Goal: Task Accomplishment & Management: Complete application form

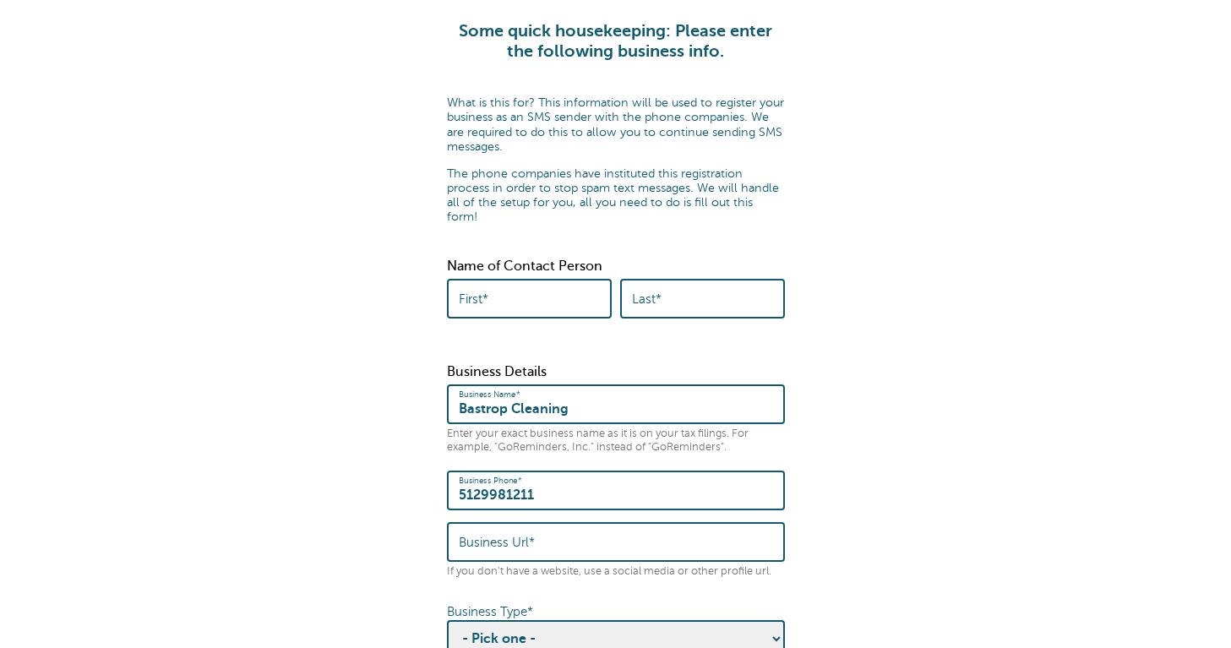
scroll to position [47, 0]
type input "Vida"
click at [627, 284] on div "Last*" at bounding box center [702, 298] width 165 height 40
click at [644, 291] on label "Last*" at bounding box center [647, 298] width 30 height 15
click at [644, 283] on input "Last*" at bounding box center [702, 298] width 141 height 36
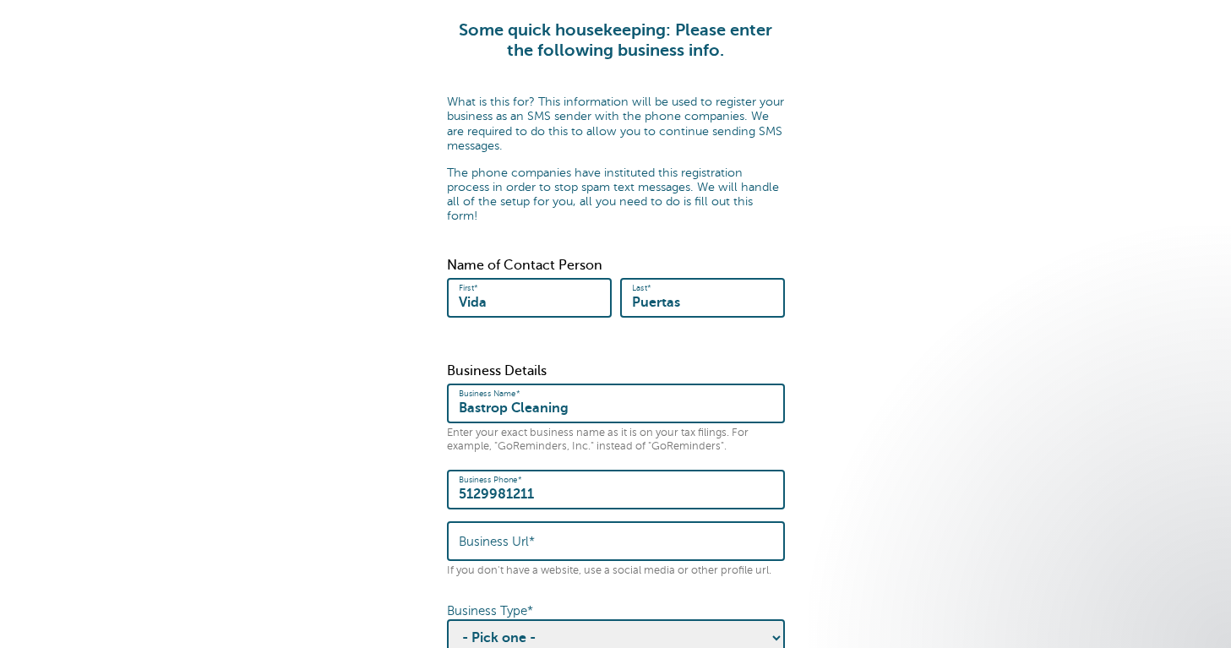
type input "Puertas"
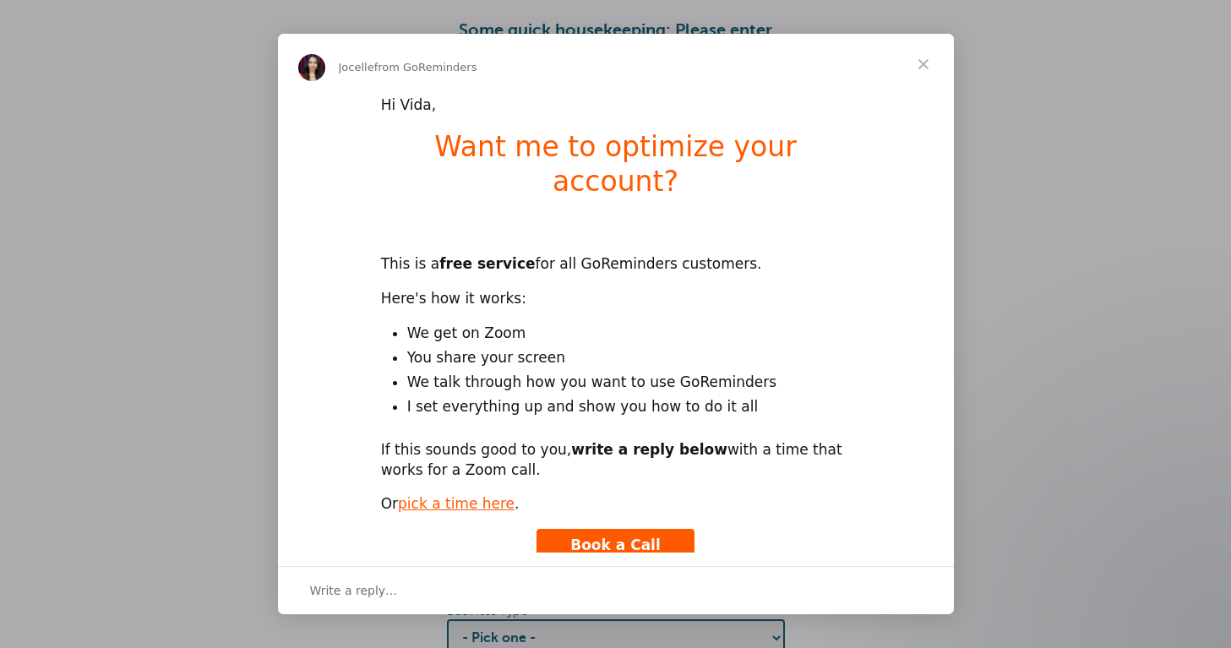
scroll to position [0, 0]
click at [360, 252] on div "Hi Vida, Want me to optimize your account? This is a free service for all GoRem…" at bounding box center [616, 343] width 676 height 496
click at [919, 63] on span "Close" at bounding box center [923, 64] width 61 height 61
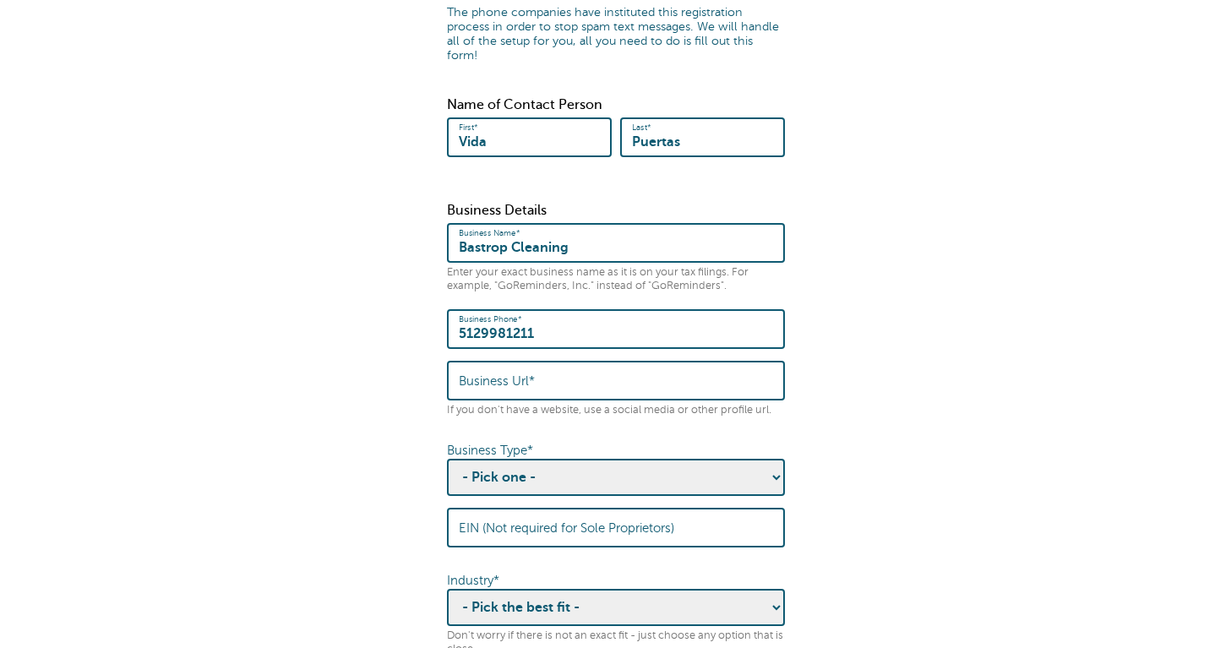
scroll to position [240, 0]
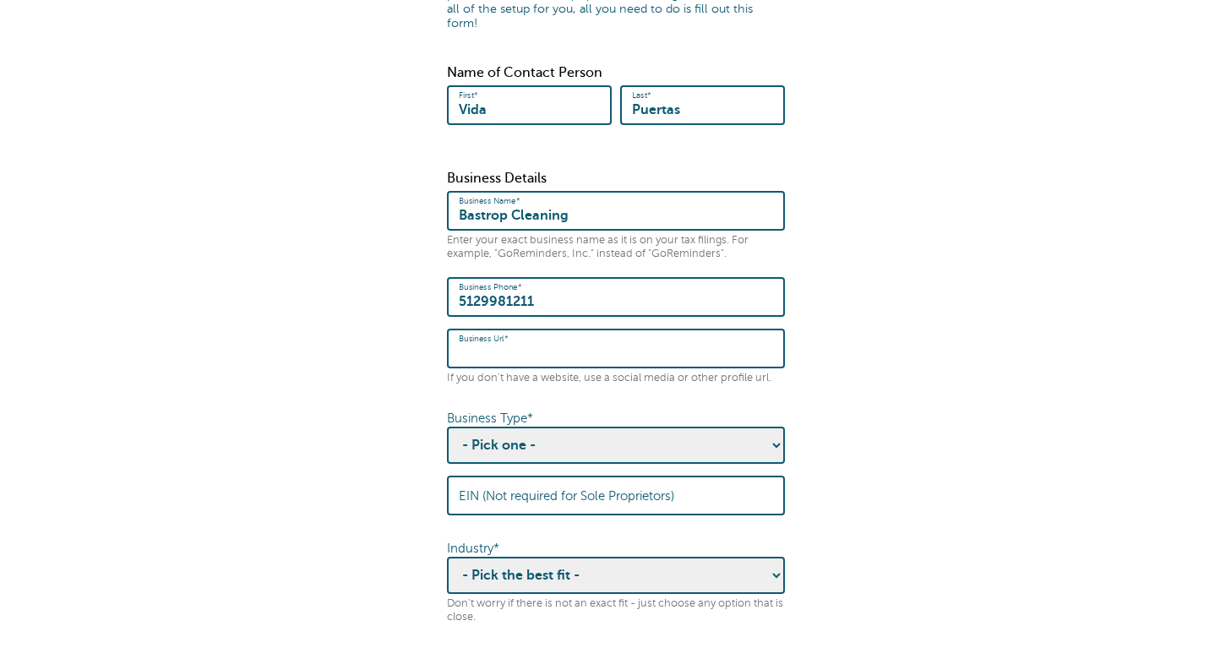
paste input "https://site-s6163jhaq.godaddysites.com/"
type input "https://site-s6163jhaq.godaddysites.com/"
click at [418, 379] on form "Some quick housekeeping: Please enter the following business info. What is this…" at bounding box center [615, 374] width 1197 height 1092
select select "Sole Proprietorship"
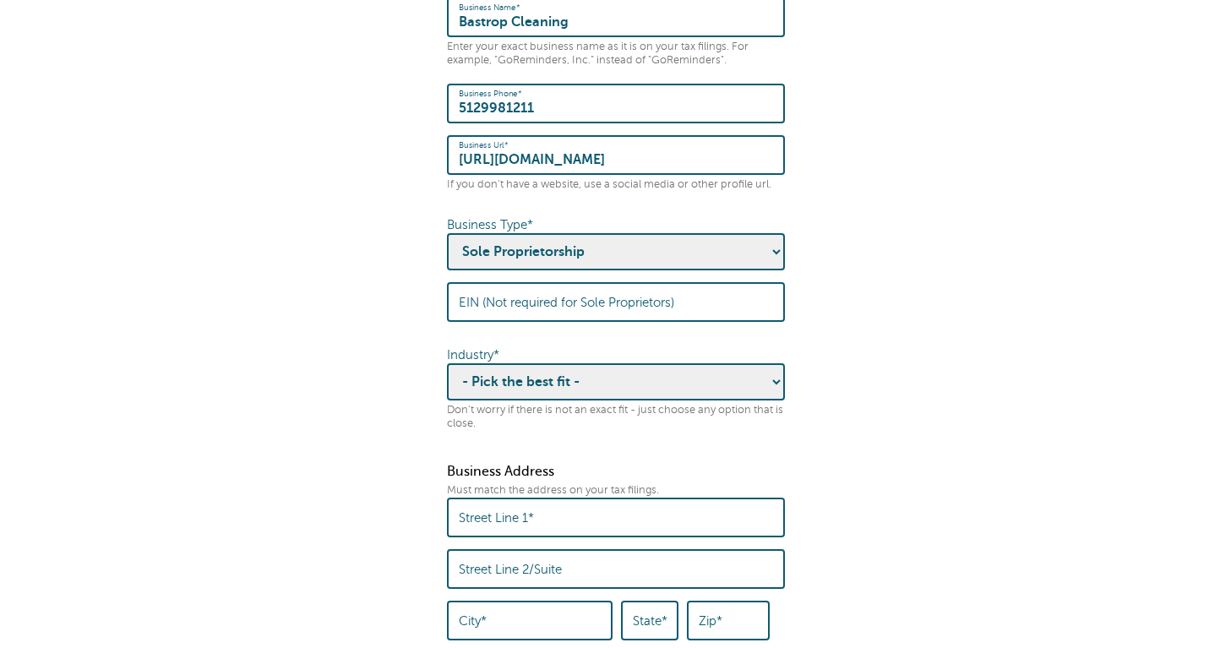
scroll to position [452, 0]
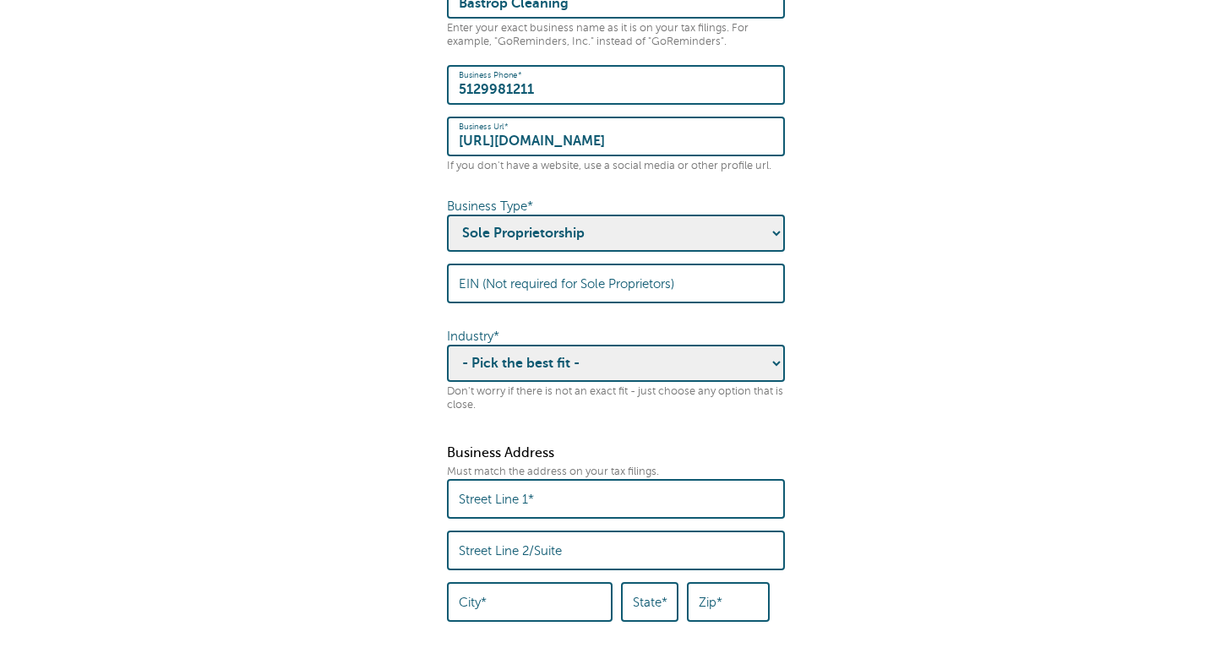
select select "HOSPITALITY"
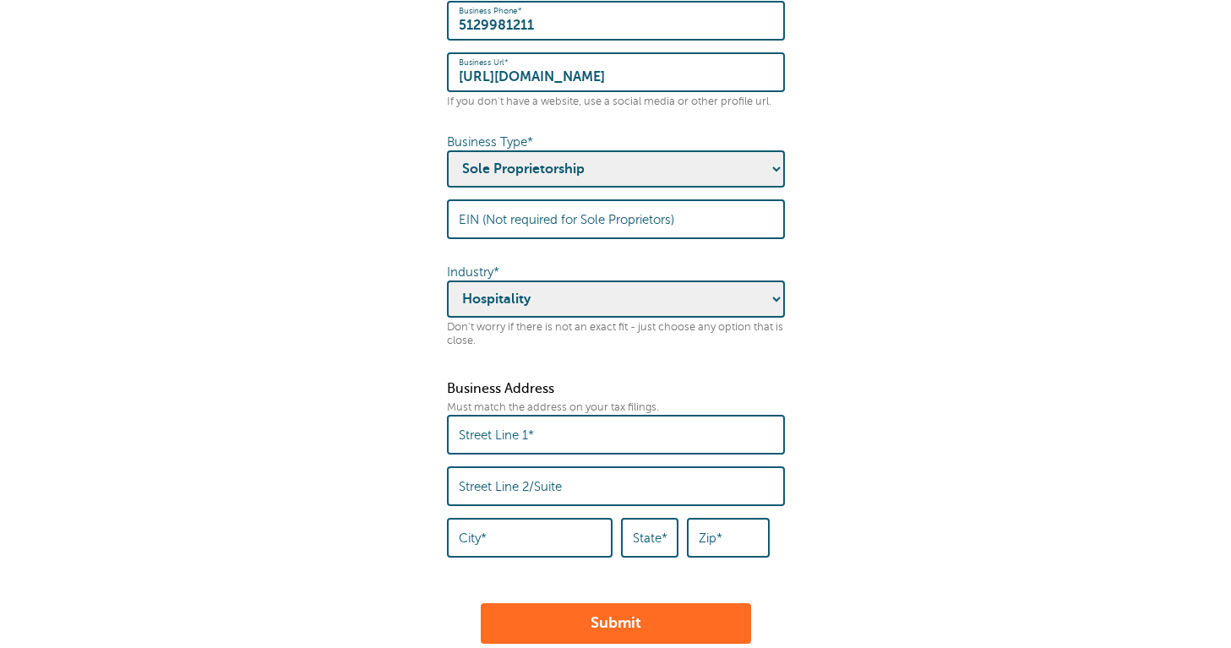
scroll to position [521, 0]
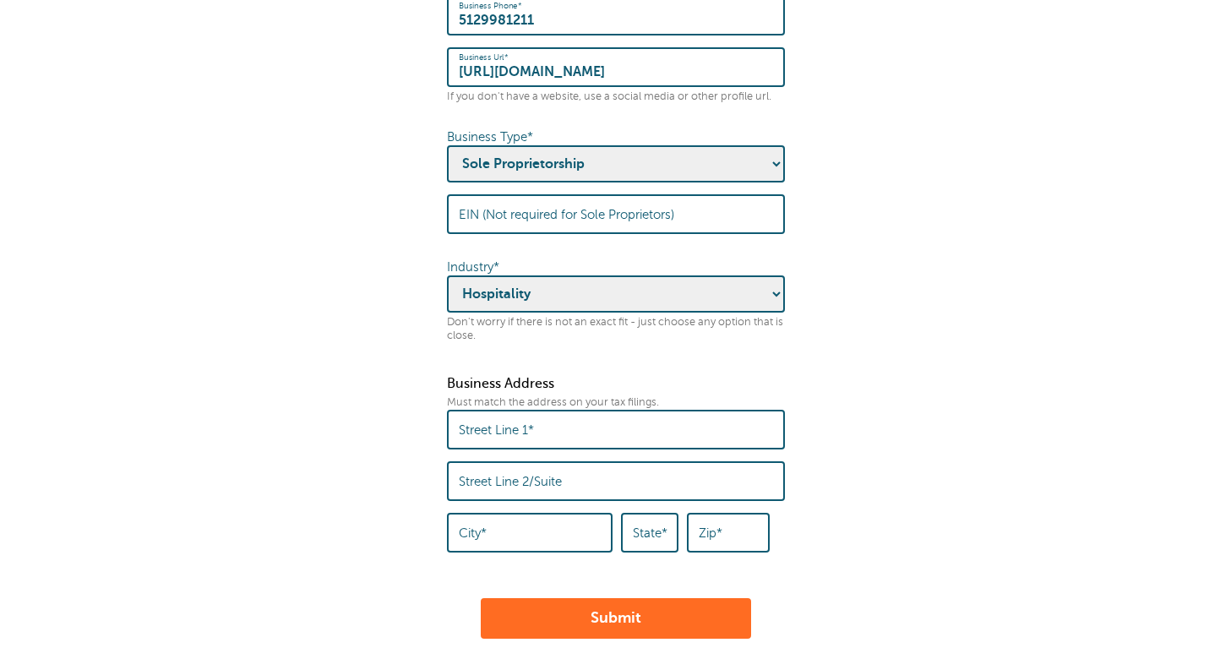
click at [500, 422] on label "Street Line 1*" at bounding box center [496, 429] width 75 height 15
click at [500, 411] on input "Street Line 1*" at bounding box center [616, 429] width 314 height 36
type input "182 flint ridge st"
click at [502, 474] on label "Street Line 2/Suite" at bounding box center [510, 481] width 103 height 15
click at [502, 463] on input "Street Line 2/Suite" at bounding box center [616, 481] width 314 height 36
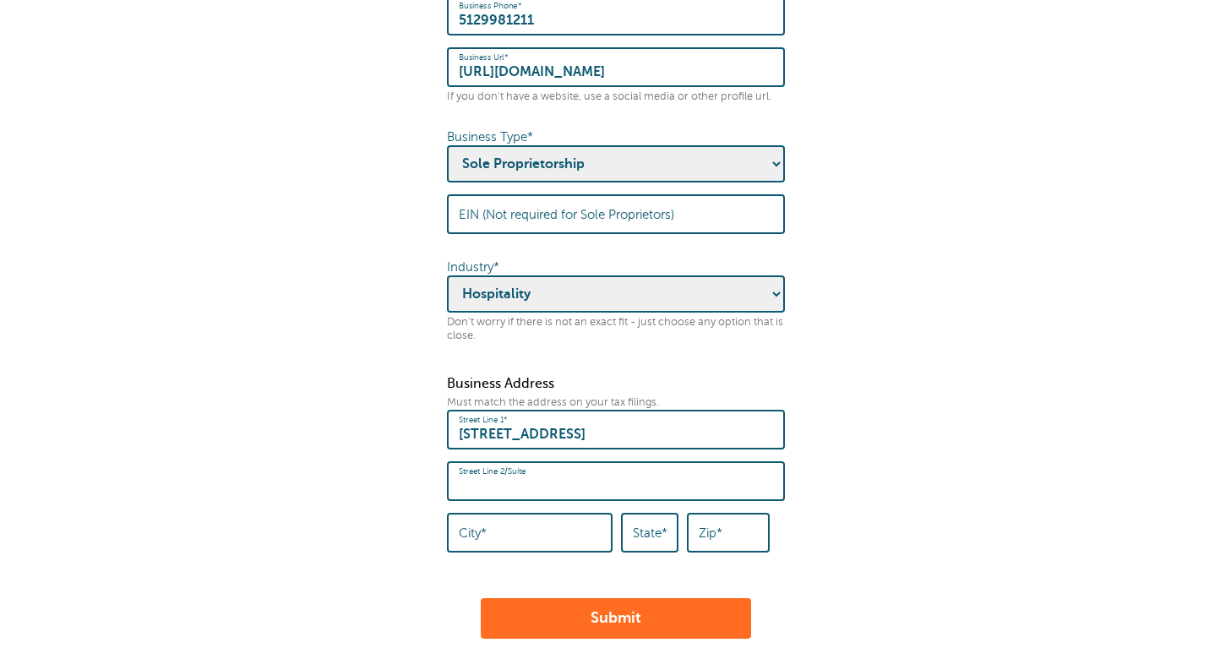
click at [404, 425] on form "Some quick housekeeping: Please enter the following business info. What is this…" at bounding box center [615, 92] width 1197 height 1092
click at [481, 525] on label "City*" at bounding box center [473, 532] width 28 height 15
click at [481, 514] on input "City*" at bounding box center [530, 532] width 142 height 36
type input "bastrop"
click at [632, 513] on div "State*" at bounding box center [649, 533] width 57 height 40
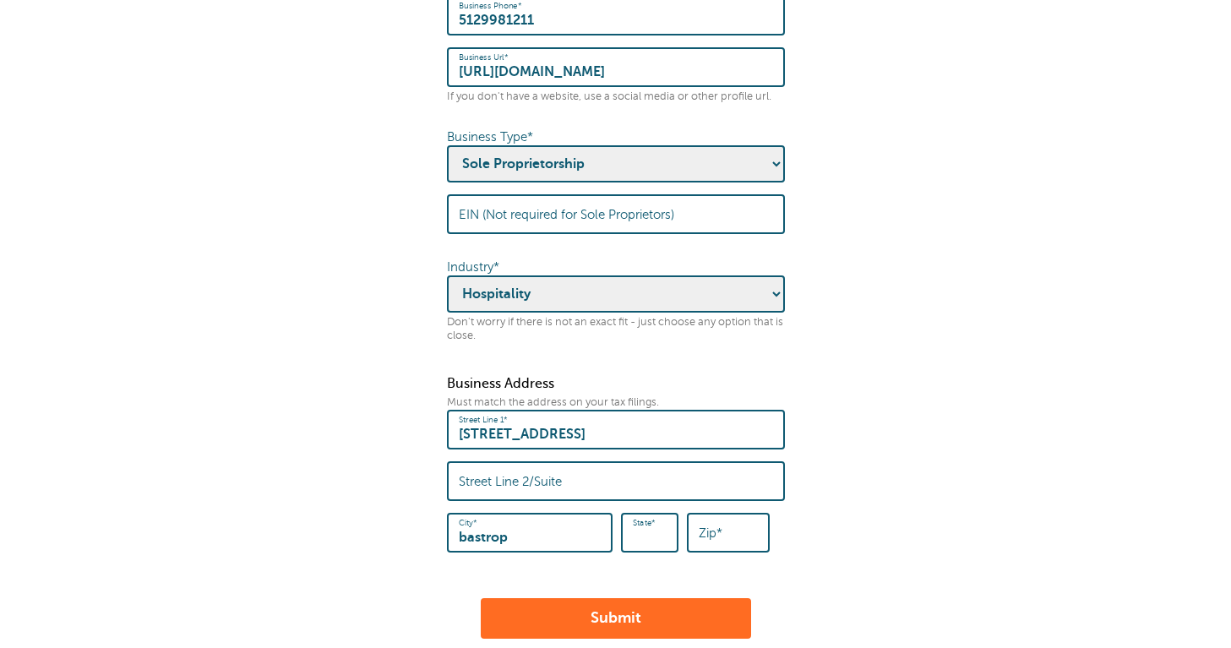
click at [653, 513] on div "State*" at bounding box center [649, 533] width 57 height 40
type input "tx"
click at [729, 514] on input "Zip*" at bounding box center [728, 532] width 59 height 36
type input "78602"
click at [826, 493] on form "Some quick housekeeping: Please enter the following business info. What is this…" at bounding box center [615, 92] width 1197 height 1092
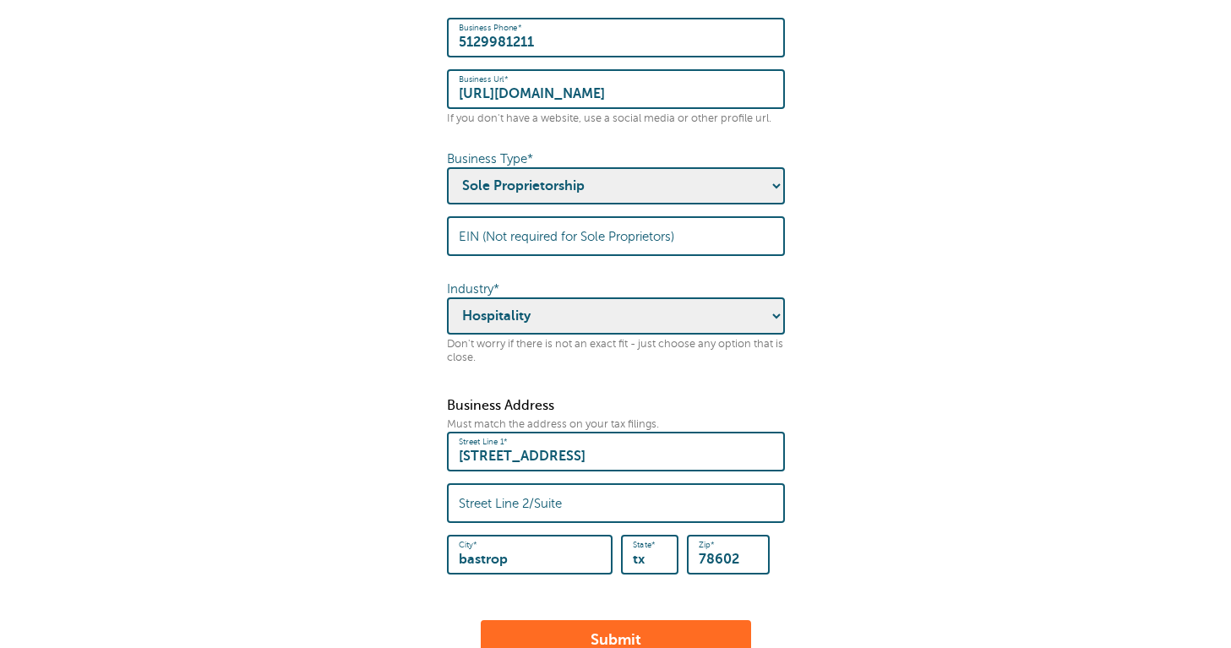
scroll to position [498, 0]
click at [656, 621] on button "Submit" at bounding box center [616, 641] width 270 height 41
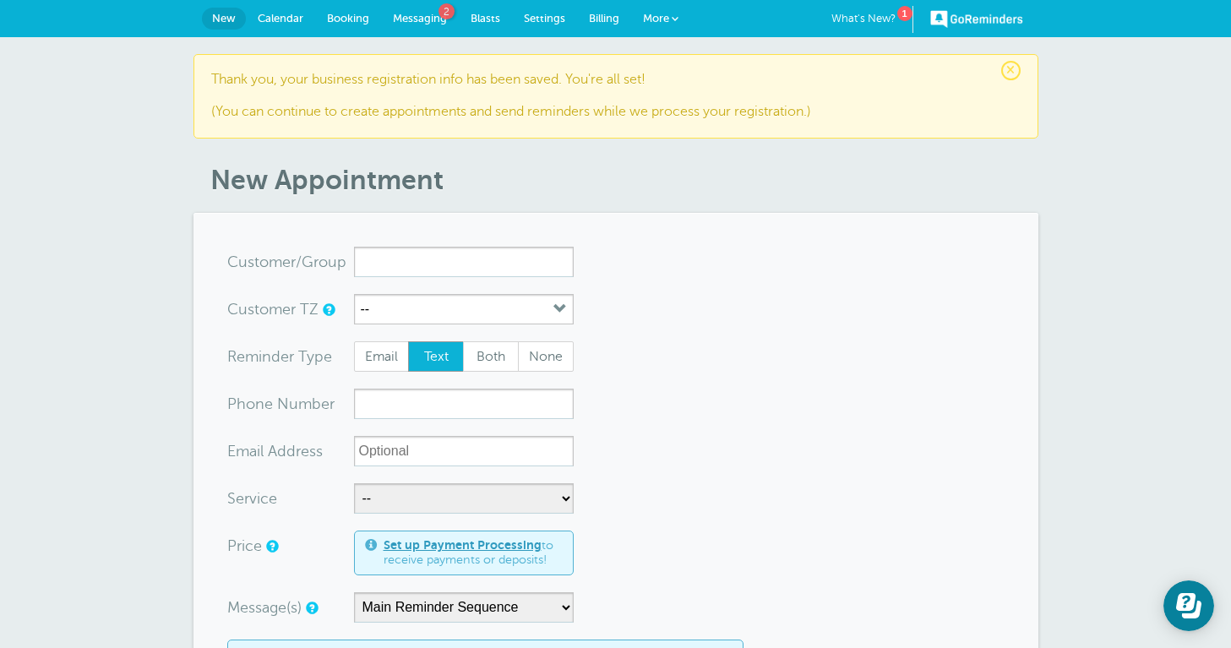
click at [432, 22] on span "Messaging" at bounding box center [420, 18] width 54 height 13
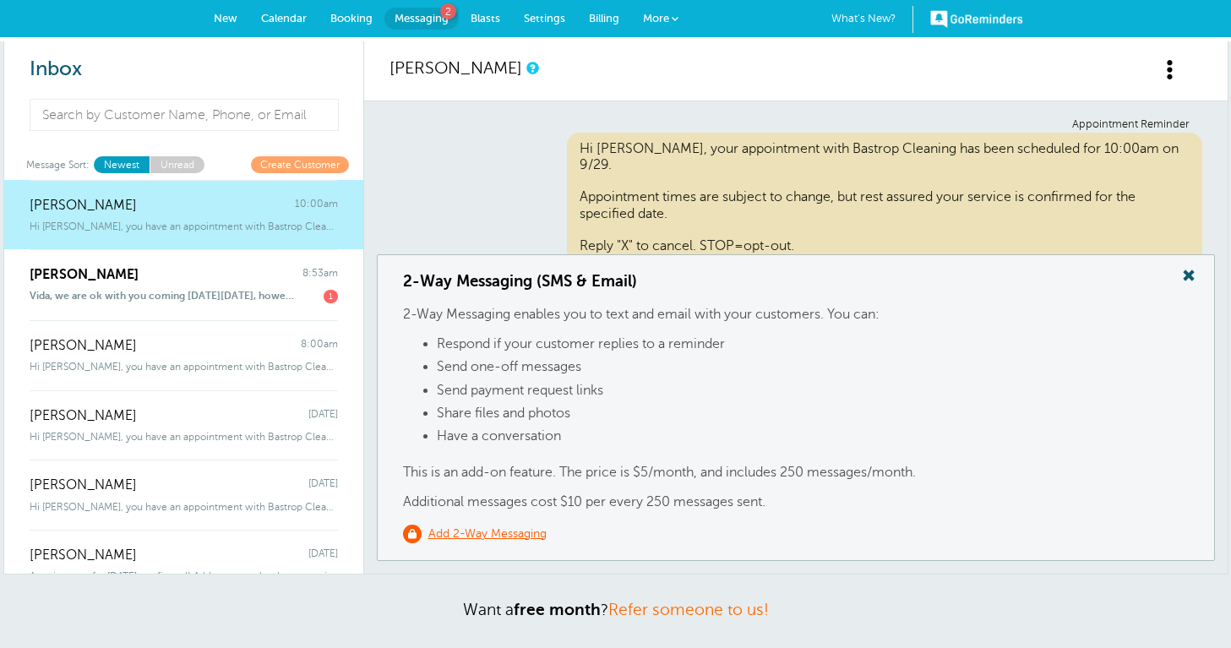
scroll to position [136, 0]
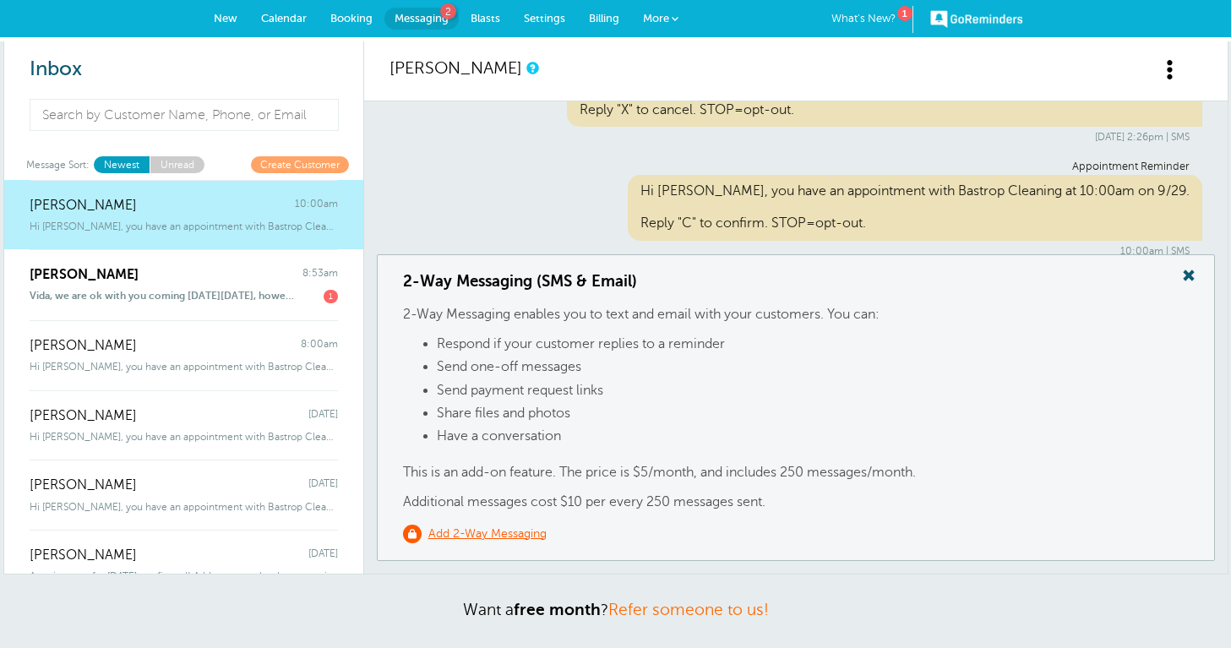
click at [206, 226] on span "Hi Kristy, you have an appointment with Bastrop Cleaning at 10:00am on 9/29" at bounding box center [184, 226] width 308 height 12
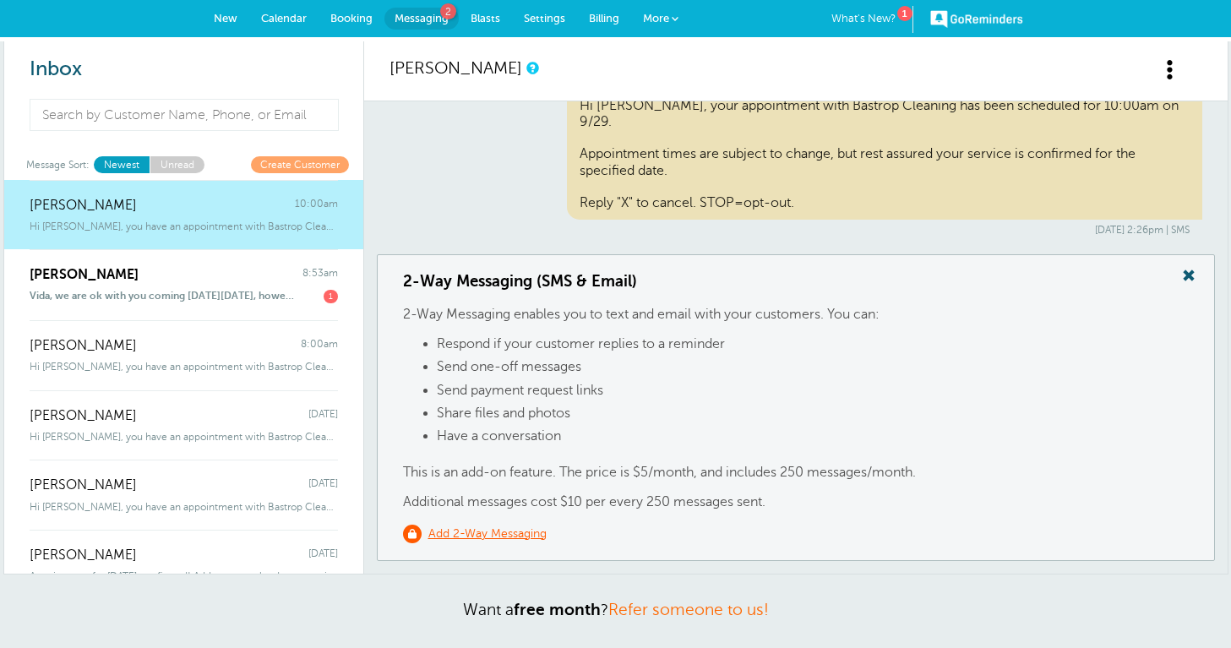
scroll to position [37, 0]
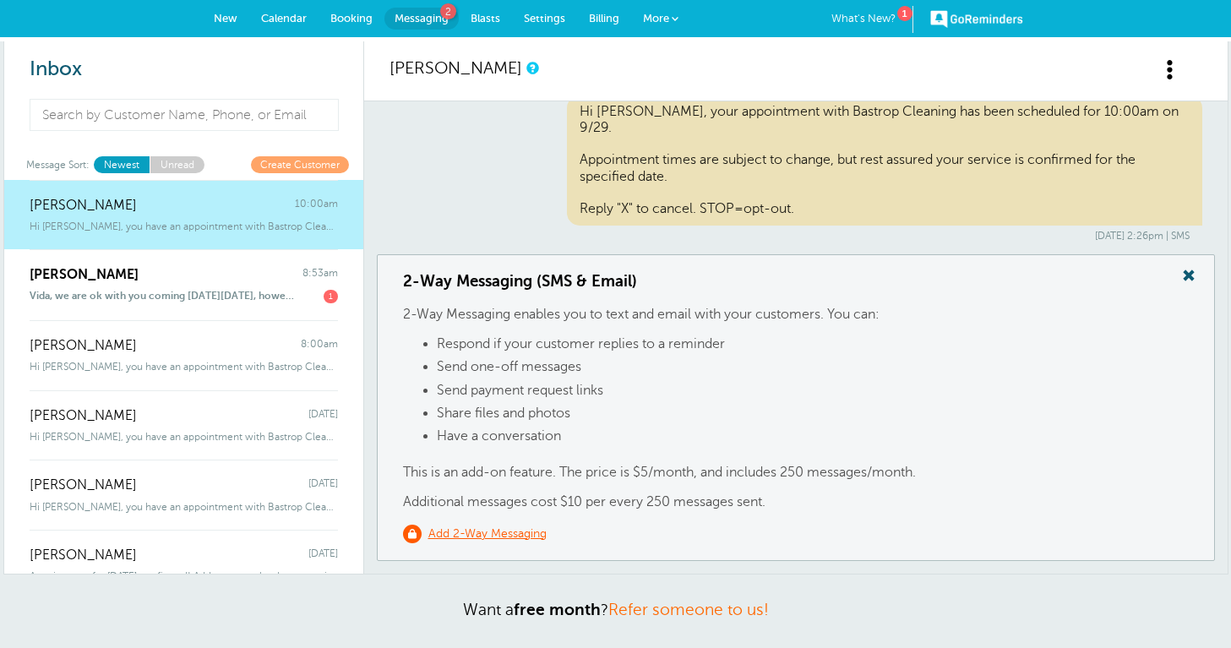
click at [1181, 278] on span at bounding box center [1189, 275] width 34 height 22
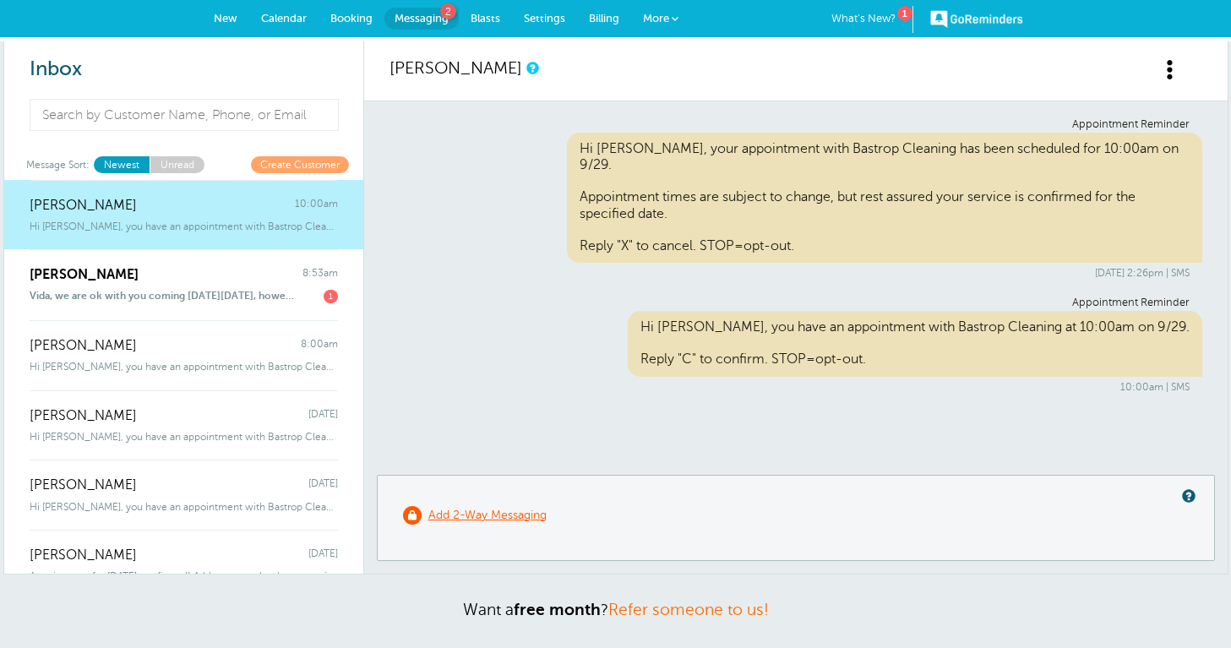
scroll to position [0, 0]
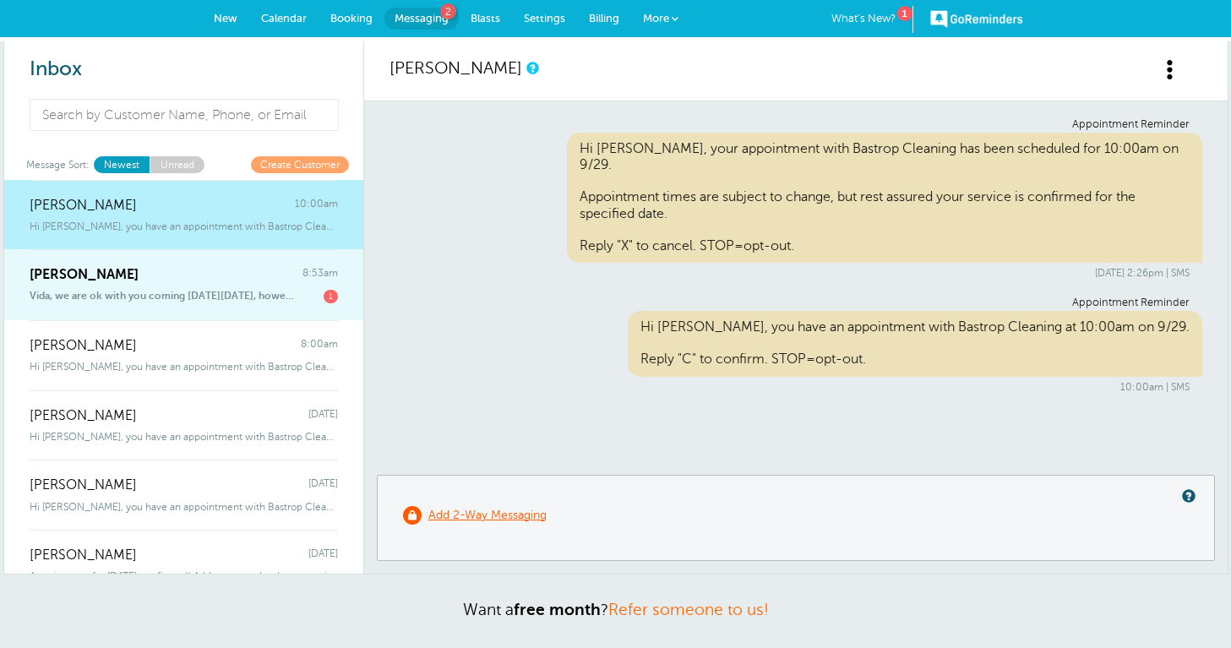
click at [204, 280] on div "Debbie Morkovsky 8:53am" at bounding box center [184, 266] width 308 height 34
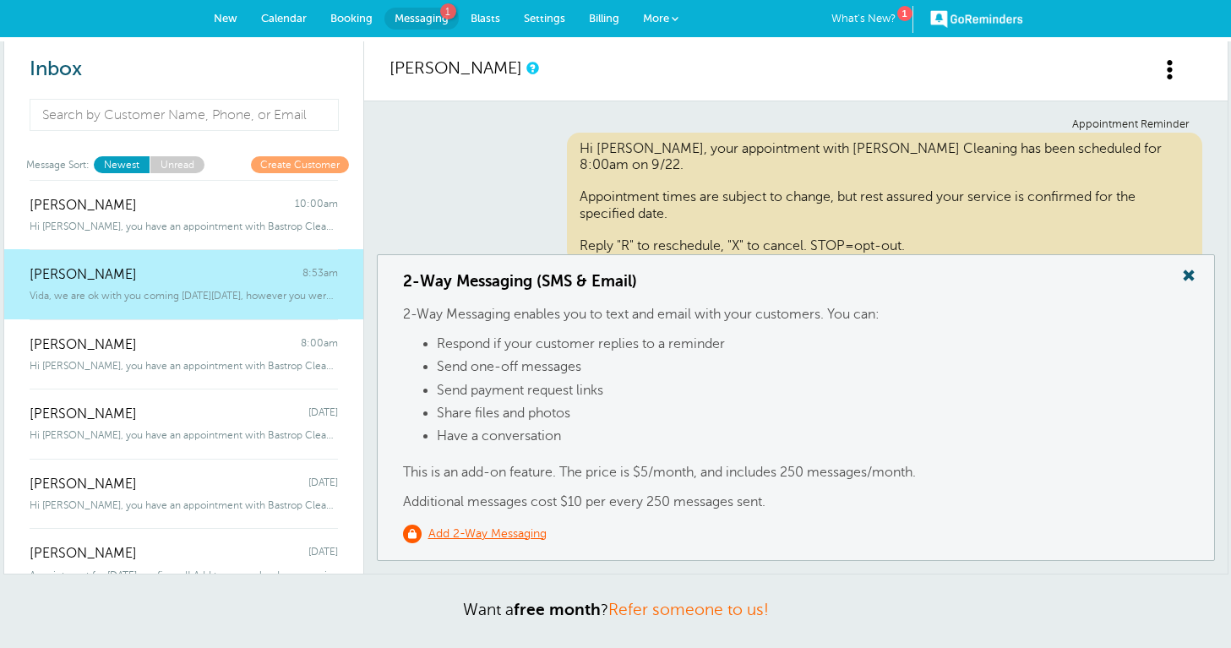
scroll to position [883, 0]
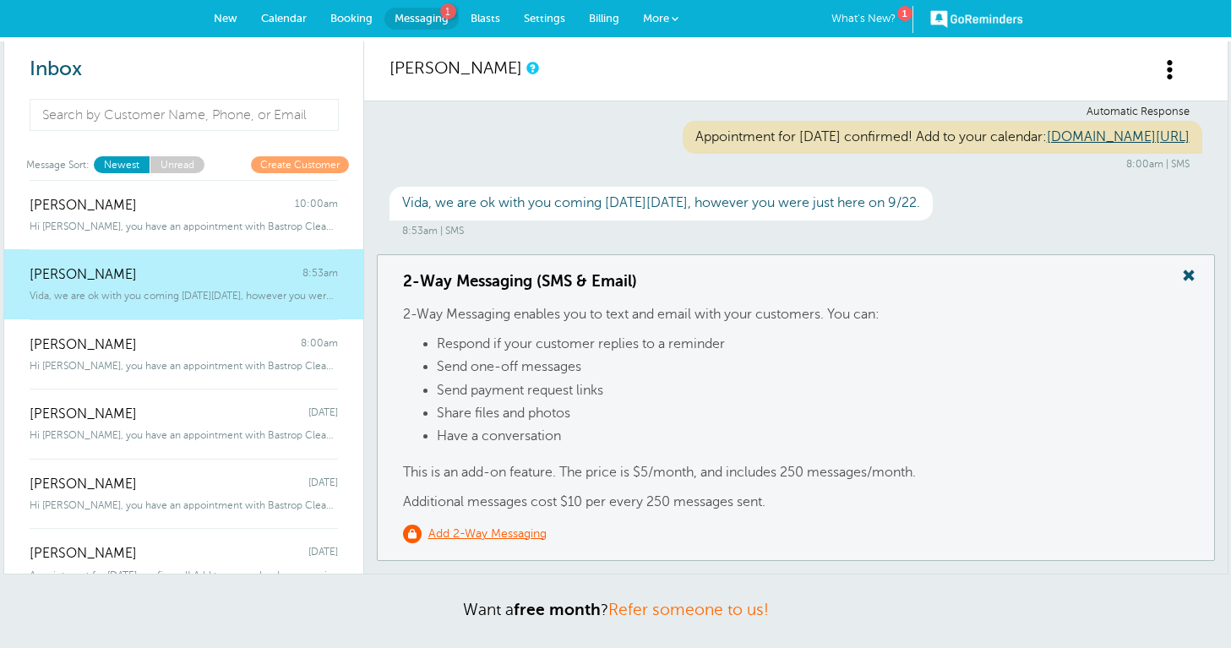
click at [1189, 275] on span at bounding box center [1189, 275] width 34 height 22
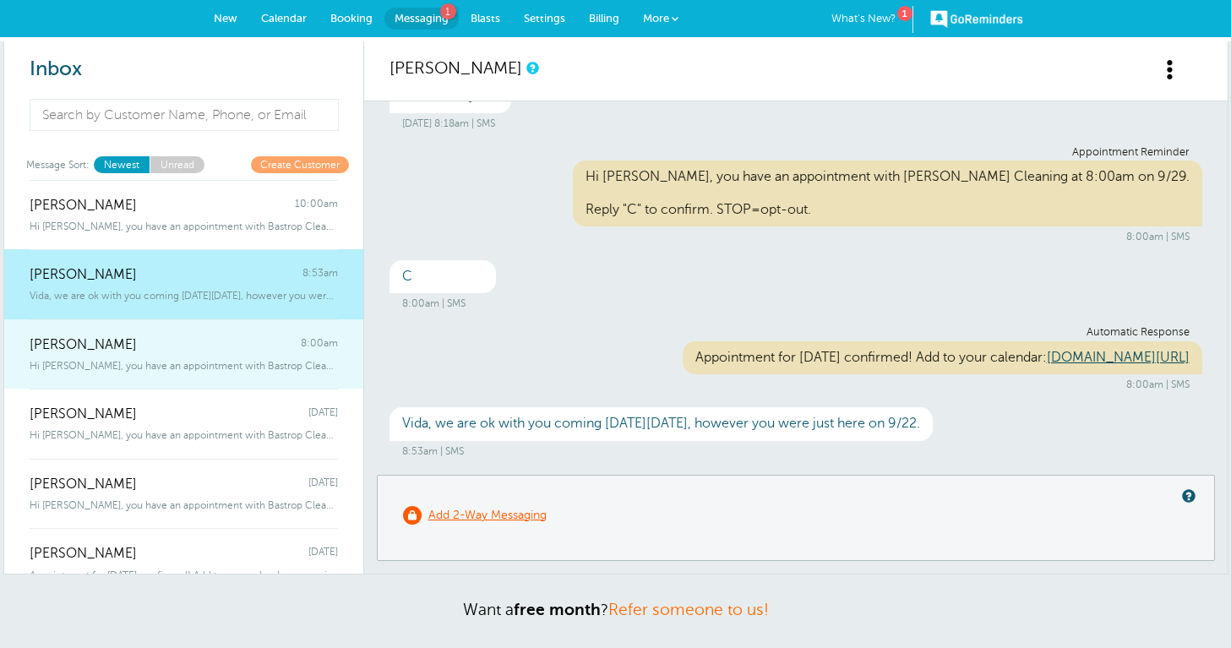
click at [117, 360] on span "Hi Kaitin, you have an appointment with Bastrop Cleaning at 8:00am on 9/29." at bounding box center [184, 366] width 308 height 12
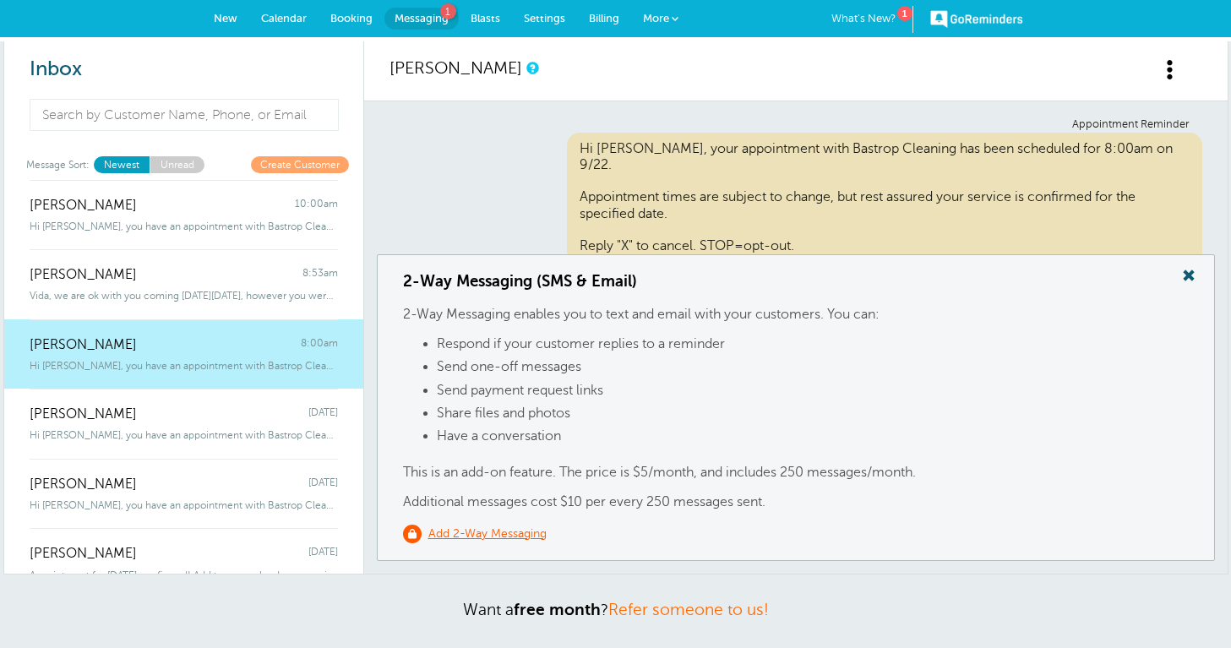
scroll to position [523, 0]
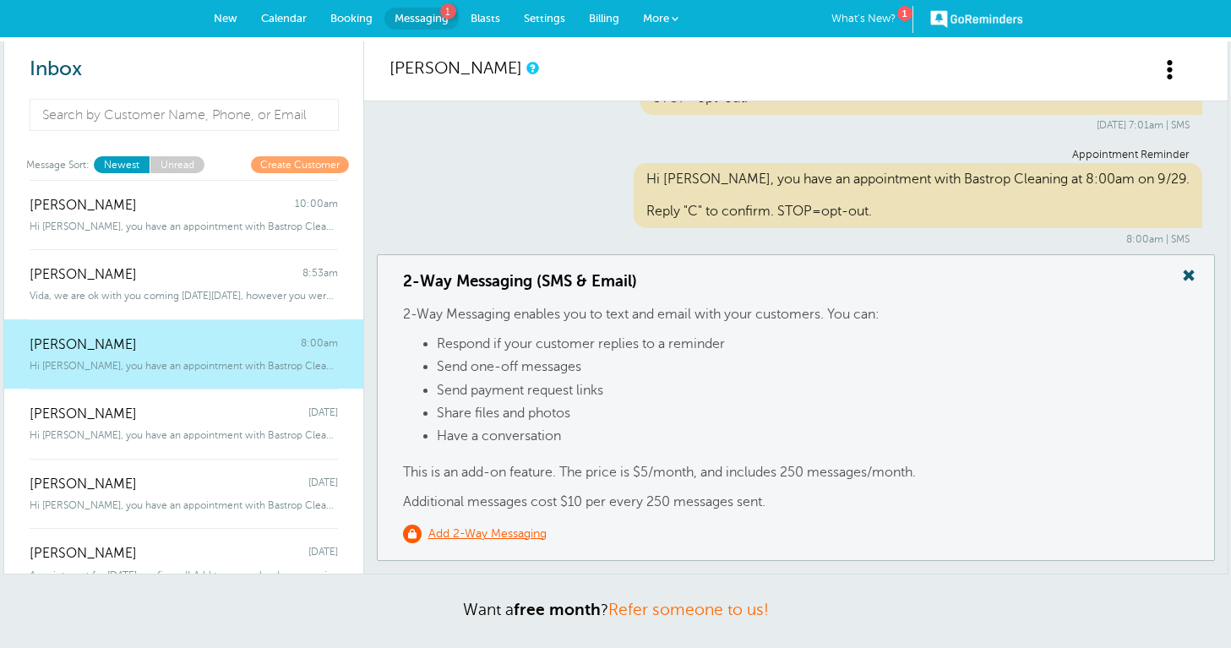
click at [1191, 283] on span at bounding box center [1189, 275] width 34 height 22
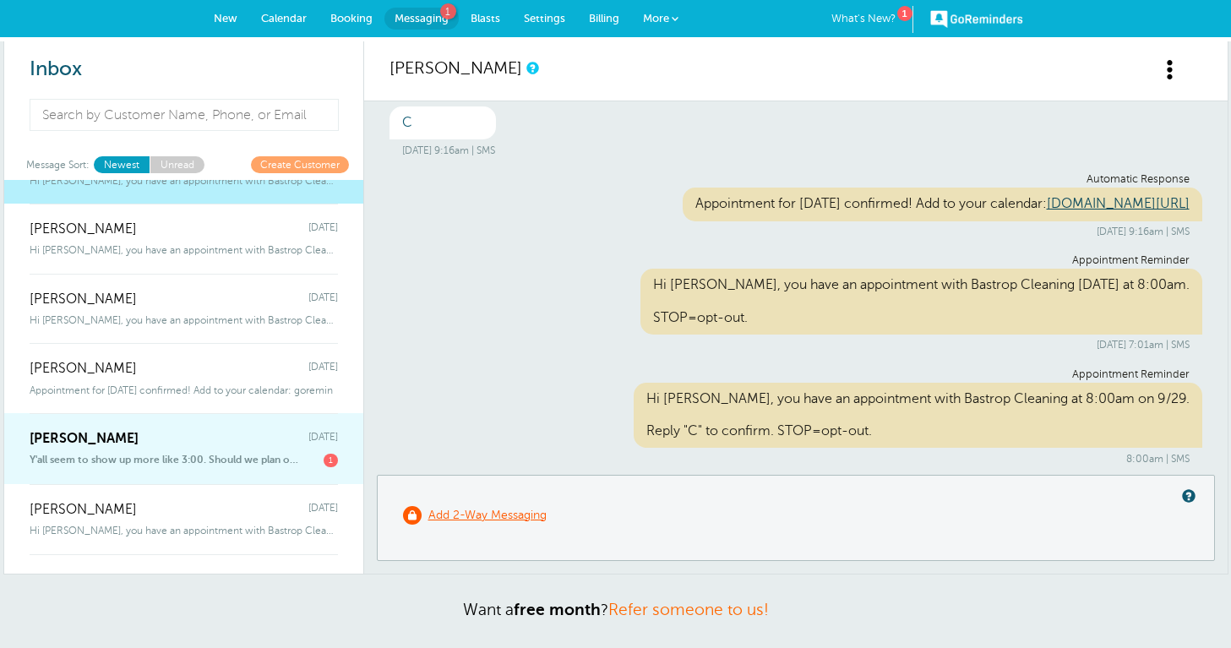
scroll to position [199, 0]
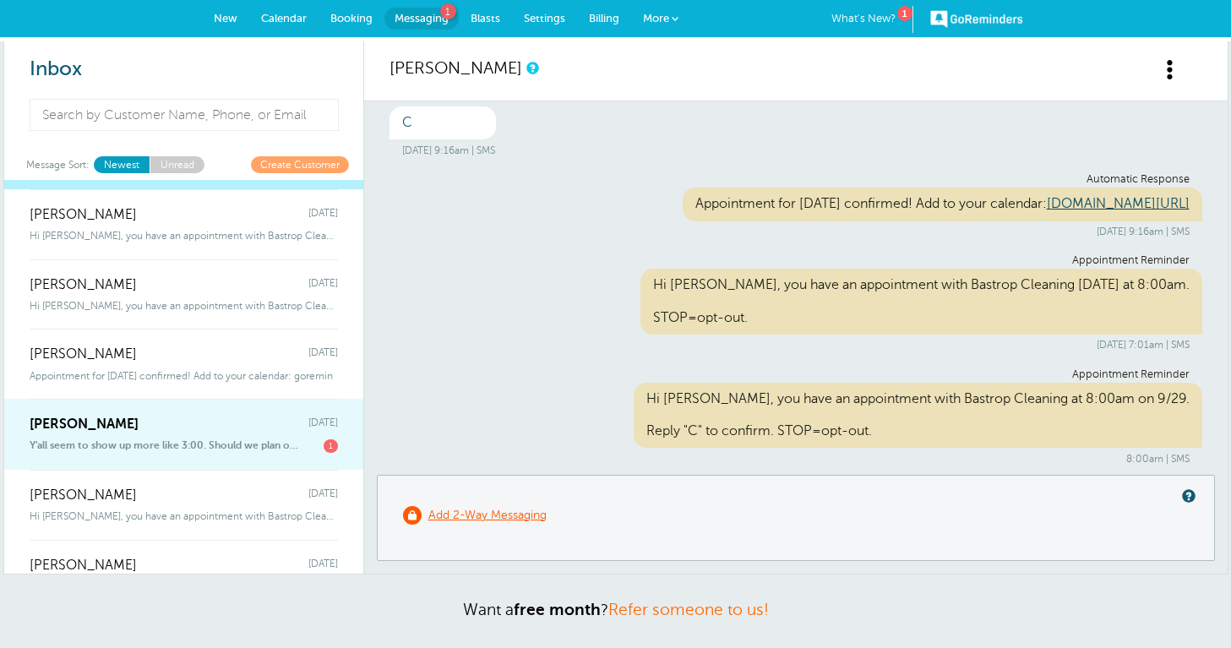
click at [161, 439] on span "Y'all seem to show up more like 3:00. Should we plan on 3:00 now? That's fi" at bounding box center [164, 446] width 269 height 14
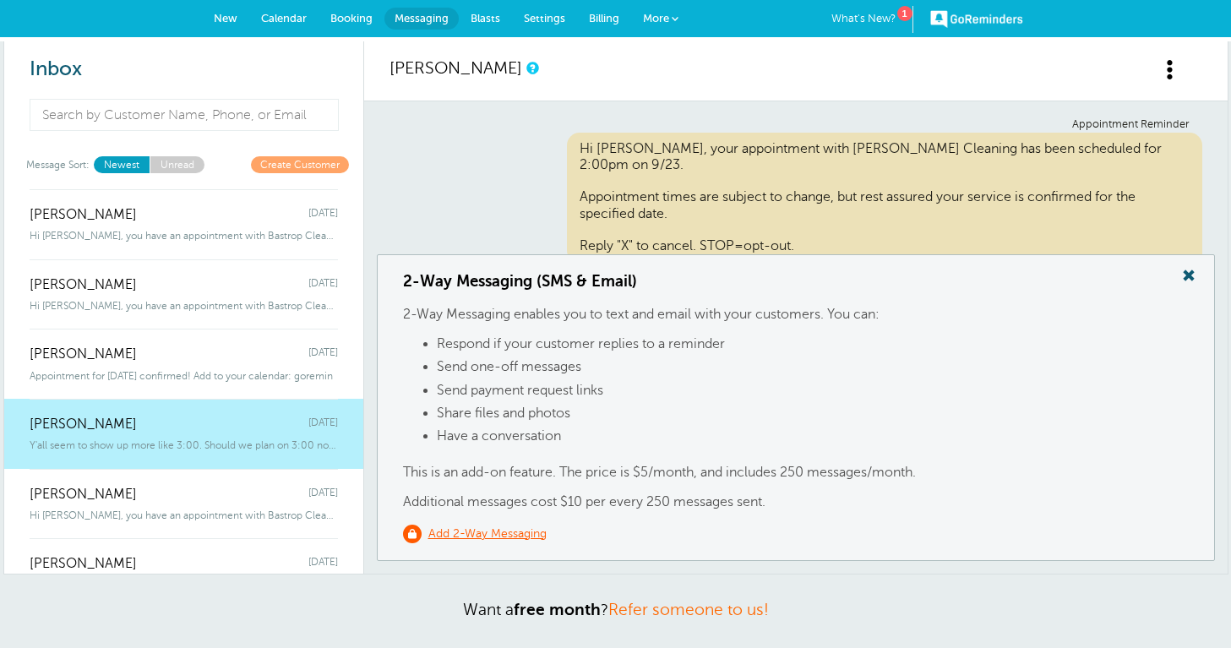
scroll to position [476, 0]
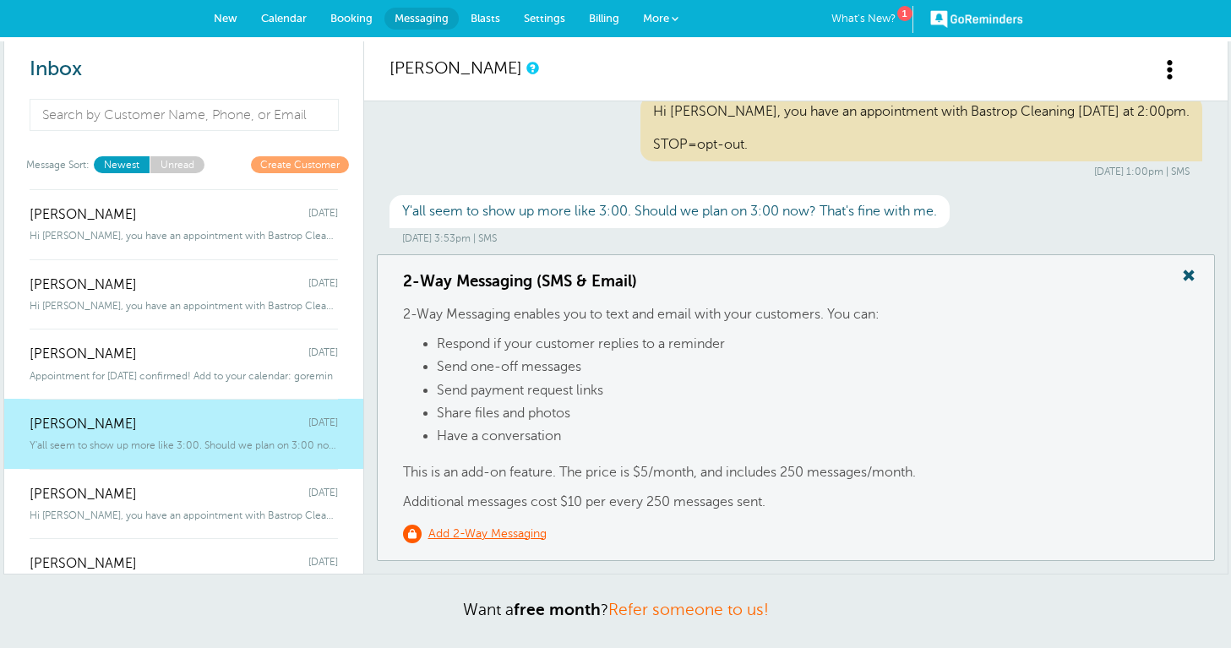
click at [1191, 274] on span at bounding box center [1189, 275] width 34 height 22
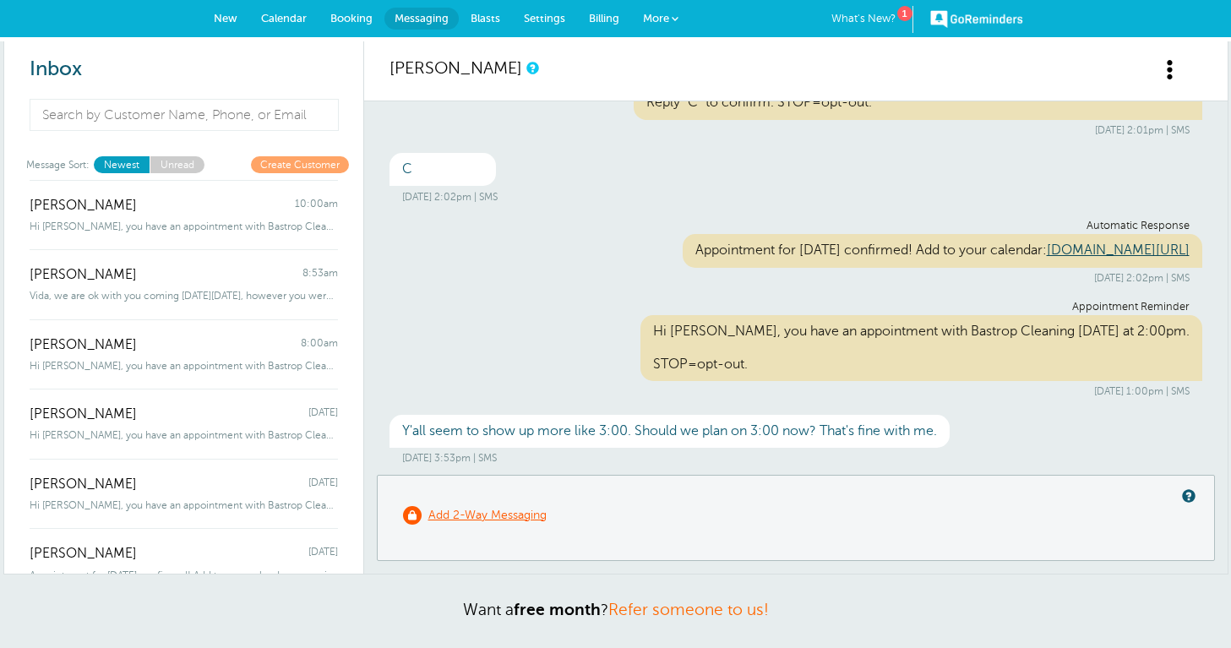
scroll to position [0, 0]
click at [351, 25] on link "Booking" at bounding box center [351, 18] width 66 height 37
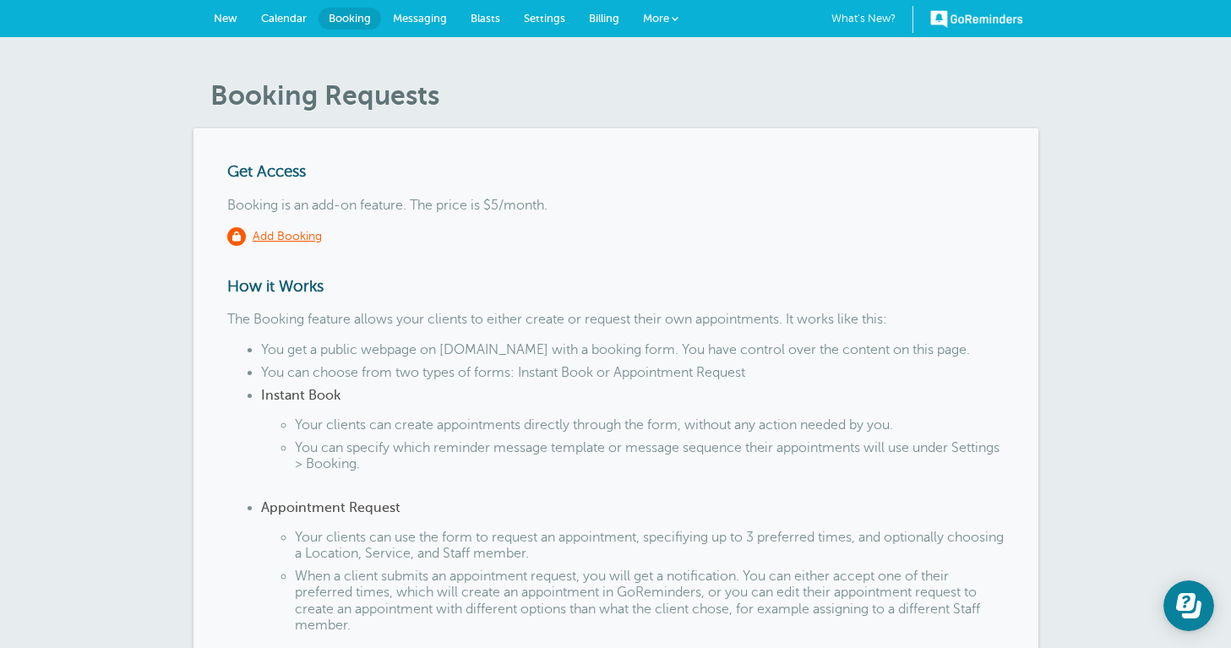
click at [279, 16] on span "Calendar" at bounding box center [284, 18] width 46 height 13
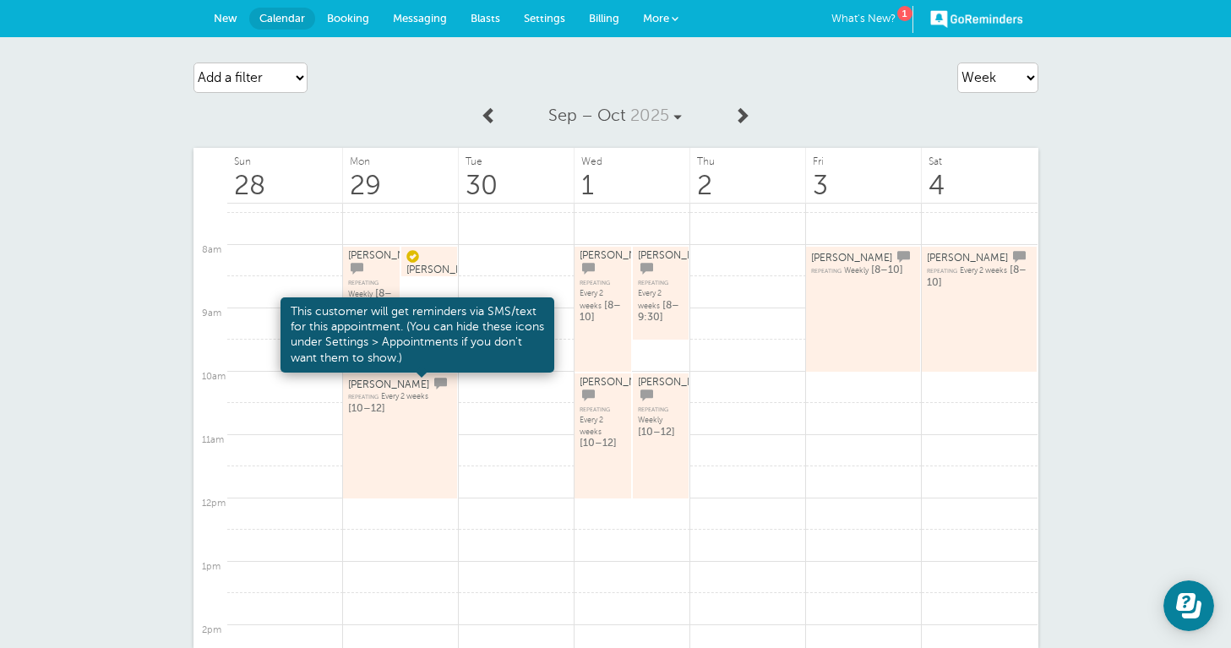
click at [434, 388] on span at bounding box center [440, 384] width 13 height 13
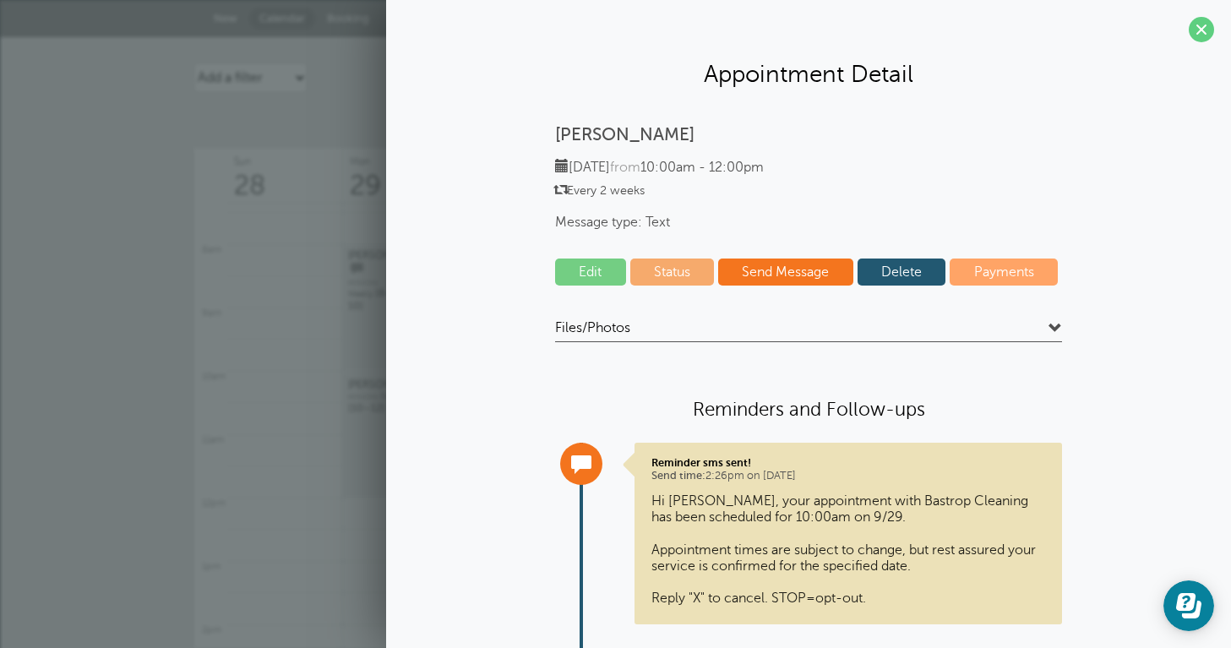
click at [569, 266] on link "Edit" at bounding box center [590, 272] width 71 height 27
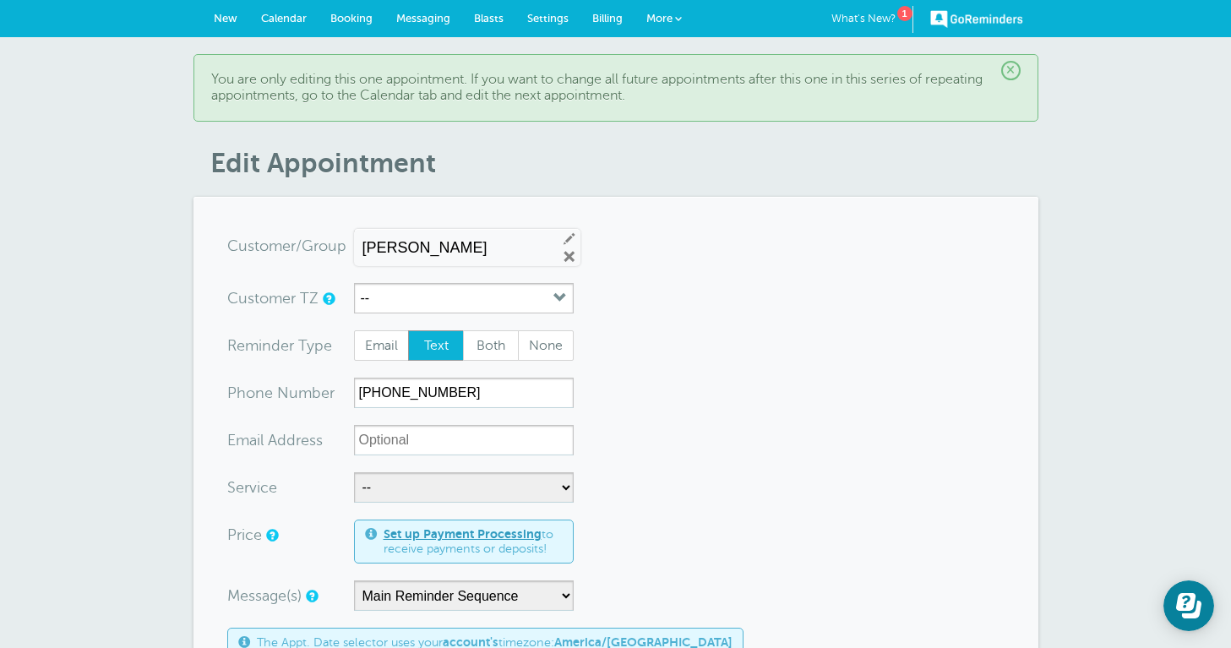
click at [422, 18] on span "Messaging" at bounding box center [423, 18] width 54 height 13
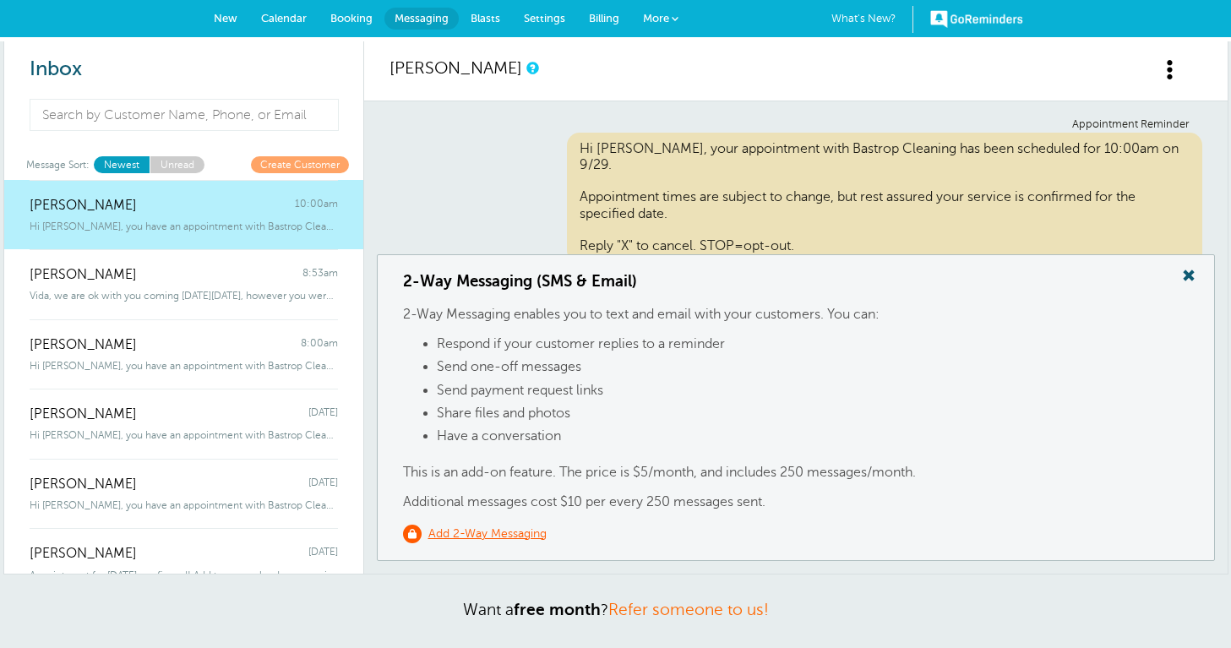
scroll to position [136, 0]
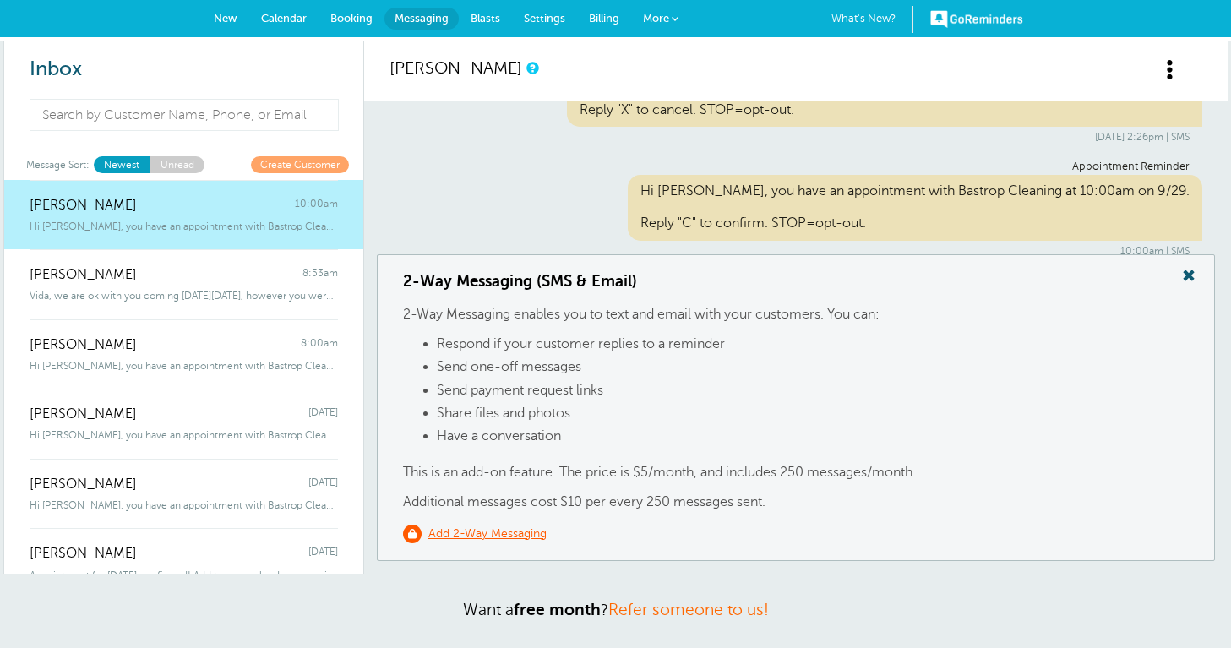
click at [231, 223] on span "Hi Kristy, you have an appointment with Bastrop Cleaning at 10:00am on 9/29" at bounding box center [184, 226] width 308 height 12
click at [1184, 284] on span at bounding box center [1189, 275] width 34 height 22
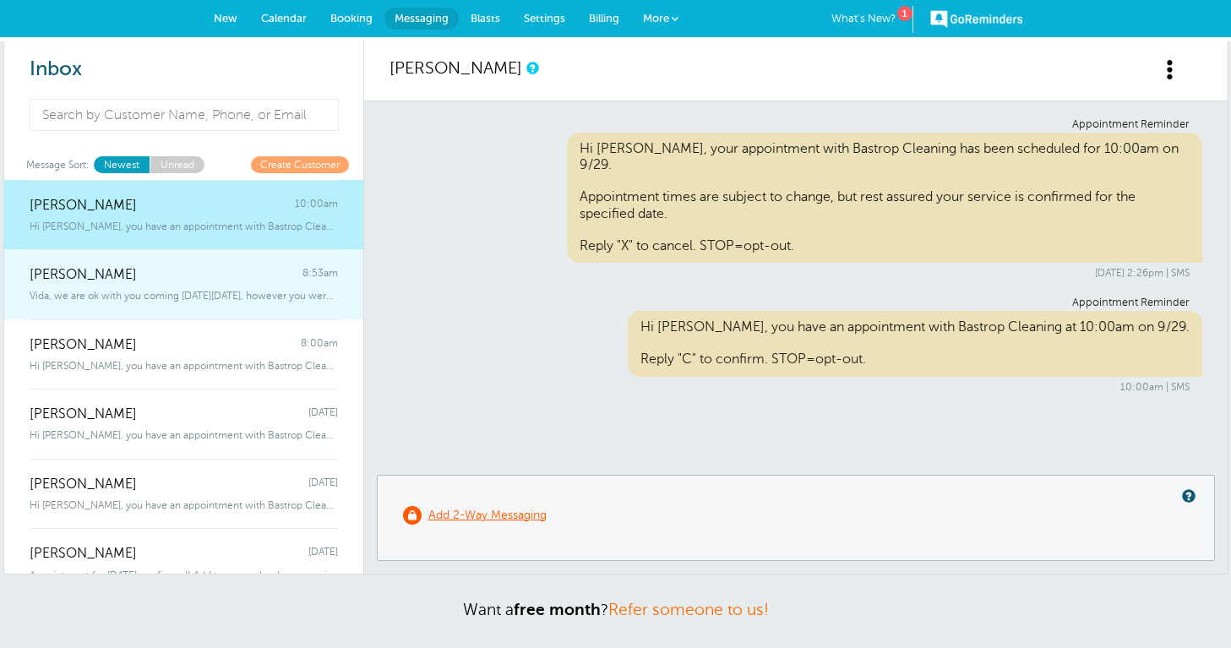
click at [259, 303] on link "Debbie Morkovsky 8:53am Vida, we are ok with you coming on Monday 9/29, however…" at bounding box center [183, 284] width 359 height 70
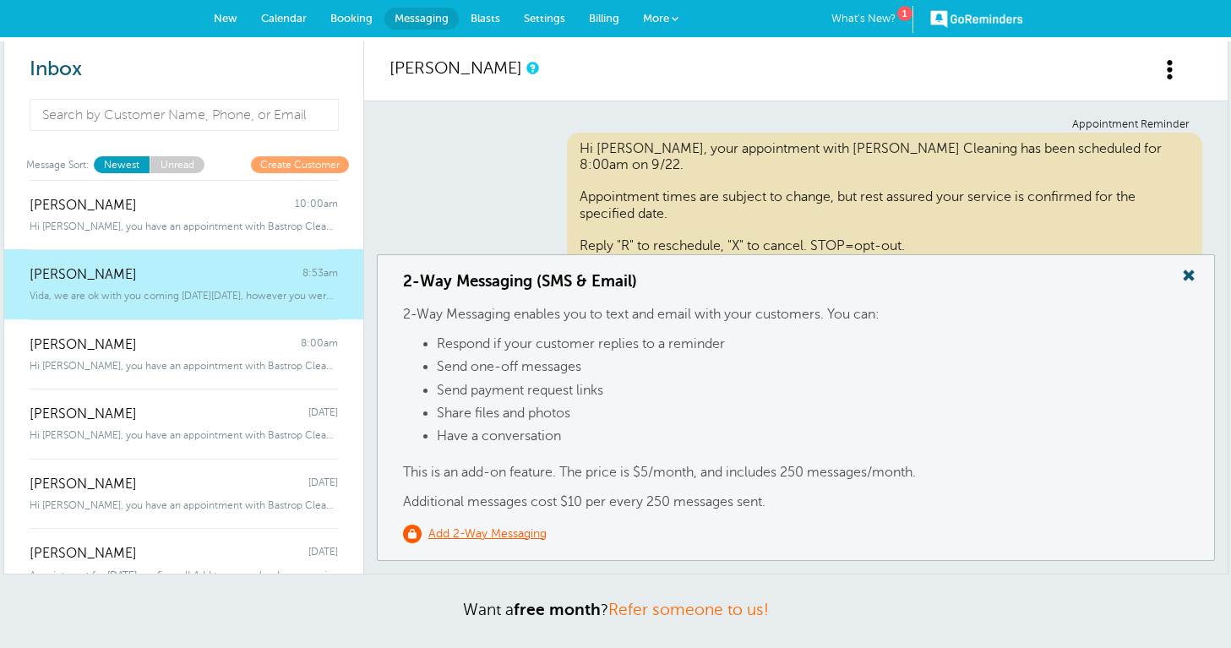
scroll to position [883, 0]
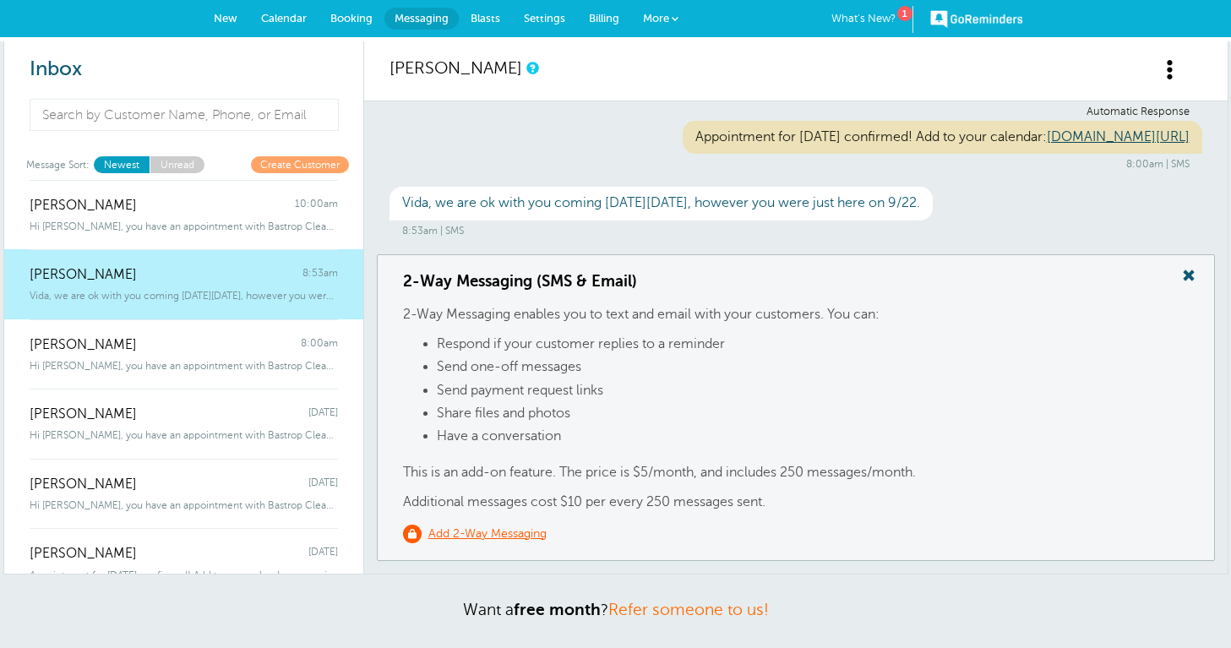
click at [1192, 276] on span at bounding box center [1189, 275] width 34 height 22
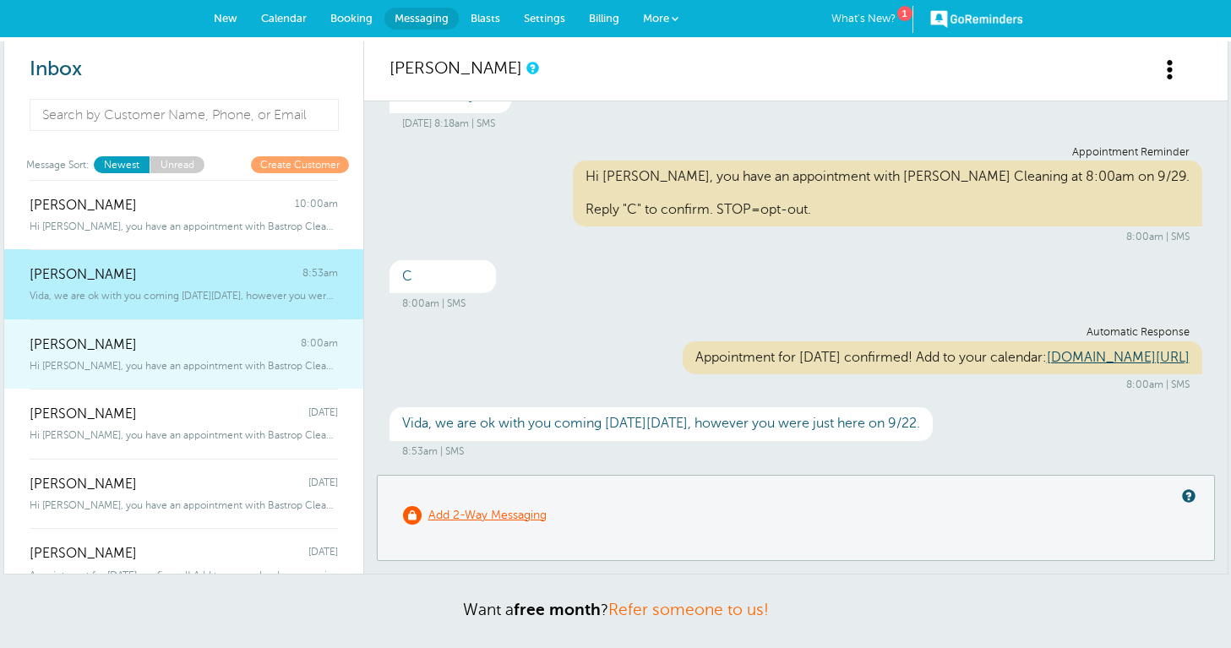
click at [288, 360] on span "Hi [PERSON_NAME], you have an appointment with Bastrop Cleaning at 8:00am on 9/…" at bounding box center [184, 366] width 308 height 12
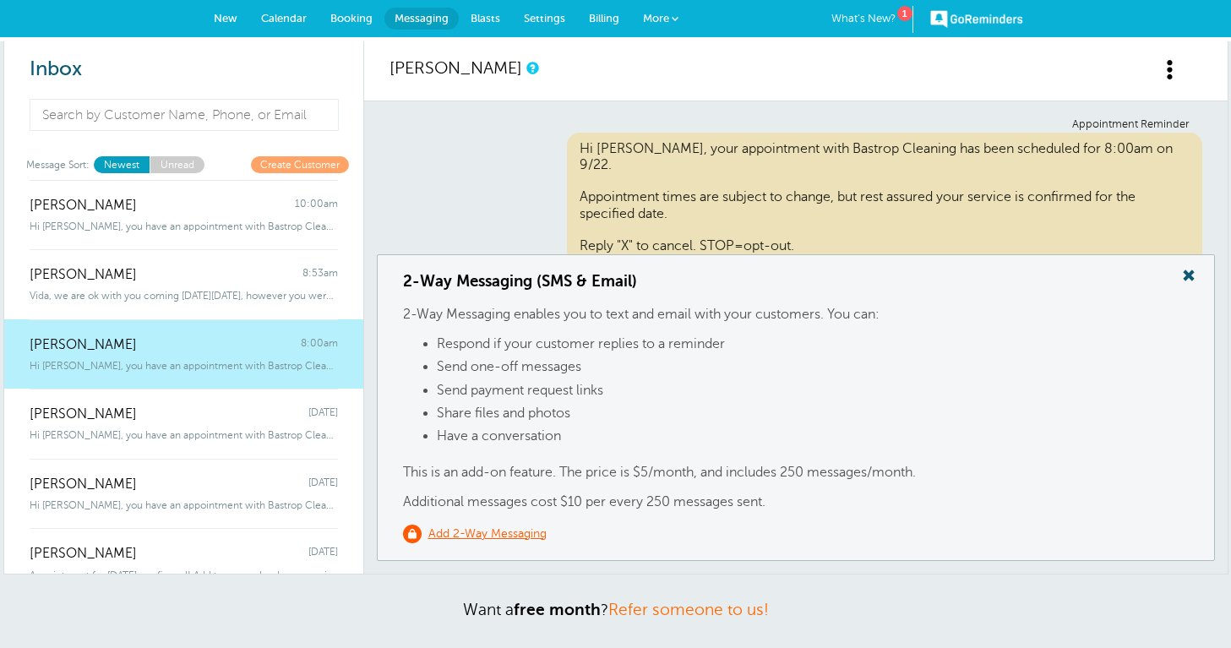
scroll to position [523, 0]
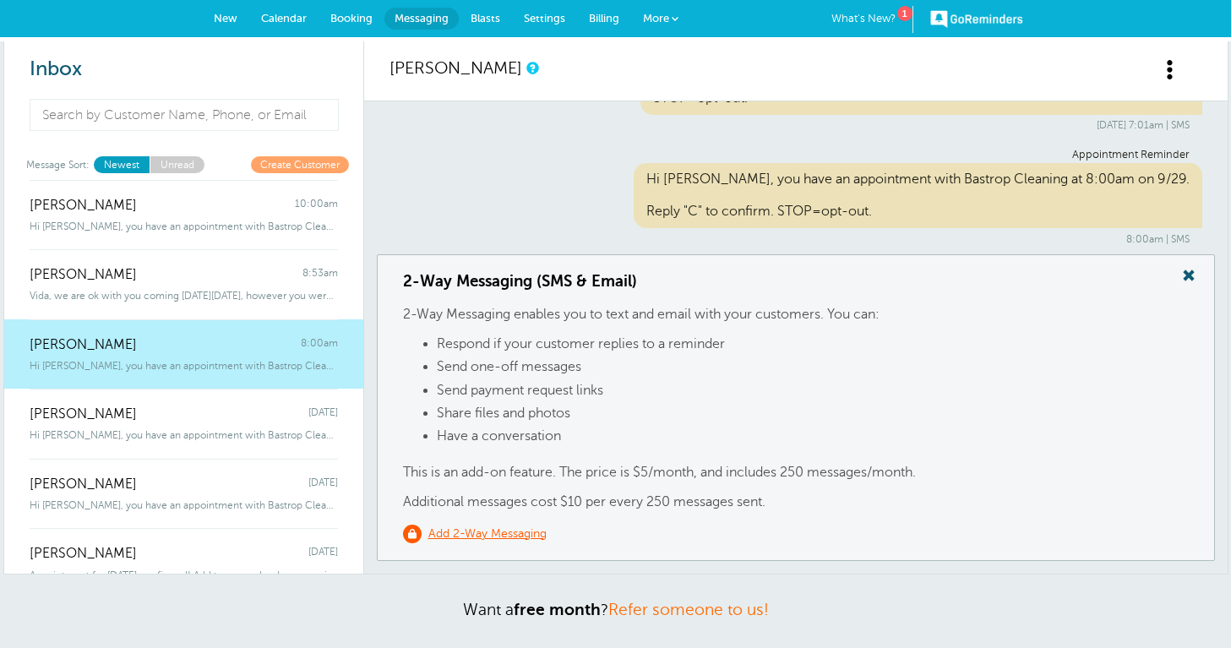
click at [1192, 275] on span at bounding box center [1189, 275] width 34 height 22
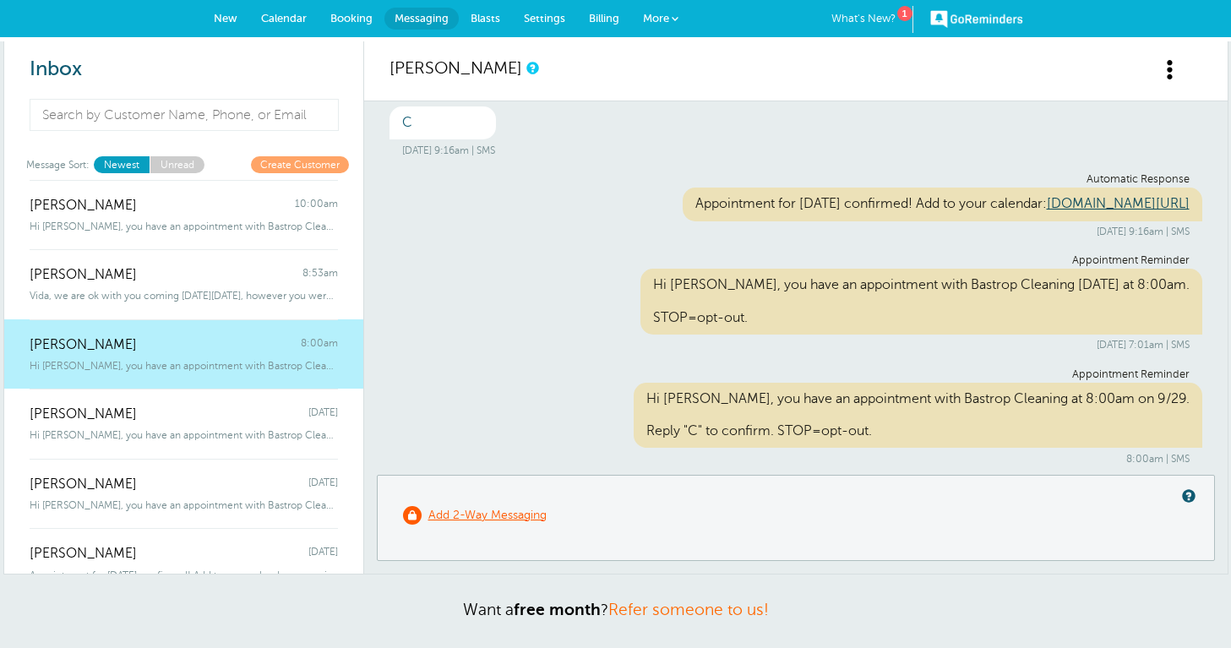
click at [278, 12] on span "Calendar" at bounding box center [284, 18] width 46 height 13
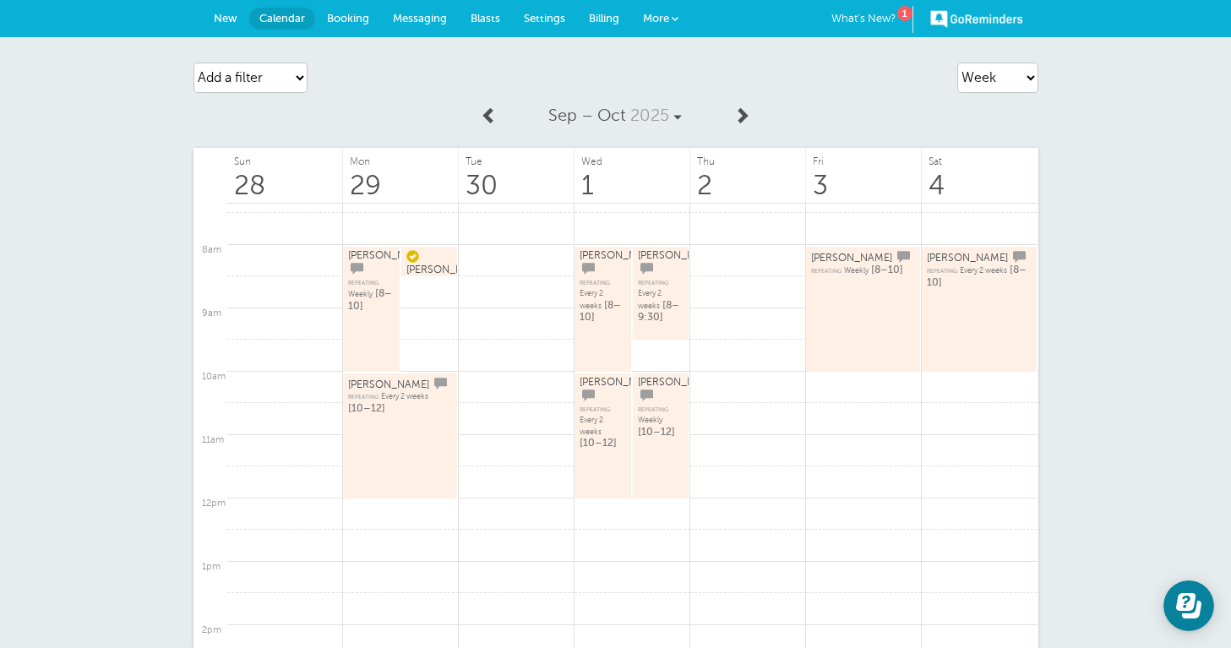
click at [362, 261] on span "[PERSON_NAME]" at bounding box center [388, 255] width 81 height 12
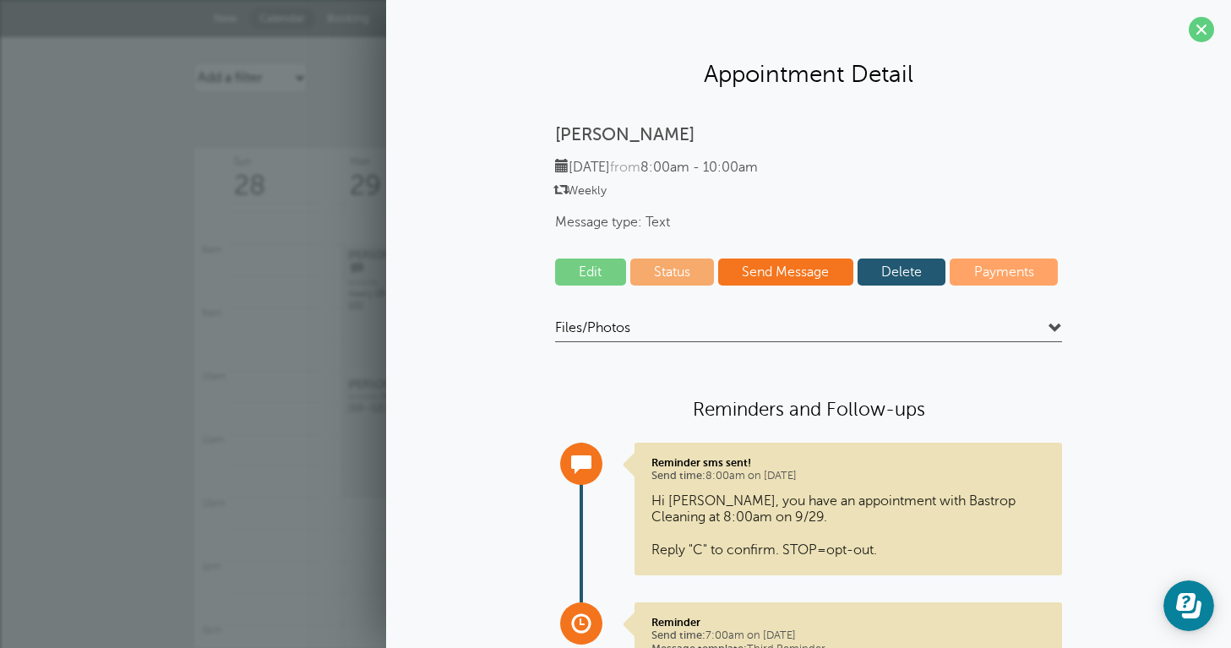
click at [592, 264] on link "Edit" at bounding box center [590, 272] width 71 height 27
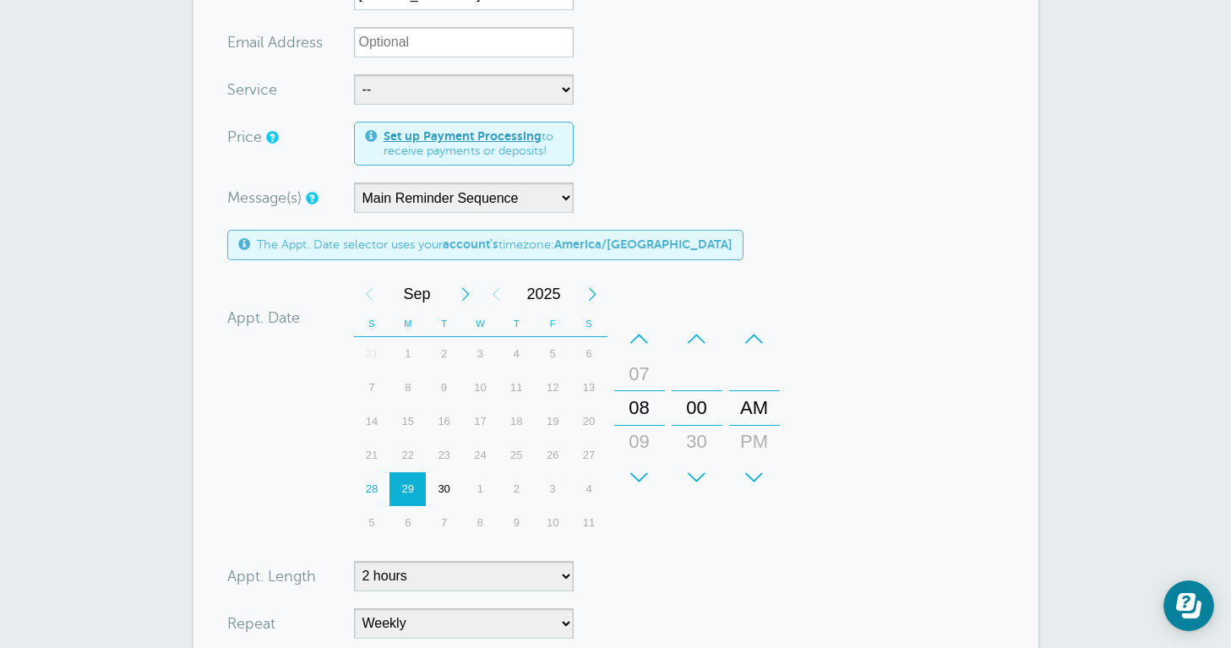
scroll to position [401, 0]
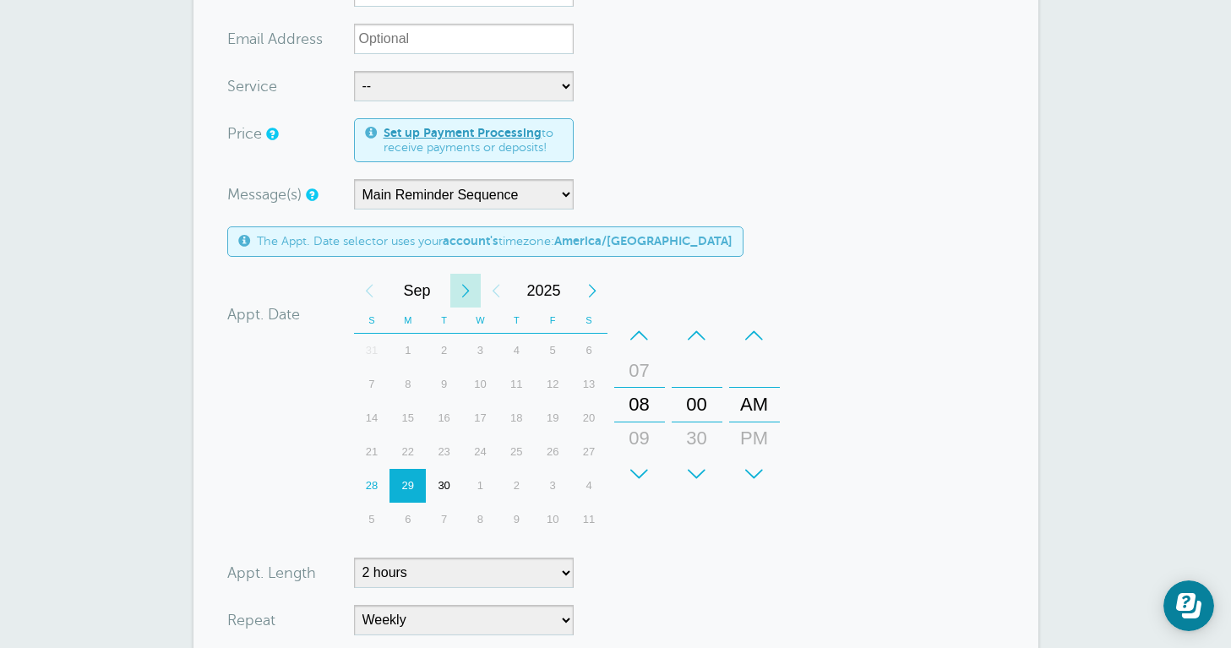
click at [460, 289] on div "Next Month" at bounding box center [465, 291] width 30 height 34
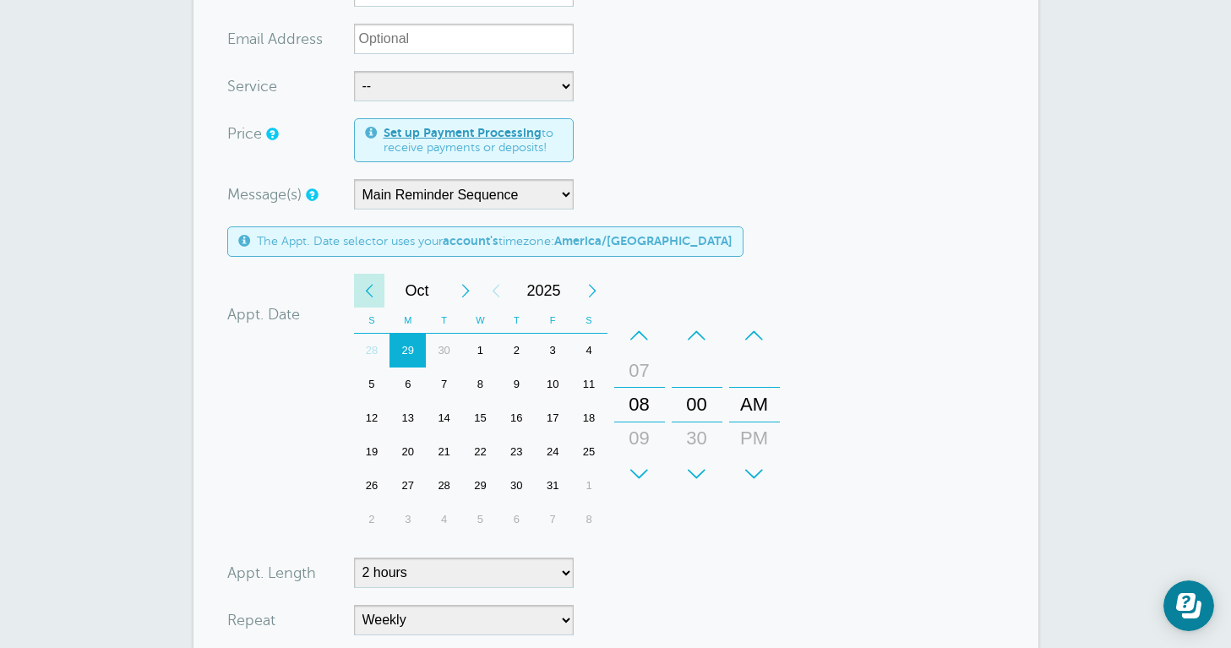
click at [367, 285] on div "Previous Month" at bounding box center [369, 291] width 30 height 34
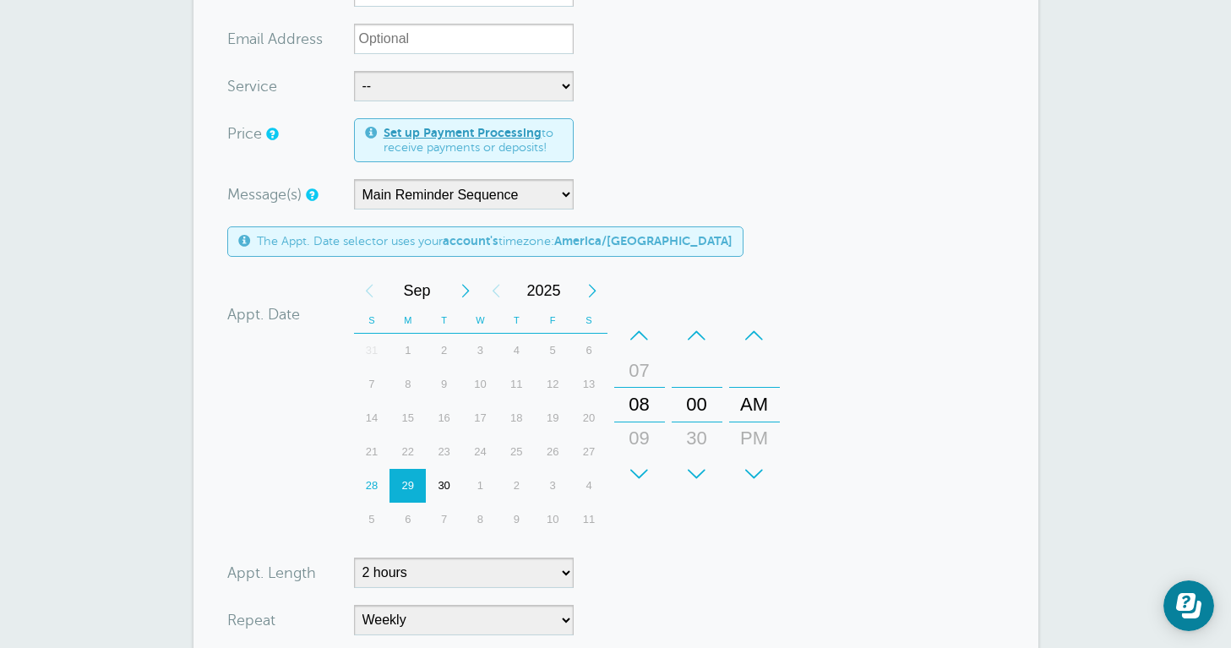
click at [403, 514] on div "6" at bounding box center [407, 520] width 36 height 34
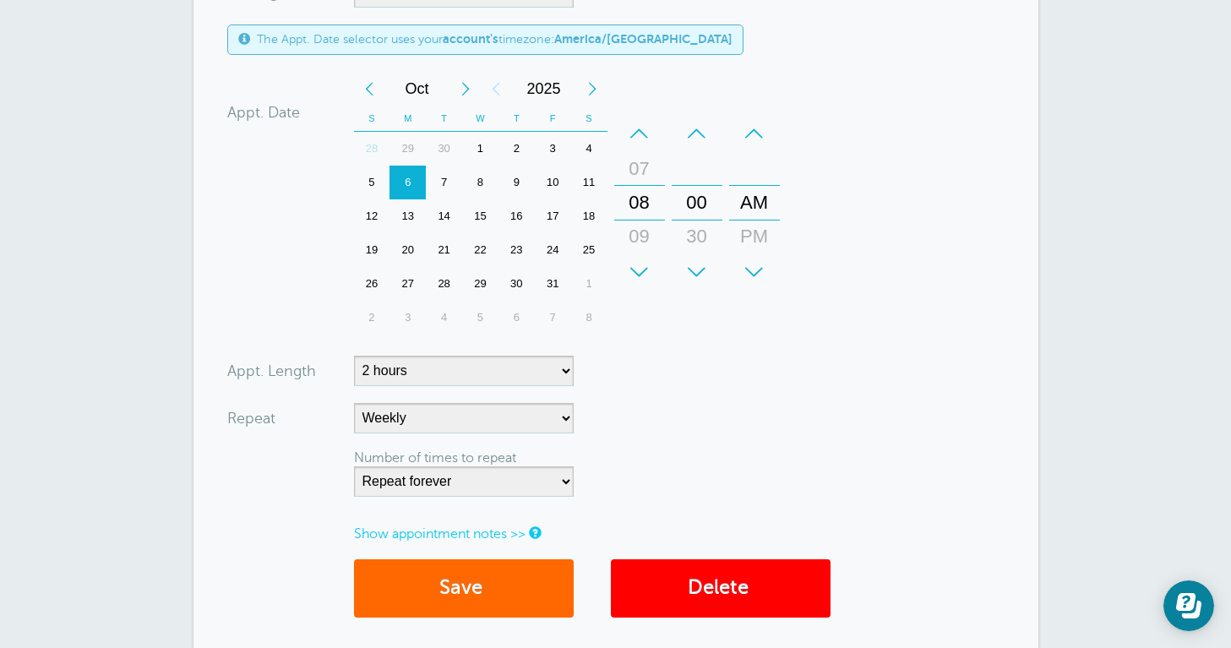
scroll to position [610, 0]
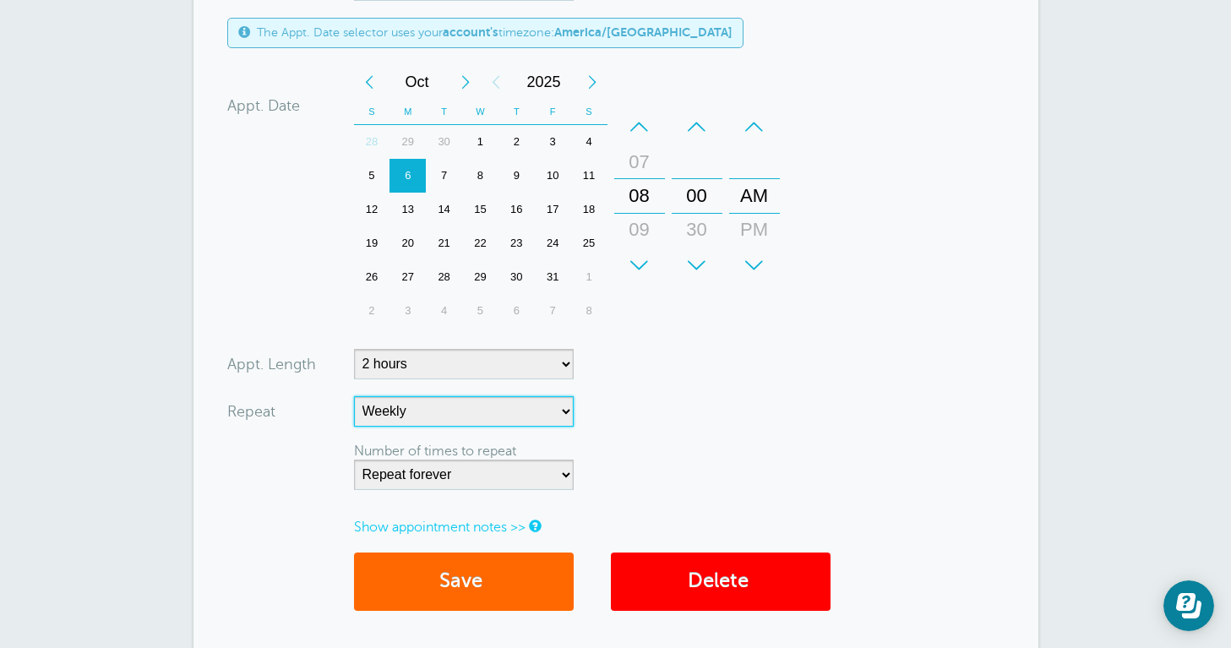
select select "RRULE:FREQ=WEEKLY;INTERVAL=2"
click at [669, 415] on form "You are creating a new customer. To use an existing customer select one from th…" at bounding box center [615, 124] width 777 height 1007
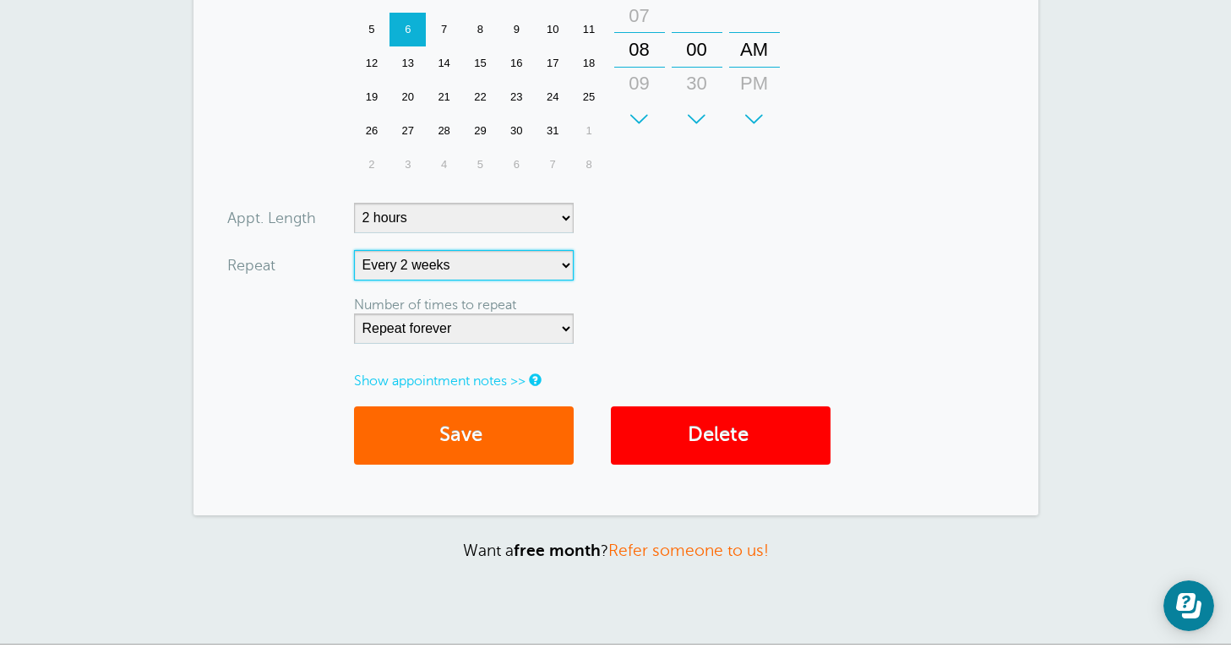
scroll to position [788, 0]
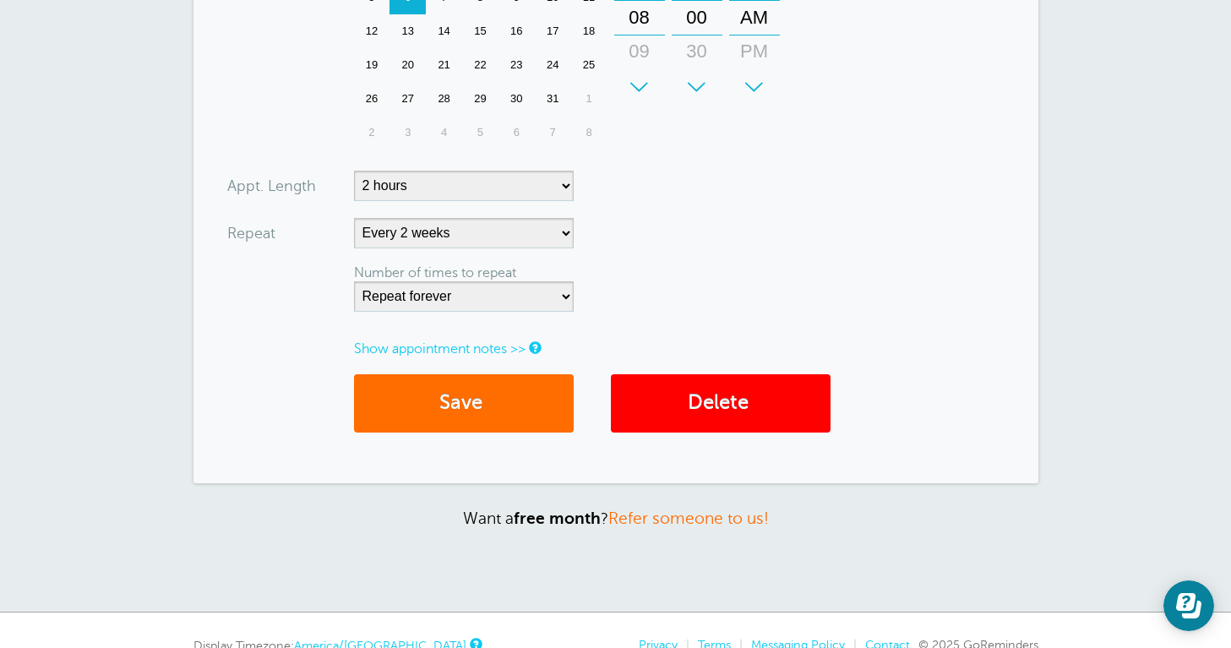
click at [513, 406] on button "Save" at bounding box center [464, 403] width 220 height 58
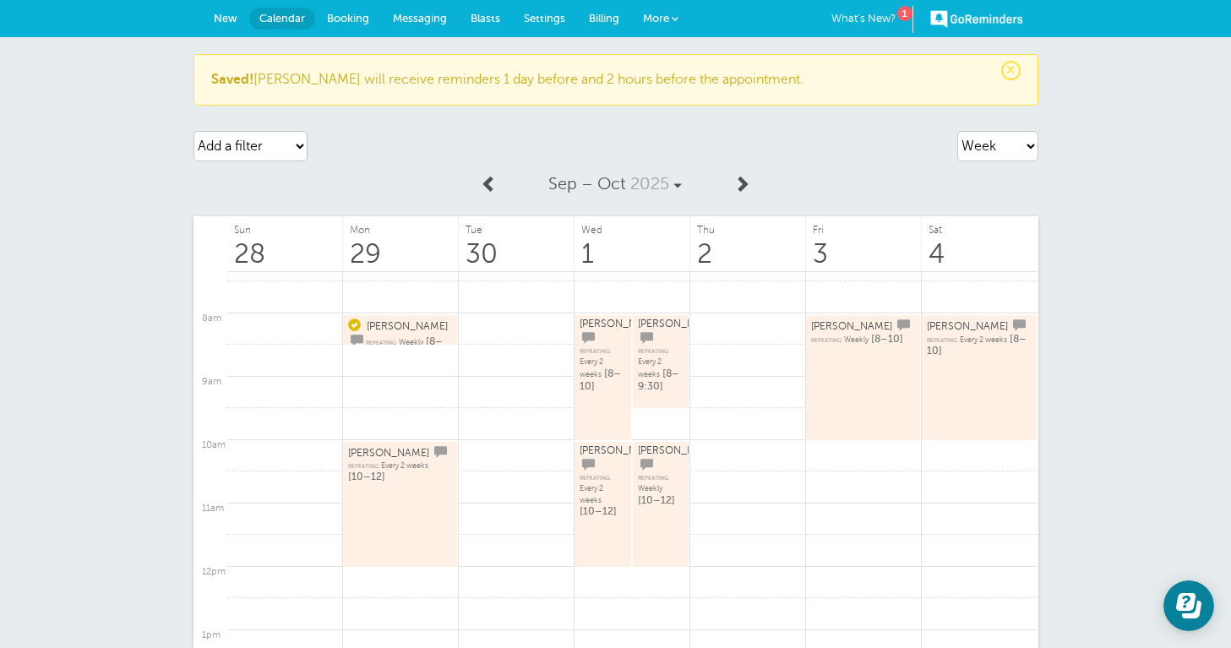
click at [216, 12] on span "New" at bounding box center [226, 18] width 24 height 13
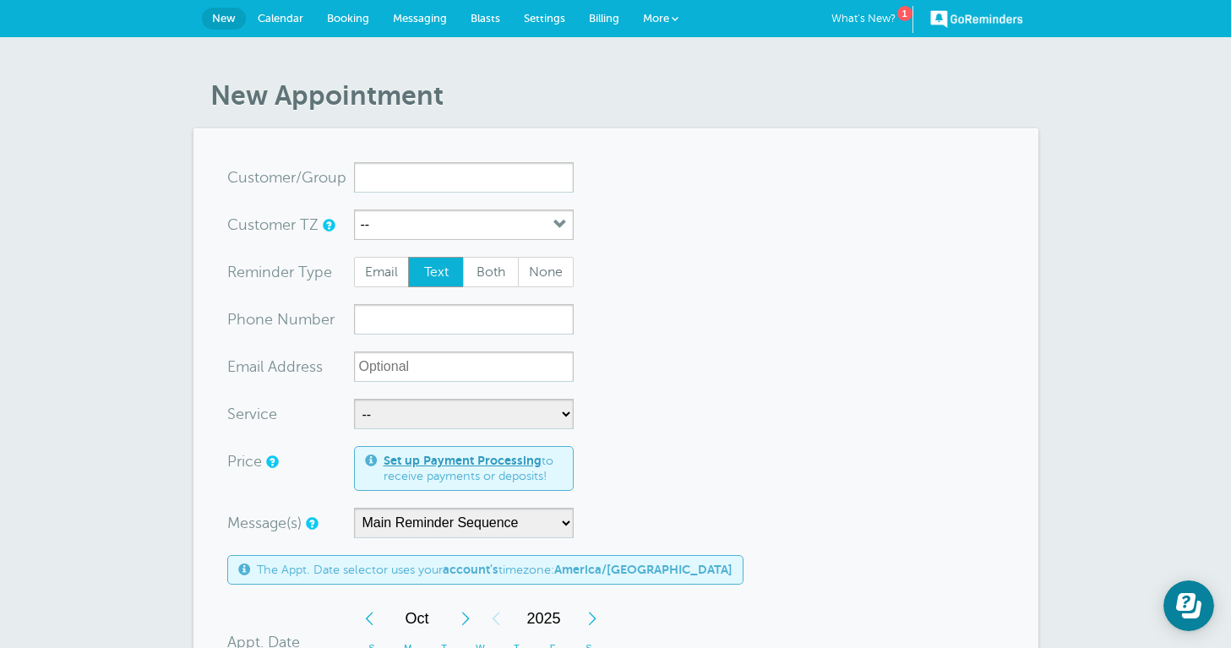
click at [375, 179] on input "x-no-autofill" at bounding box center [464, 177] width 220 height 30
click at [600, 213] on form "You are creating a new customer. To use an existing customer select one from th…" at bounding box center [615, 650] width 777 height 976
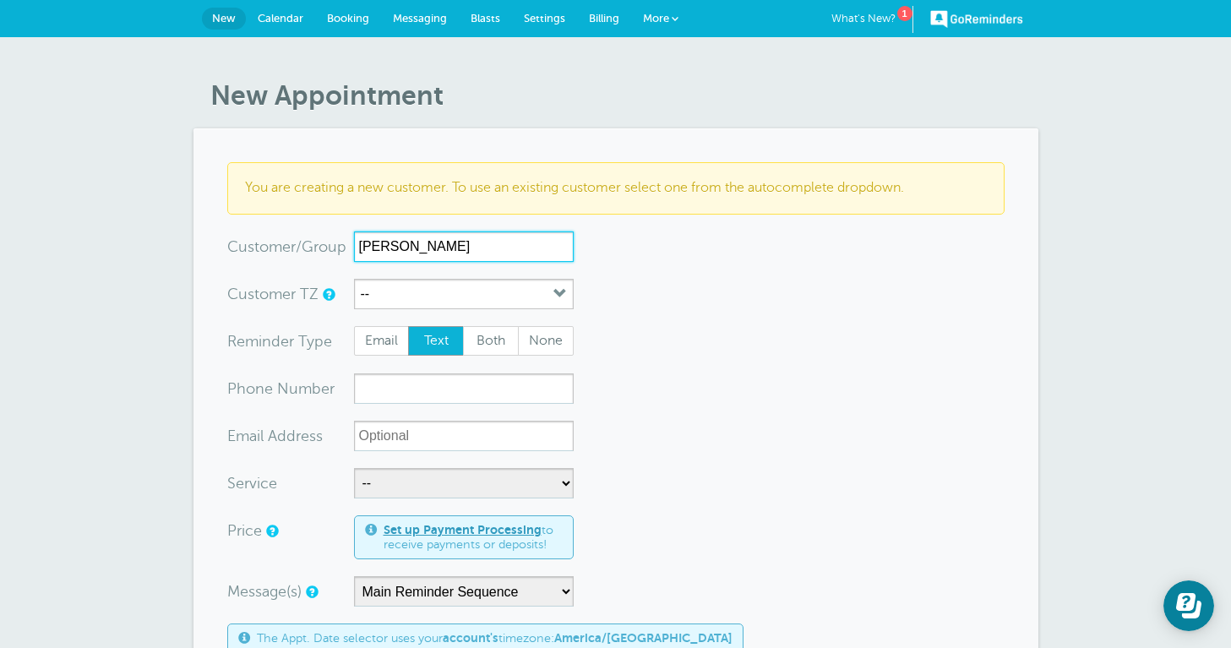
click at [520, 242] on input "[PERSON_NAME]" at bounding box center [464, 246] width 220 height 30
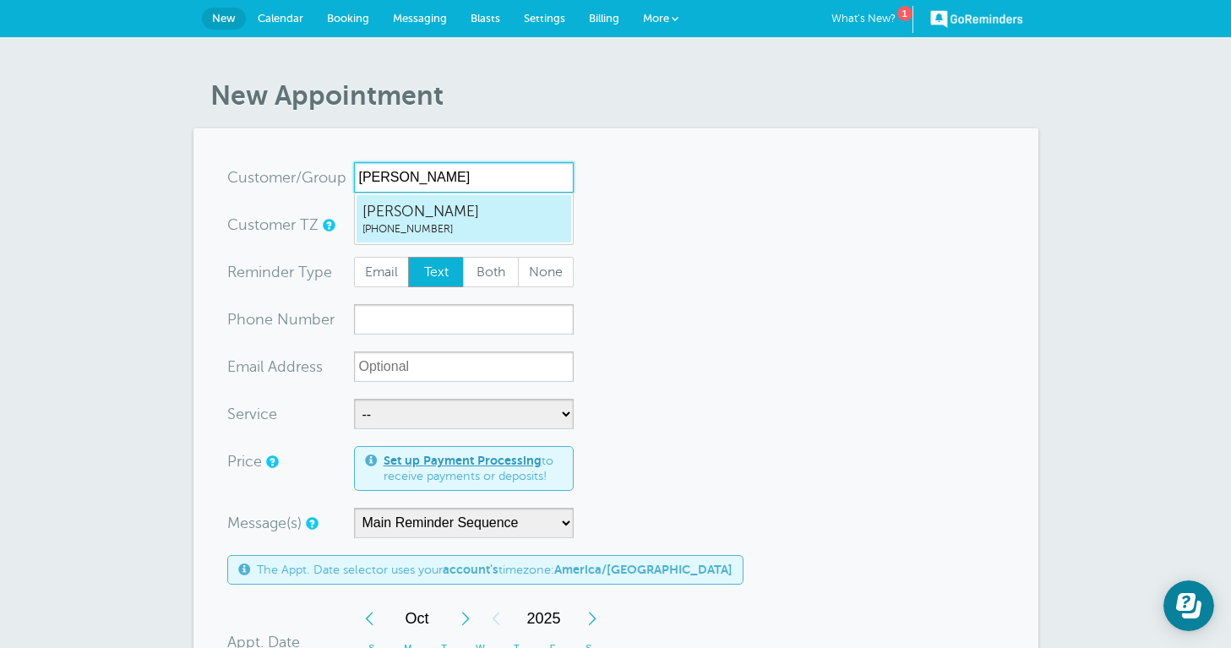
click at [462, 220] on span "[PERSON_NAME]" at bounding box center [463, 211] width 203 height 21
type input "KatieGreen6613137490"
type input "[PERSON_NAME]"
type input "[PHONE_NUMBER]"
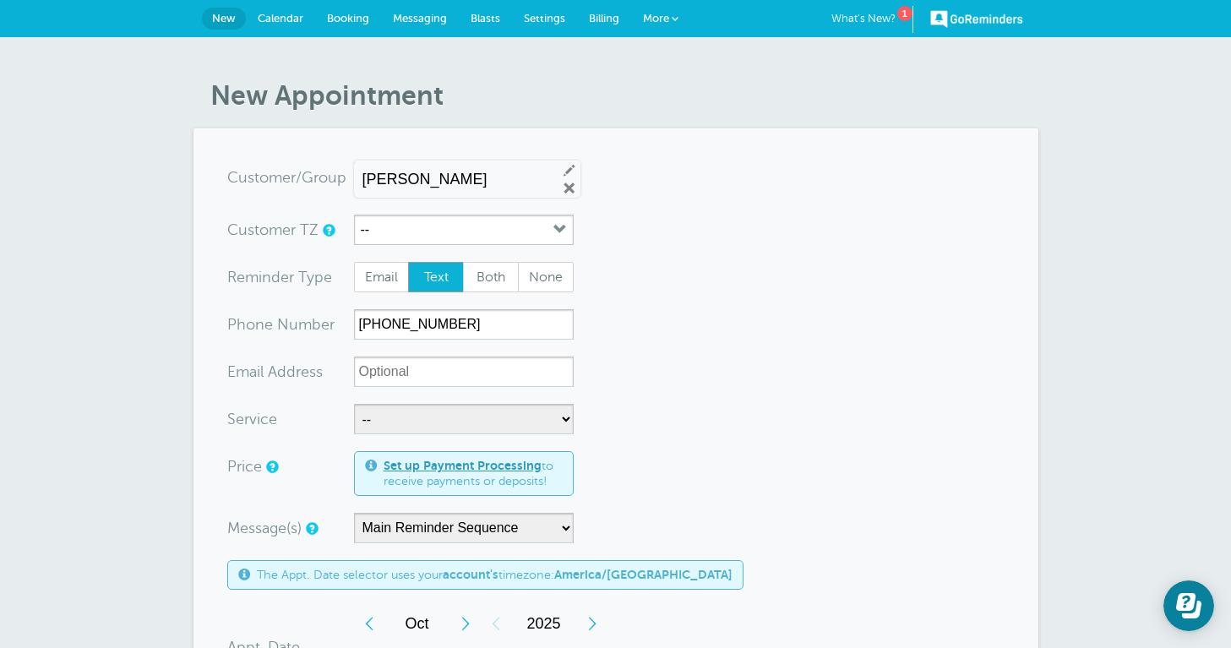
click at [508, 184] on input "[PERSON_NAME]" at bounding box center [452, 180] width 181 height 18
click at [563, 188] on link "Remove" at bounding box center [569, 188] width 15 height 15
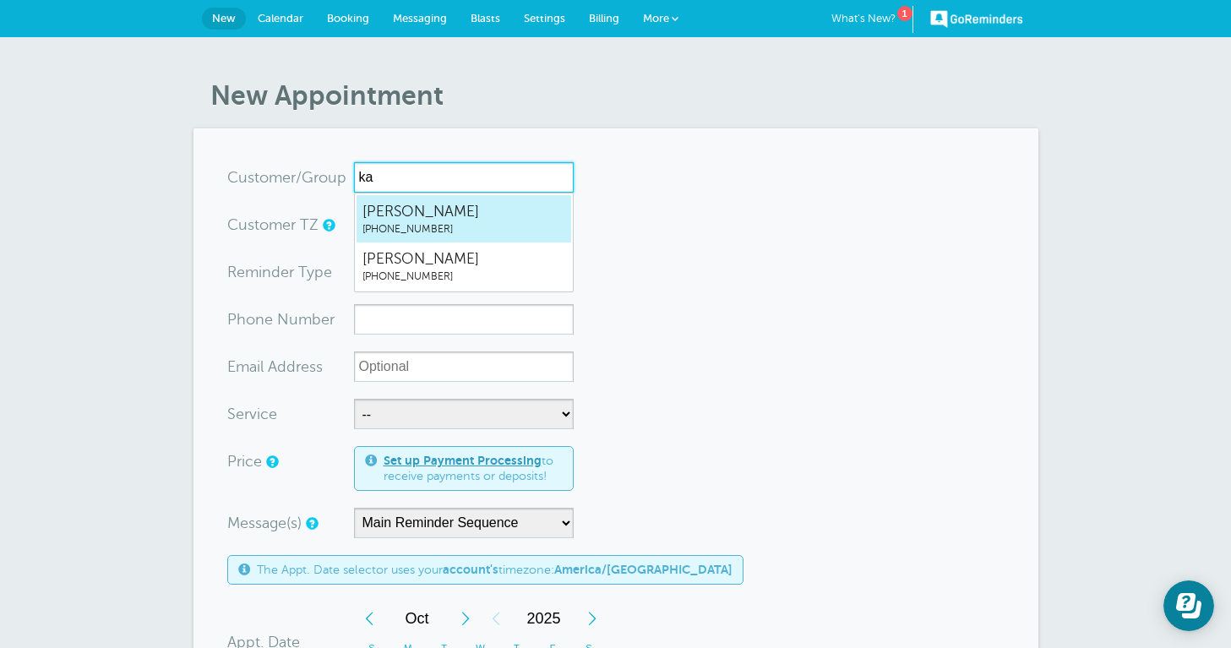
type input "ka"
click at [642, 271] on form "You are creating a new customer. To use an existing customer select one from th…" at bounding box center [615, 650] width 777 height 976
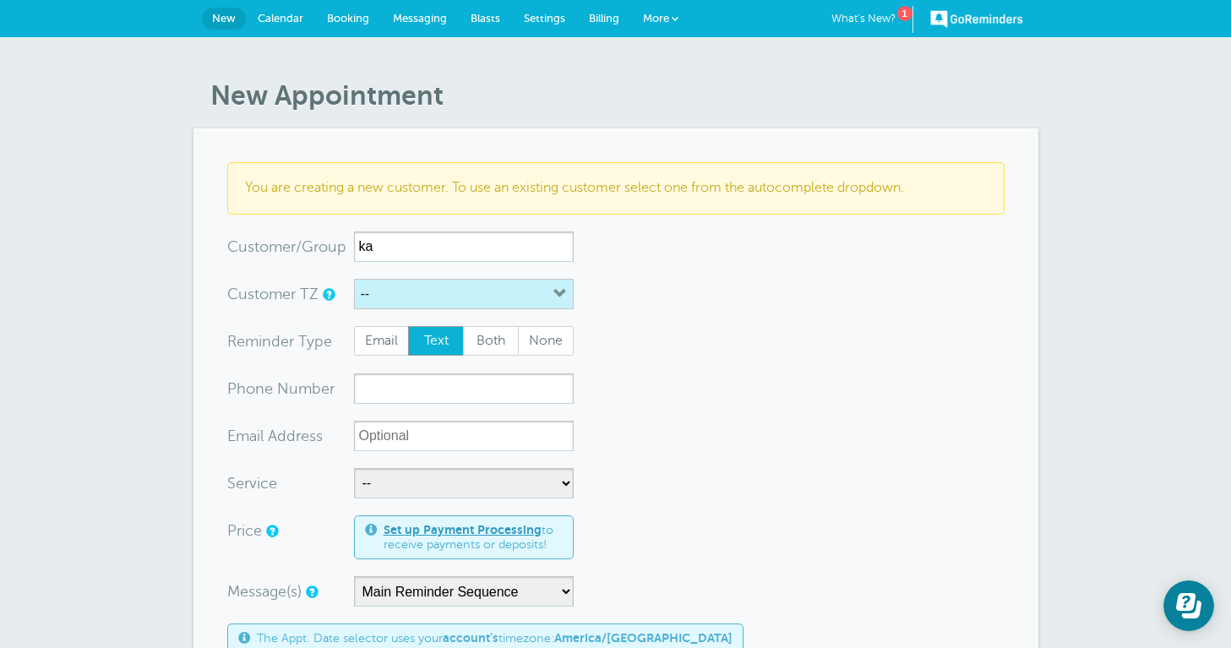
click at [486, 283] on button "--" at bounding box center [464, 294] width 220 height 30
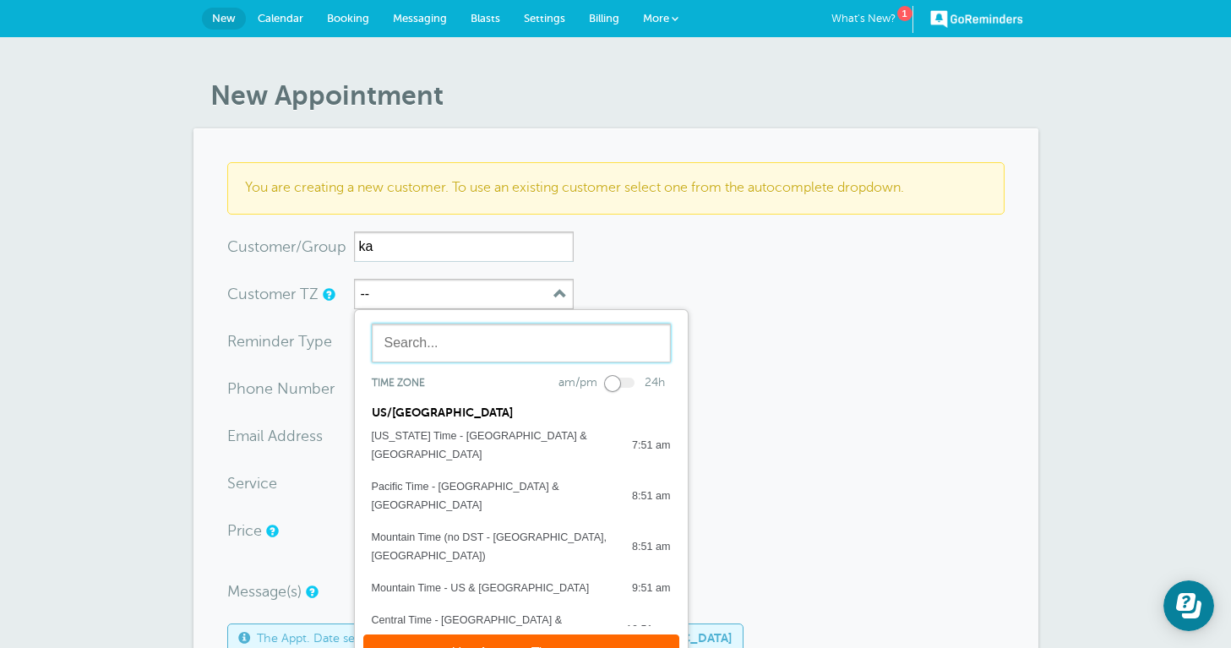
click at [476, 342] on input "text" at bounding box center [521, 343] width 299 height 39
paste input "‭(737) 352-7902‬"
type input "‭(737) 352-7902‬"
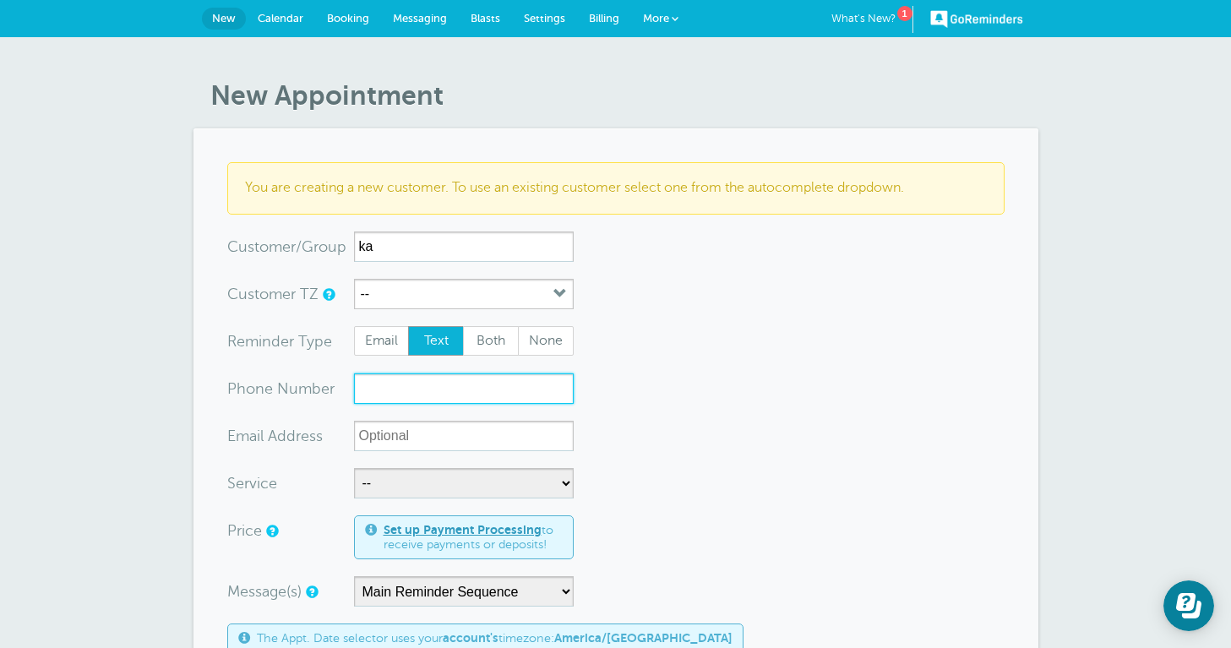
click at [455, 386] on input "xxx-no-autofill" at bounding box center [464, 388] width 220 height 30
paste input "‭(737) 352-7902‬"
type input "‭(737) 352-7902‬"
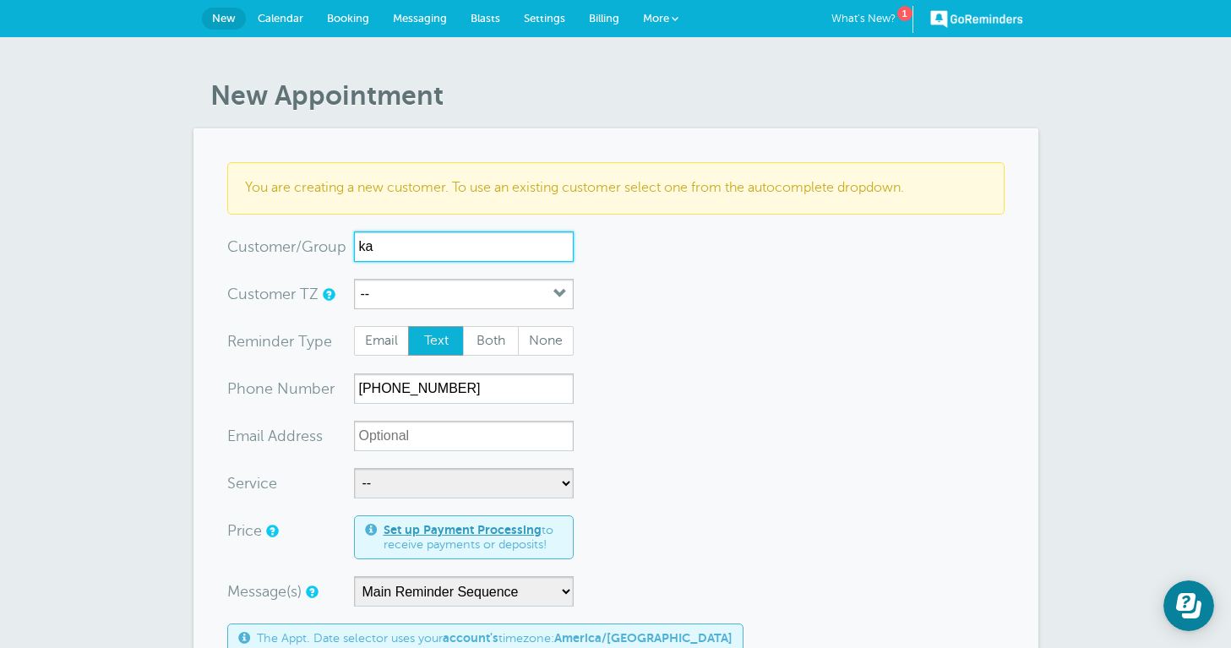
click at [520, 244] on input "ka" at bounding box center [464, 246] width 220 height 30
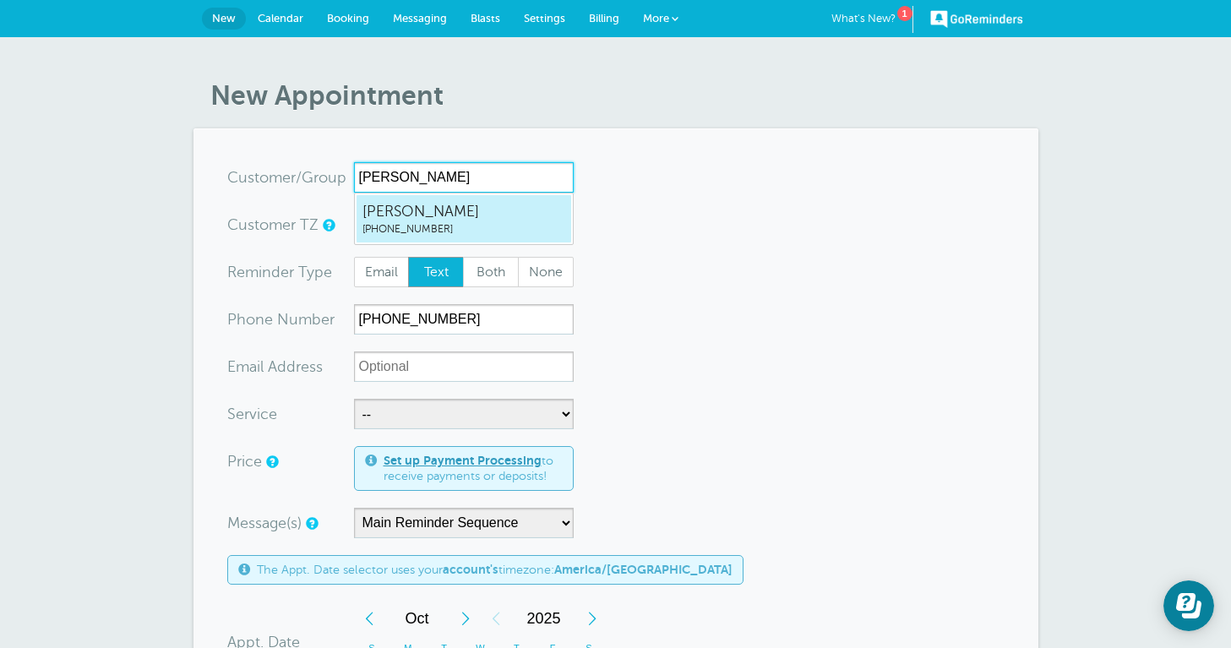
type input "katie"
click at [609, 318] on form "You are creating a new customer. To use an existing customer select one from th…" at bounding box center [615, 650] width 777 height 976
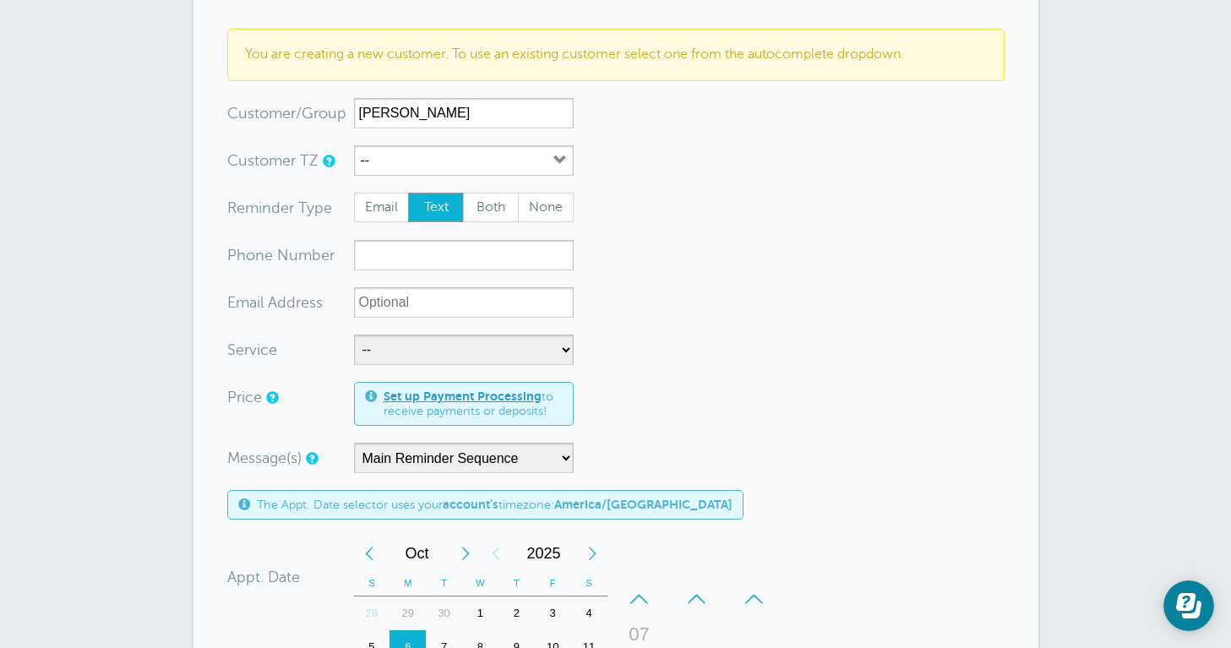
scroll to position [138, 0]
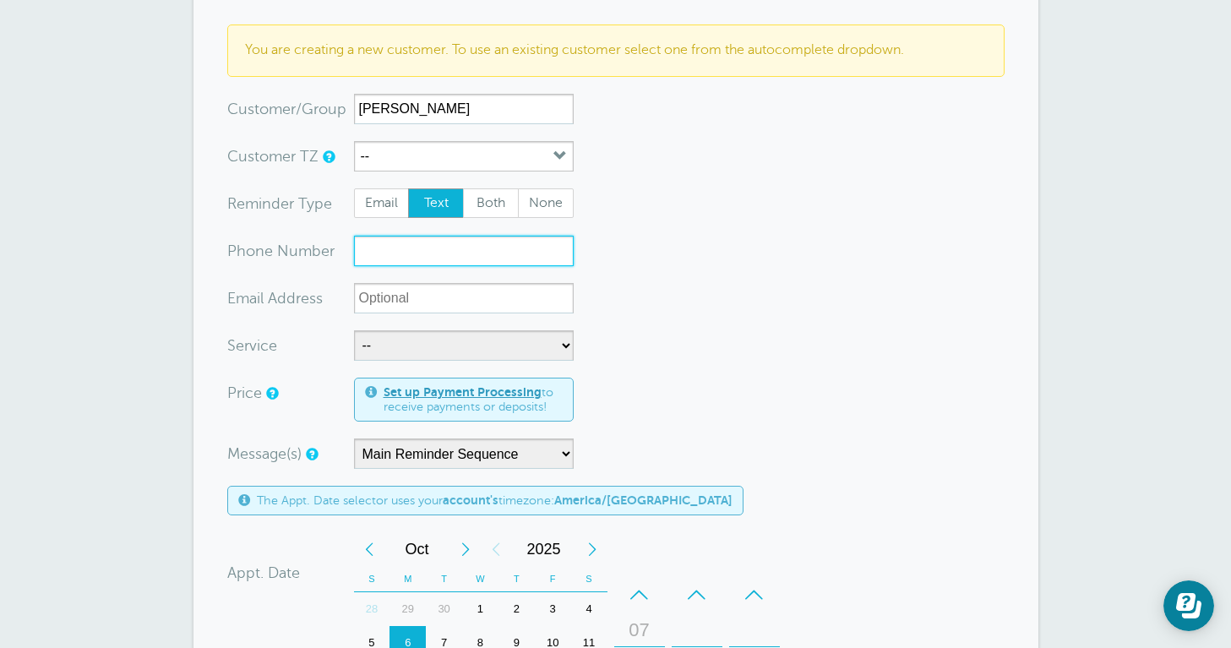
click at [427, 252] on input "xxx-no-autofill" at bounding box center [464, 251] width 220 height 30
paste input "‭(737) 352-7902‬"
type input "‭(737) 352-7902‬"
click at [629, 310] on form "You are creating a new customer. To use an existing customer select one from th…" at bounding box center [615, 546] width 777 height 1044
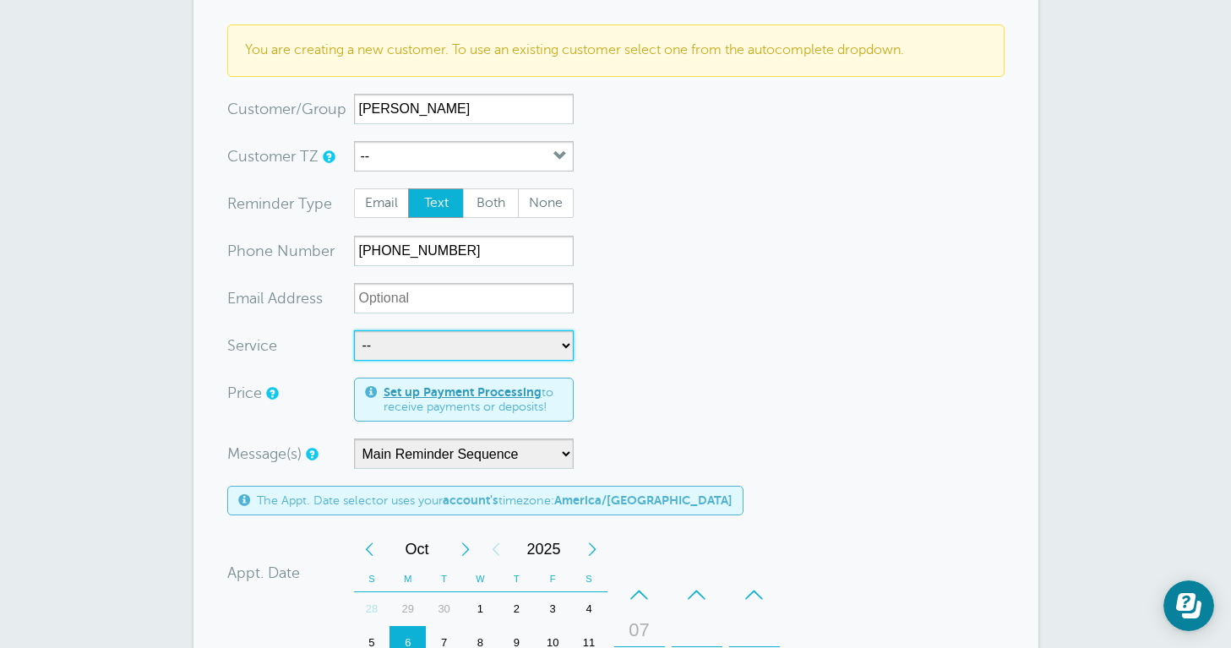
select select "28296"
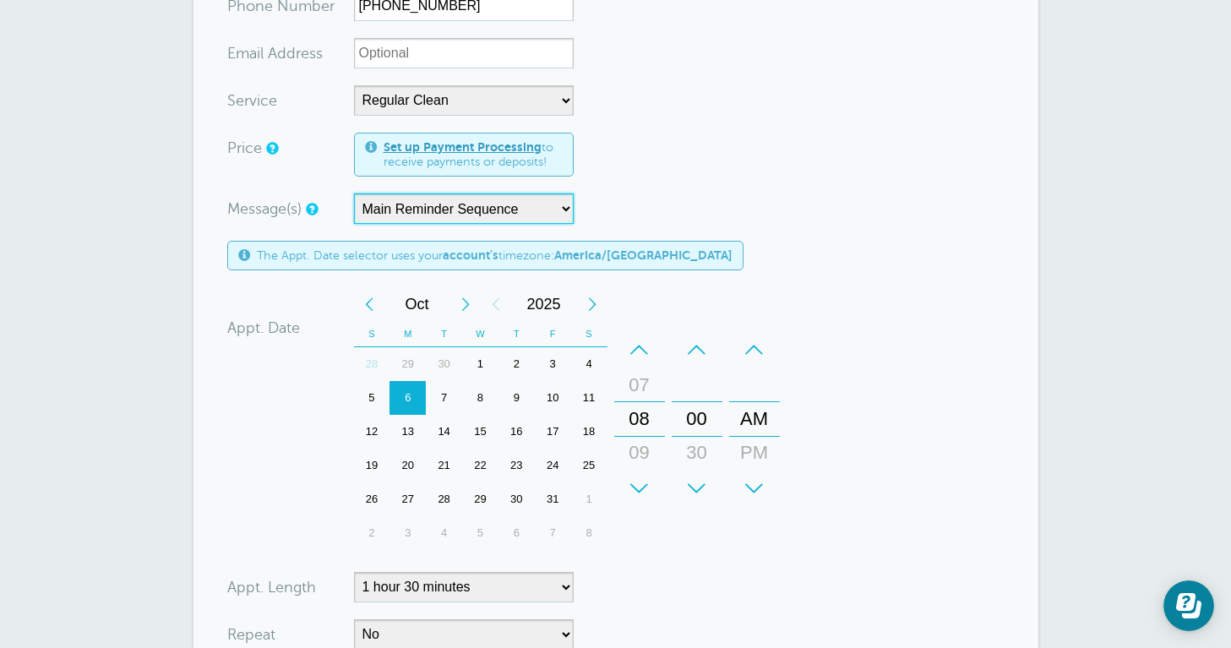
scroll to position [384, 0]
click at [551, 365] on div "3" at bounding box center [553, 363] width 36 height 34
click at [707, 219] on div "Message(s) Main Reminder Sequence Custom Message Start with First Reminder Seco…" at bounding box center [501, 208] width 549 height 30
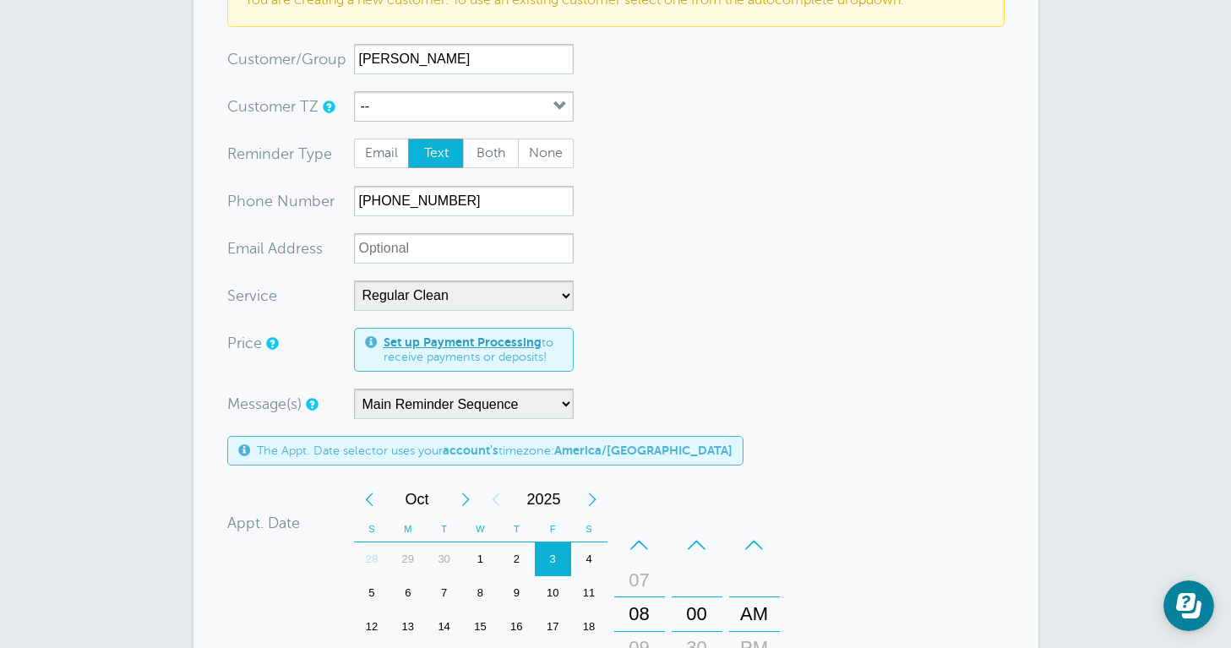
scroll to position [184, 0]
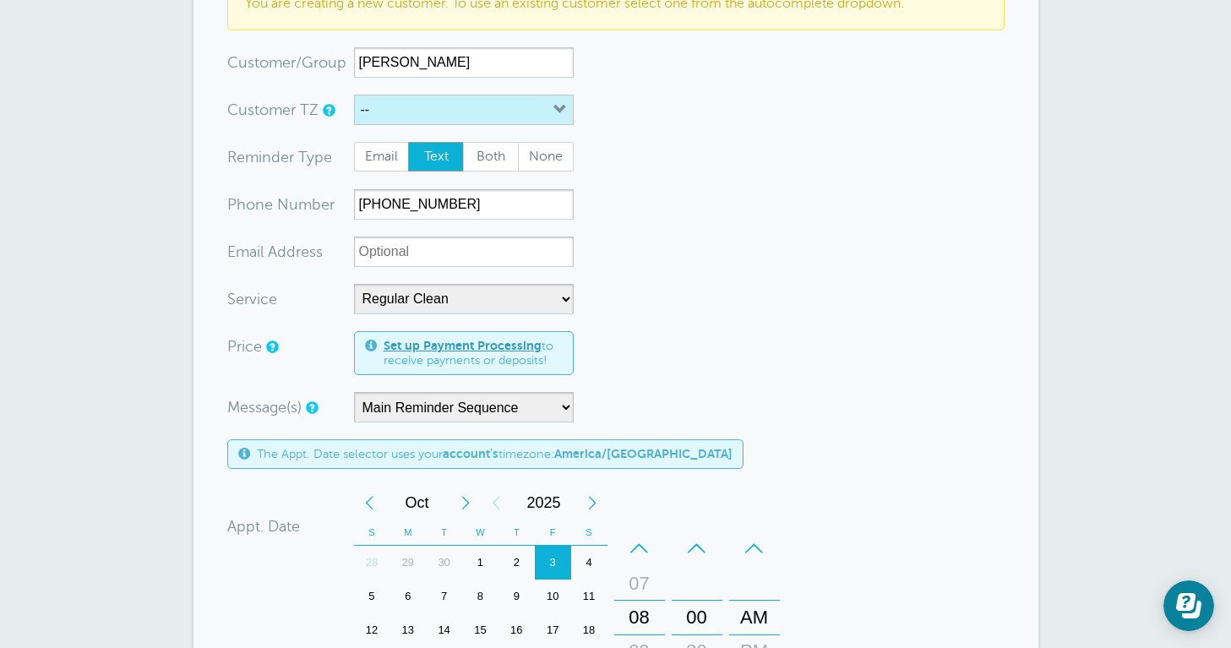
click at [520, 113] on button "--" at bounding box center [464, 110] width 220 height 30
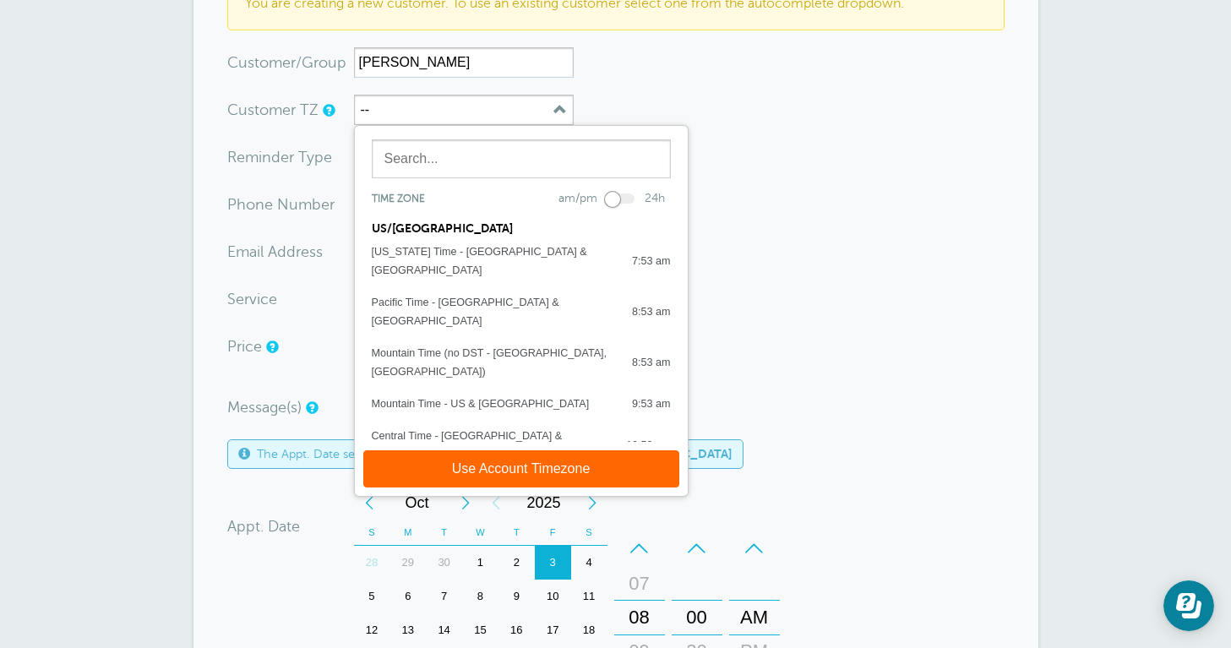
scroll to position [0, 0]
click at [762, 275] on form "You are creating a new customer. To use an existing customer select one from th…" at bounding box center [615, 500] width 777 height 1044
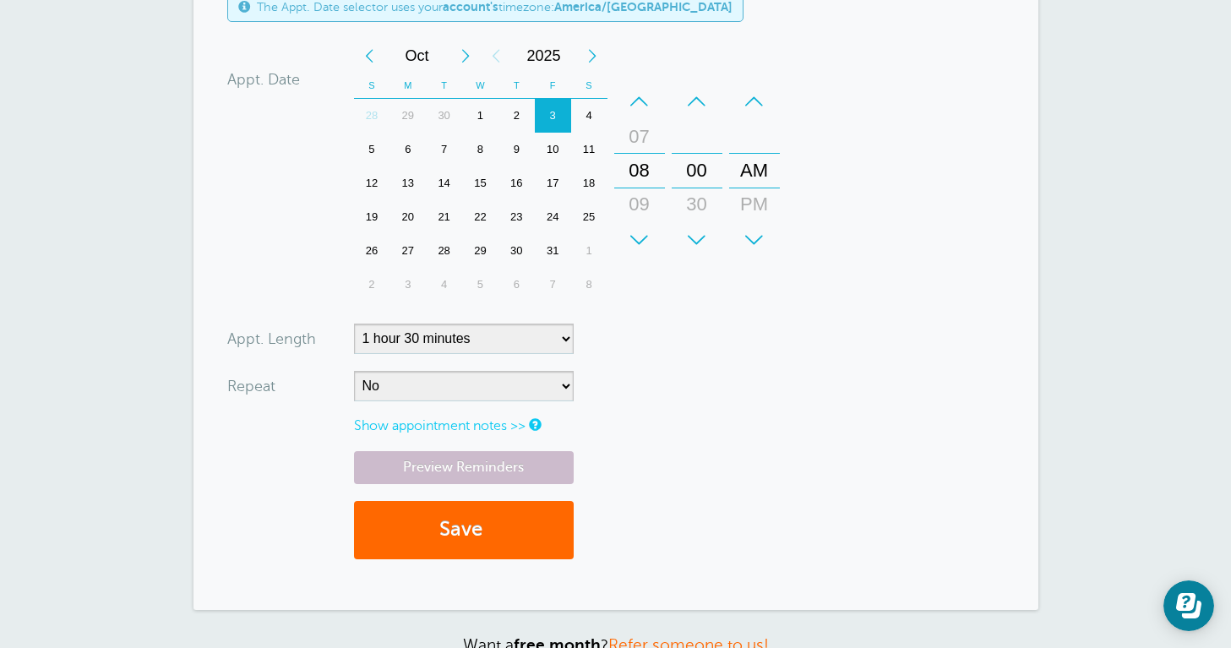
scroll to position [629, 0]
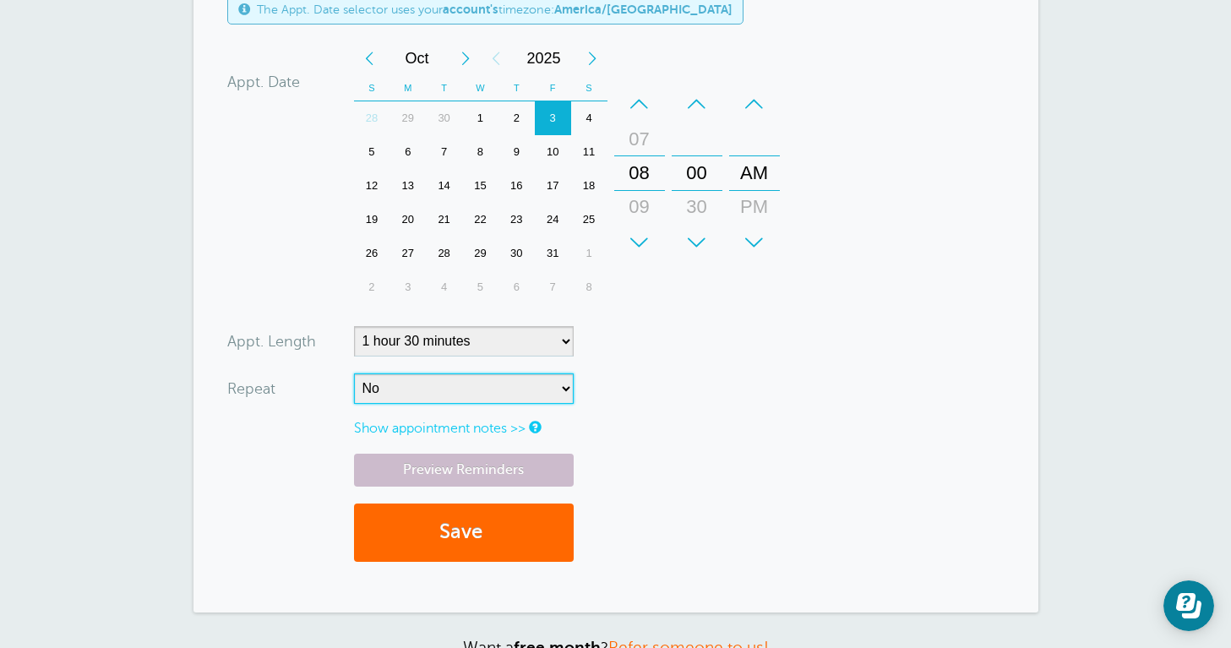
select select "RRULE:FREQ=MONTHLY;INTERVAL=2"
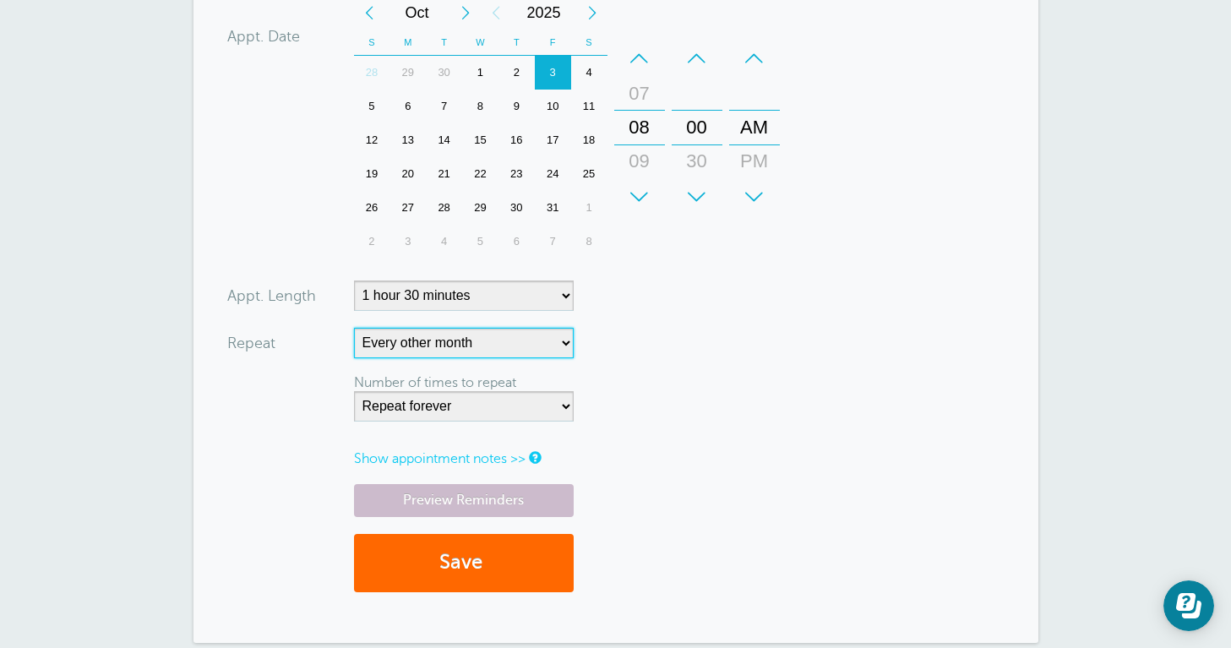
scroll to position [766, 0]
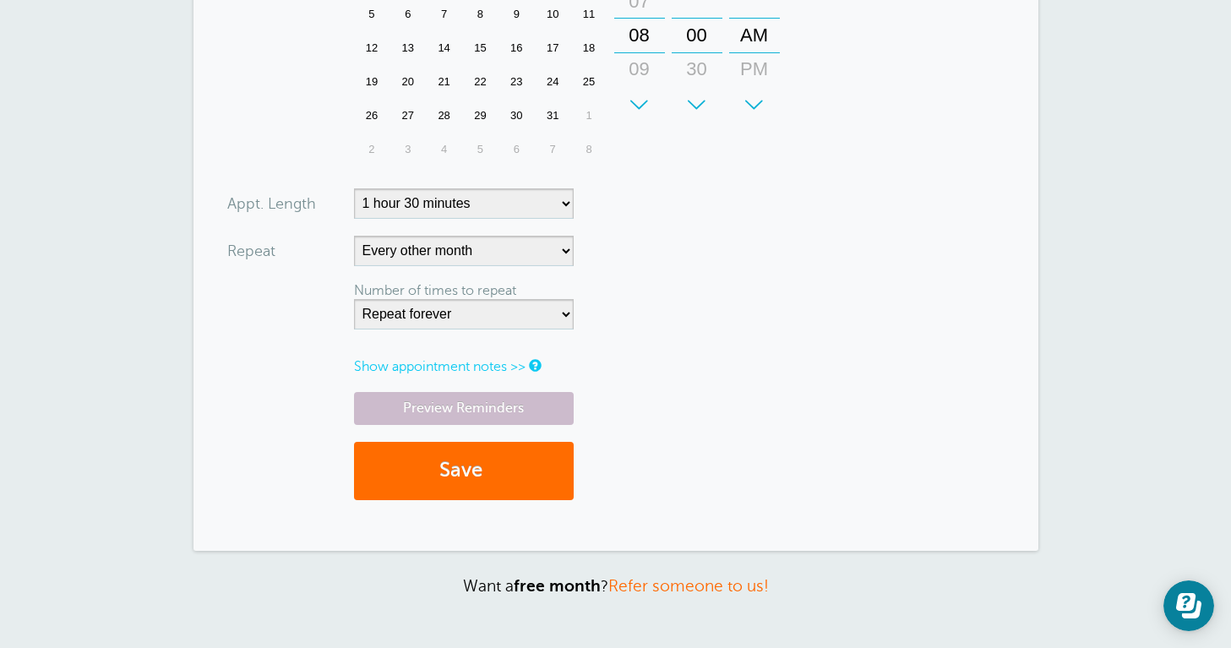
click at [547, 464] on button "Save" at bounding box center [464, 471] width 220 height 58
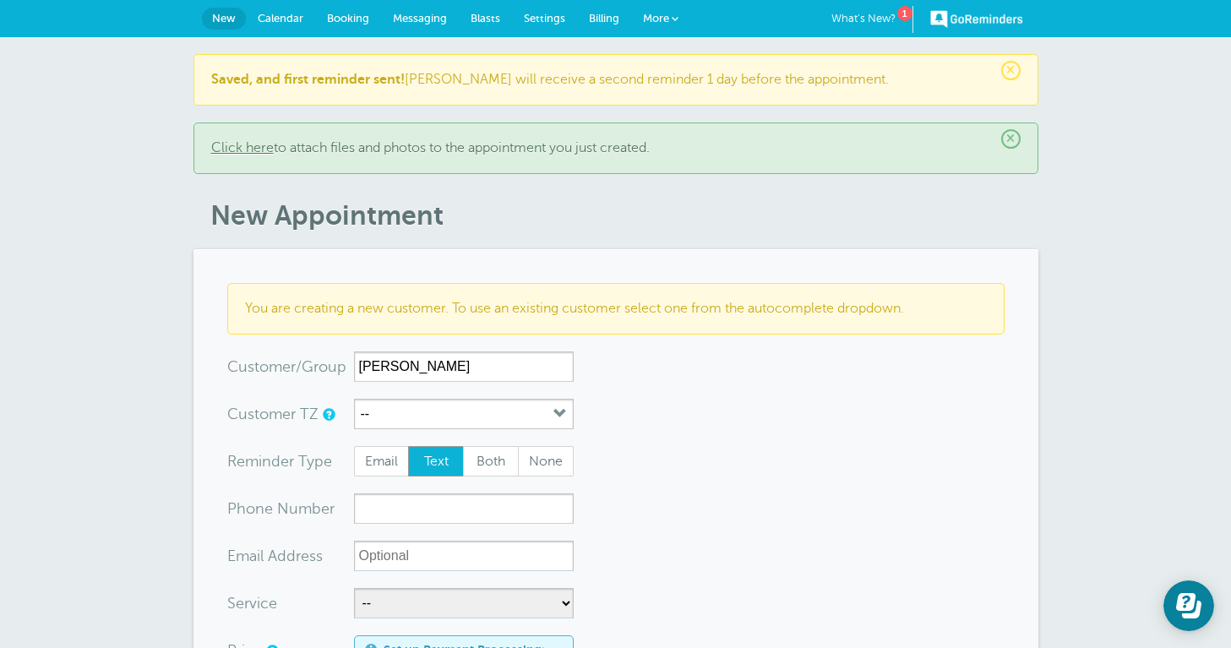
type input "Debbie Tucker"
click at [451, 513] on input "xxx-no-autofill" at bounding box center [464, 508] width 220 height 30
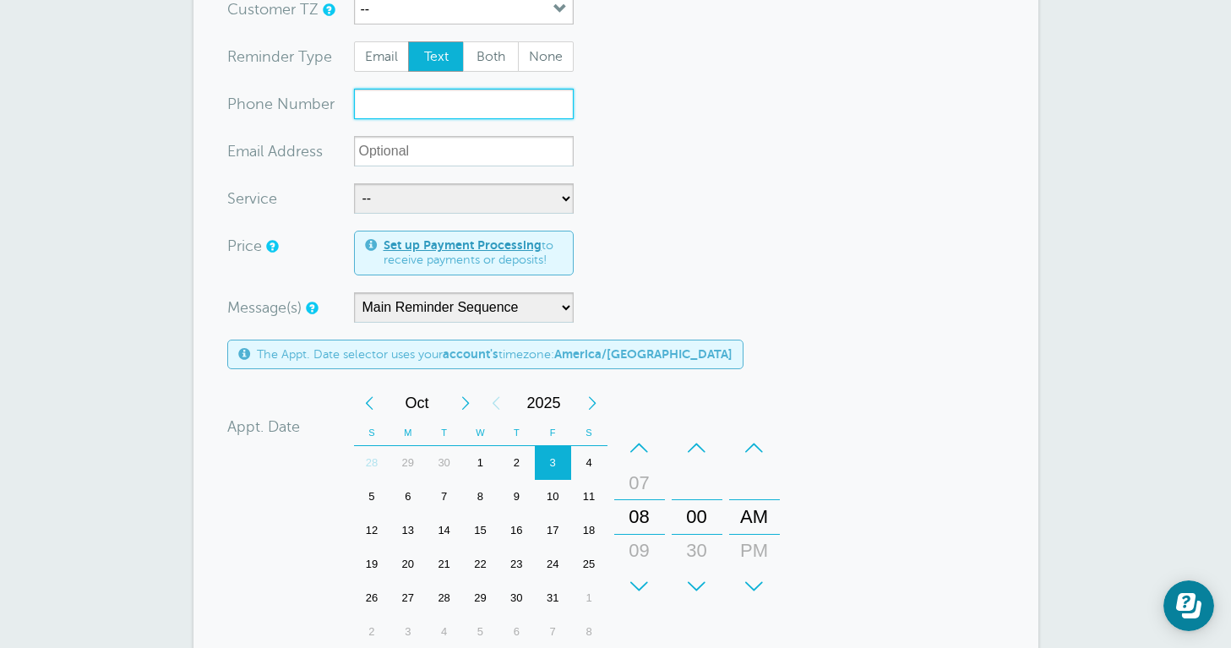
scroll to position [544, 0]
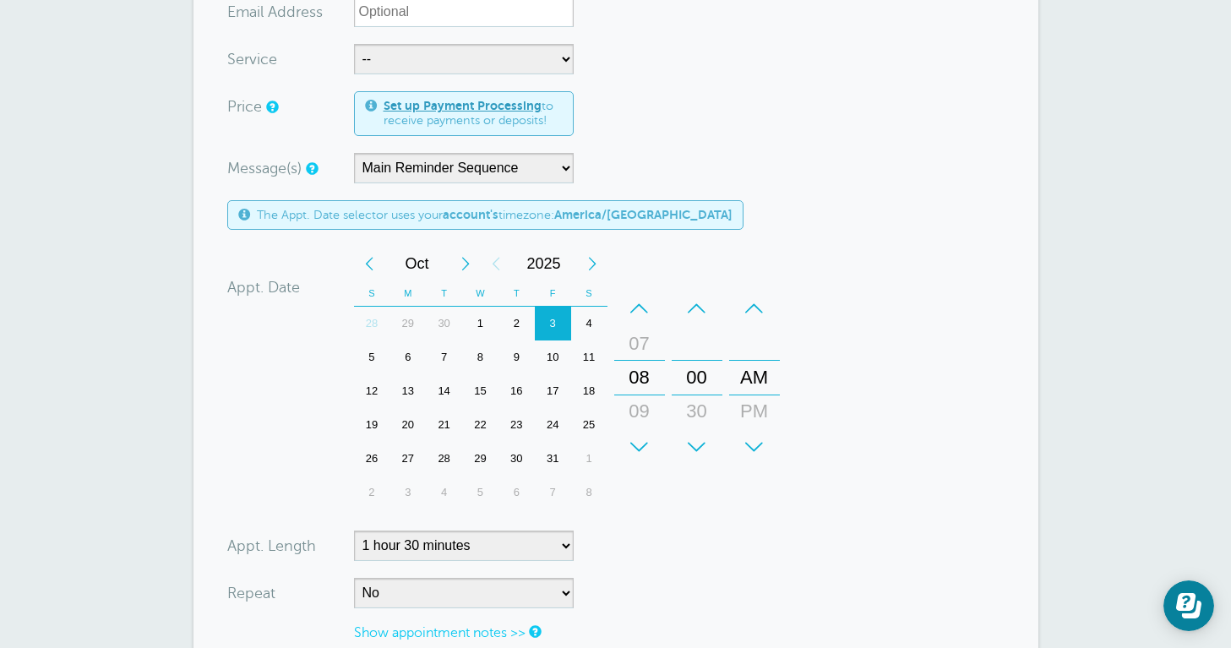
click at [445, 392] on div "14" at bounding box center [444, 391] width 36 height 34
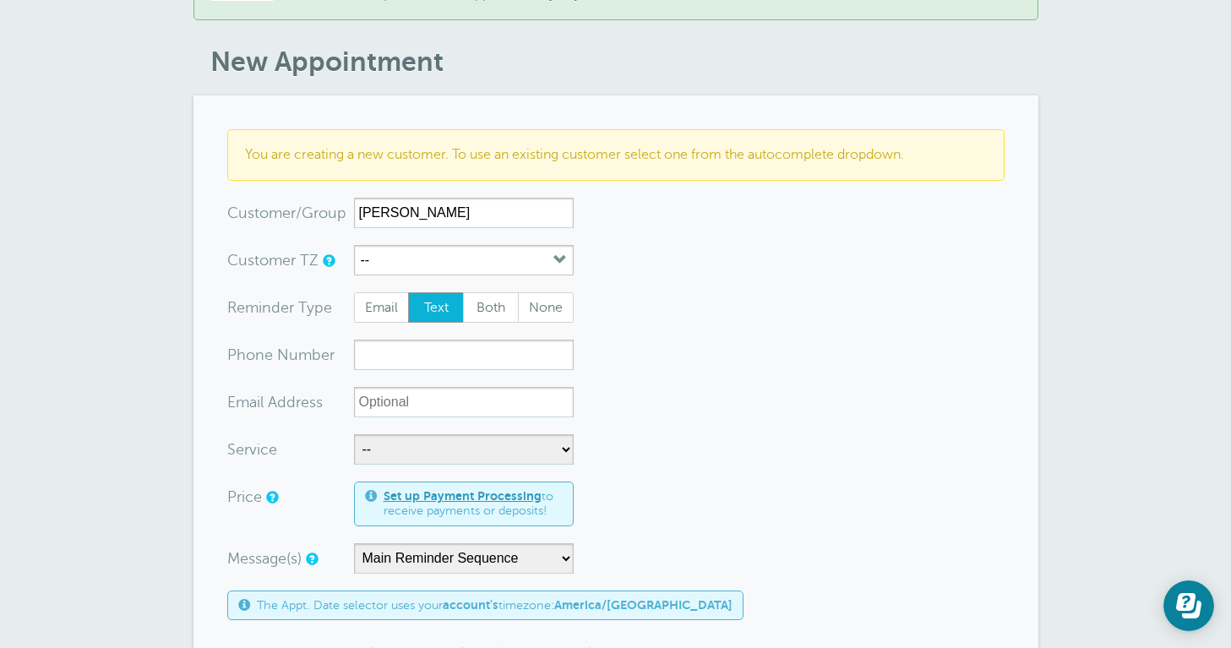
scroll to position [153, 0]
select select "28296"
click at [465, 361] on input "xxx-no-autofill" at bounding box center [464, 355] width 220 height 30
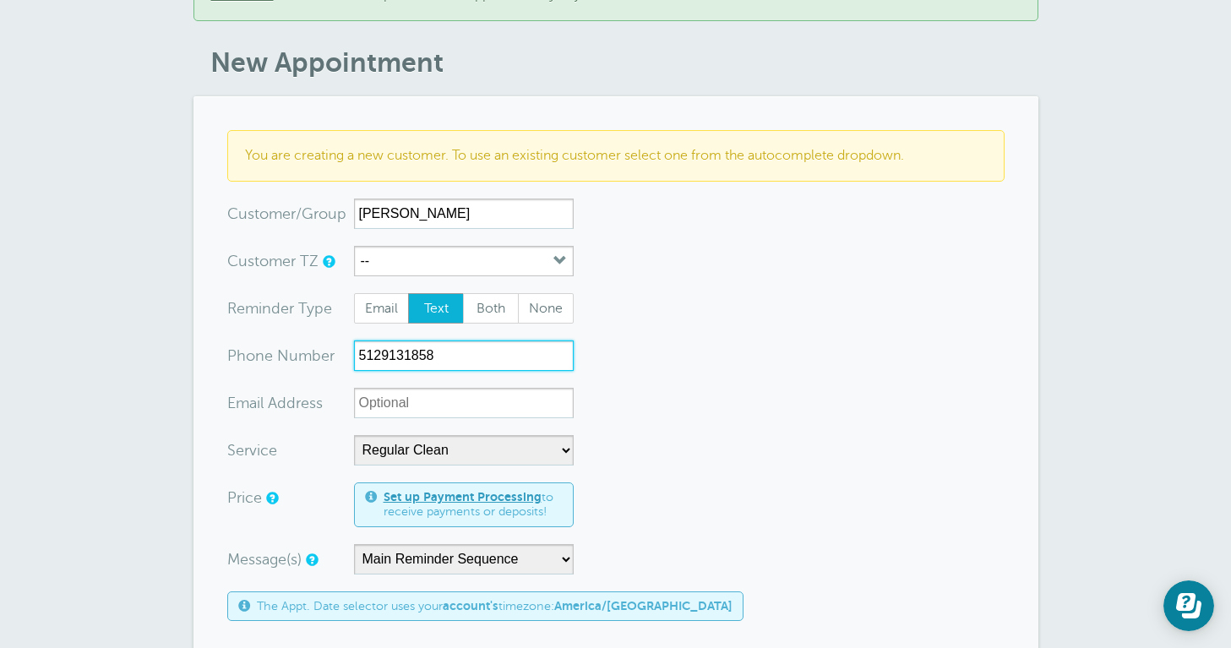
type input "5129131858"
click at [600, 413] on form "You are creating a new customer. To use an existing customer select one from th…" at bounding box center [615, 652] width 777 height 1044
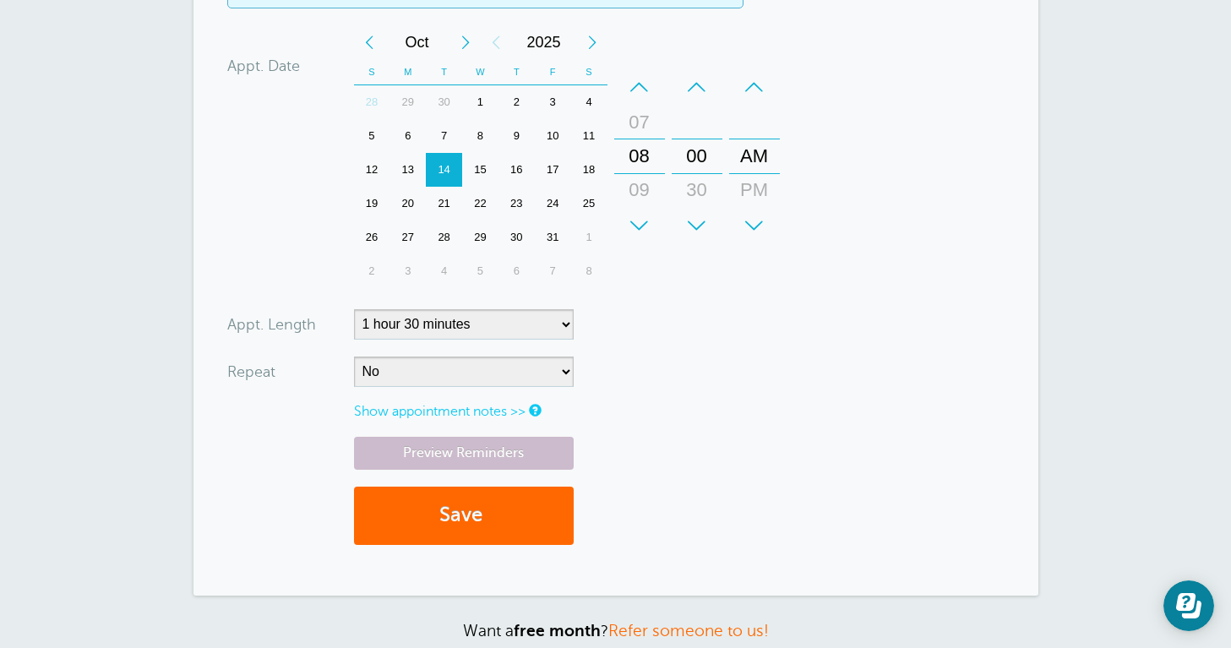
scroll to position [766, 0]
click at [457, 513] on button "Save" at bounding box center [464, 515] width 220 height 58
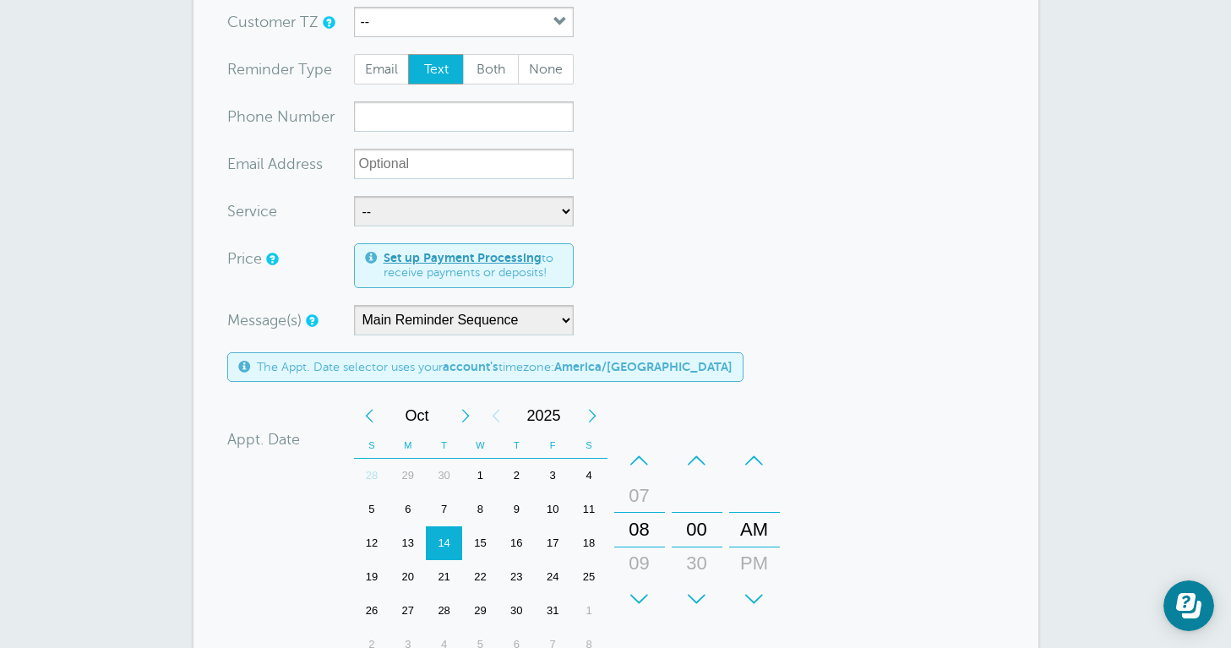
scroll to position [406, 0]
click at [514, 528] on div "16" at bounding box center [516, 545] width 36 height 34
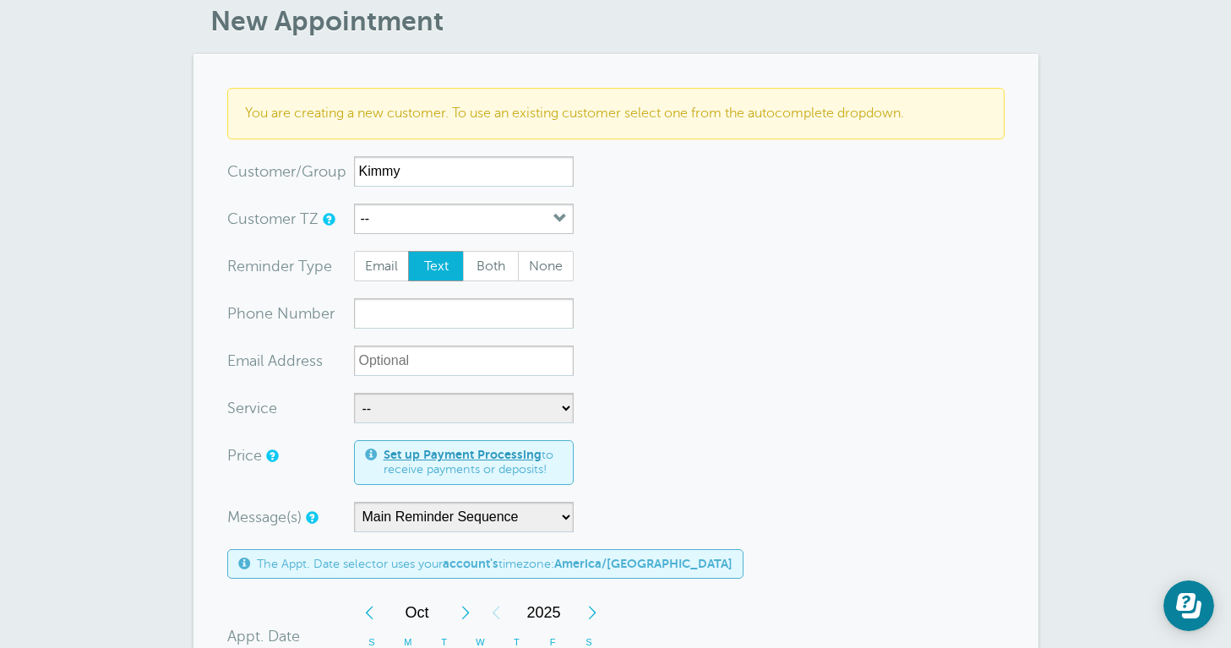
scroll to position [73, 0]
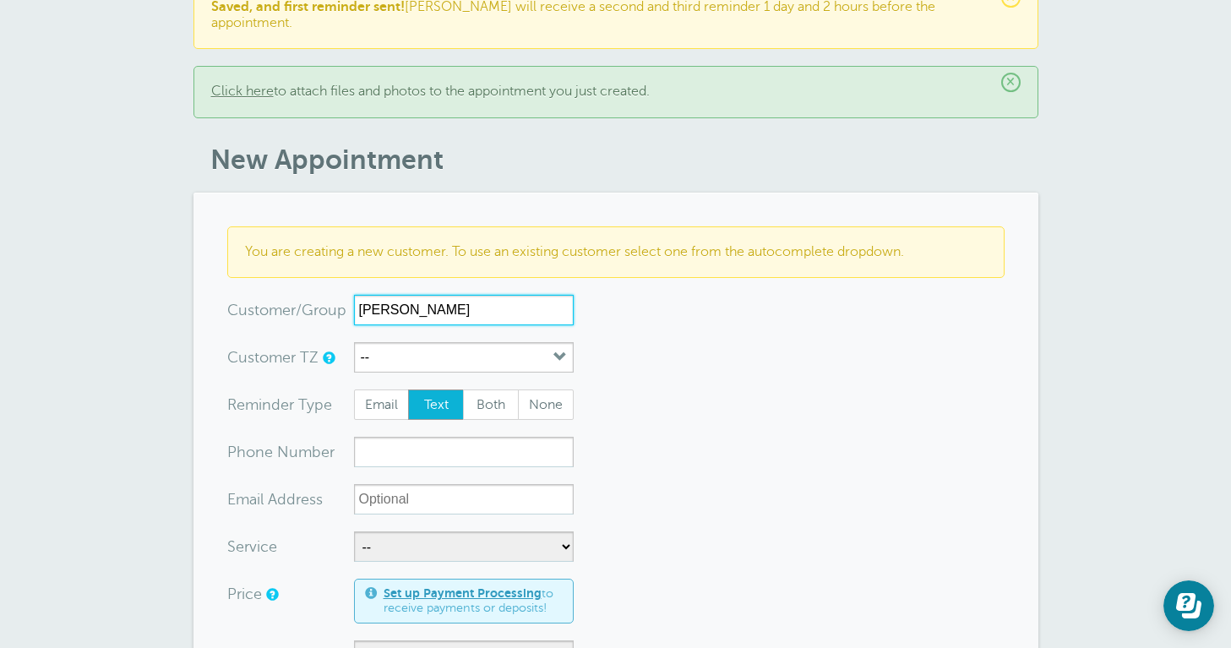
type input "[PERSON_NAME]"
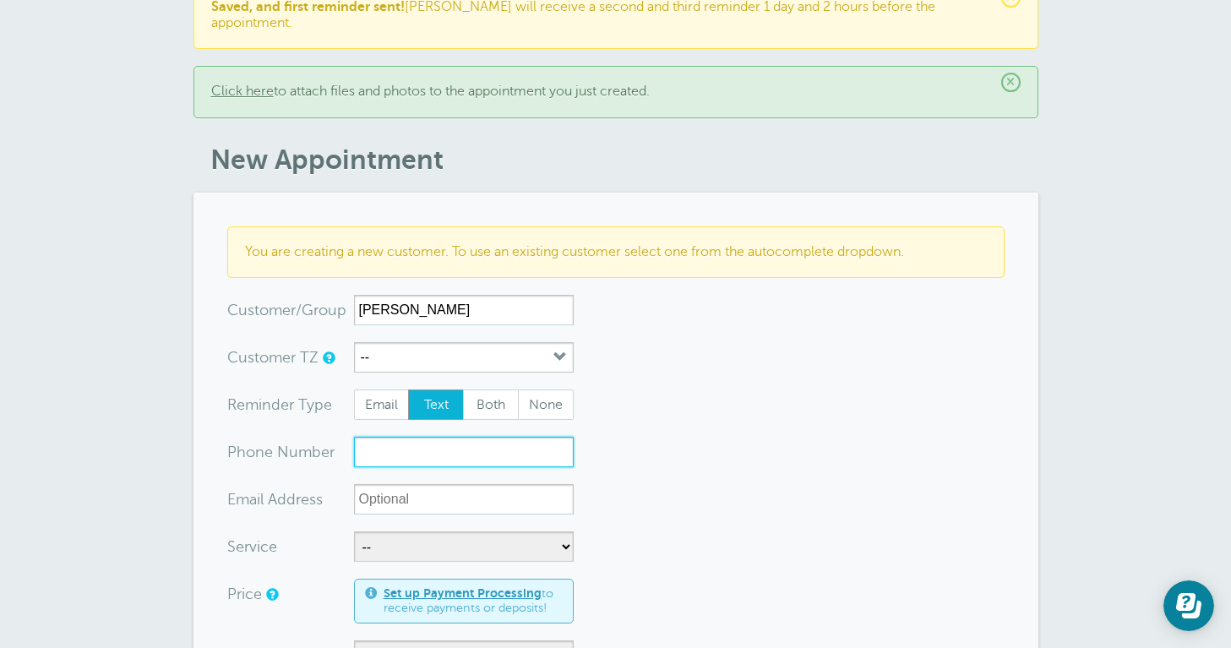
click at [367, 439] on input "xxx-no-autofill" at bounding box center [464, 452] width 220 height 30
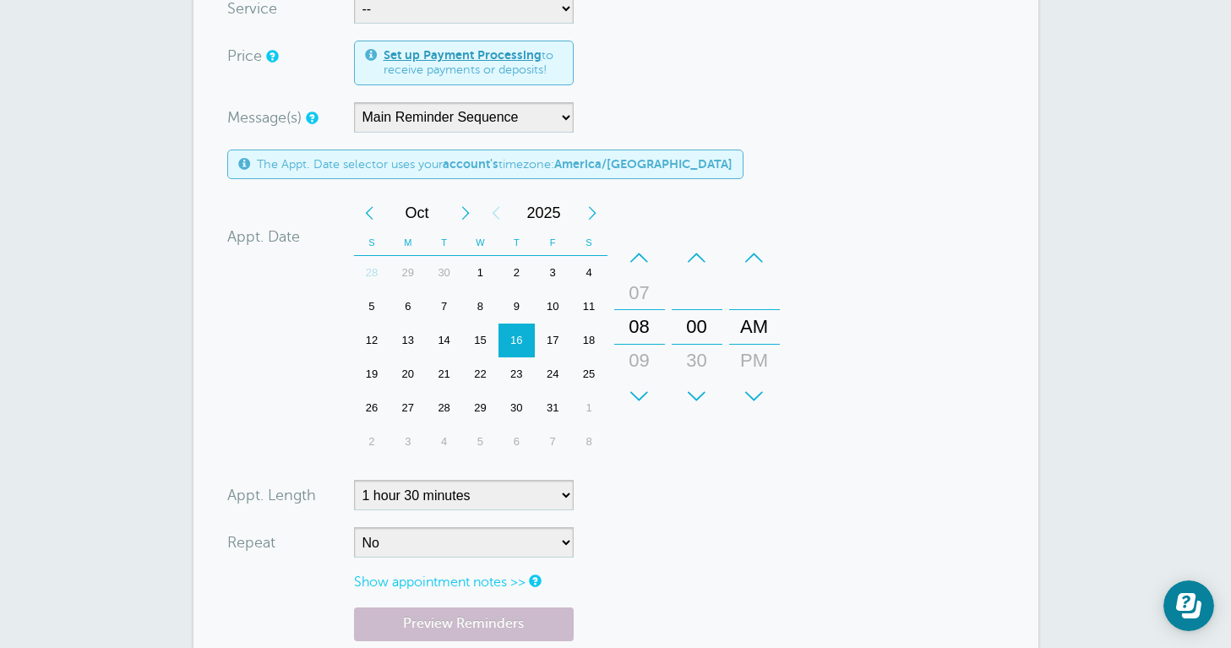
scroll to position [612, 0]
click at [643, 378] on div "+" at bounding box center [639, 395] width 51 height 34
click at [700, 390] on div "+" at bounding box center [697, 395] width 51 height 34
type input "5124235620"
click at [641, 479] on form "You are creating a new customer. To use an existing customer select one from th…" at bounding box center [615, 209] width 777 height 1044
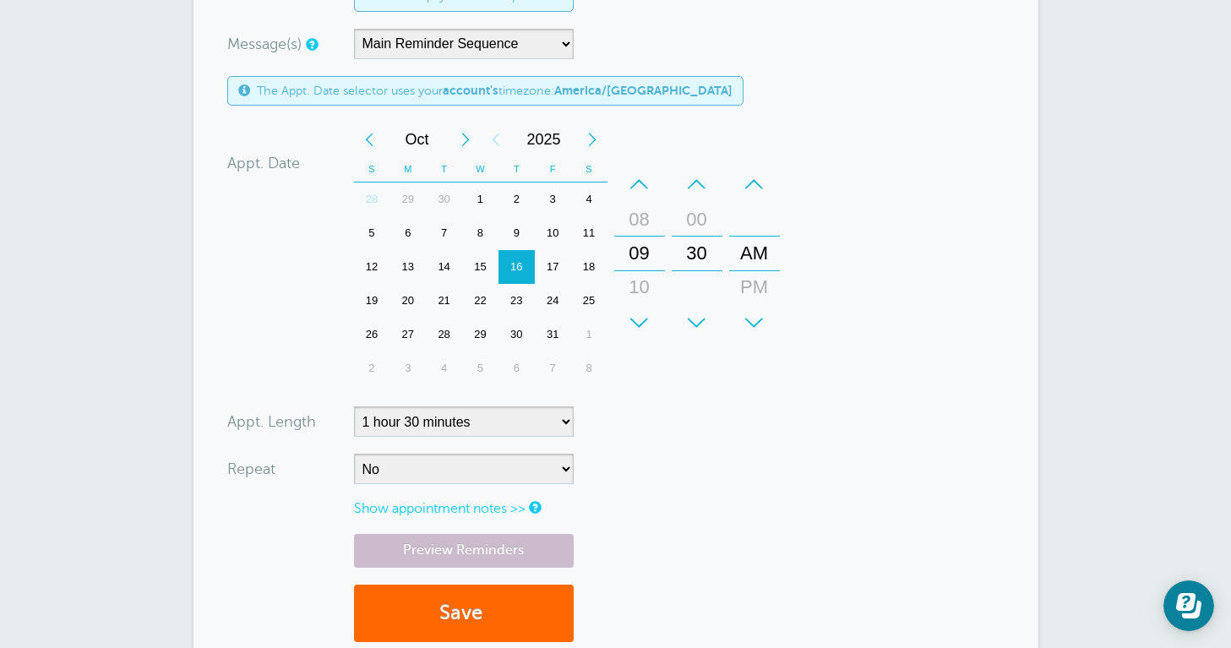
scroll to position [699, 0]
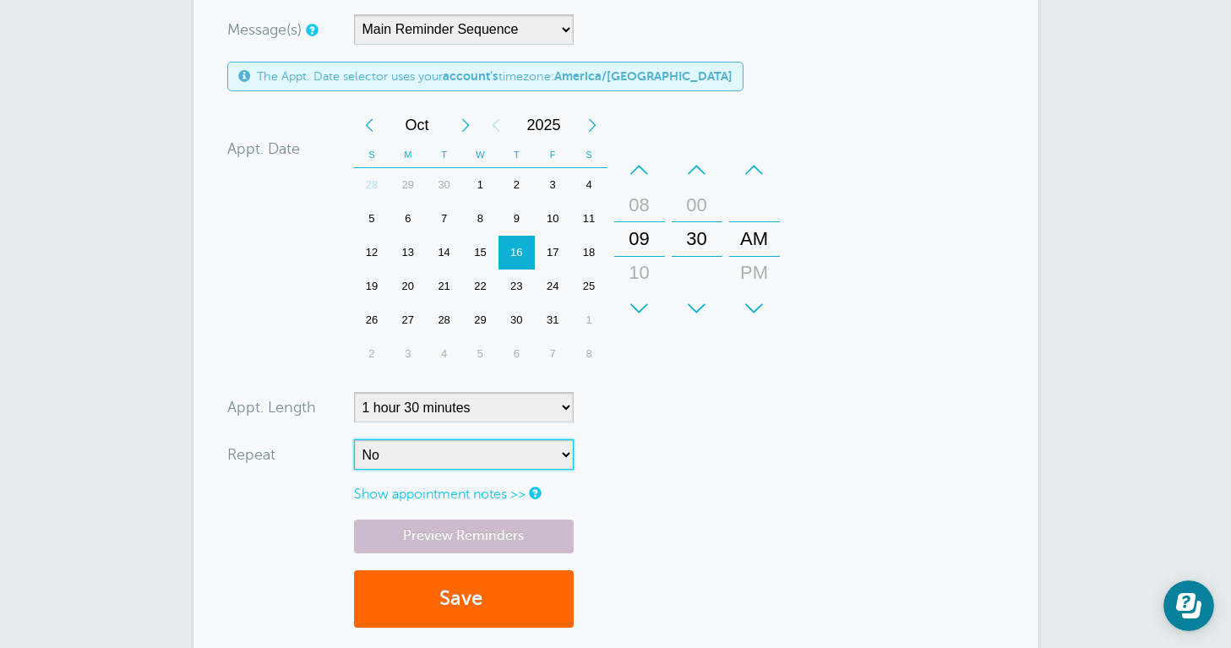
select select "RRULE:FREQ=WEEKLY;INTERVAL=2"
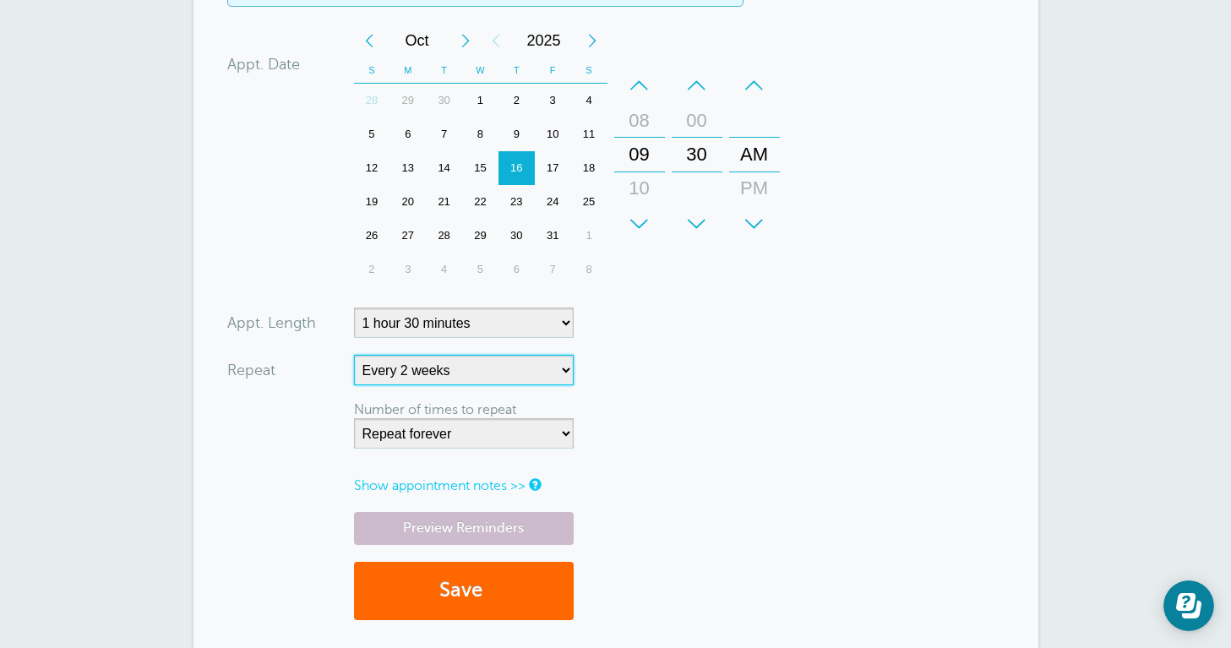
scroll to position [794, 0]
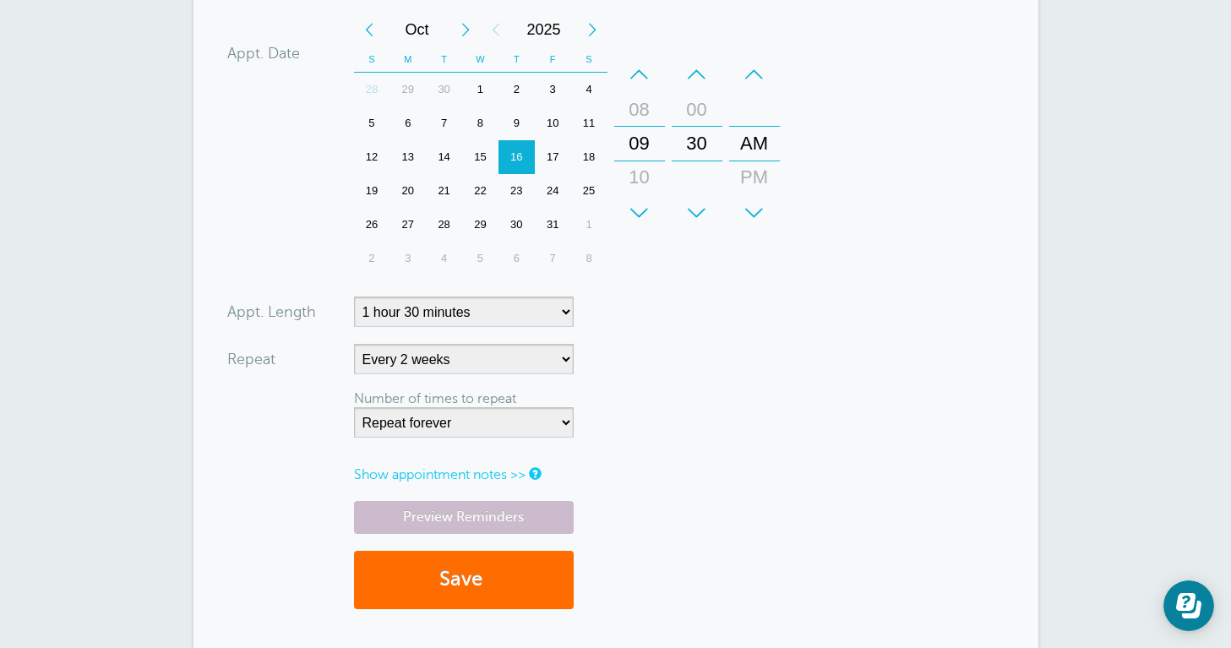
click at [502, 559] on button "Save" at bounding box center [464, 580] width 220 height 58
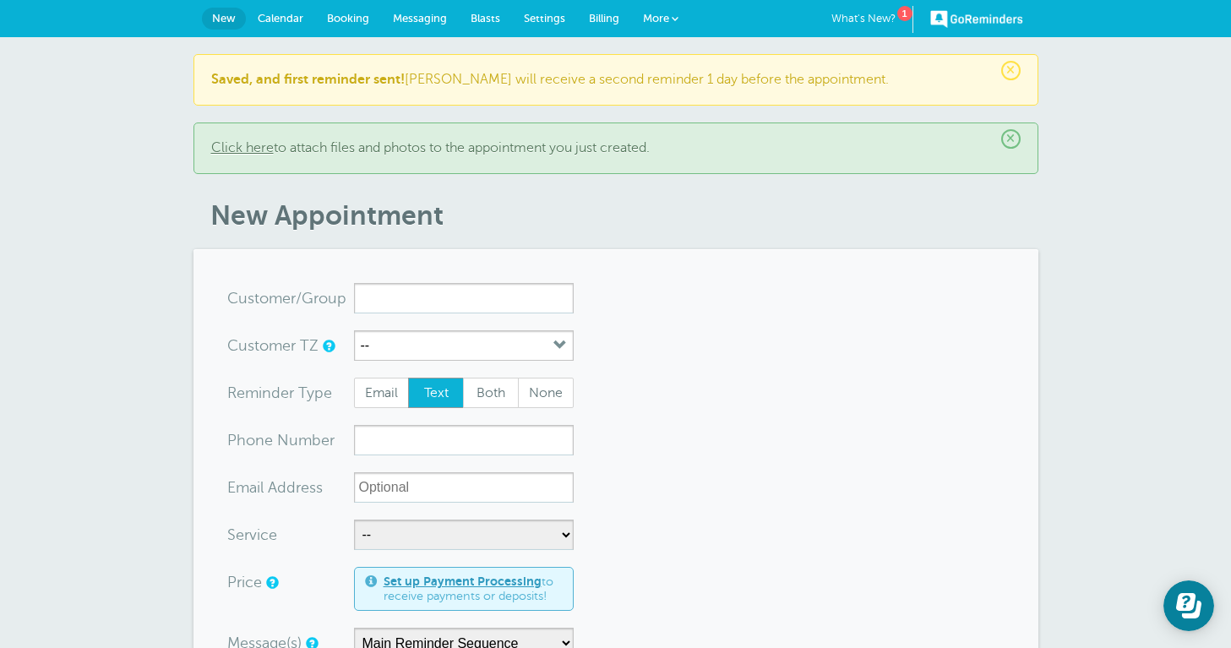
click at [286, 16] on span "Calendar" at bounding box center [281, 18] width 46 height 13
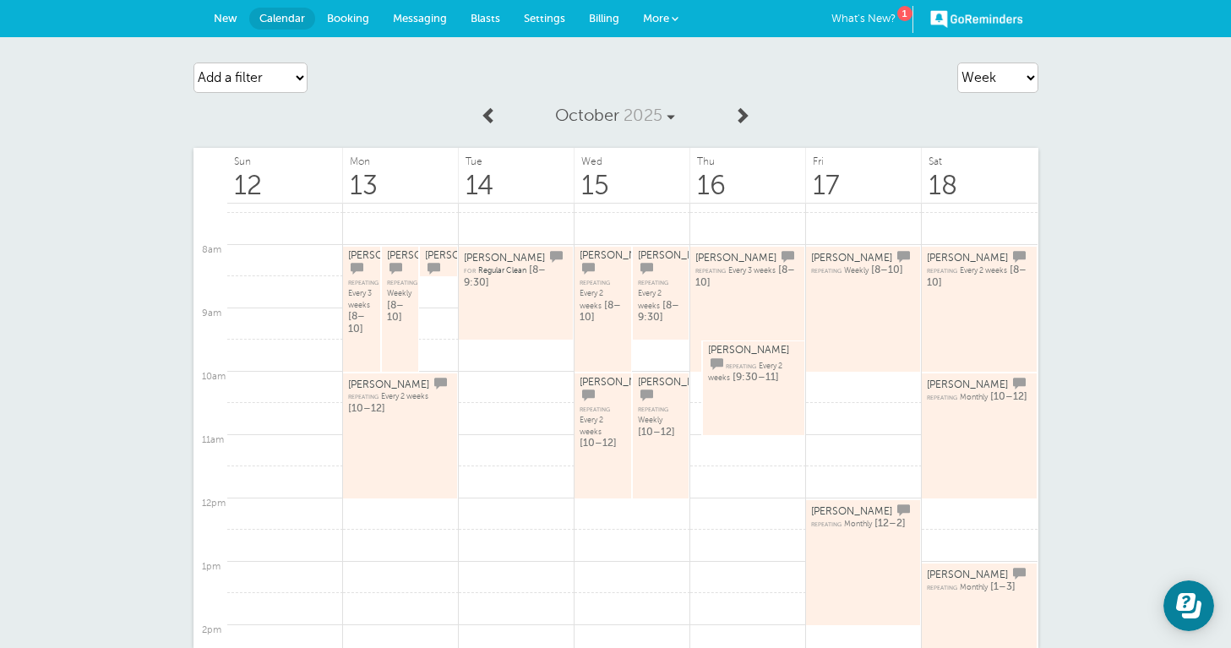
click at [217, 14] on span "New" at bounding box center [226, 18] width 24 height 13
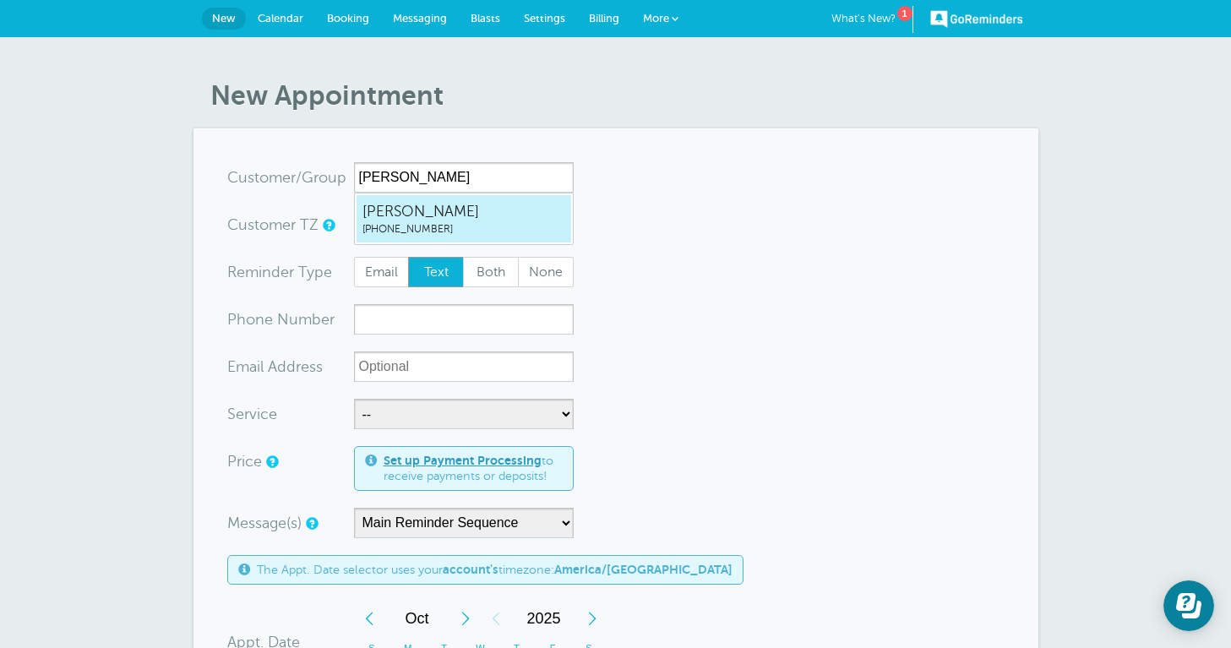
type input "lindsey"
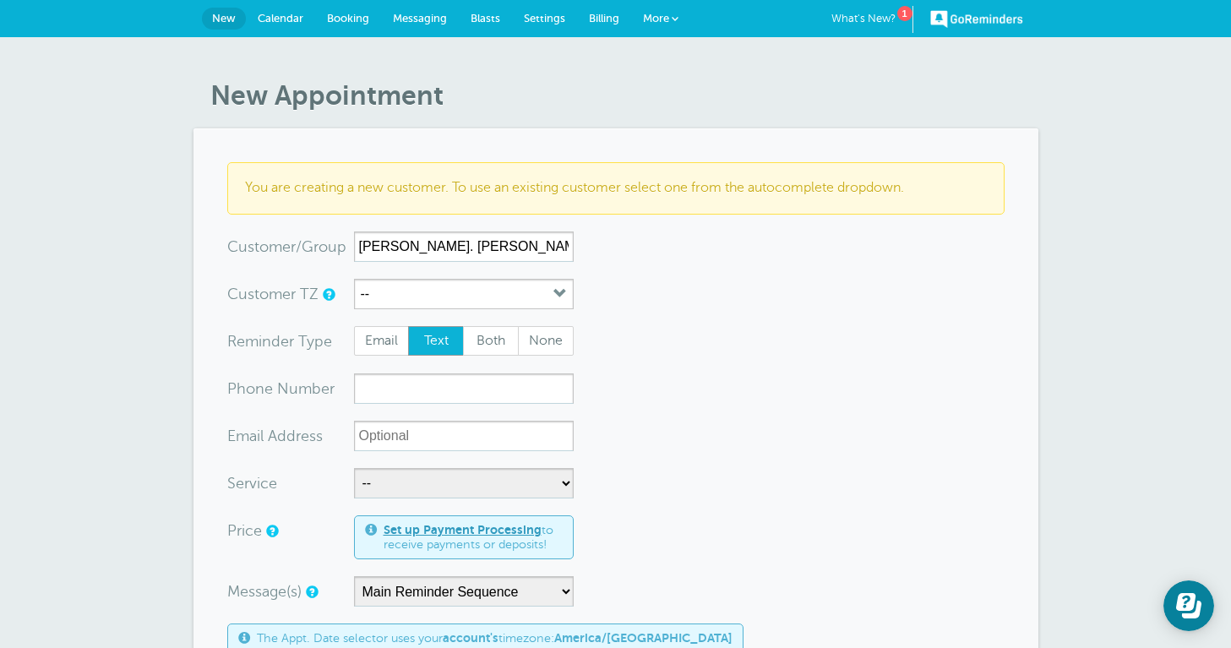
click at [458, 239] on input "Lindsey. Cabello Bonito 09/11/25" at bounding box center [464, 246] width 220 height 30
click at [564, 242] on input "Lindsey. Cabello Bonito 09/11/25" at bounding box center [464, 246] width 220 height 30
drag, startPoint x: 564, startPoint y: 242, endPoint x: 411, endPoint y: 246, distance: 153.8
click at [411, 246] on input "Lindsey. Cabello Bonito 09/11/25" at bounding box center [464, 246] width 220 height 30
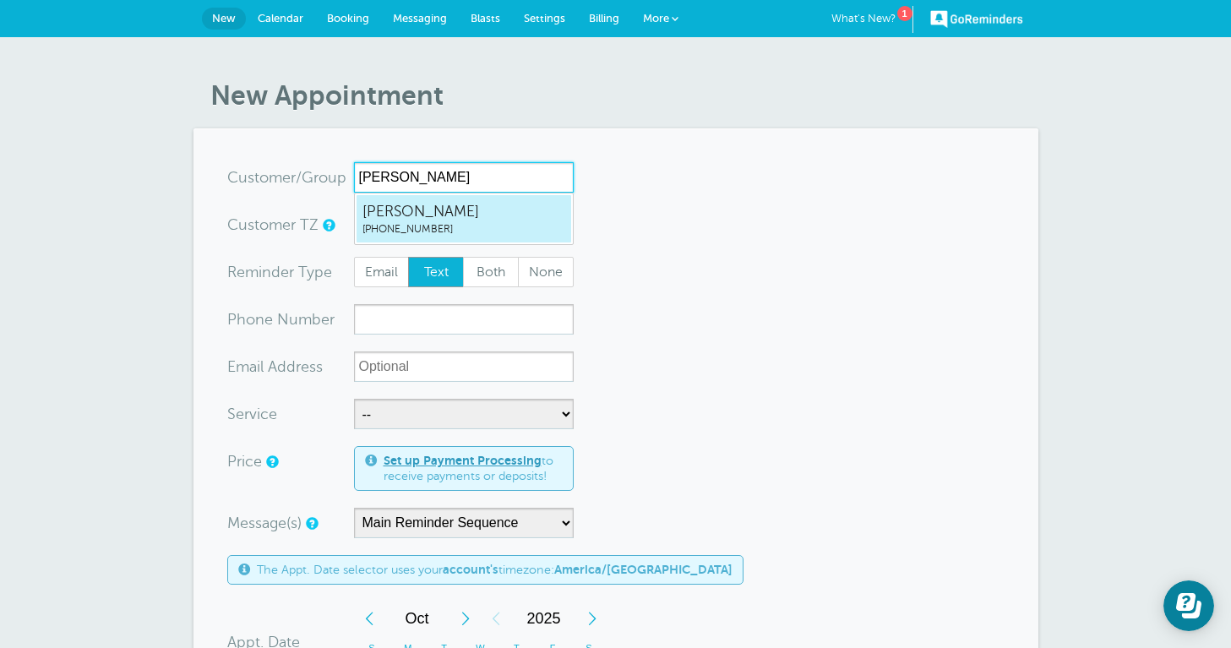
click at [399, 227] on span "[PHONE_NUMBER]" at bounding box center [463, 229] width 203 height 14
type input "LindseyVinklarek3618761949"
type input "[PERSON_NAME]"
type input "[PHONE_NUMBER]"
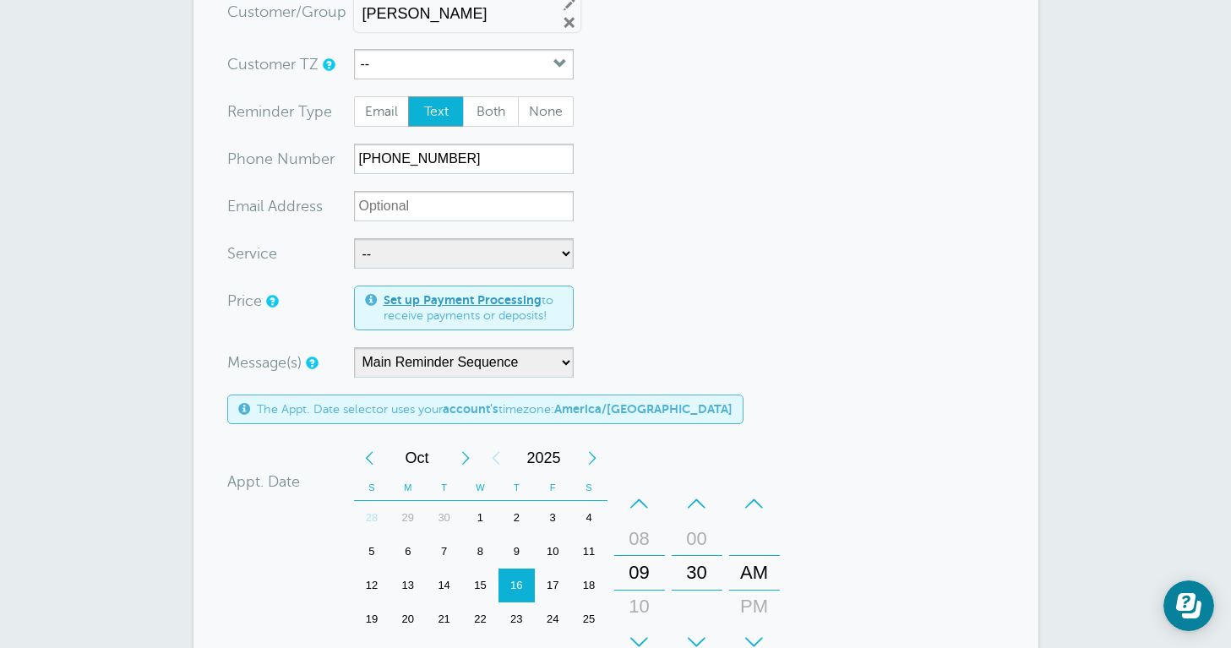
scroll to position [177, 0]
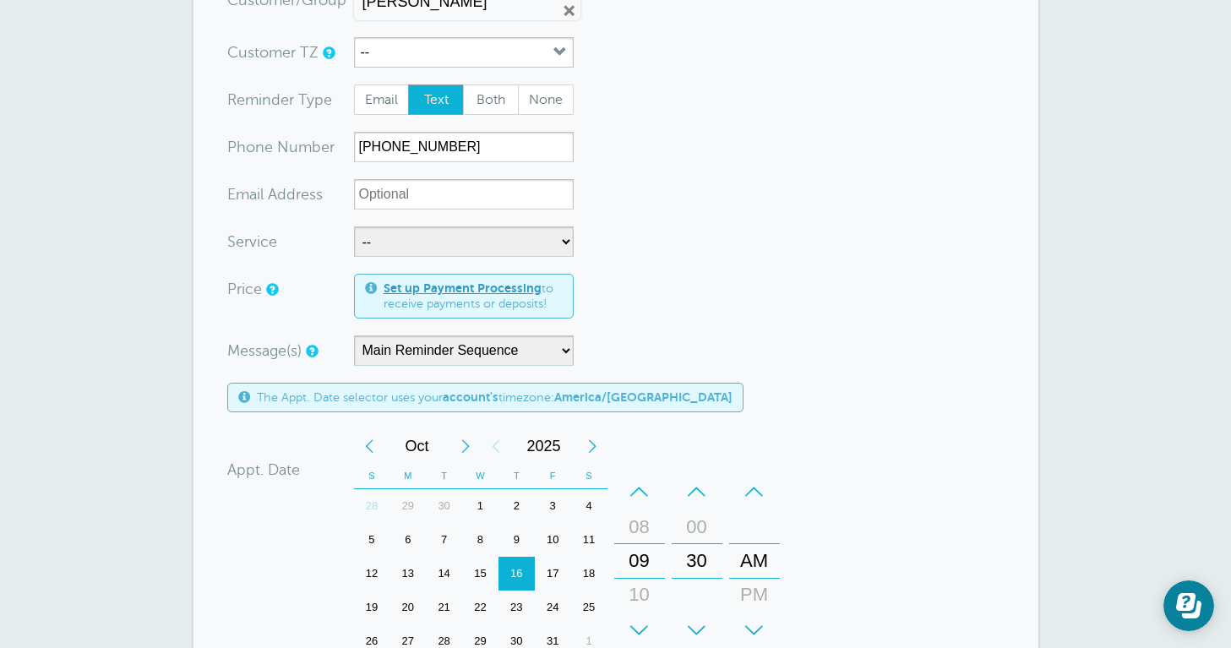
click at [482, 505] on div "1" at bounding box center [480, 506] width 36 height 34
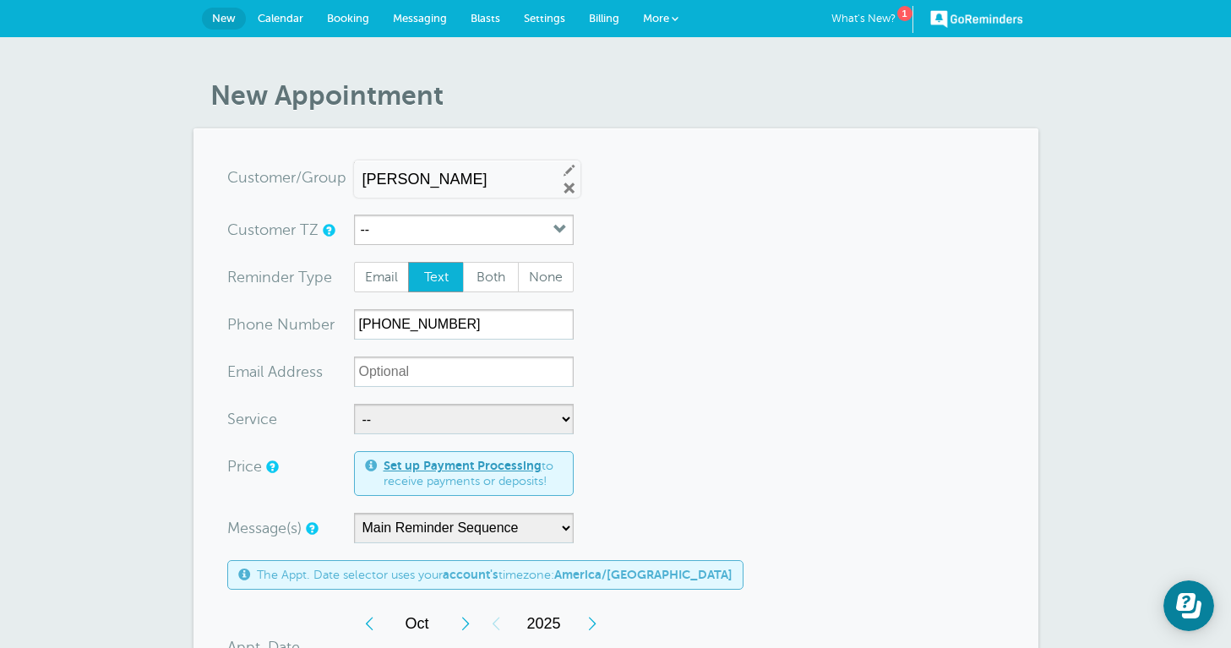
scroll to position [0, 0]
click at [273, 22] on span "Calendar" at bounding box center [281, 18] width 46 height 13
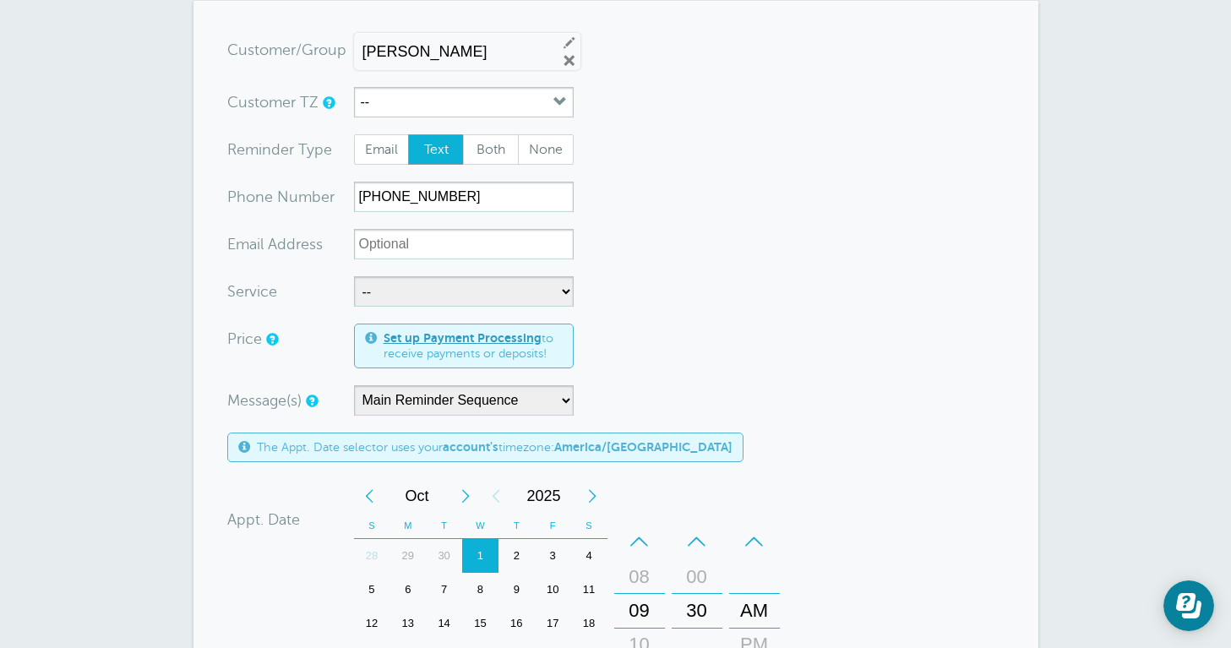
scroll to position [132, 0]
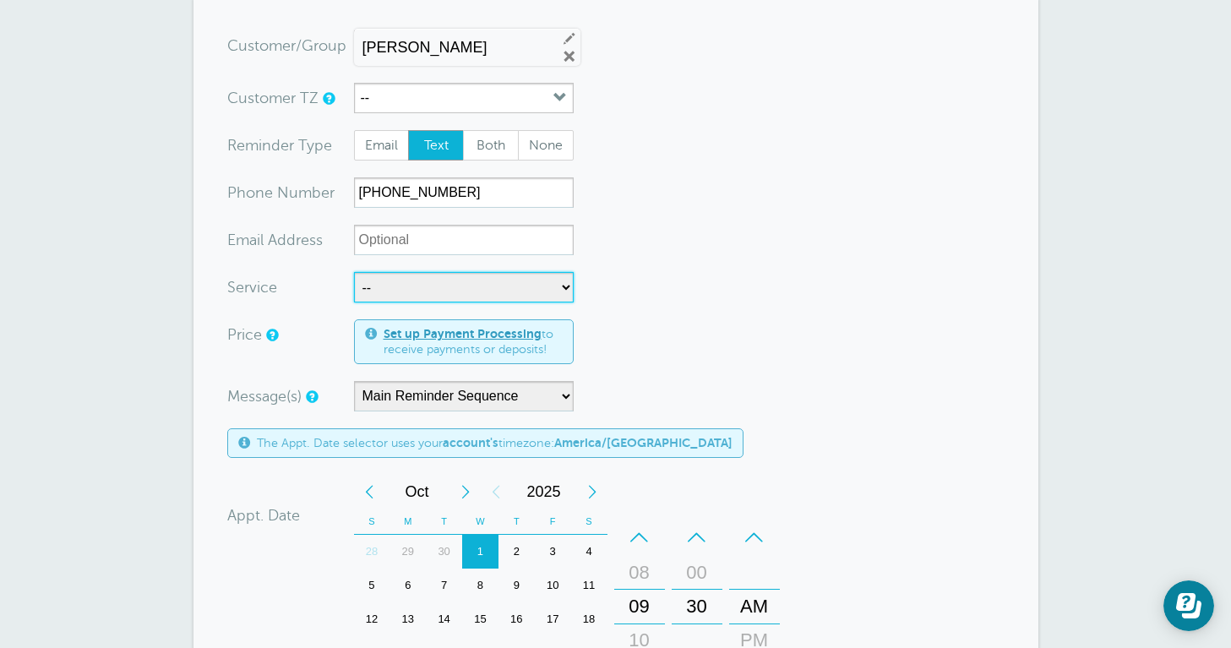
select select "28296"
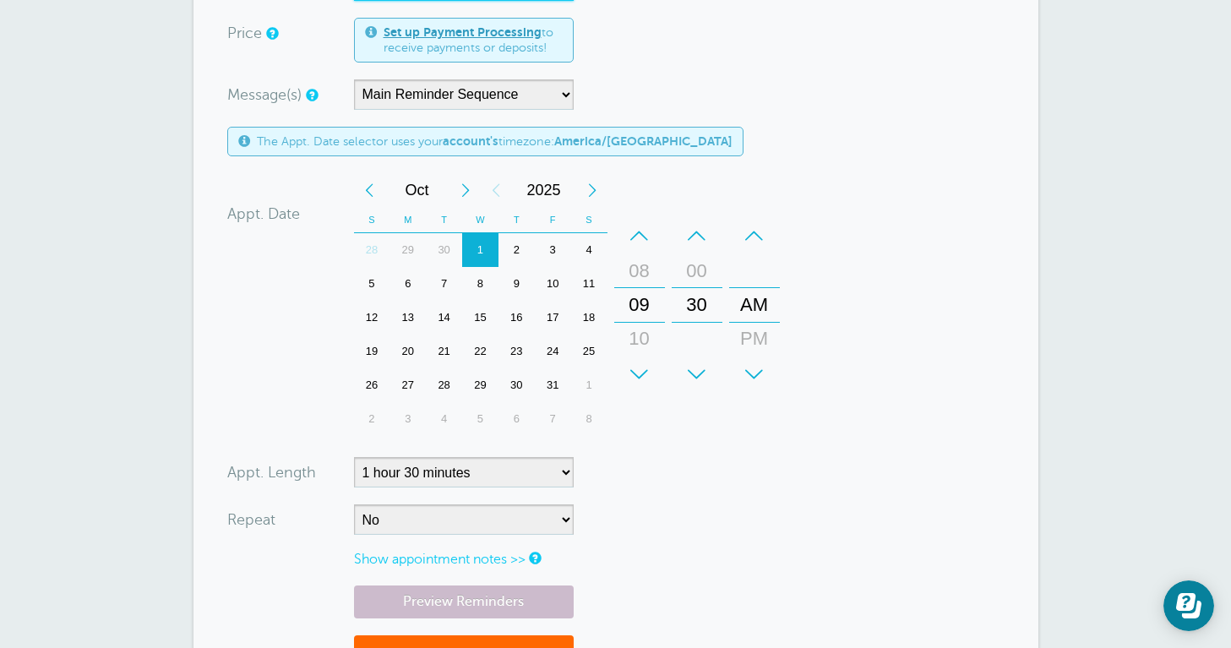
scroll to position [435, 0]
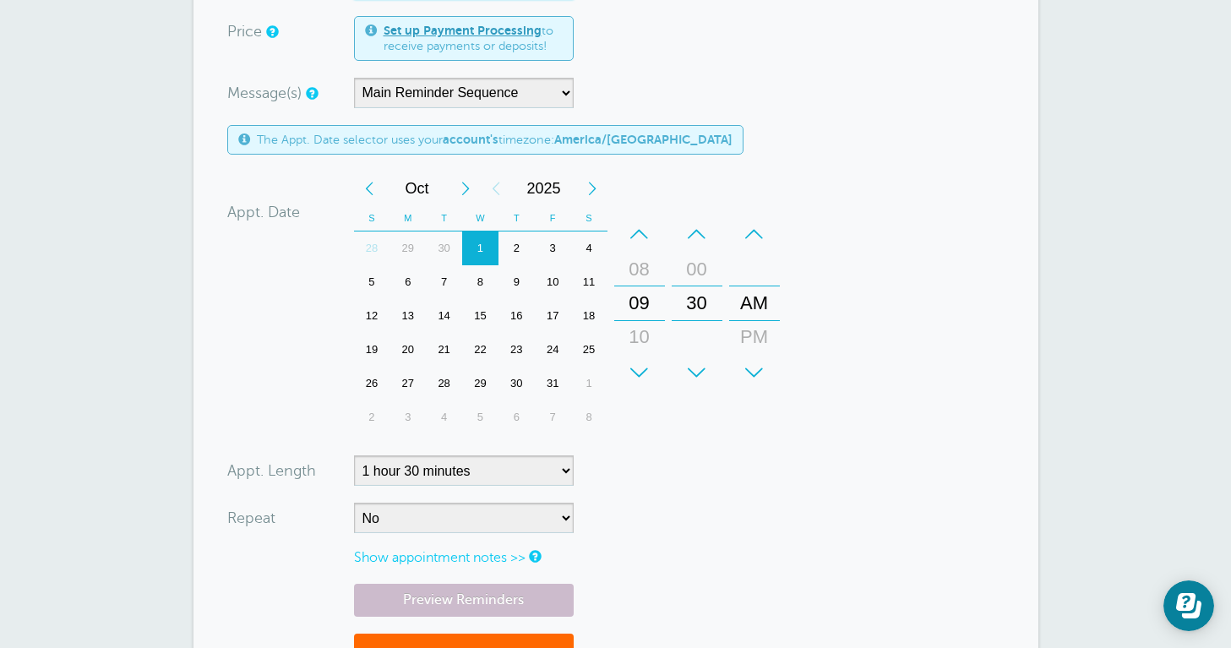
click at [641, 367] on div "+" at bounding box center [639, 373] width 51 height 34
click at [692, 362] on div "+" at bounding box center [697, 373] width 51 height 34
click at [756, 372] on div "+" at bounding box center [754, 373] width 51 height 34
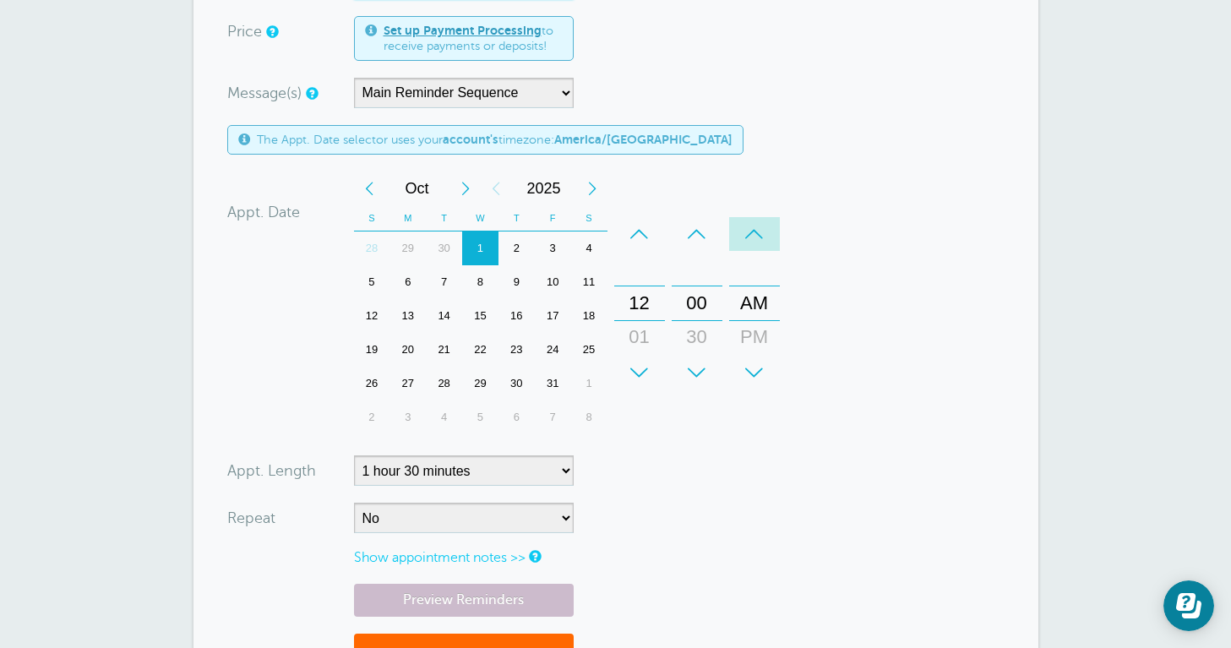
click at [753, 235] on div "–" at bounding box center [754, 234] width 51 height 34
click at [759, 365] on div "+" at bounding box center [754, 373] width 51 height 34
click at [749, 225] on div "–" at bounding box center [754, 234] width 51 height 34
select select "RRULE:FREQ=WEEKLY;INTERVAL=3"
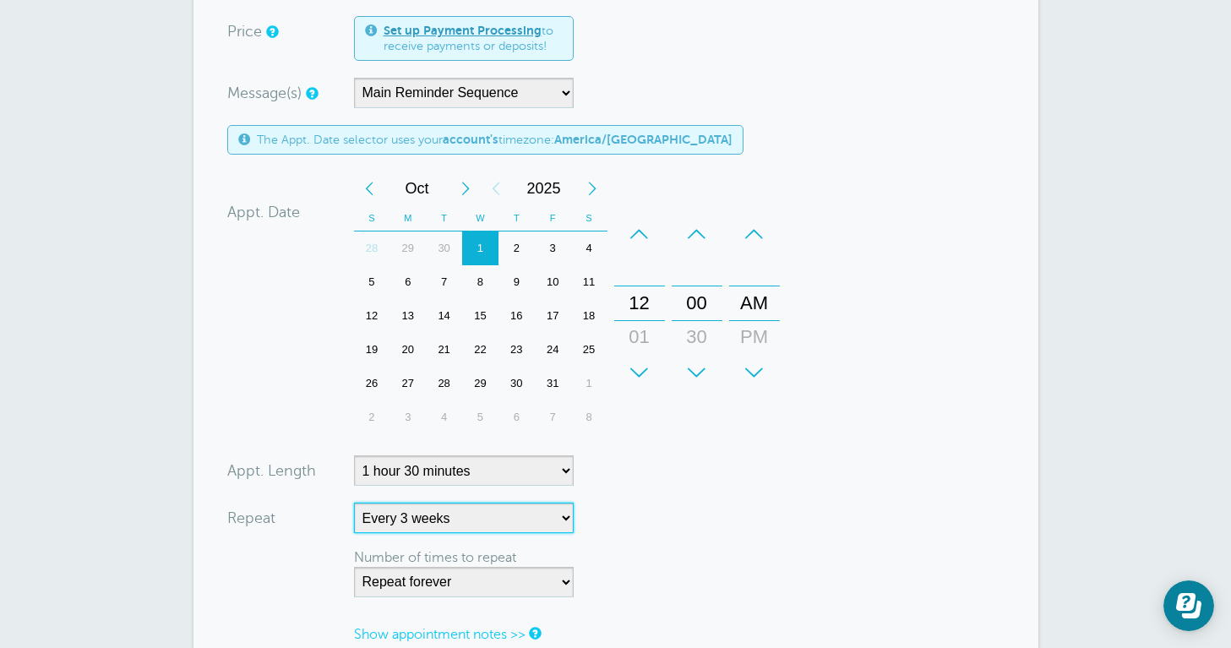
select select
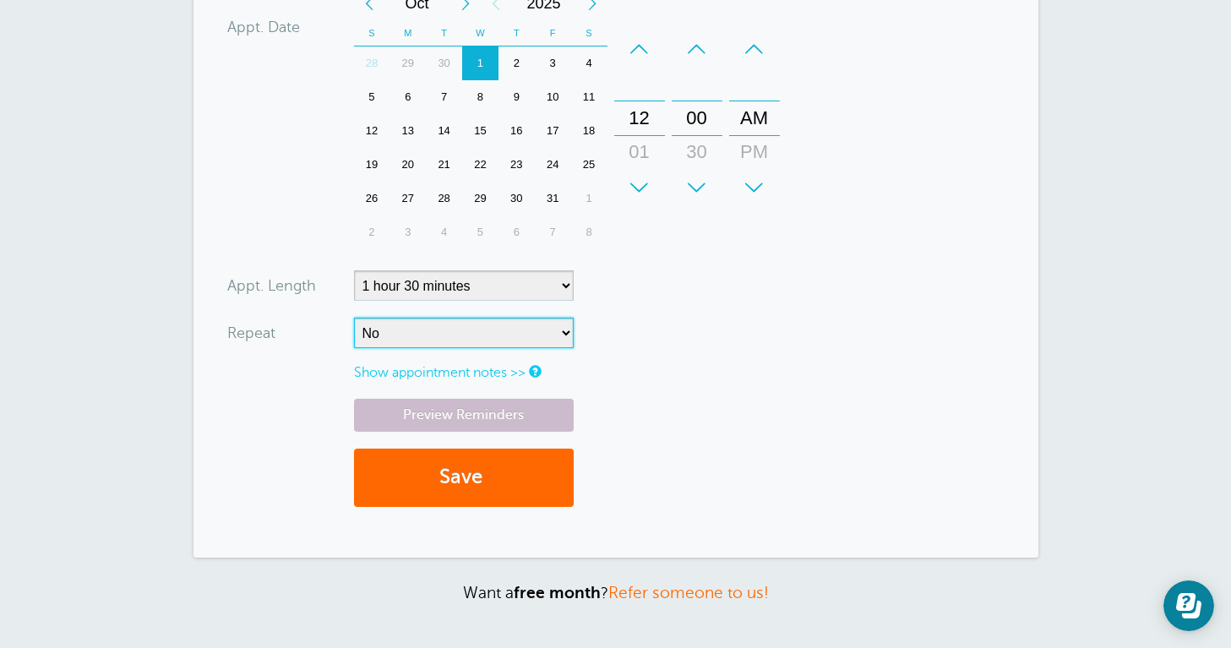
scroll to position [625, 0]
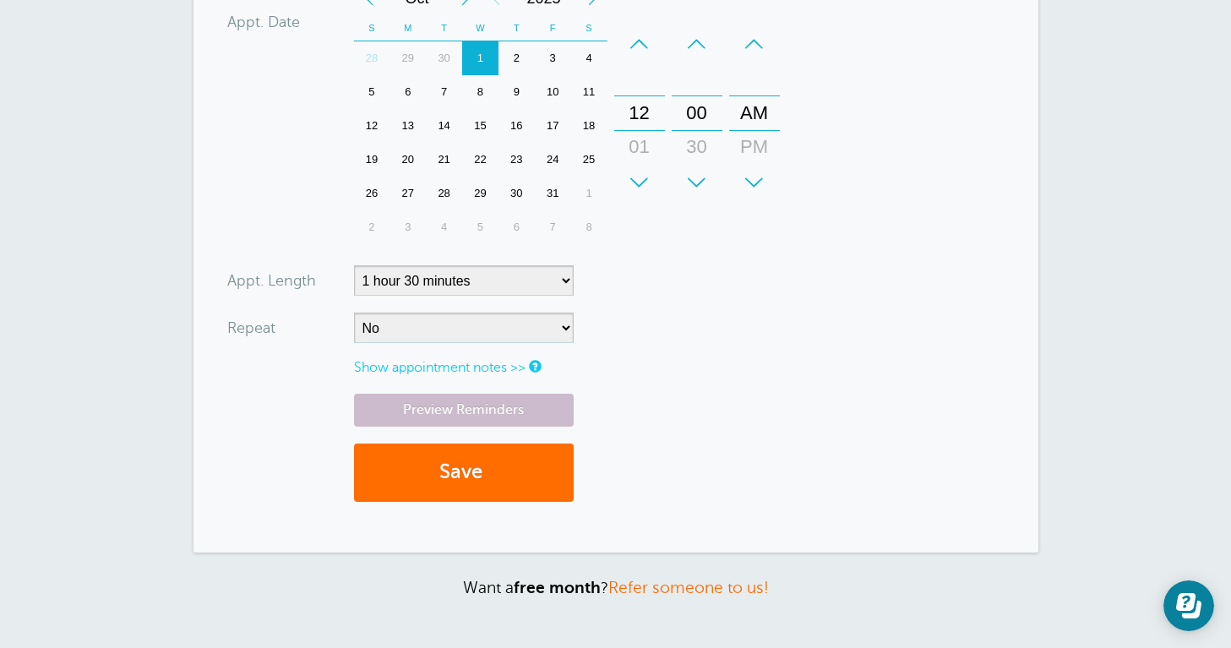
click at [522, 482] on button "Save" at bounding box center [464, 473] width 220 height 58
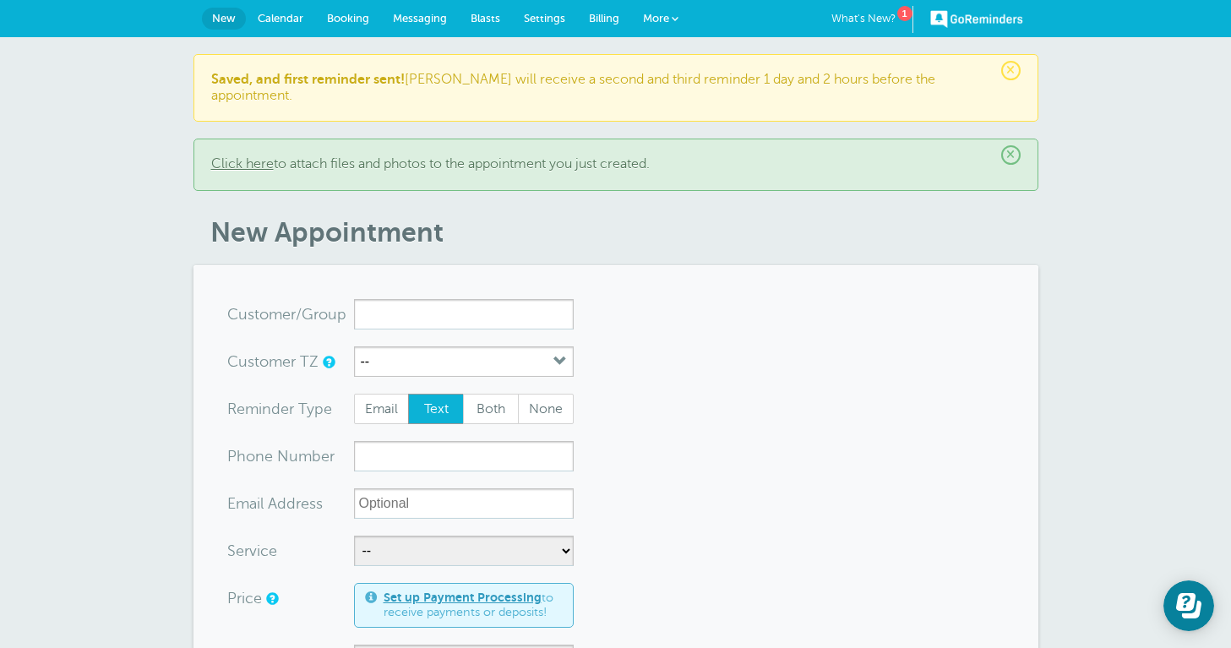
click at [286, 11] on link "Calendar" at bounding box center [280, 18] width 69 height 37
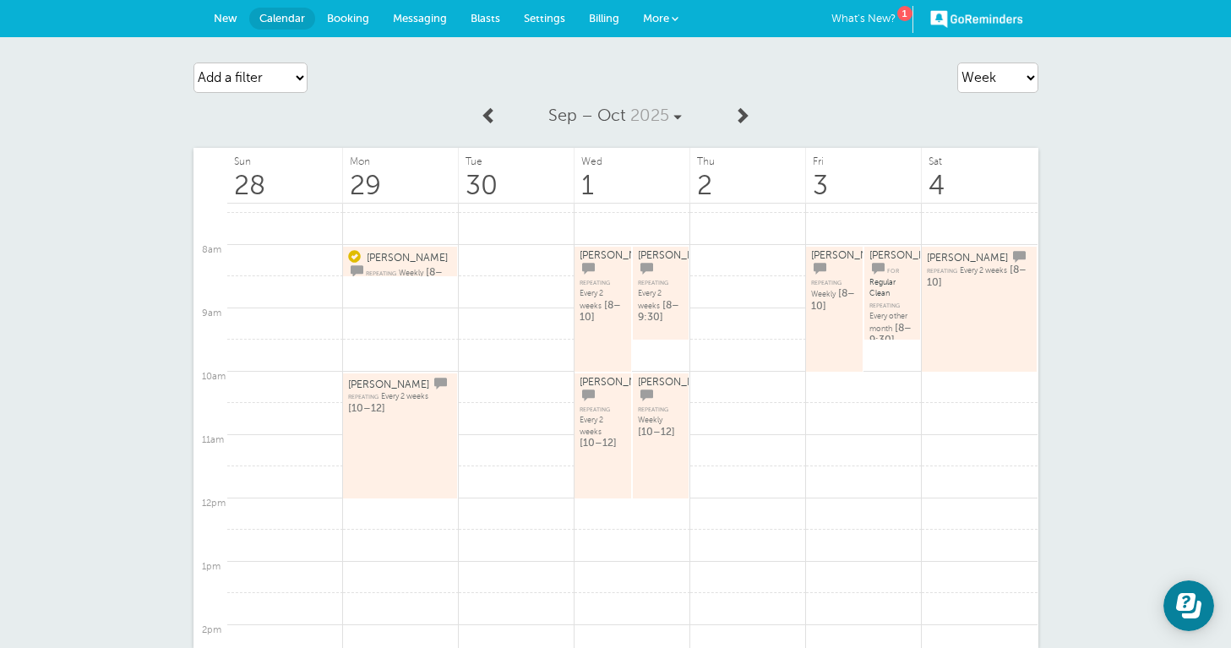
click at [429, 18] on span "Messaging" at bounding box center [420, 18] width 54 height 13
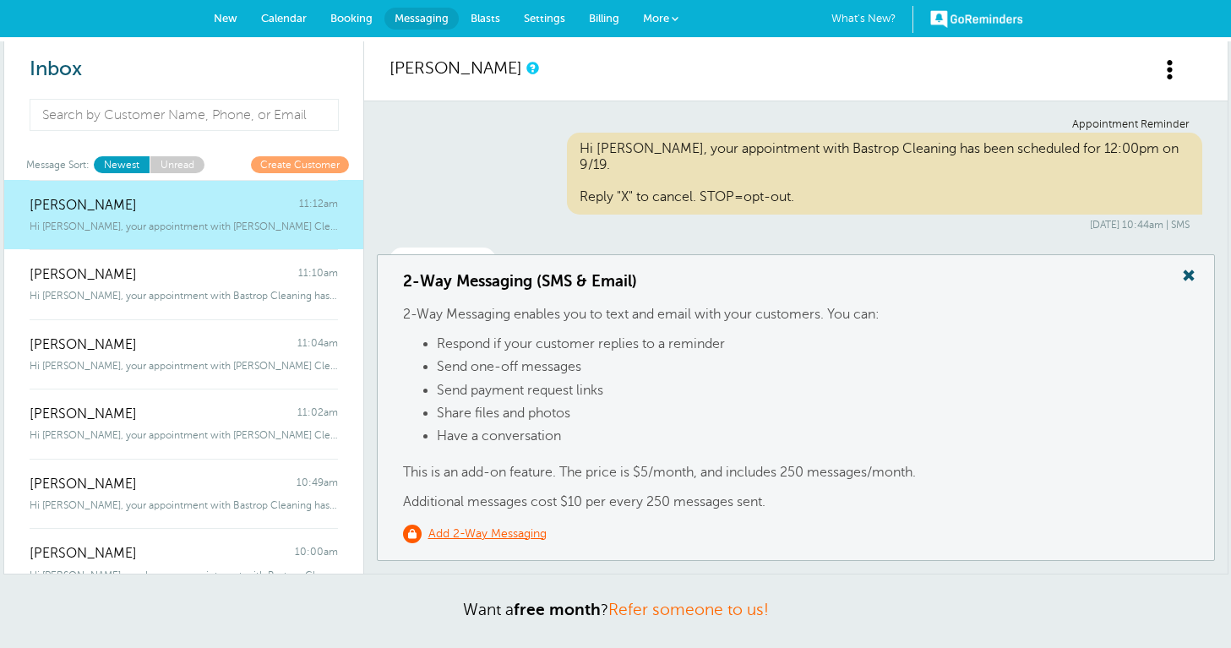
scroll to position [573, 0]
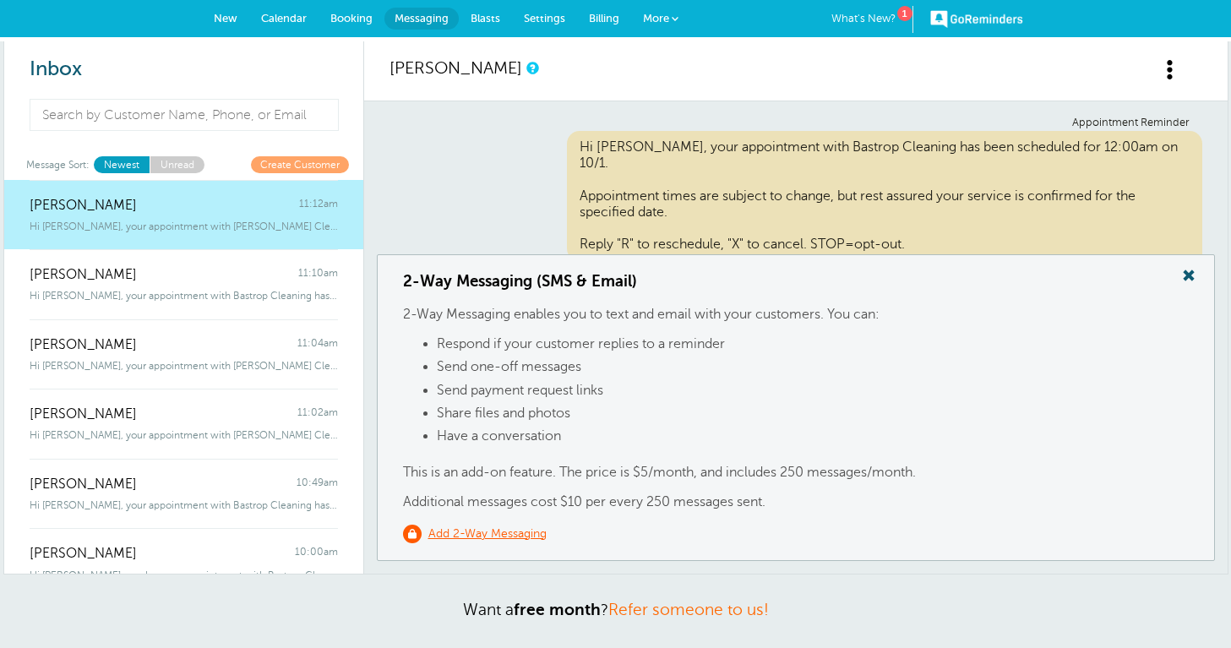
click at [1186, 277] on span at bounding box center [1189, 275] width 34 height 22
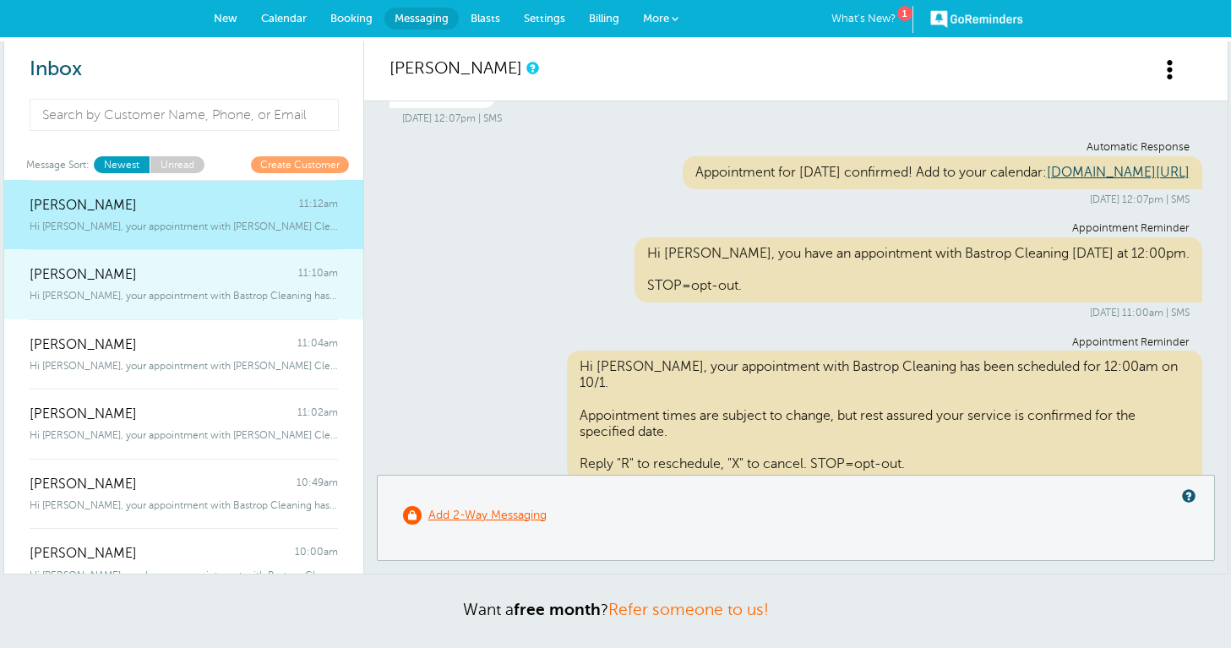
click at [100, 303] on link "Kimmy George 11:10am Hi Kimmy, your appointment with Bastrop Cleaning has been …" at bounding box center [183, 284] width 359 height 70
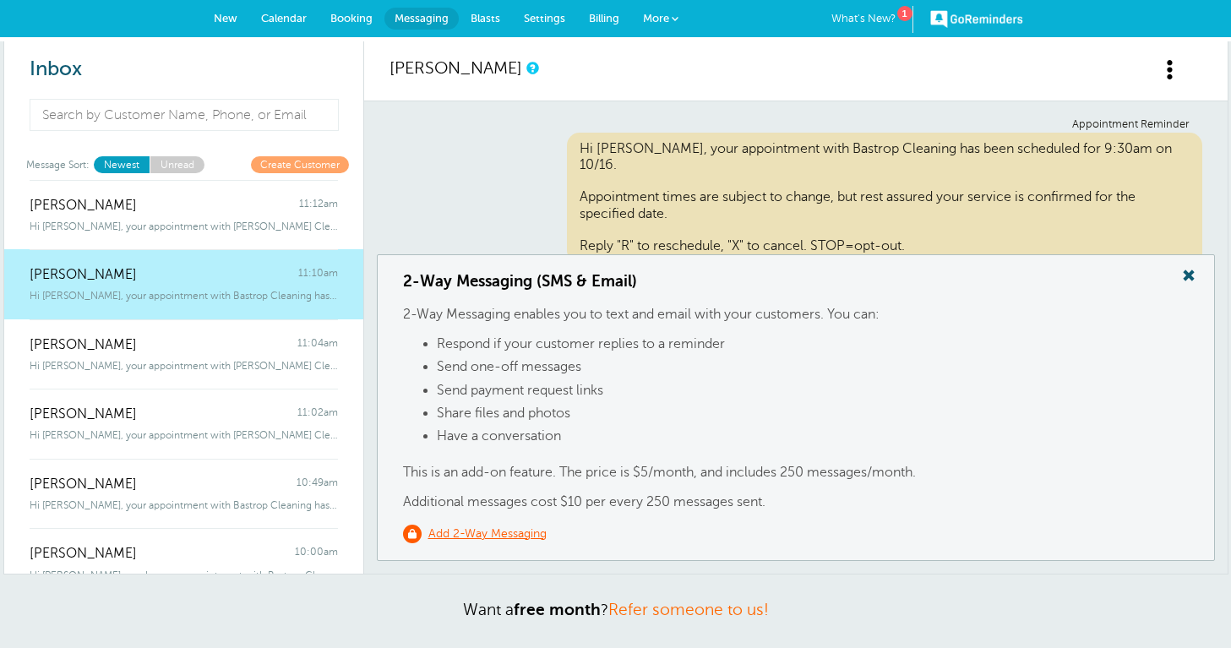
scroll to position [24, 0]
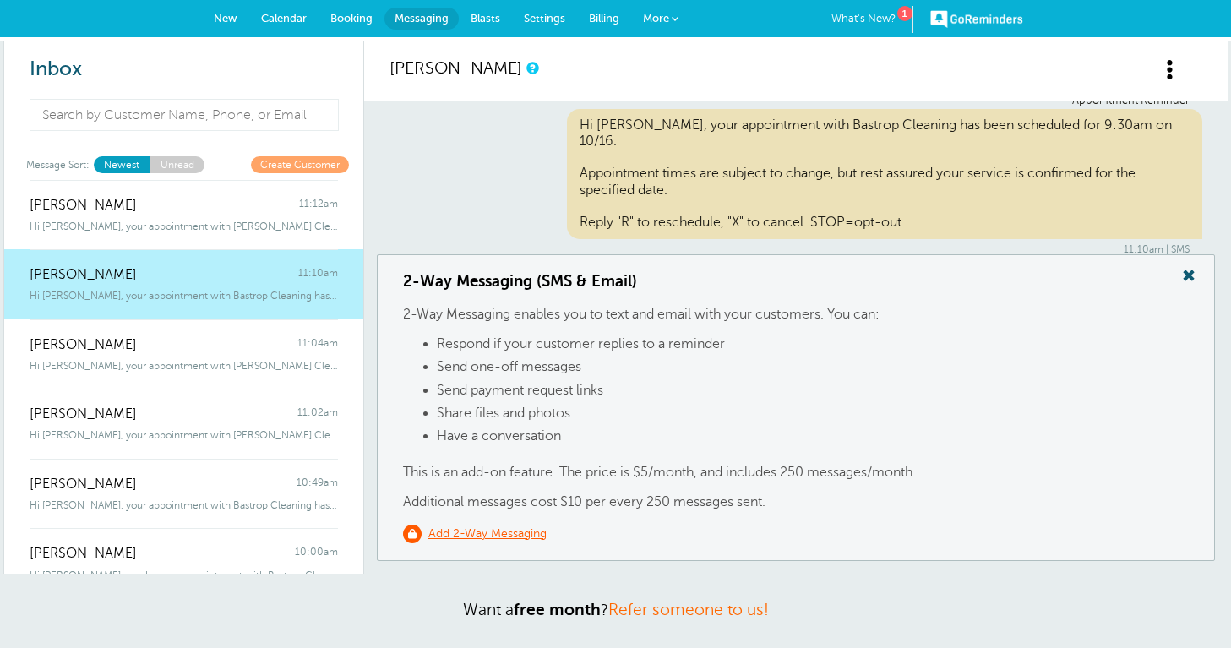
click at [1190, 273] on span at bounding box center [1189, 275] width 34 height 22
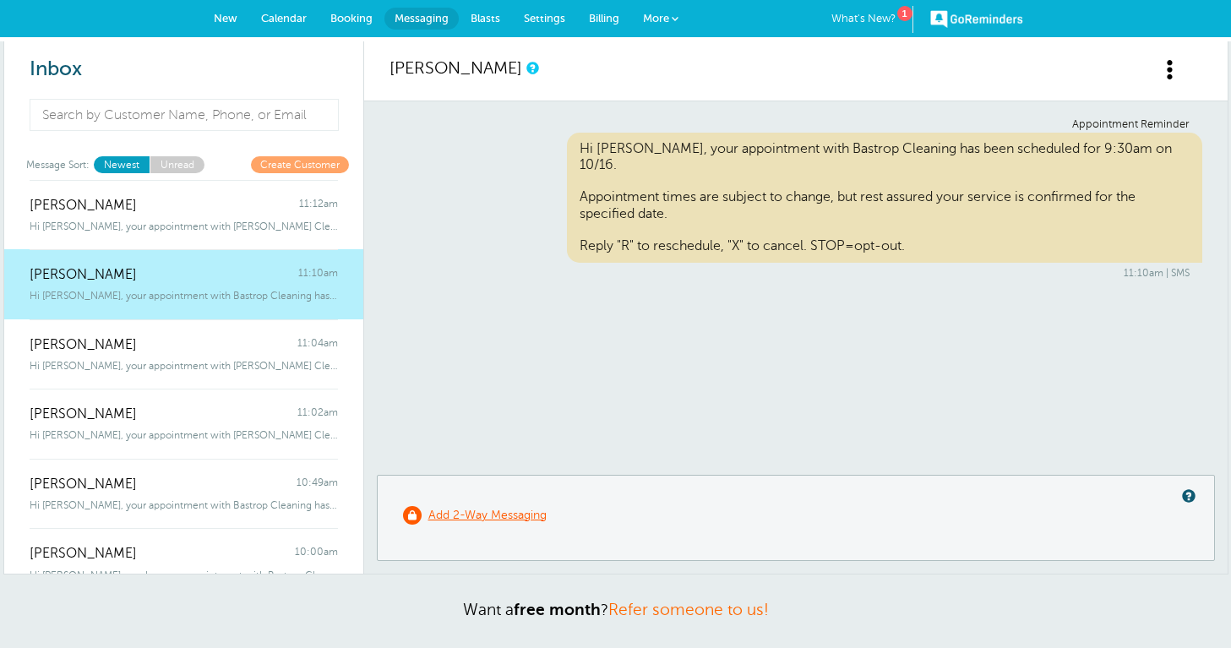
scroll to position [0, 0]
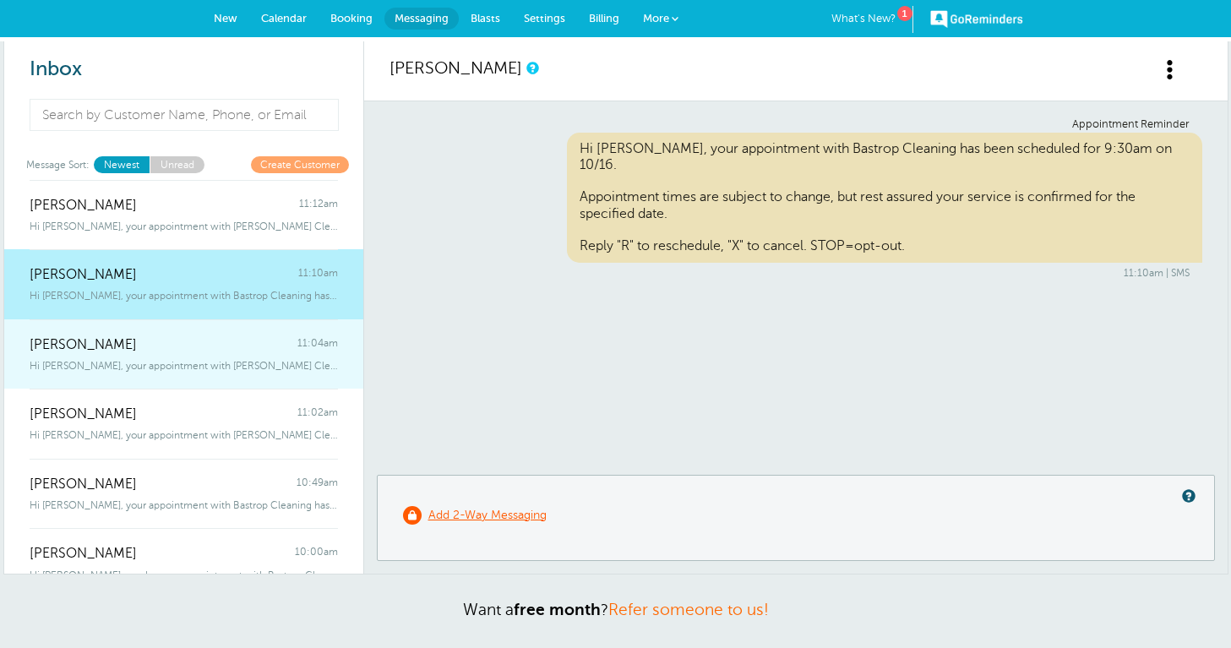
click at [242, 357] on div "Hi Debbie, your appointment with Bastrop Cleaning has been scheduled for 8:" at bounding box center [184, 362] width 308 height 19
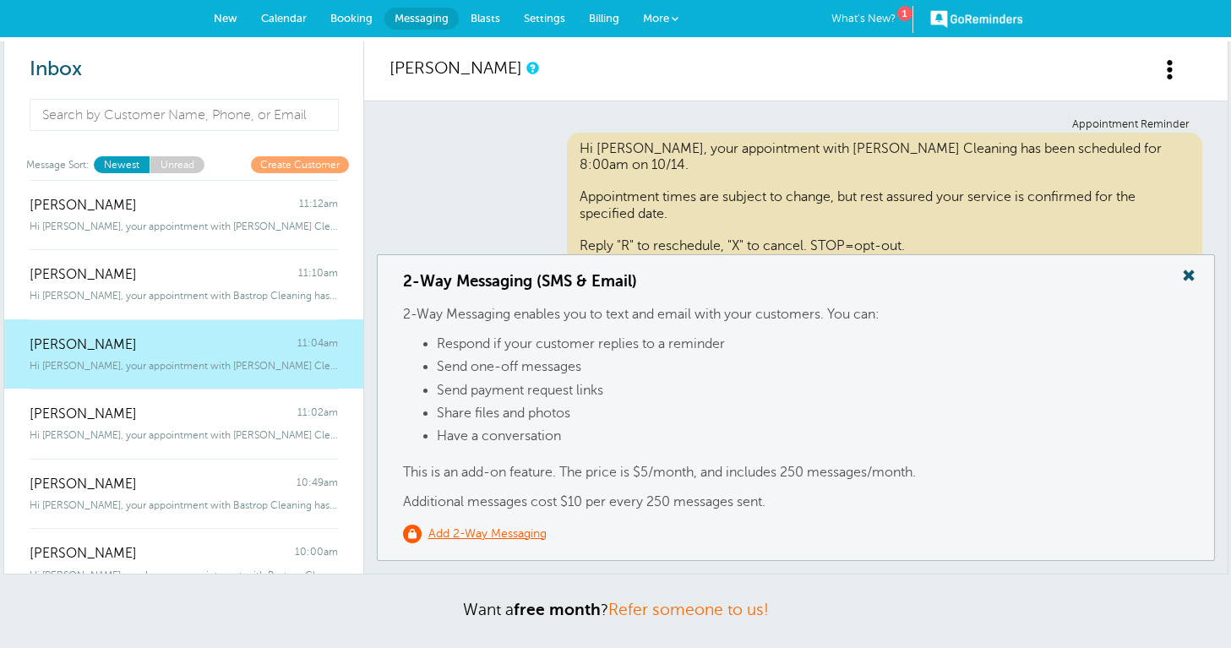
scroll to position [24, 0]
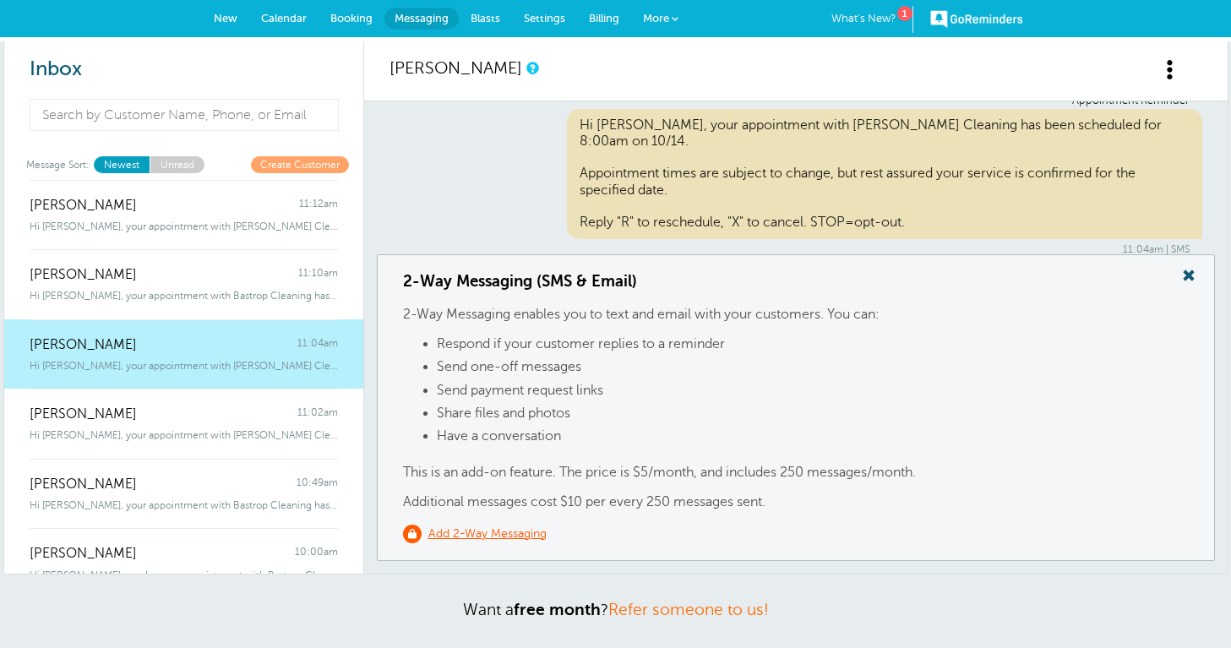
click at [661, 307] on p "2-Way Messaging enables you to text and email with your customers. You can:" at bounding box center [796, 315] width 786 height 16
click at [1187, 273] on span at bounding box center [1189, 275] width 34 height 22
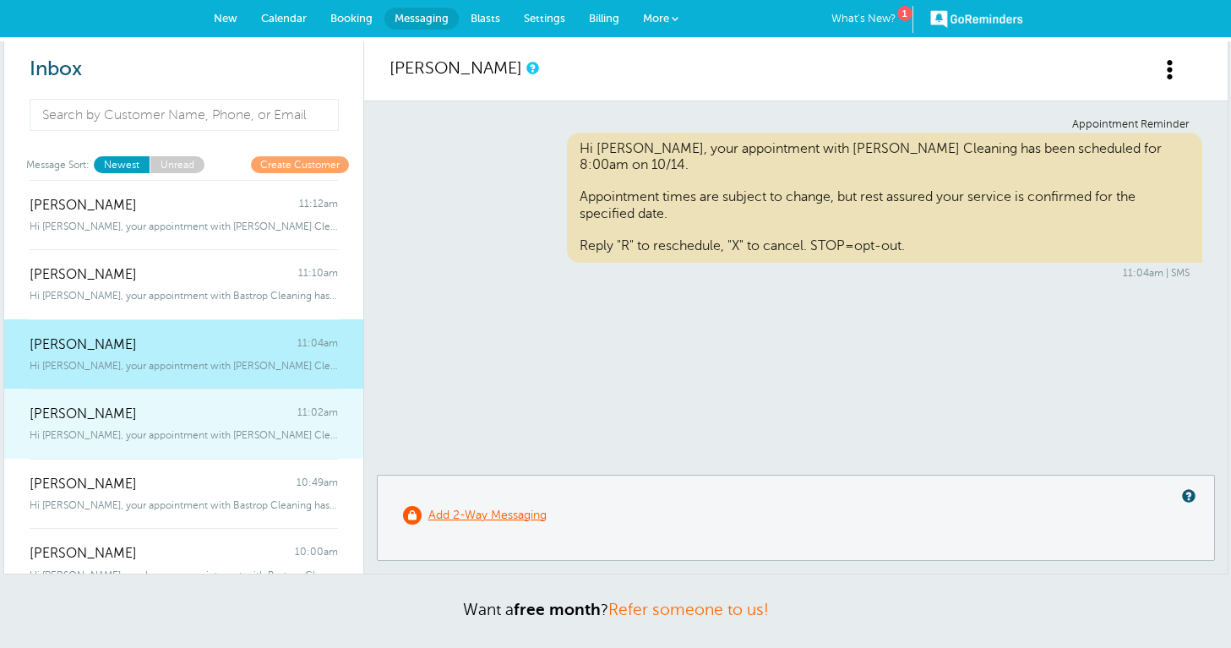
click at [260, 414] on div "katie 11:02am" at bounding box center [184, 406] width 308 height 34
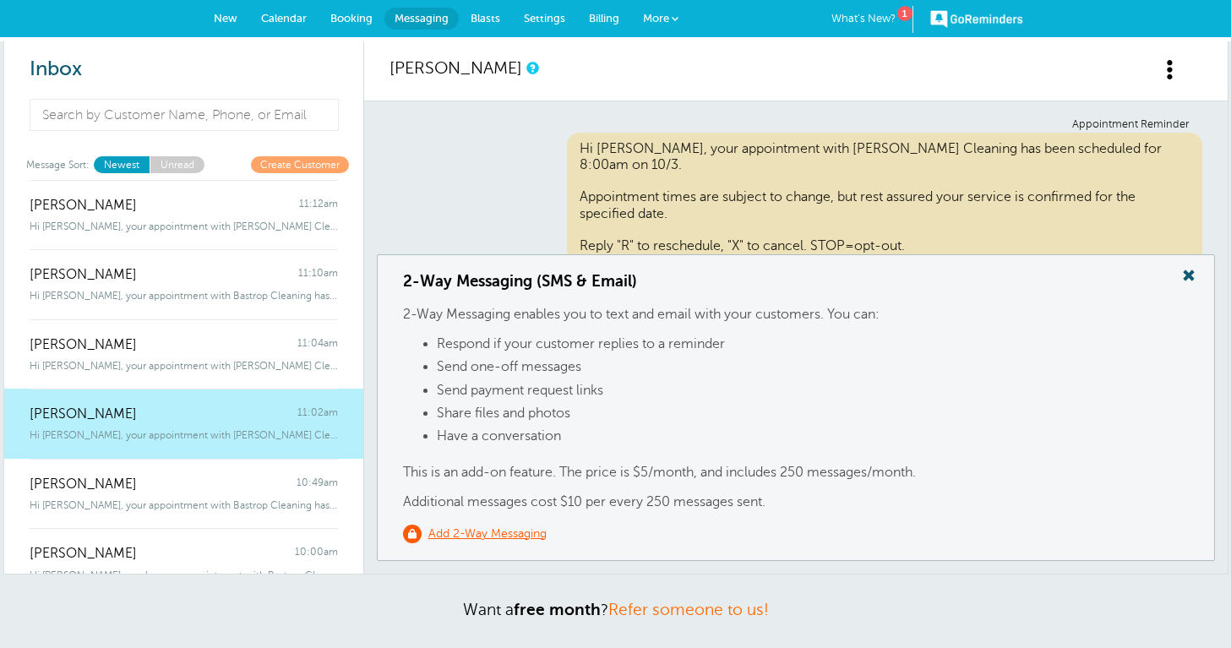
scroll to position [24, 0]
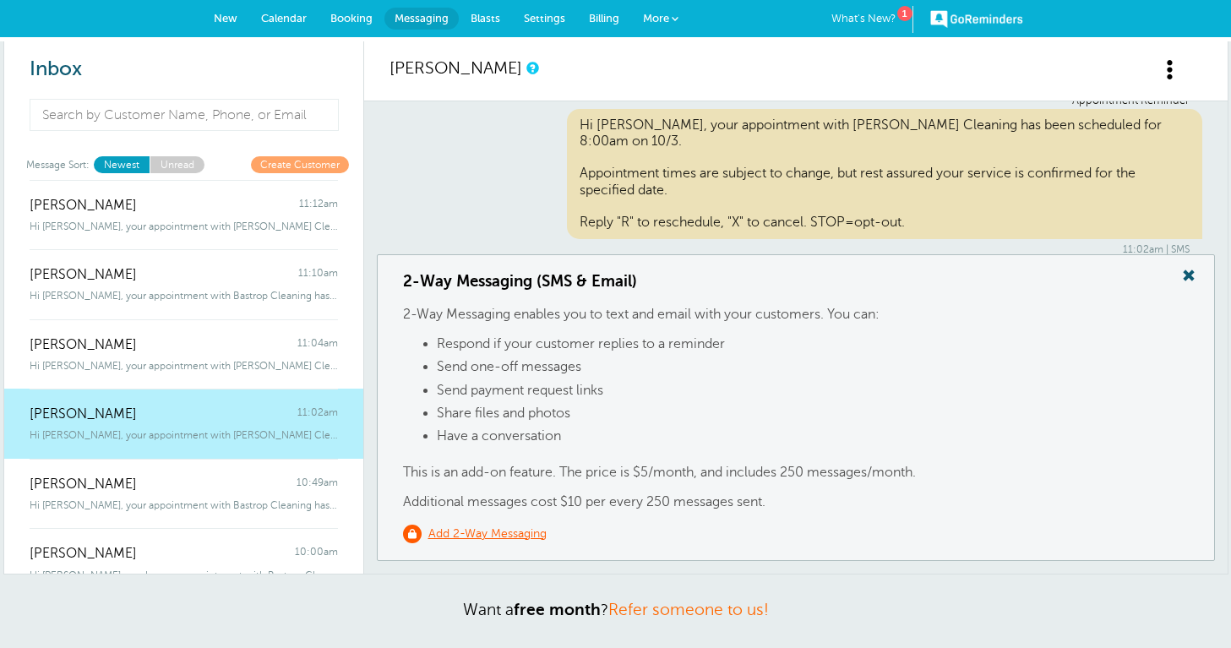
click at [1185, 274] on span at bounding box center [1189, 275] width 34 height 22
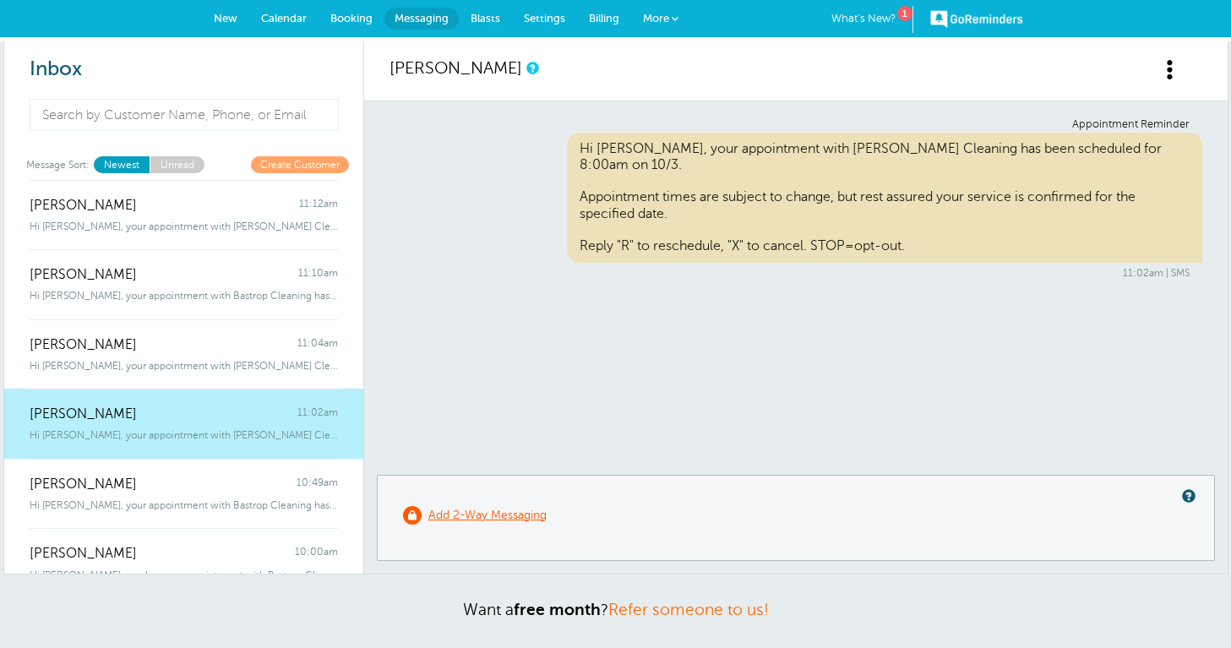
scroll to position [0, 0]
click at [188, 161] on link "Unread" at bounding box center [177, 164] width 55 height 16
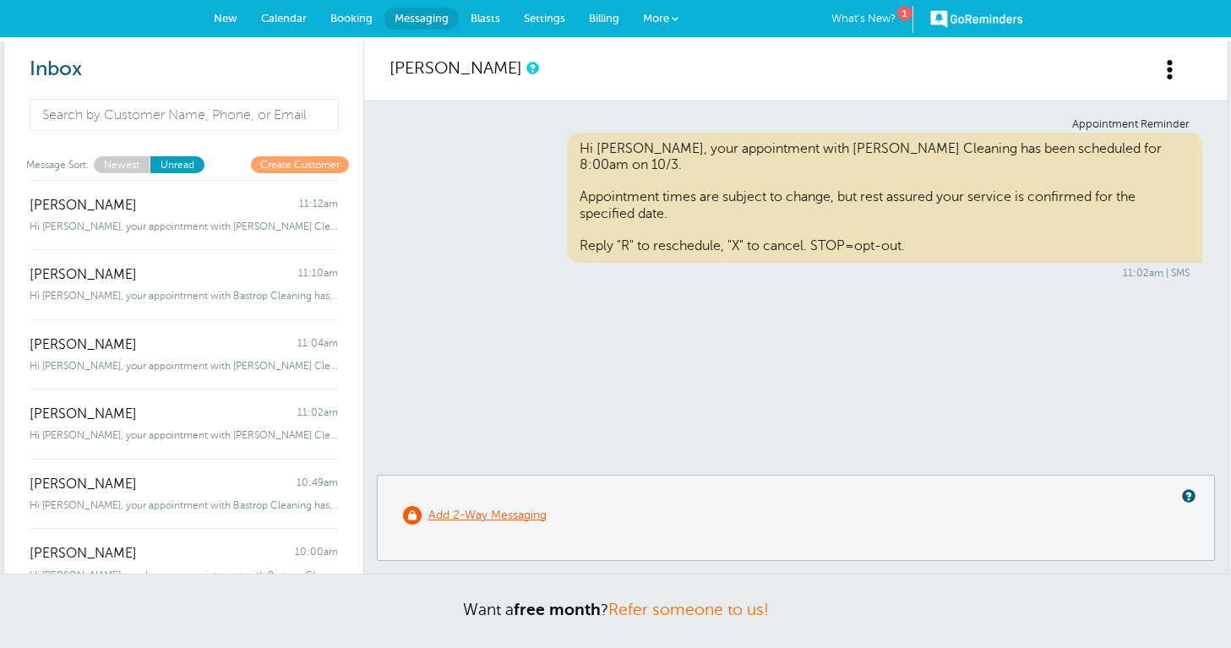
click at [113, 163] on link "Newest" at bounding box center [122, 164] width 56 height 16
click at [286, 14] on span "Calendar" at bounding box center [284, 18] width 46 height 13
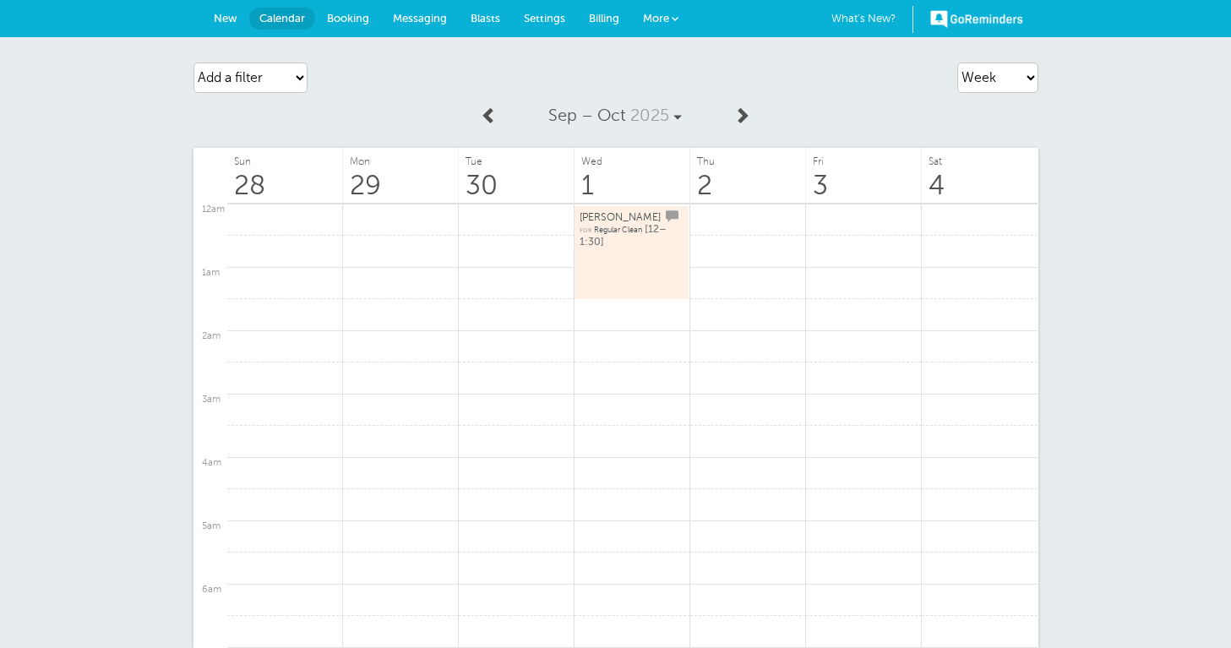
scroll to position [466, 0]
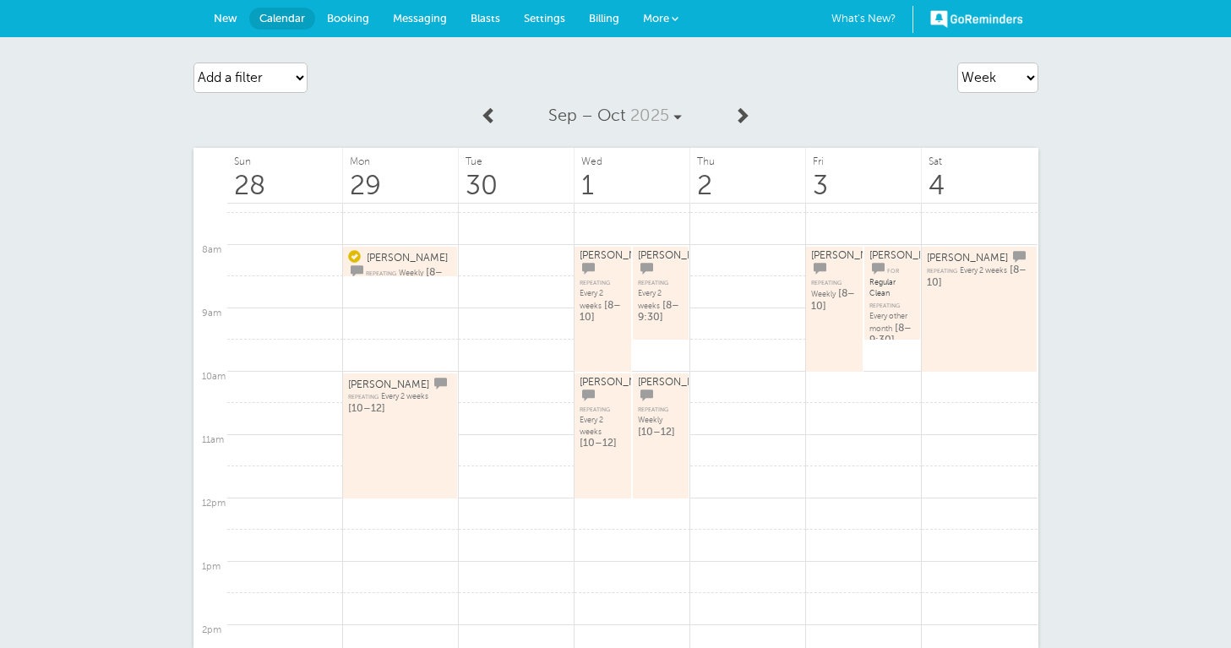
click at [210, 21] on link "New" at bounding box center [225, 18] width 47 height 37
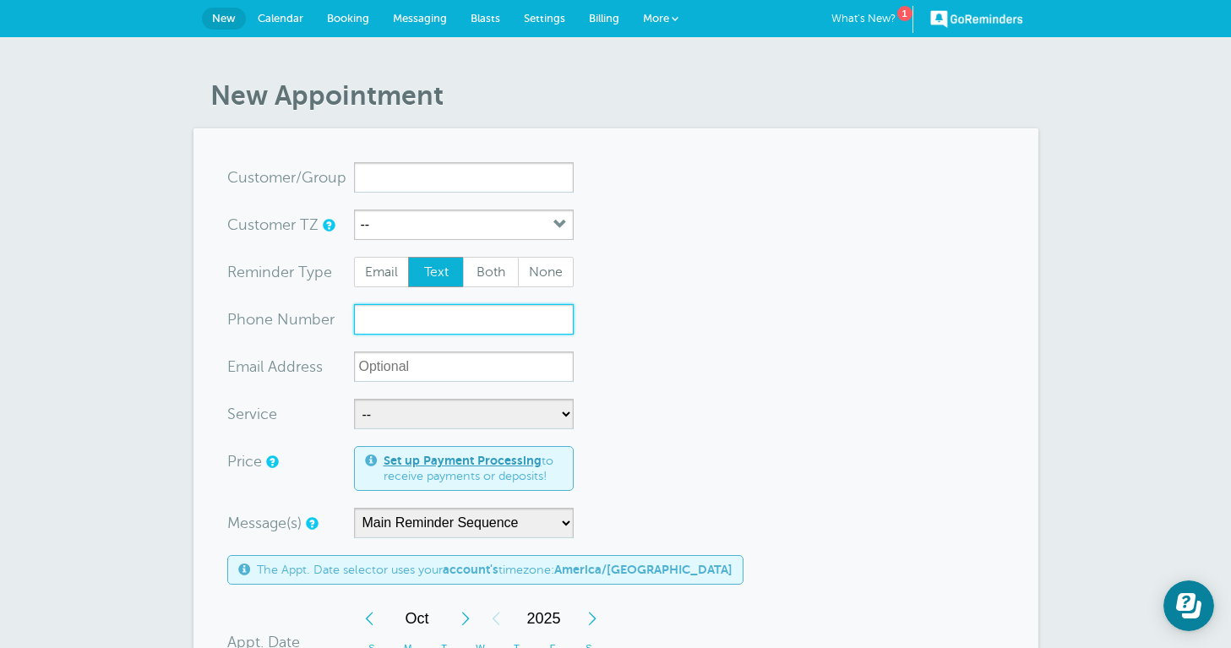
click at [384, 320] on input "xxx-no-autofill" at bounding box center [464, 319] width 220 height 30
type input "5123607956"
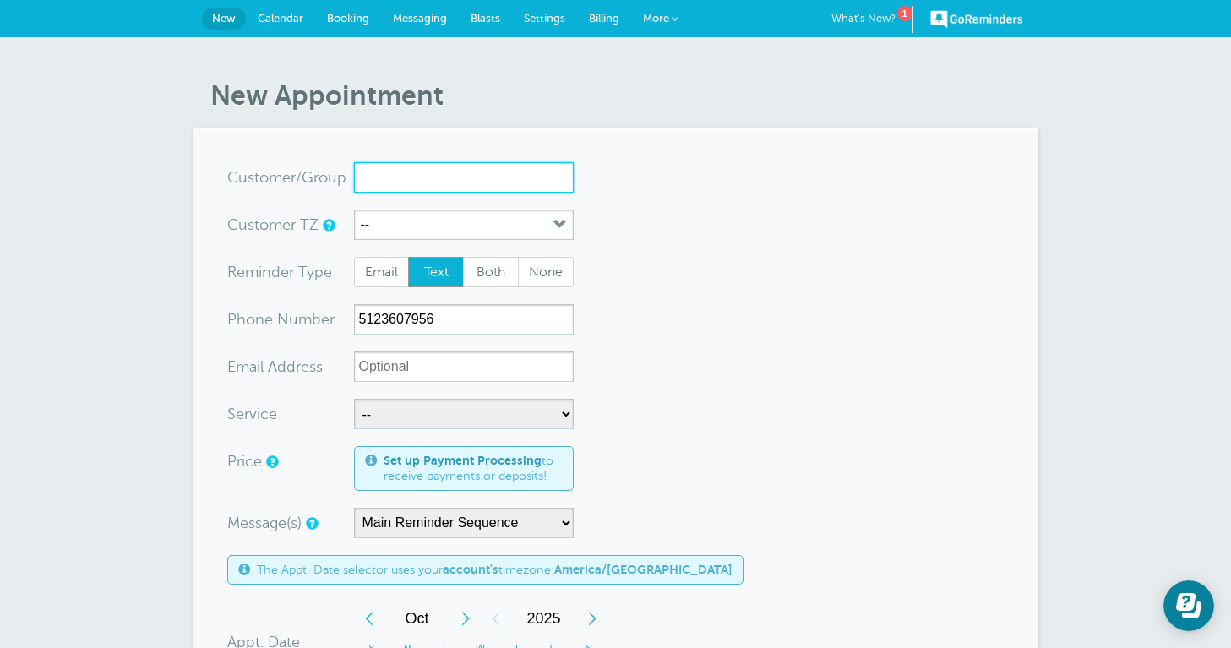
click at [382, 181] on input "x-no-autofill" at bounding box center [464, 177] width 220 height 30
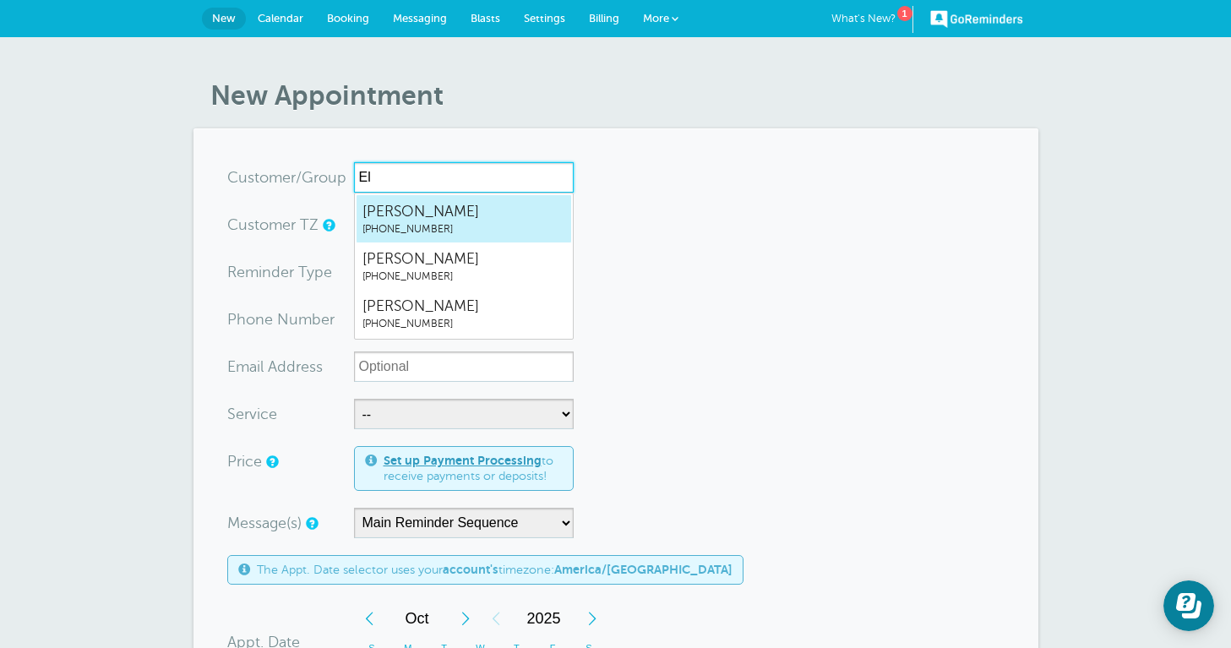
type input "[PERSON_NAME]"
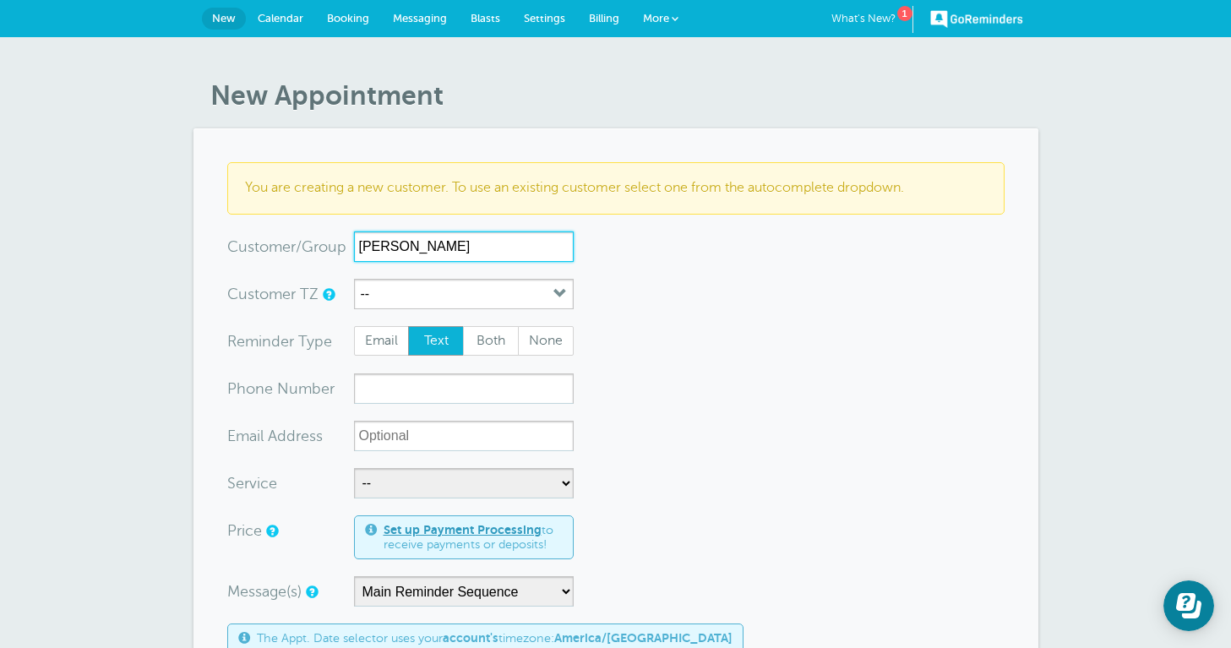
type input "[PERSON_NAME]"
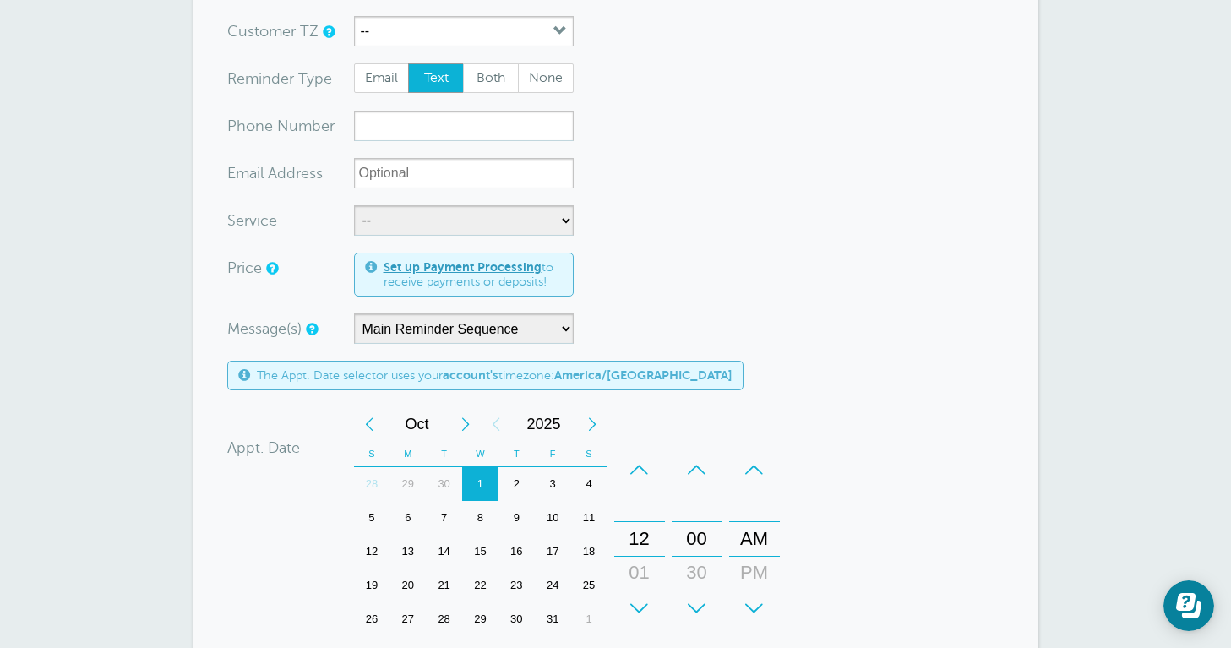
scroll to position [290, 0]
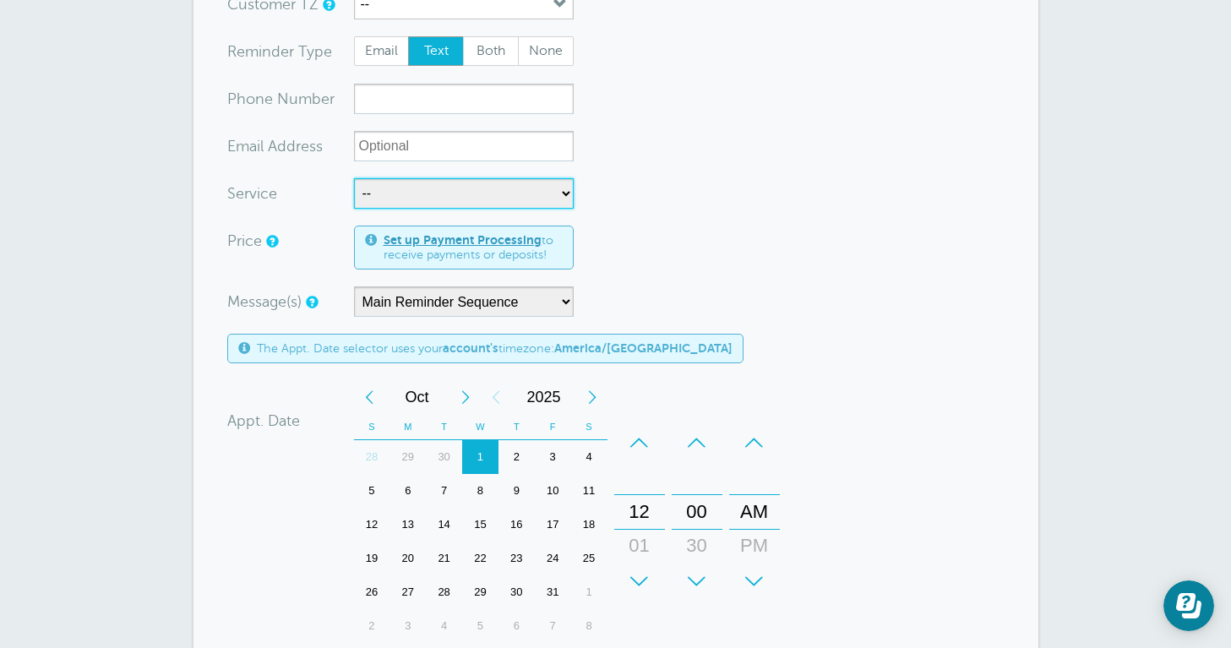
select select "28296"
click at [480, 451] on div "1" at bounding box center [480, 457] width 36 height 34
click at [633, 437] on div "–" at bounding box center [639, 443] width 51 height 34
click at [630, 579] on div "+" at bounding box center [639, 581] width 51 height 34
click at [634, 577] on div "+" at bounding box center [639, 581] width 51 height 34
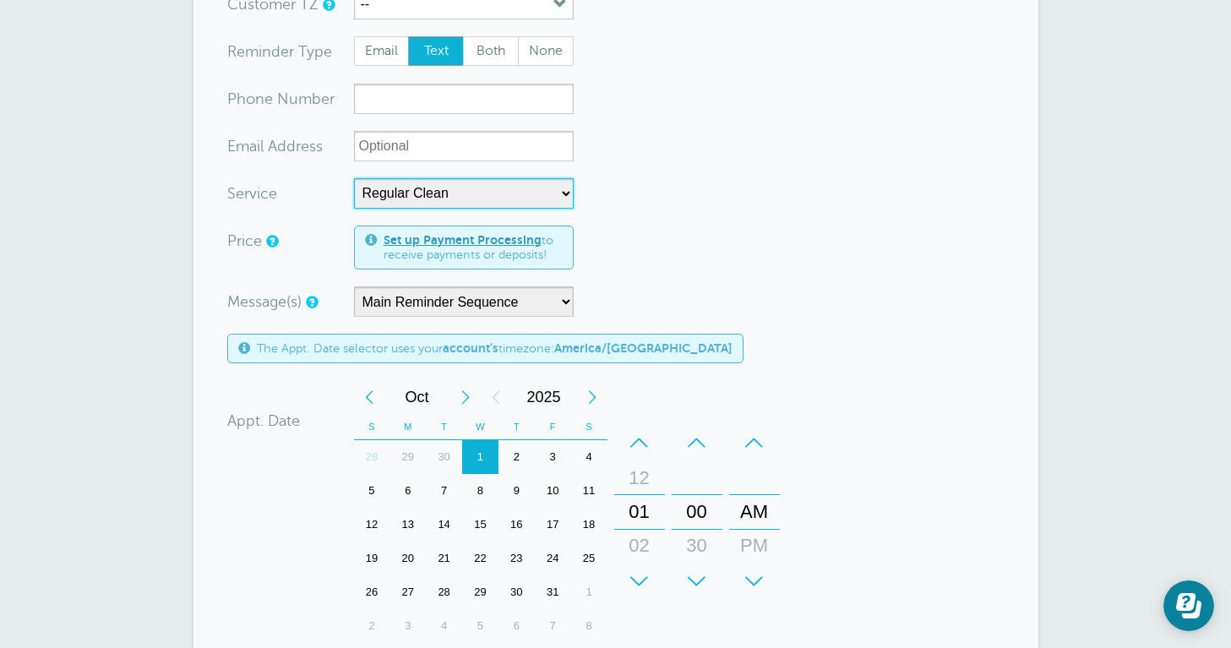
click at [634, 577] on div "+" at bounding box center [639, 581] width 51 height 34
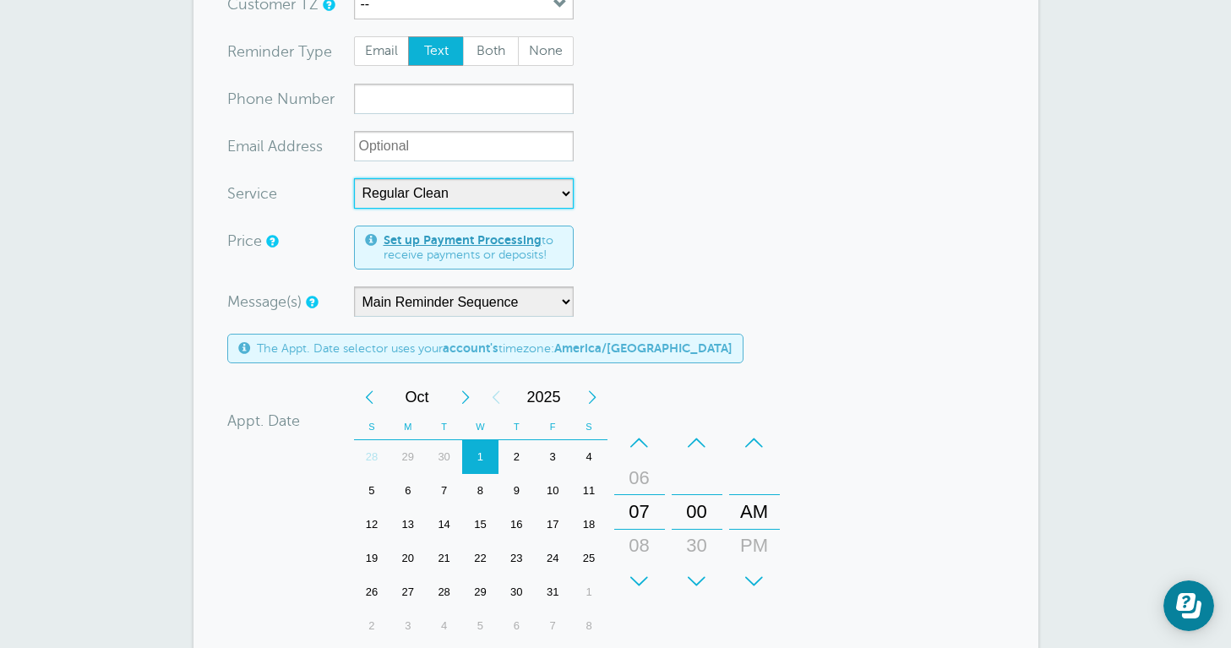
click at [634, 577] on div "+" at bounding box center [639, 581] width 51 height 34
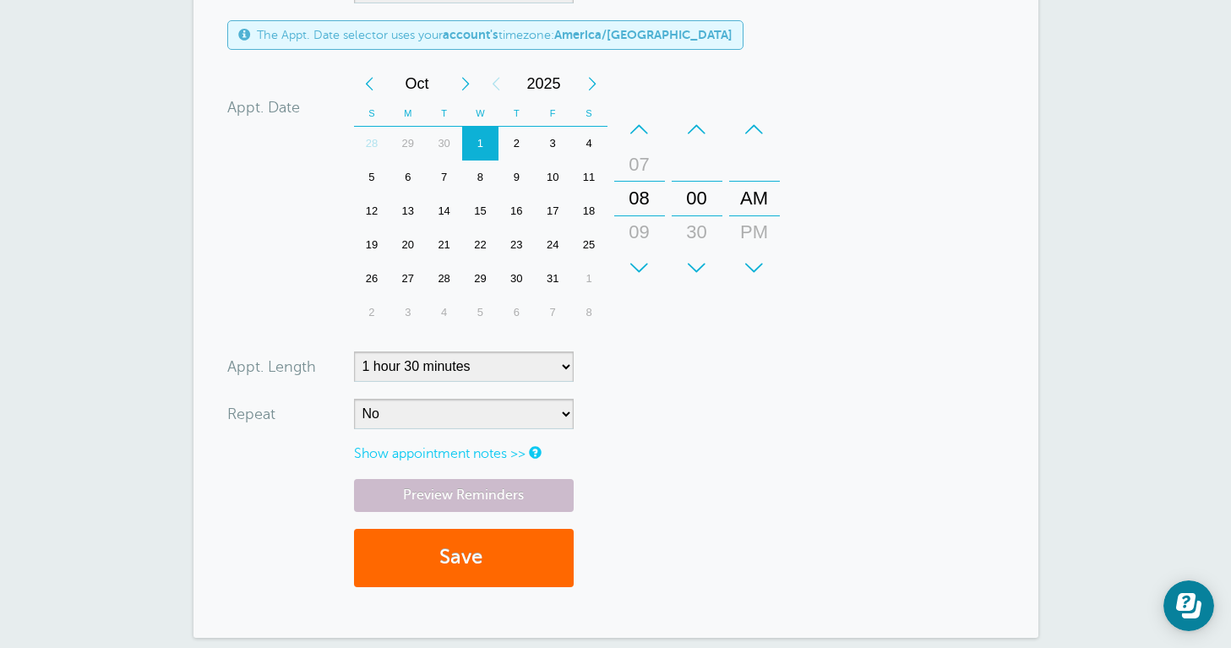
scroll to position [606, 0]
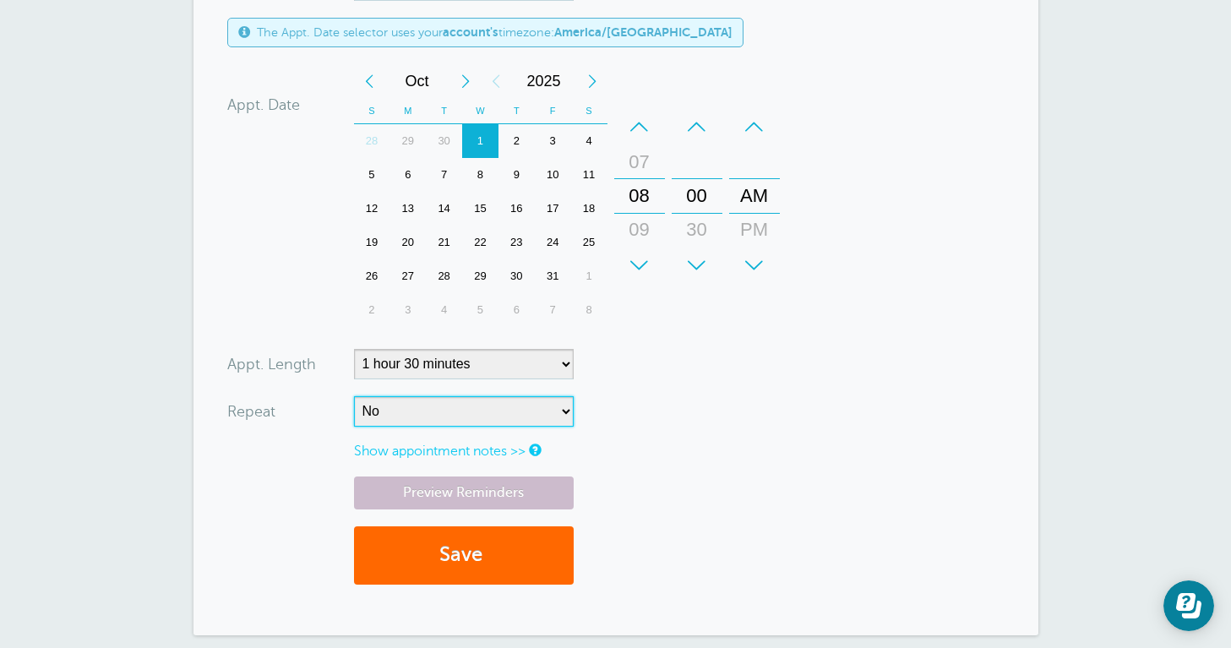
select select "RRULE:FREQ=WEEKLY;INTERVAL=2"
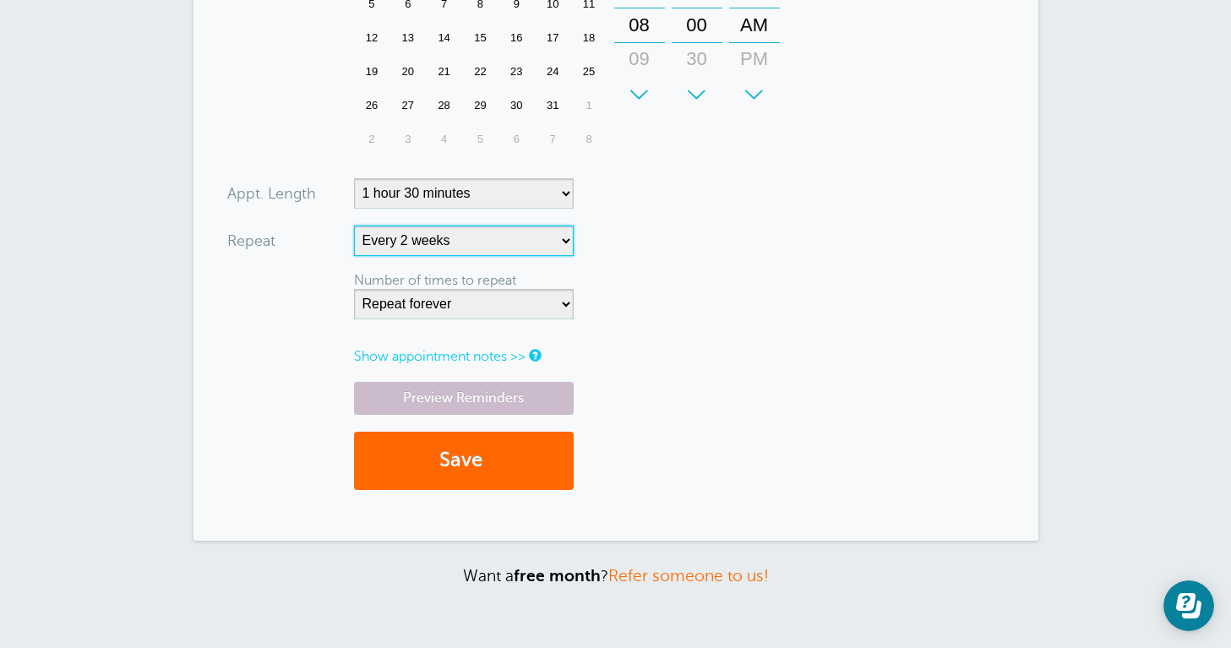
scroll to position [792, 0]
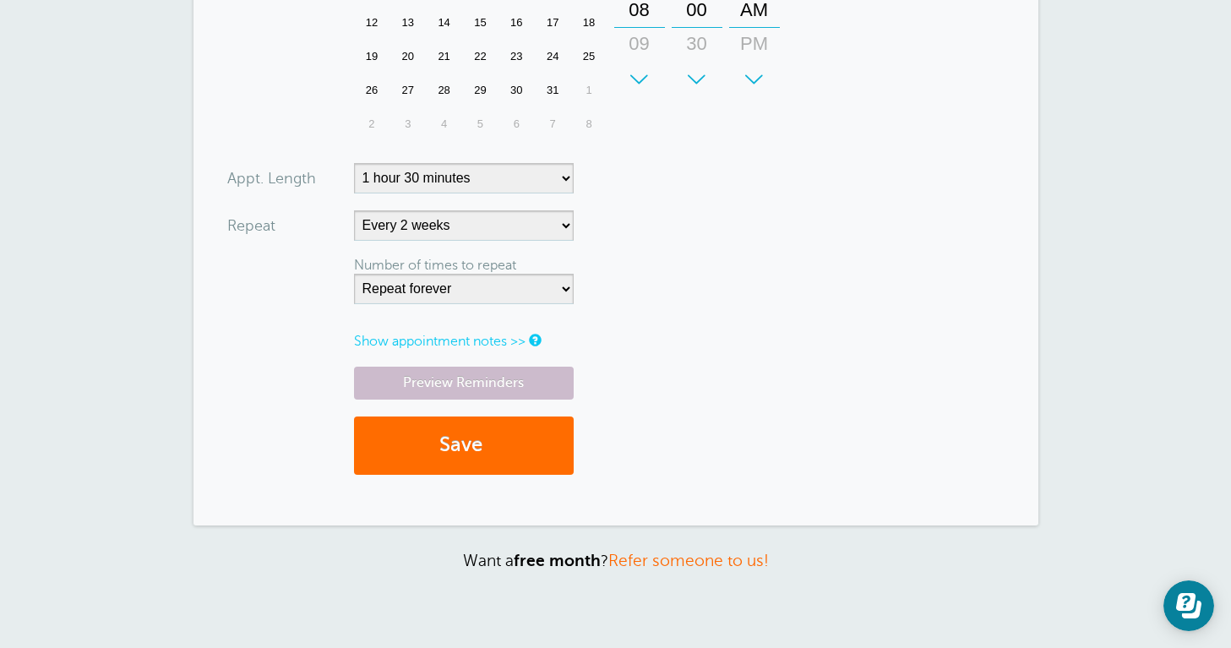
click at [467, 453] on button "Save" at bounding box center [464, 445] width 220 height 58
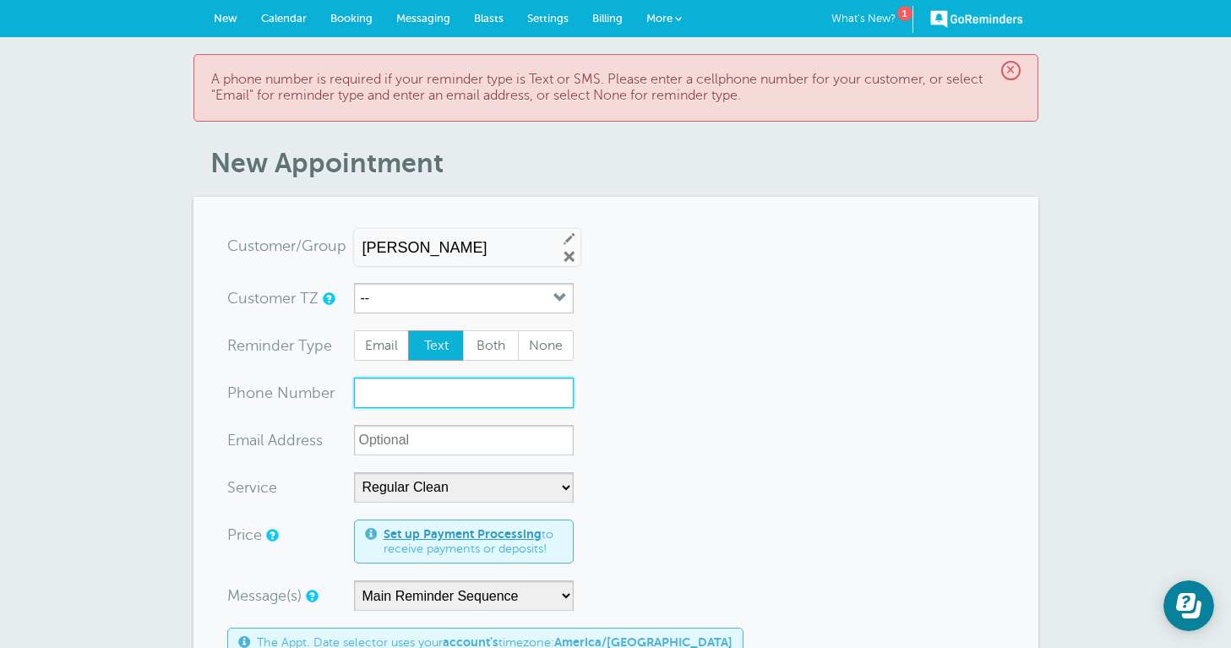
click at [435, 390] on input "xxx-no-autofill" at bounding box center [464, 393] width 220 height 30
type input "5123607956"
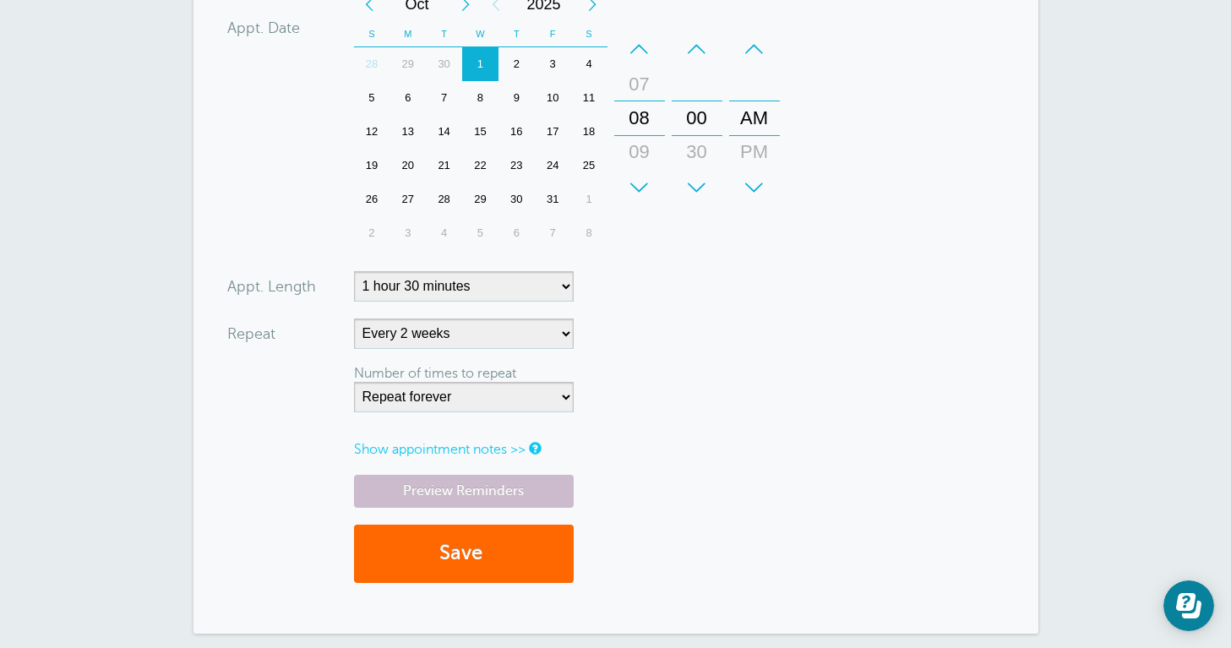
scroll to position [699, 0]
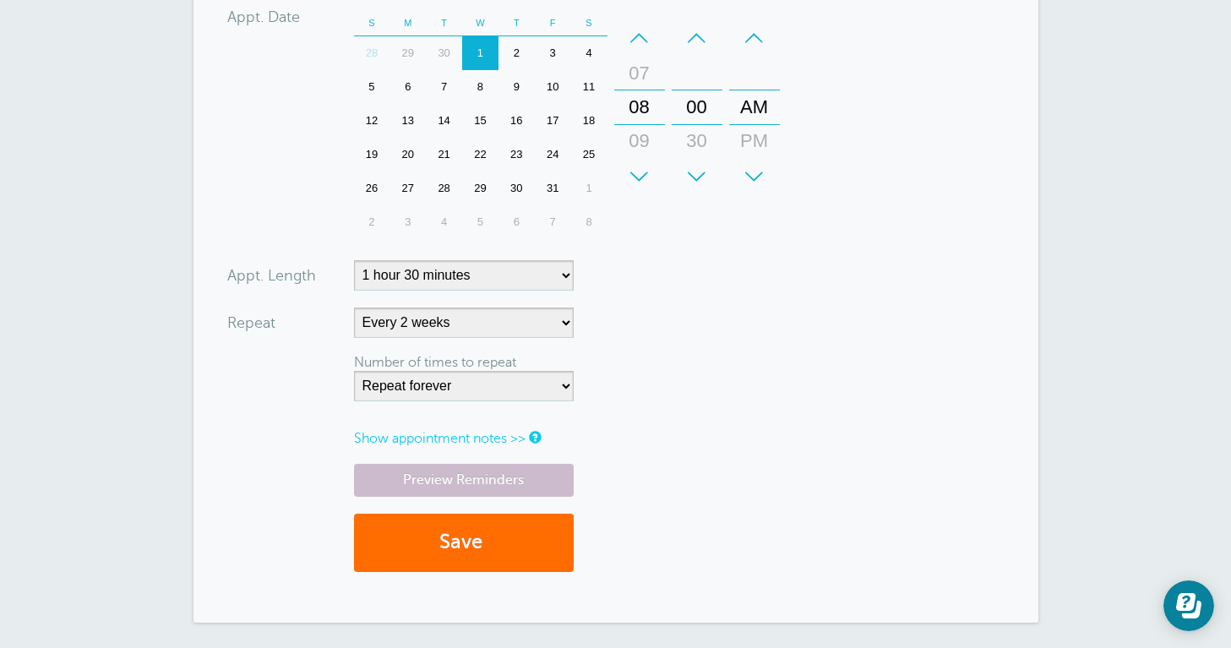
click at [501, 528] on button "Save" at bounding box center [464, 543] width 220 height 58
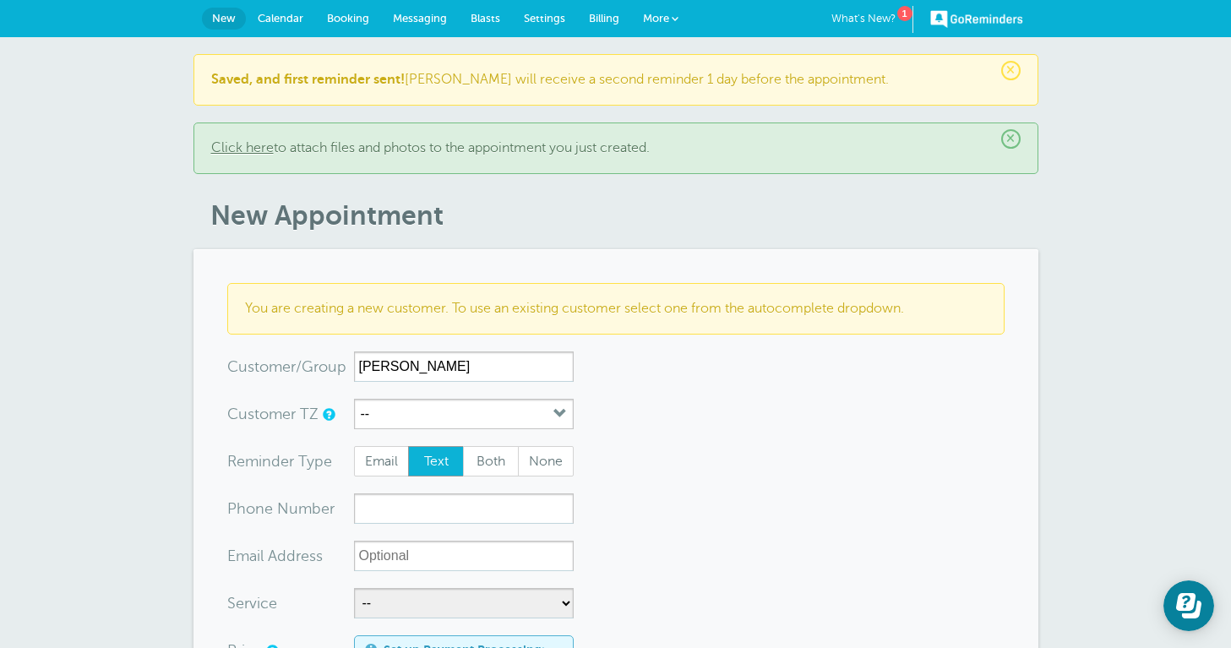
type input "[PERSON_NAME]"
click at [462, 508] on input "xxx-no-autofill" at bounding box center [464, 508] width 220 height 30
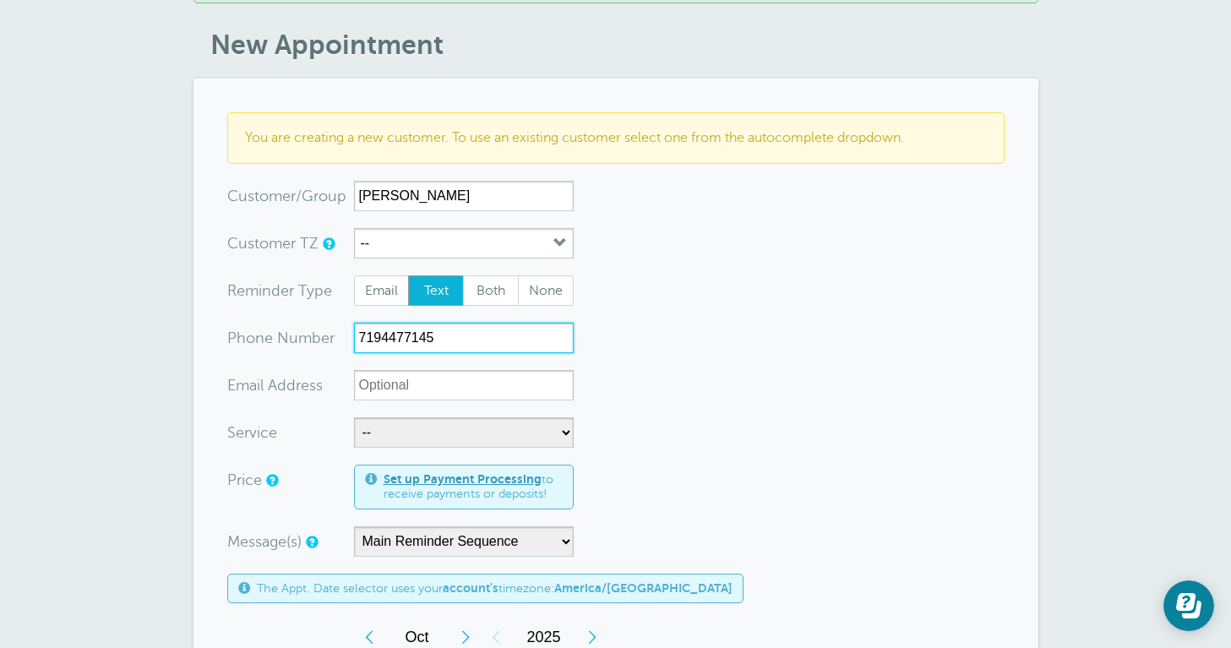
scroll to position [217, 0]
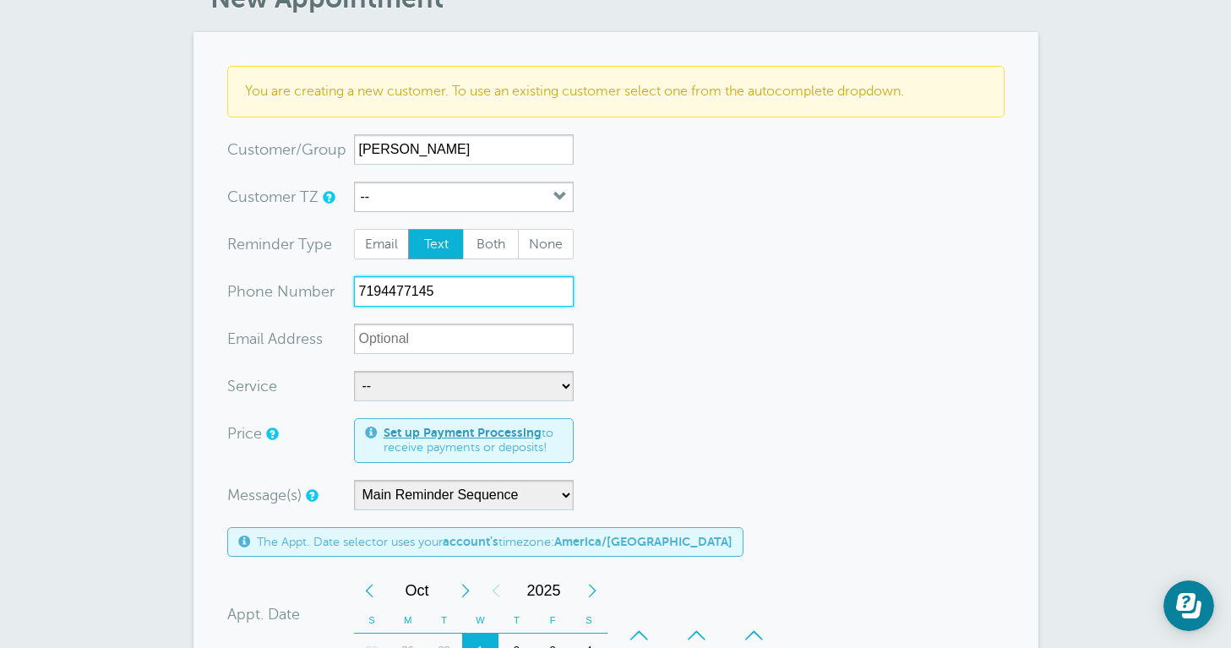
type input "7194477145"
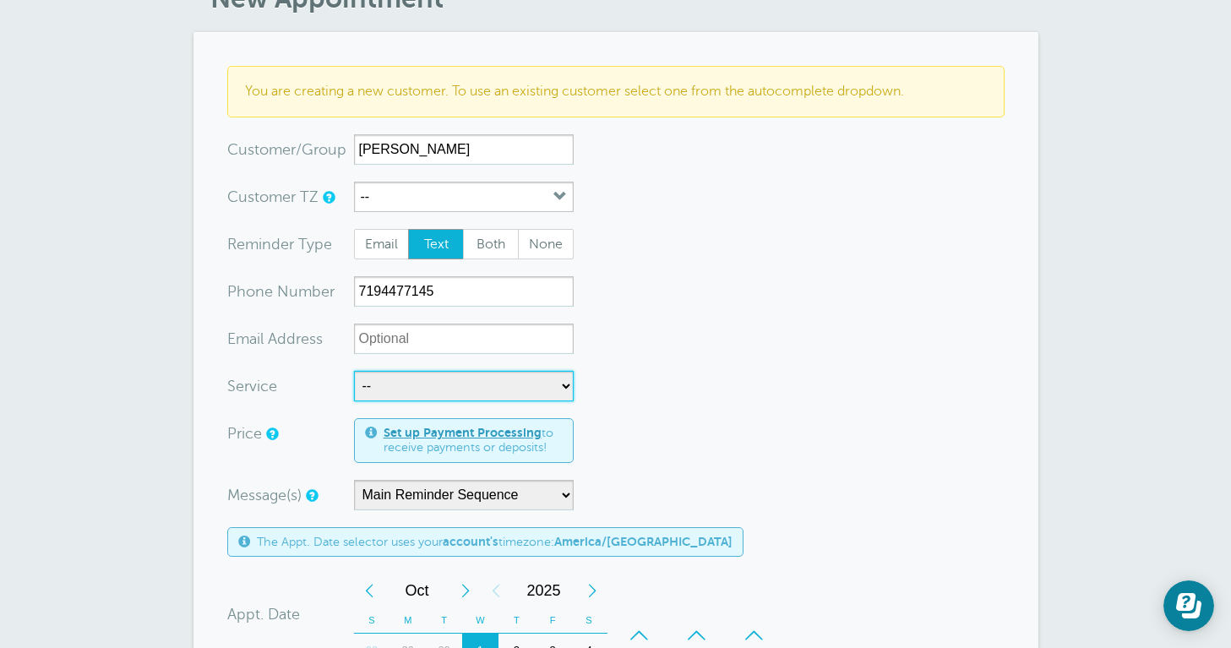
select select "28296"
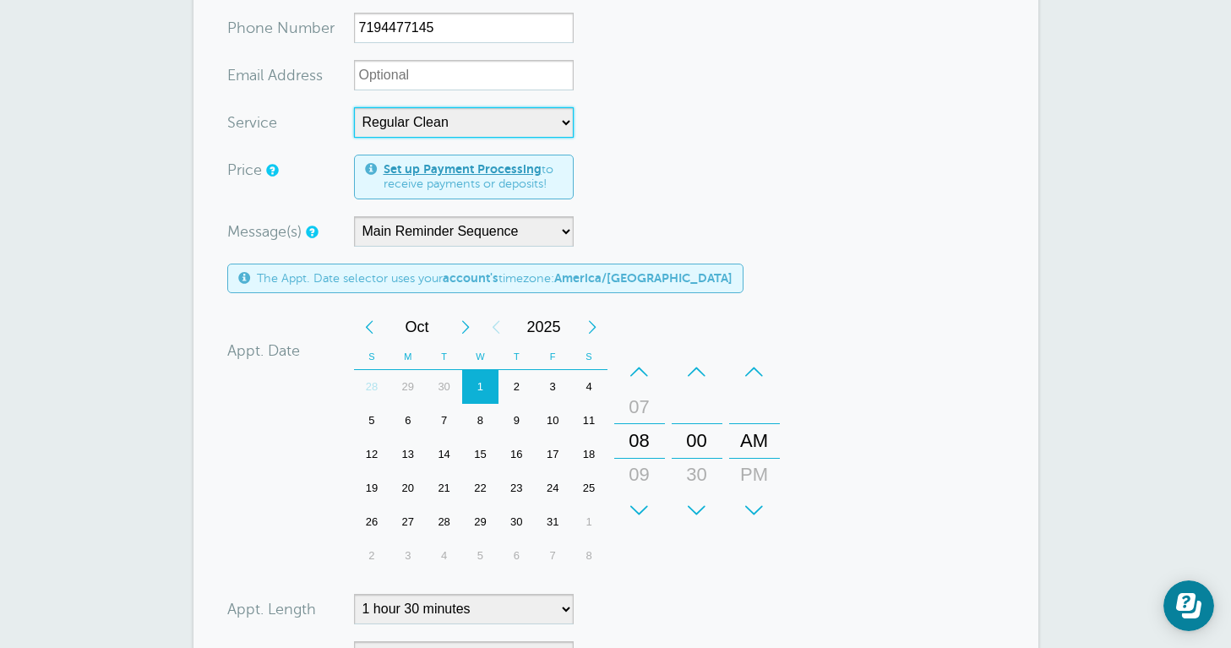
scroll to position [482, 0]
click at [652, 509] on div "+" at bounding box center [639, 509] width 51 height 34
click at [645, 370] on div "–" at bounding box center [639, 370] width 51 height 34
click at [694, 495] on div "+" at bounding box center [697, 509] width 51 height 34
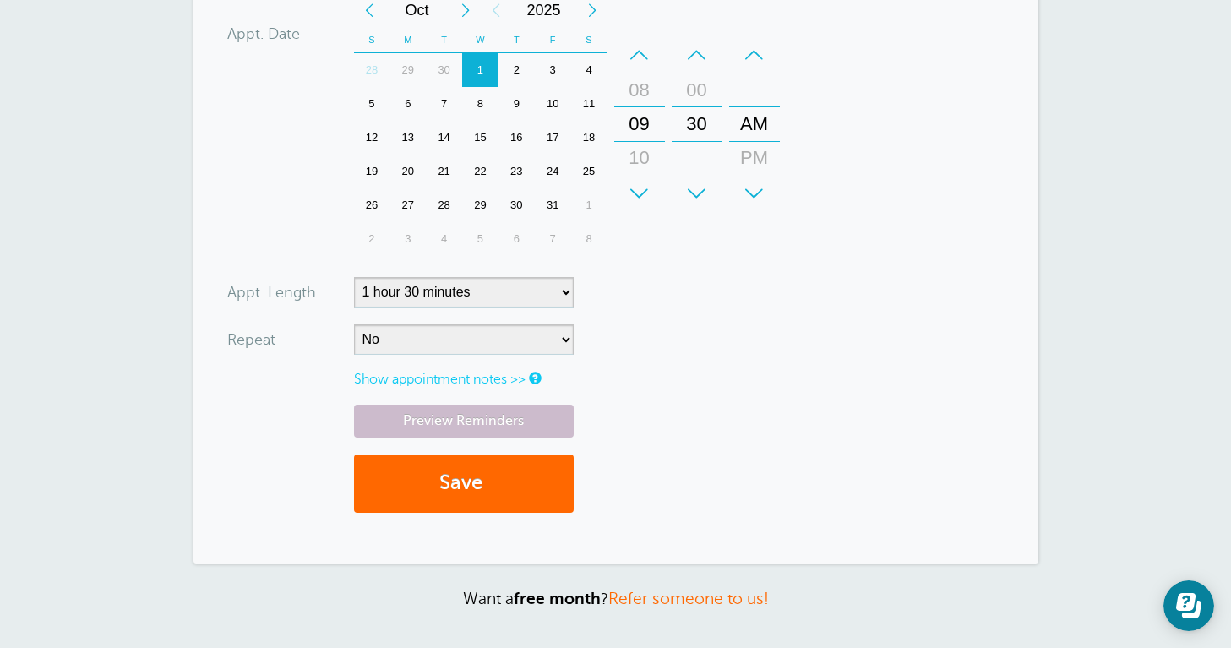
scroll to position [824, 0]
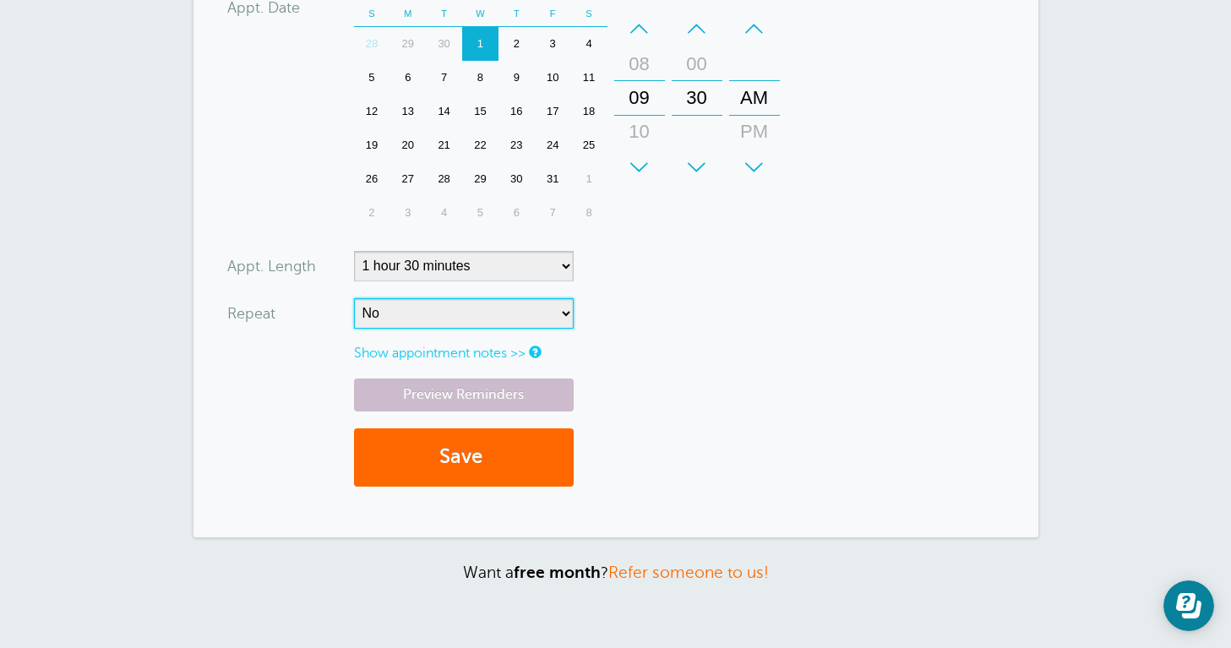
select select "RRULE:FREQ=WEEKLY;INTERVAL=2"
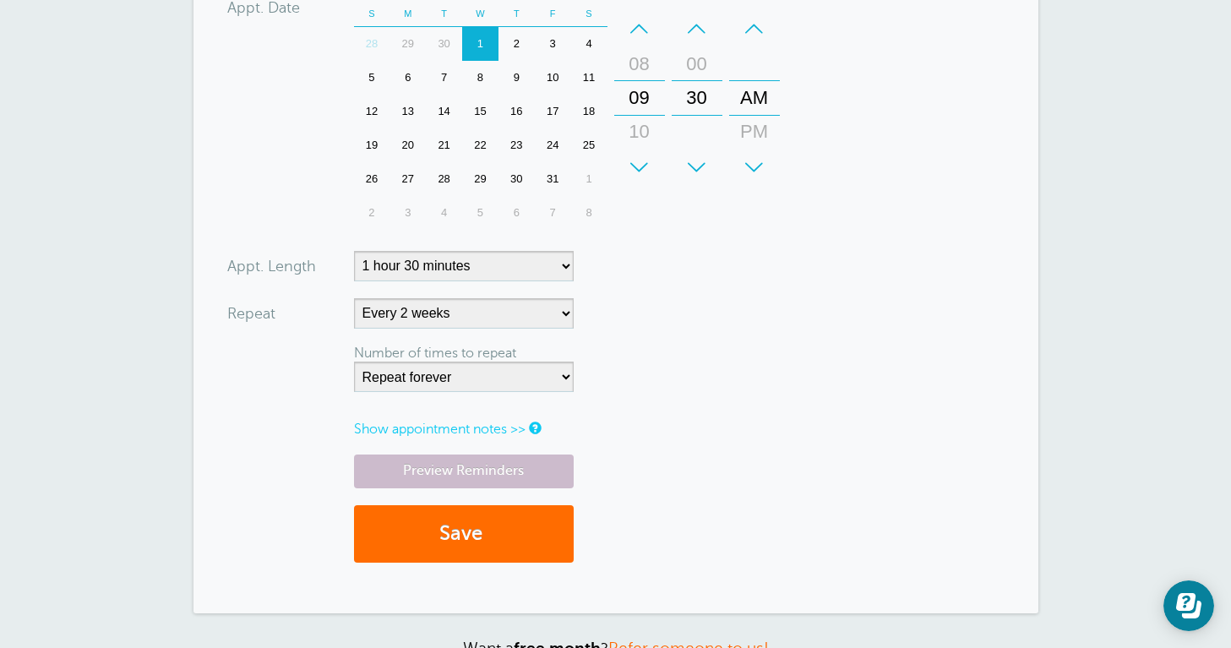
click at [405, 539] on button "Save" at bounding box center [464, 534] width 220 height 58
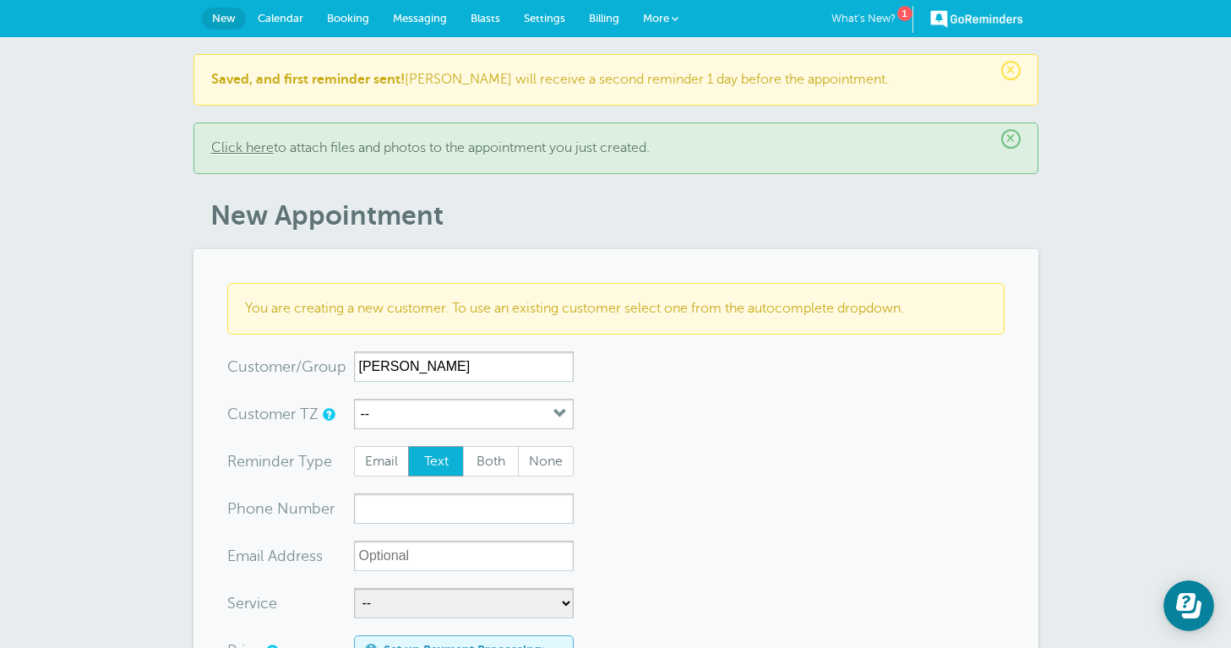
type input "Lory"
click at [383, 511] on input "xxx-no-autofill" at bounding box center [464, 508] width 220 height 30
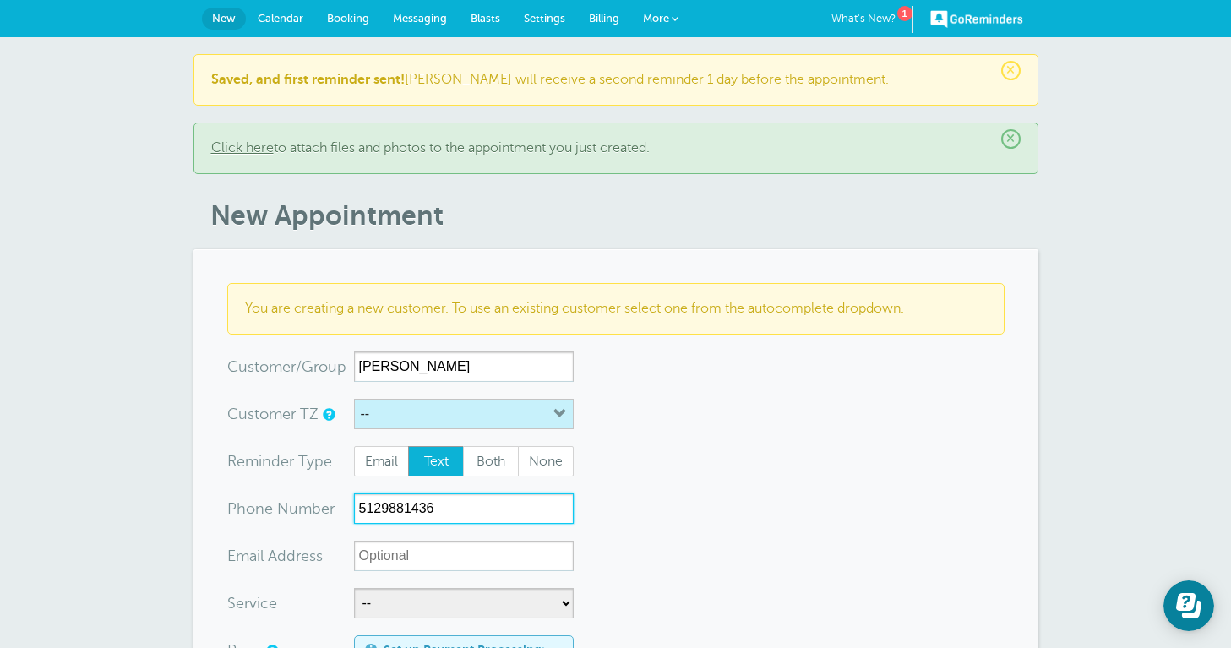
type input "5129881436"
click at [395, 412] on button "--" at bounding box center [464, 414] width 220 height 30
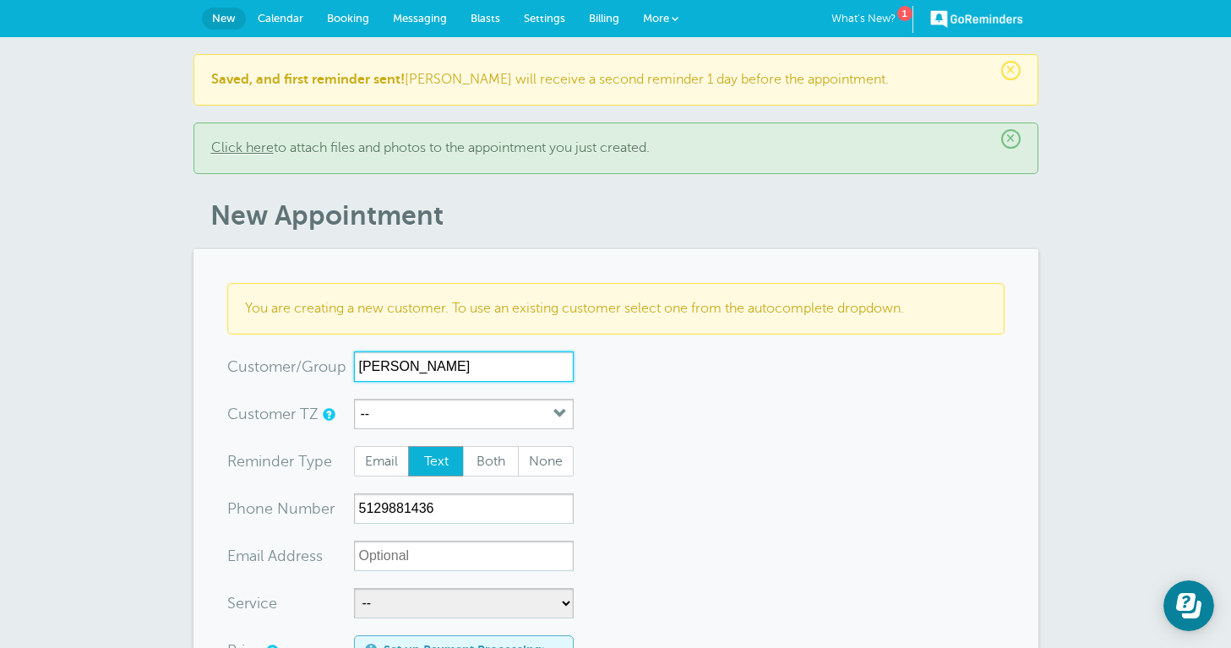
click at [503, 369] on input "Lory" at bounding box center [464, 366] width 220 height 30
click at [384, 367] on input "Lory holder" at bounding box center [464, 366] width 220 height 30
click at [450, 362] on input "[PERSON_NAME]" at bounding box center [464, 366] width 220 height 30
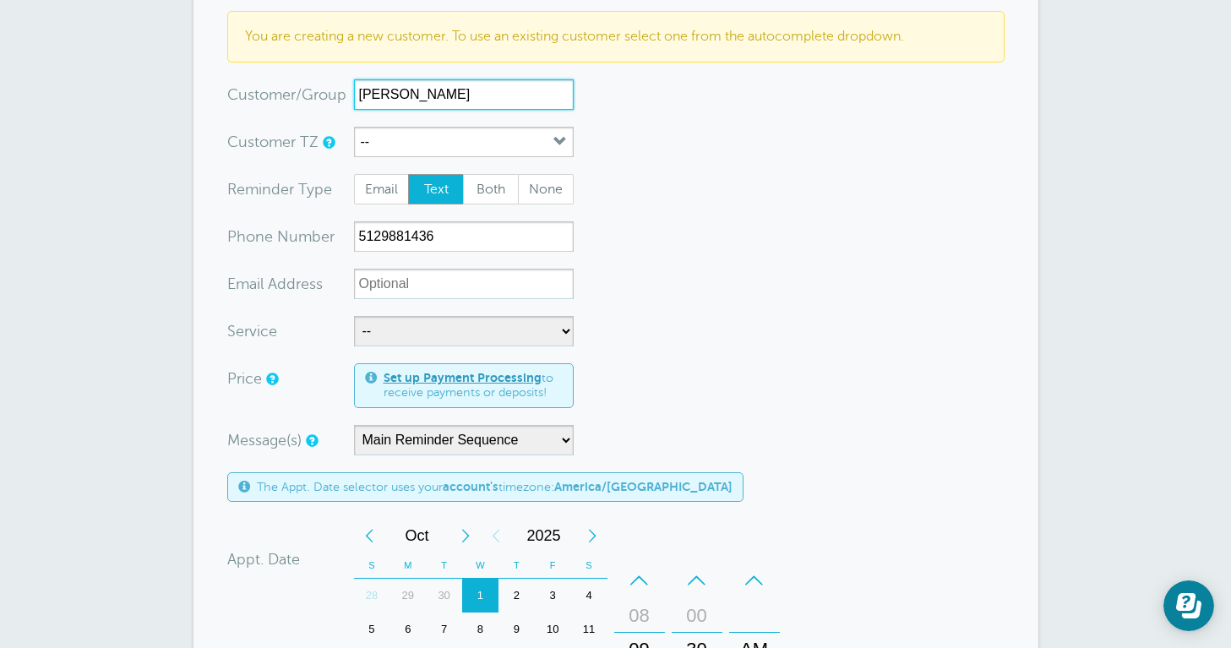
type input "[PERSON_NAME]"
click at [659, 433] on div "Message(s) Main Reminder Sequence Custom Message Start with First Reminder Seco…" at bounding box center [501, 440] width 549 height 30
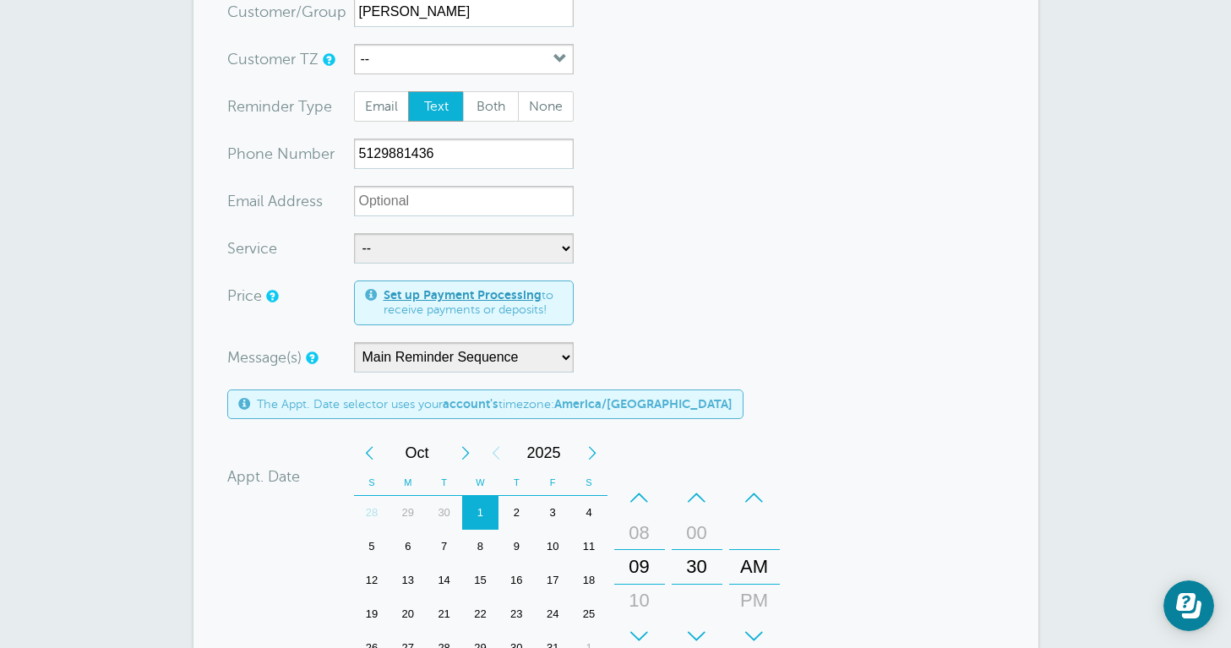
scroll to position [357, 0]
click at [550, 509] on div "3" at bounding box center [553, 511] width 36 height 34
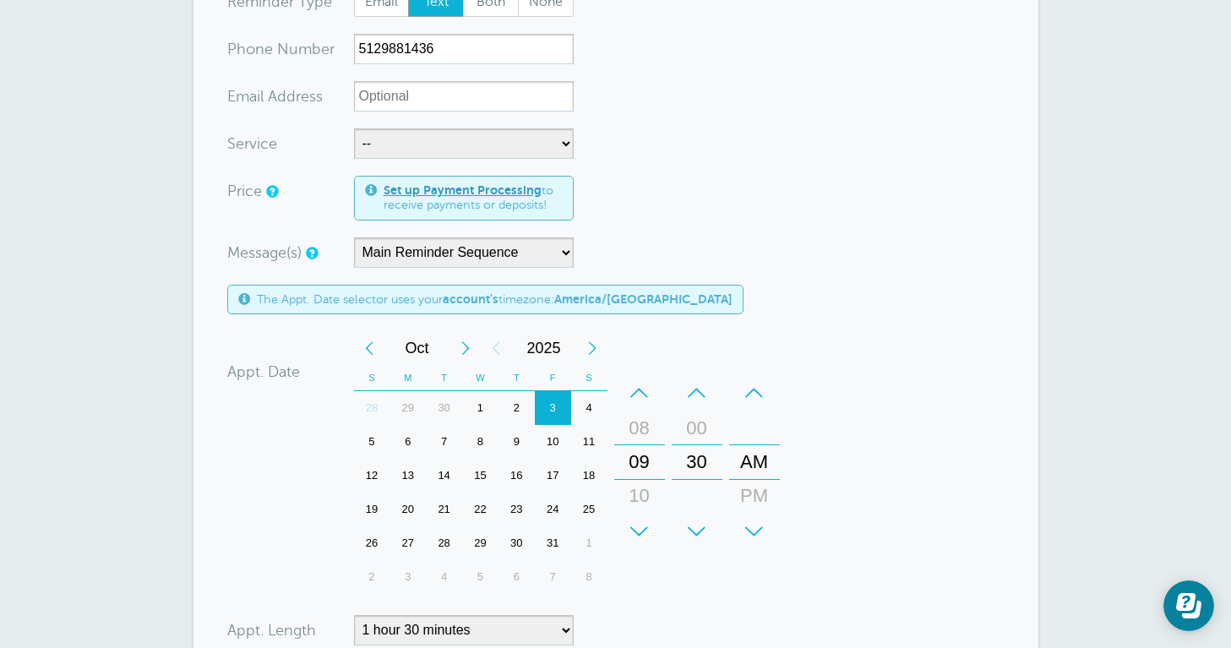
scroll to position [476, 0]
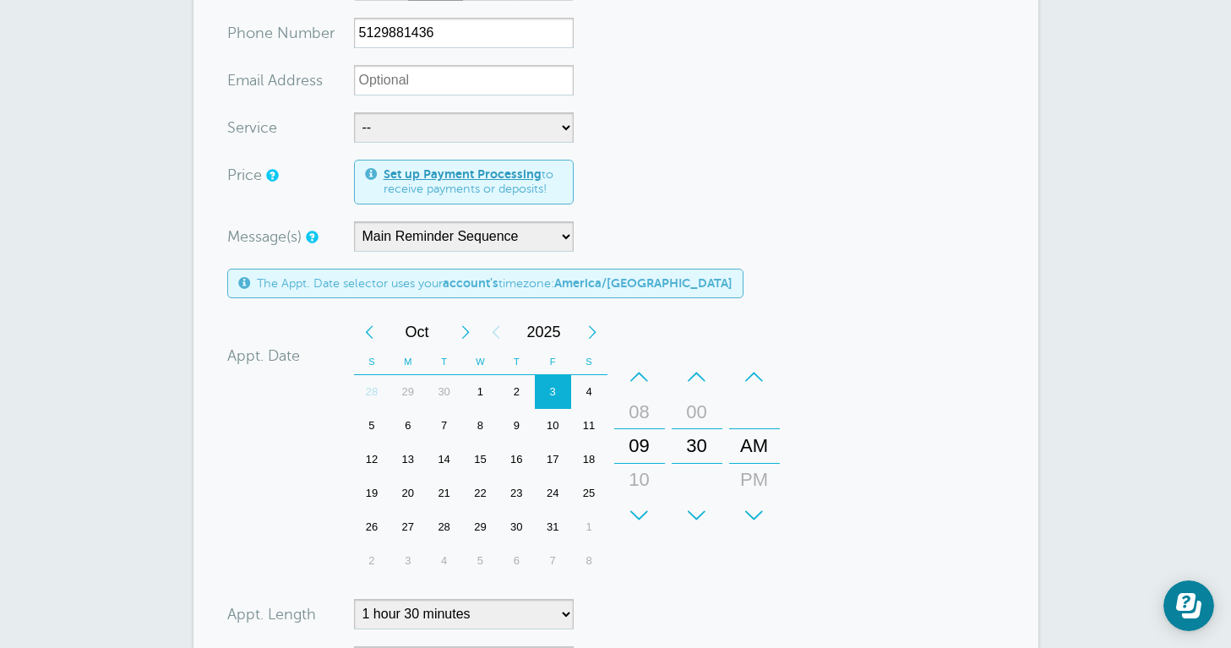
click at [629, 514] on div "+" at bounding box center [639, 515] width 51 height 34
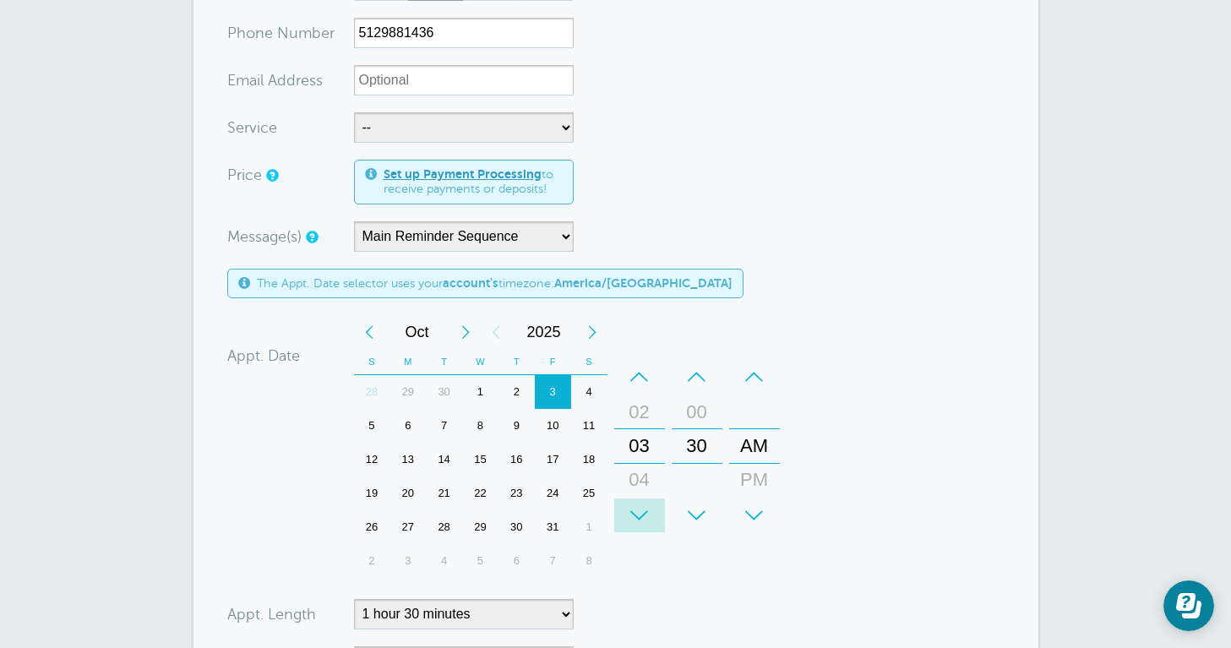
click at [629, 514] on div "+" at bounding box center [639, 515] width 51 height 34
click at [695, 372] on div "–" at bounding box center [697, 377] width 51 height 34
click at [757, 473] on div "PM" at bounding box center [754, 480] width 41 height 34
click at [636, 368] on div "–" at bounding box center [639, 377] width 51 height 34
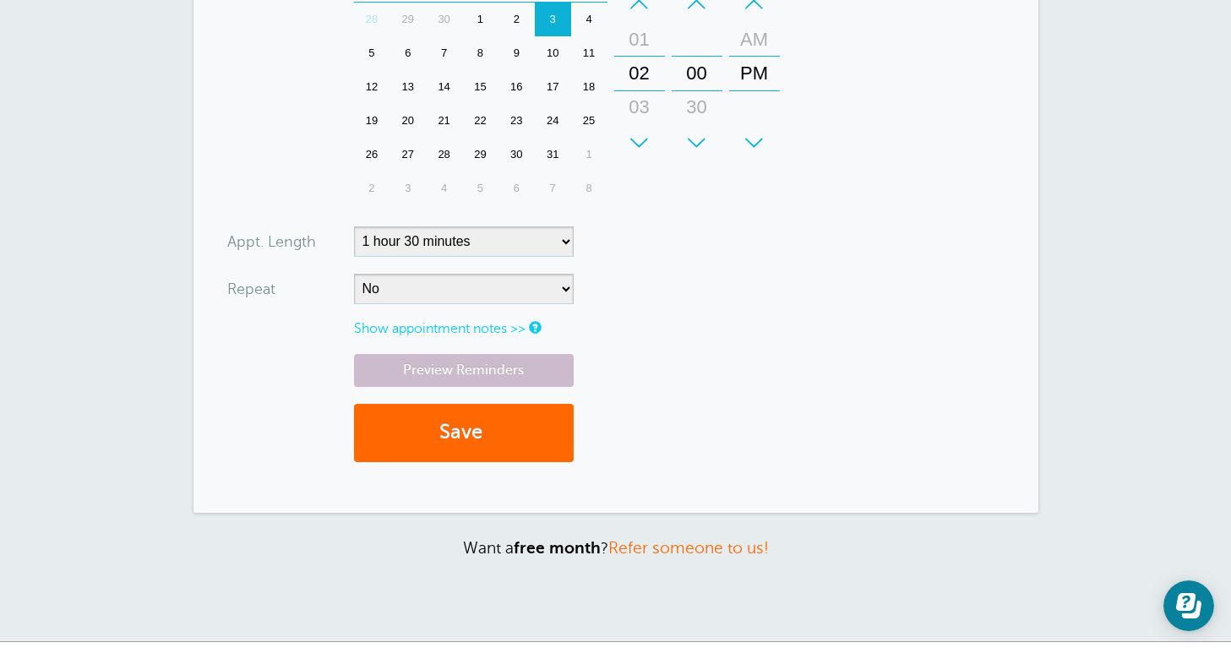
scroll to position [871, 0]
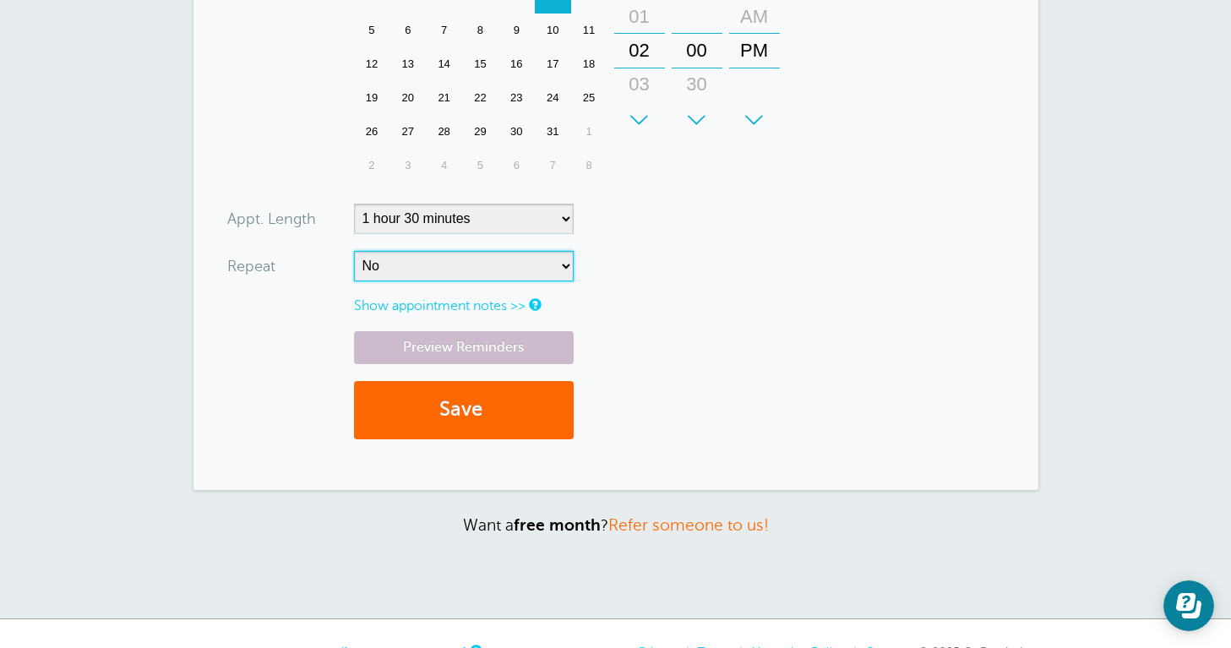
select select "RRULE:FREQ=WEEKLY;INTERVAL=2"
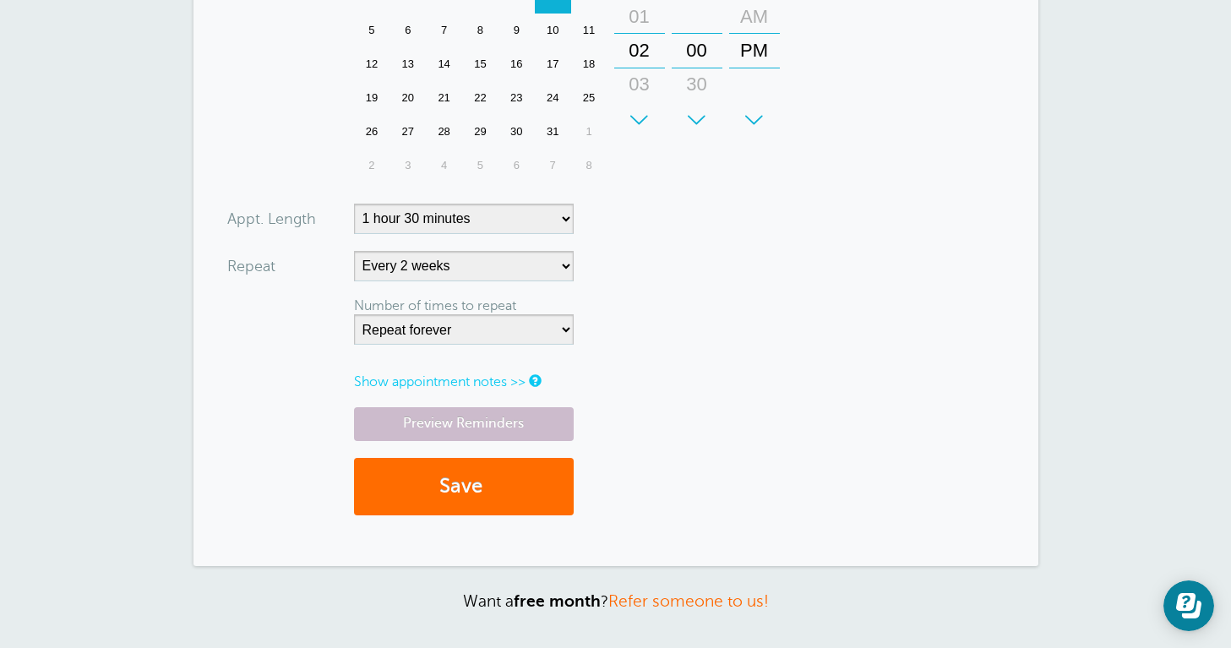
click at [491, 476] on button "Save" at bounding box center [464, 487] width 220 height 58
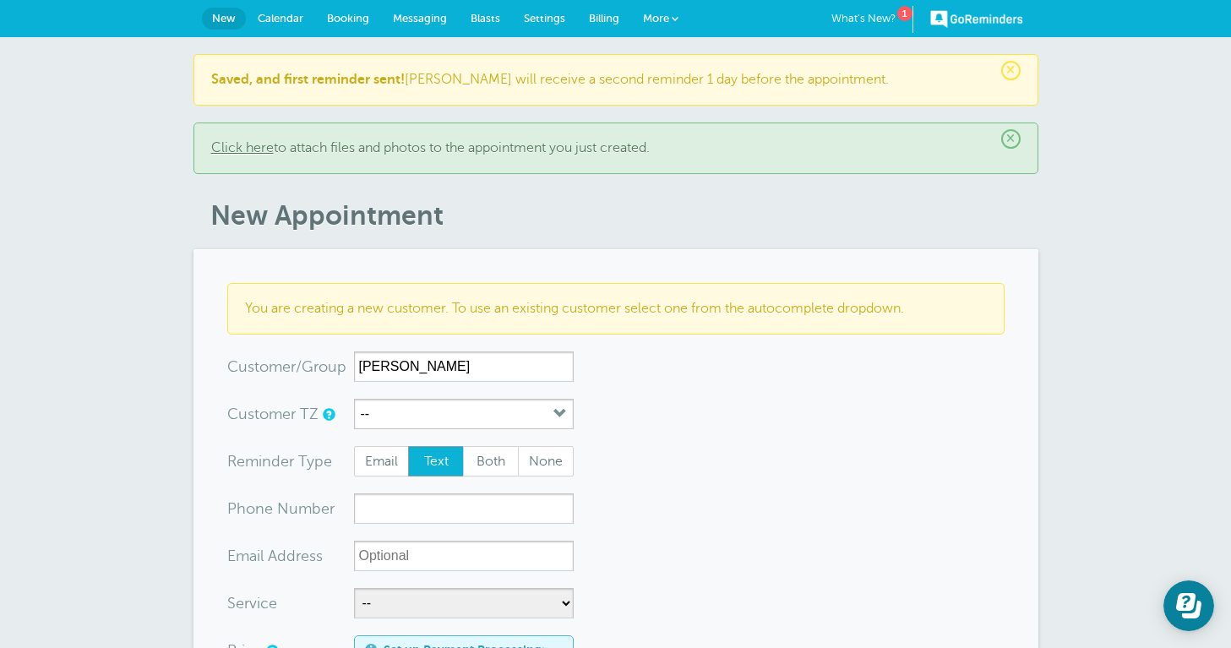
type input "[PERSON_NAME]"
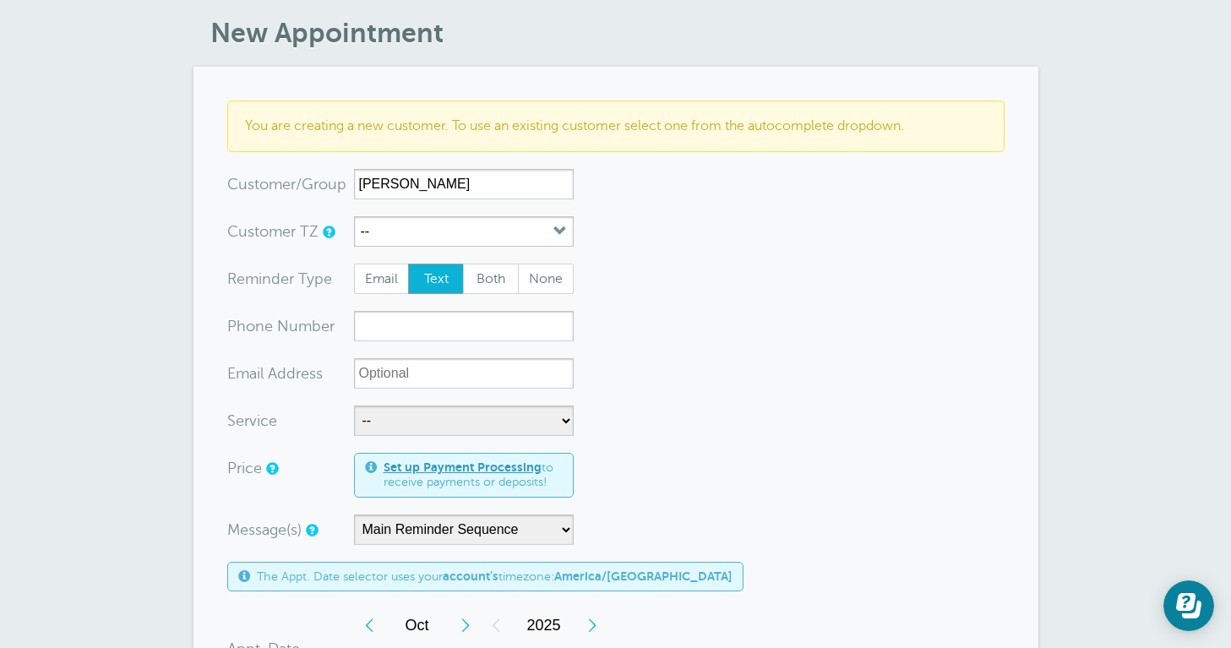
scroll to position [202, 0]
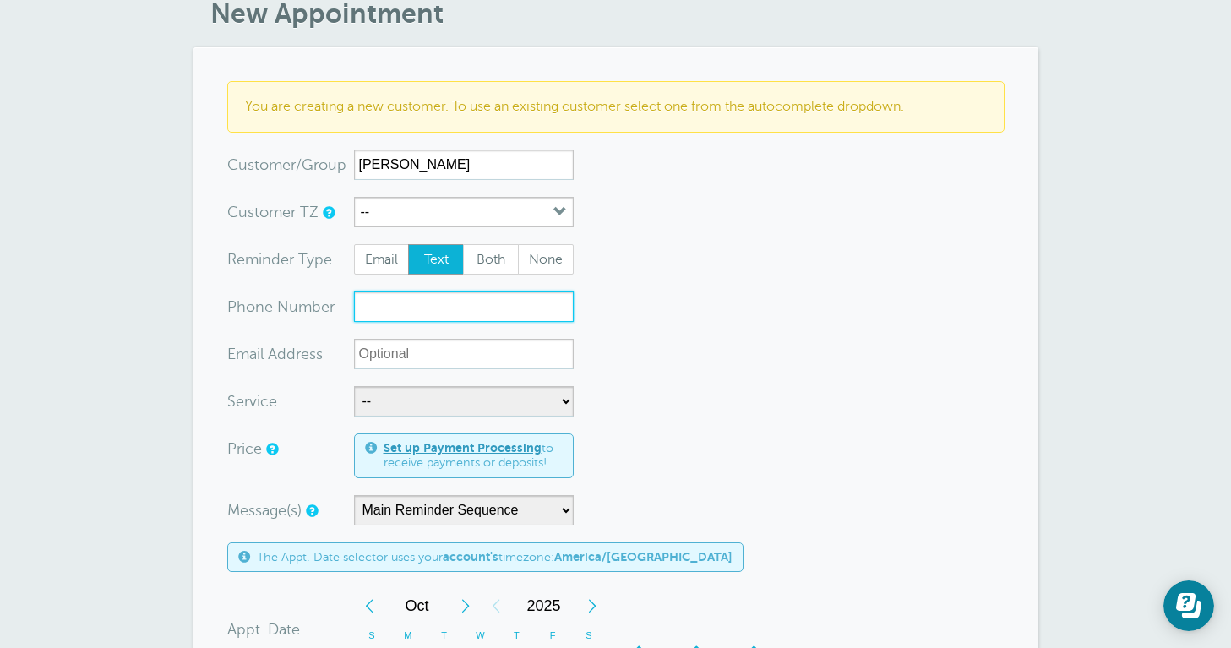
click at [471, 311] on input "xxx-no-autofill" at bounding box center [464, 306] width 220 height 30
type input "5129882043"
click at [663, 352] on form "You are creating a new customer. To use an existing customer select one from th…" at bounding box center [615, 603] width 777 height 1044
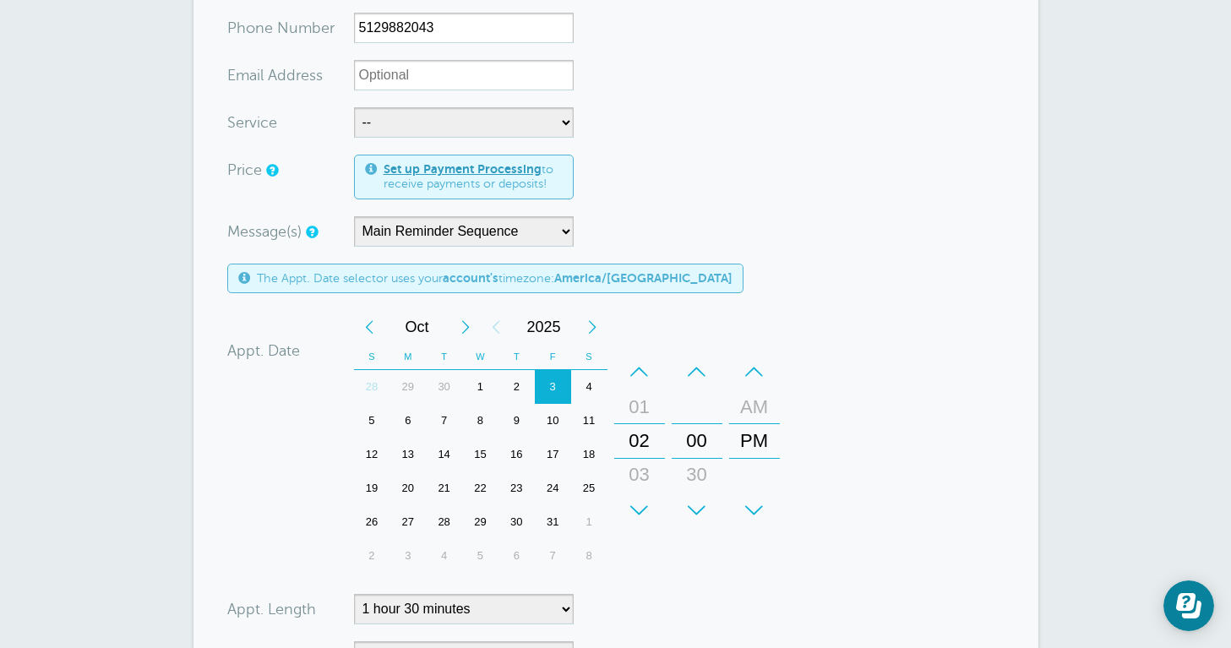
scroll to position [482, 0]
click at [437, 415] on div "7" at bounding box center [444, 420] width 36 height 34
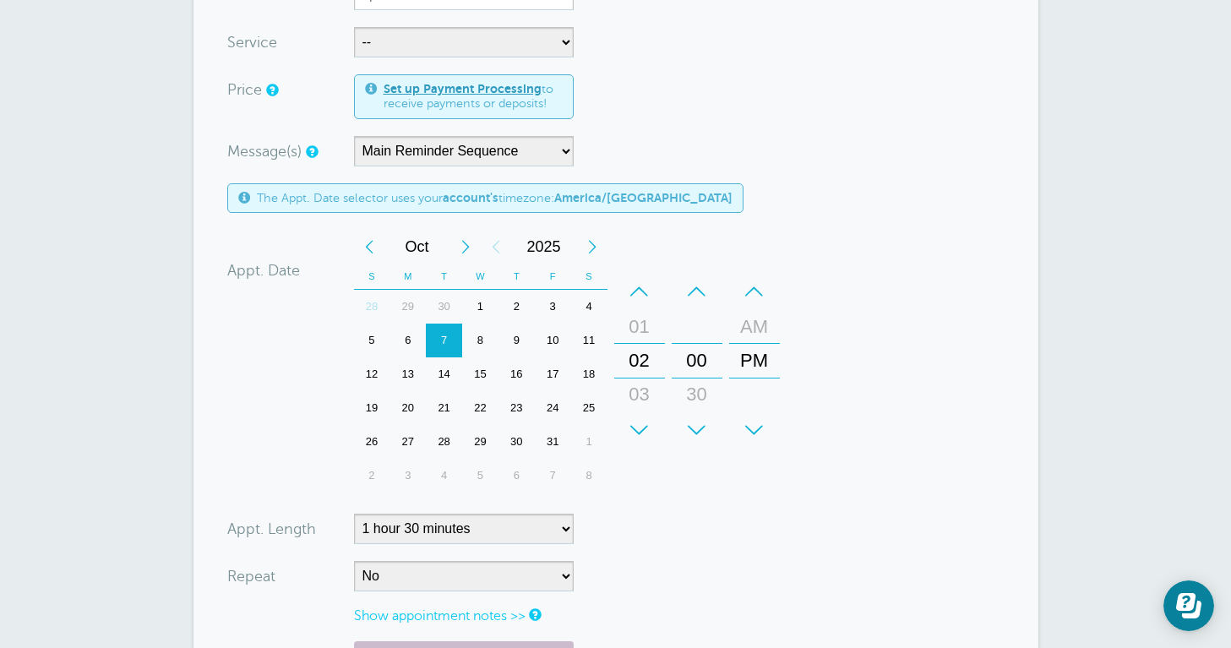
scroll to position [641, 0]
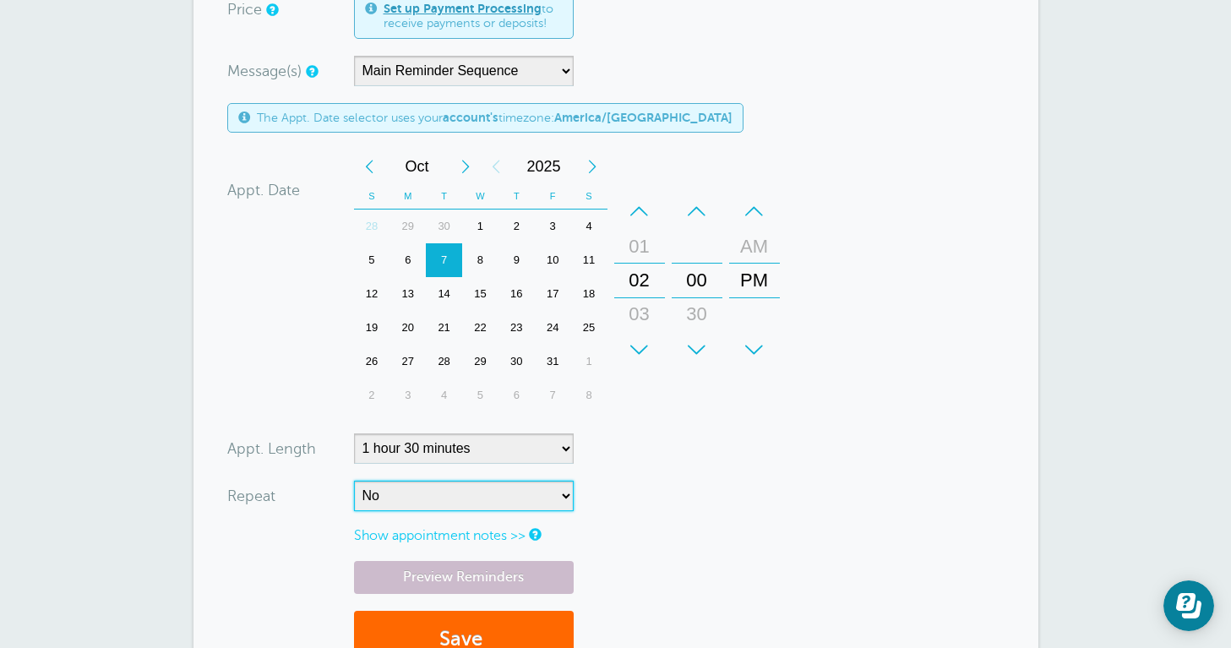
select select "RRULE:FREQ=WEEKLY;INTERVAL=2"
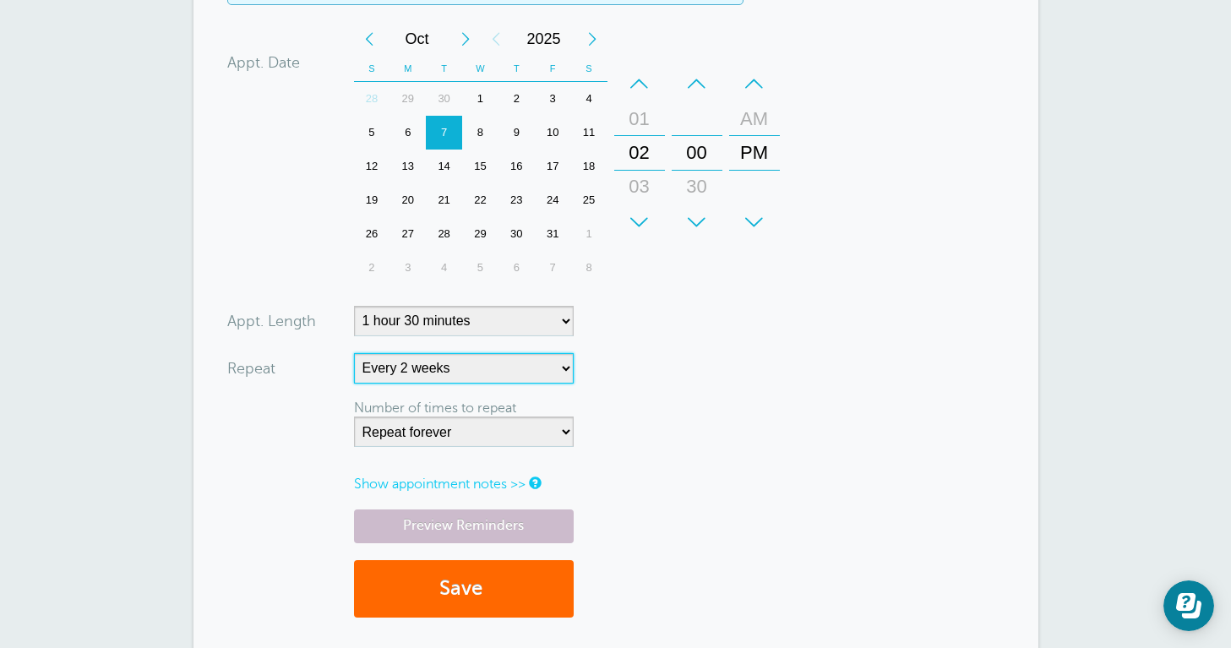
scroll to position [769, 0]
click at [506, 575] on button "Save" at bounding box center [464, 589] width 220 height 58
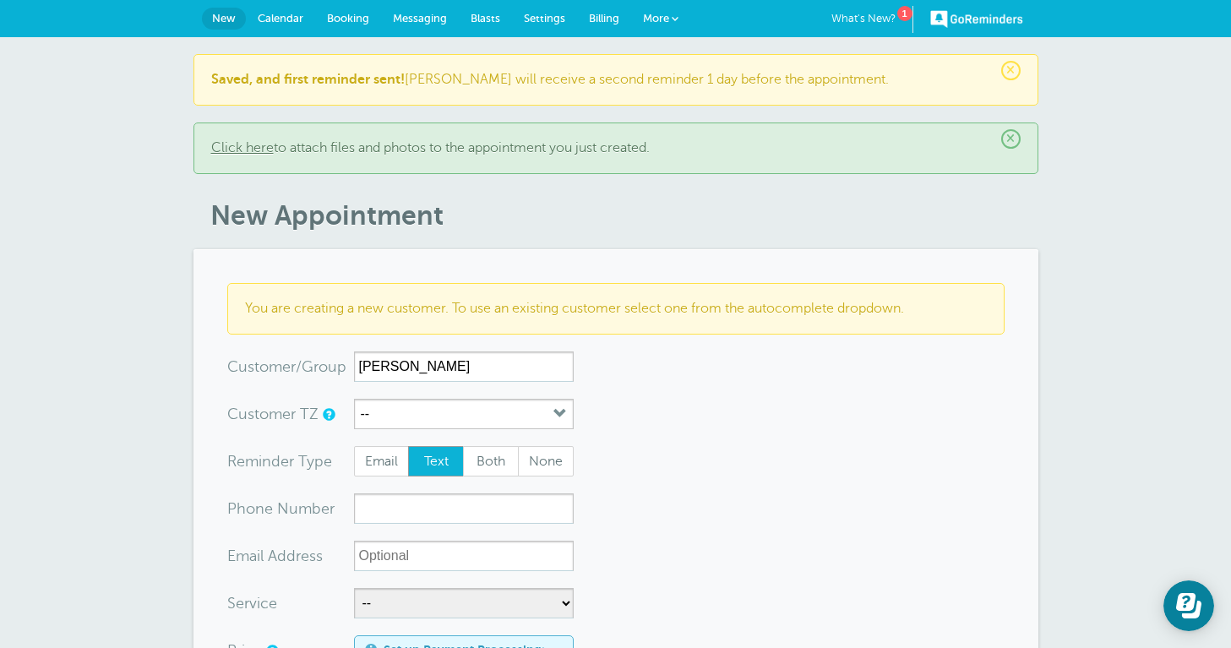
click at [361, 364] on input "[PERSON_NAME]" at bounding box center [464, 366] width 220 height 30
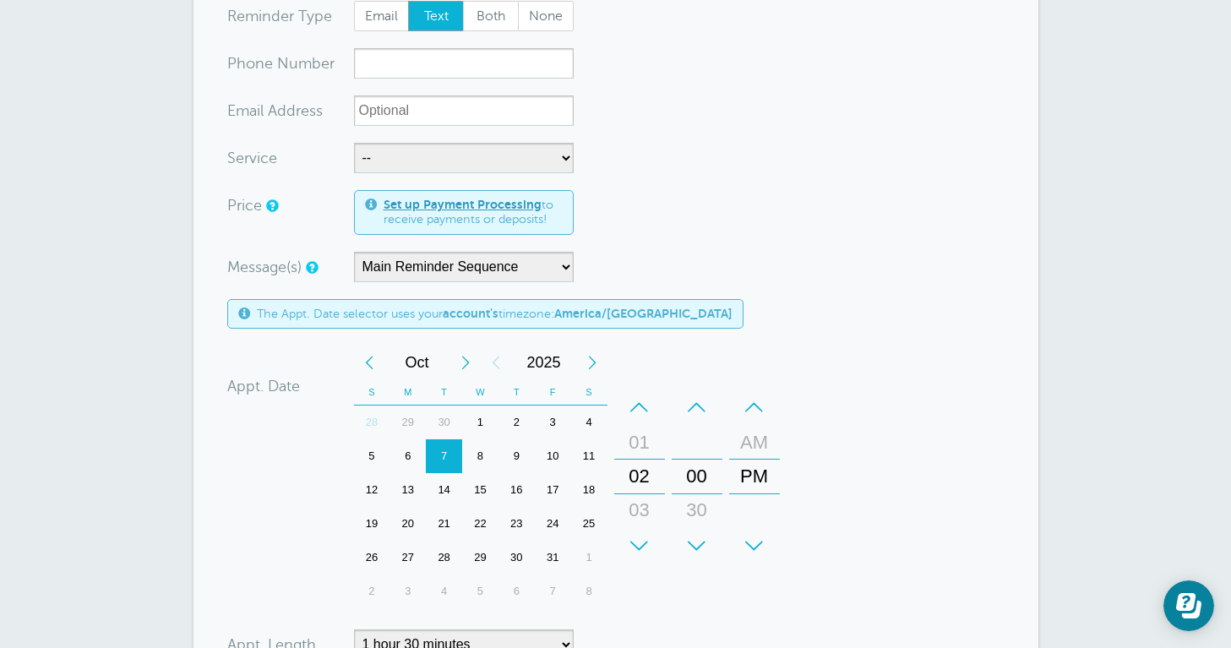
scroll to position [449, 0]
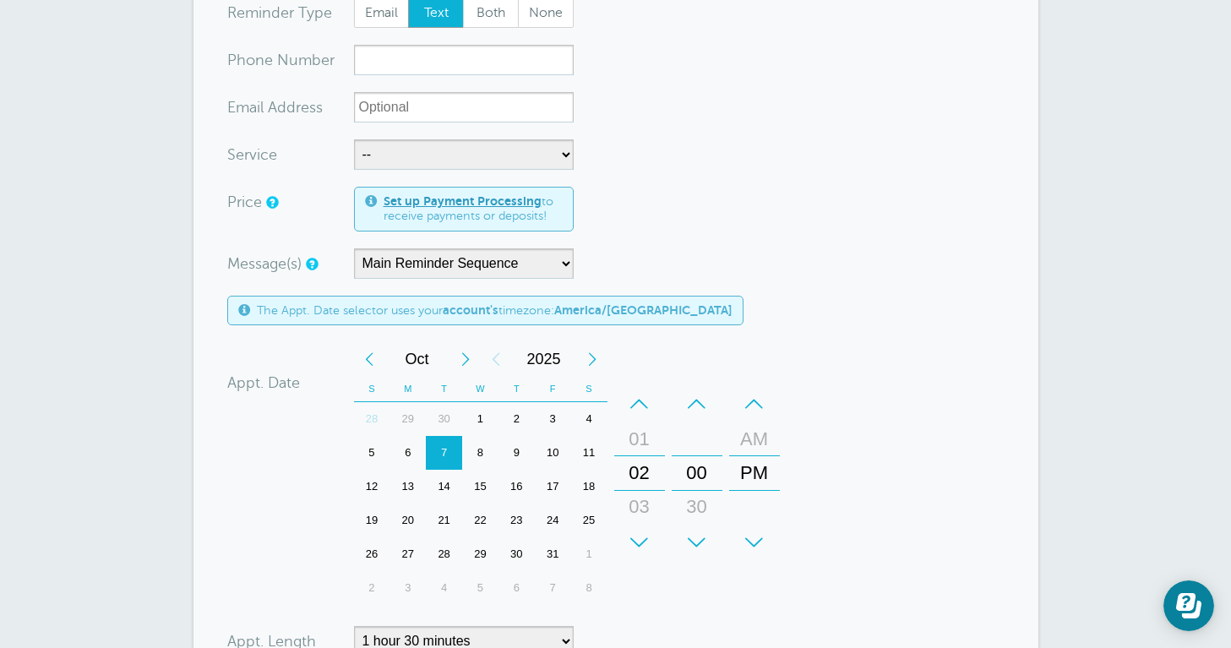
click at [515, 447] on div "9" at bounding box center [516, 453] width 36 height 34
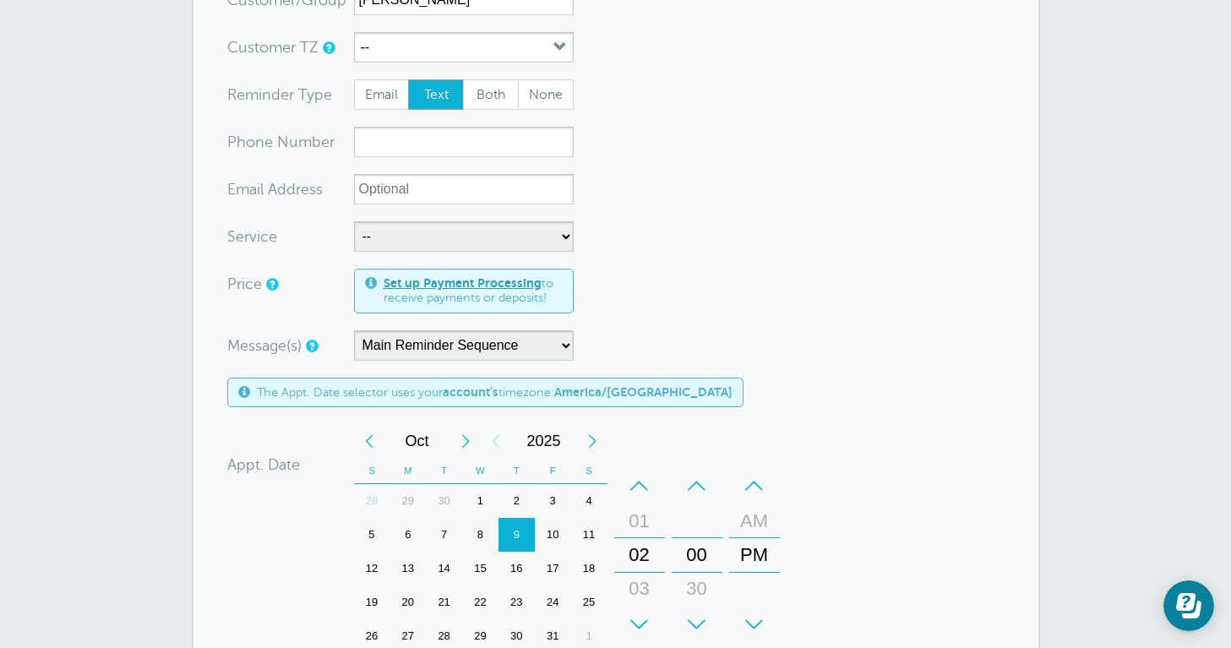
scroll to position [357, 0]
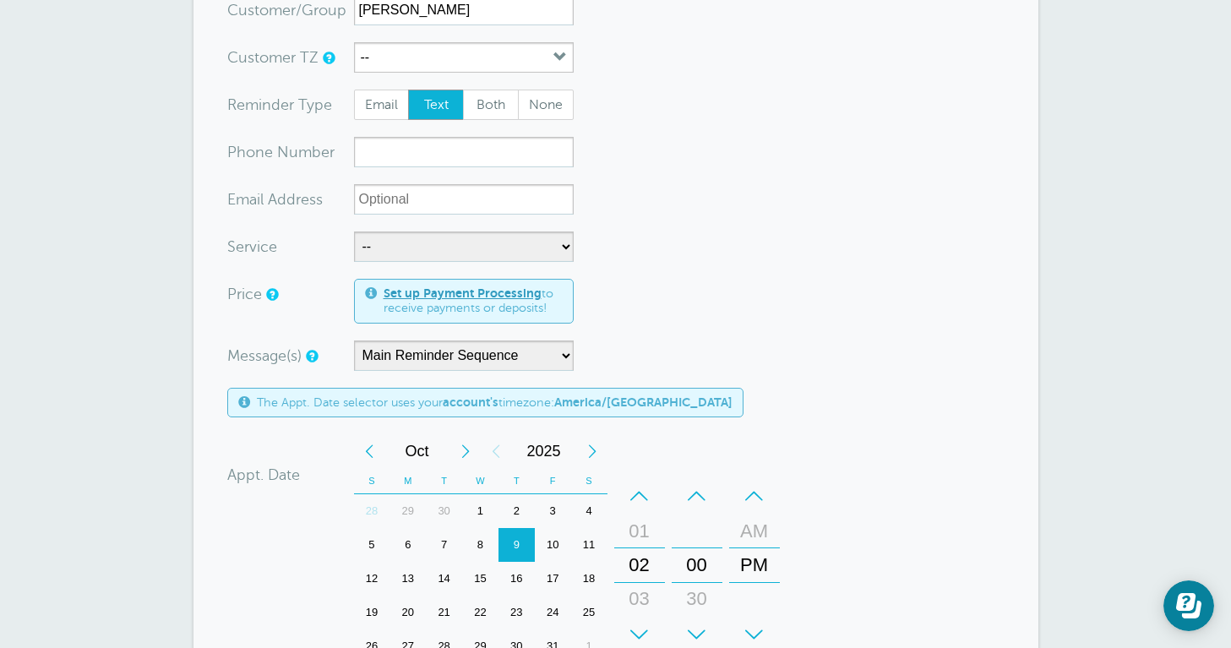
type input "[PERSON_NAME]"
click at [441, 155] on input "xxx-no-autofill" at bounding box center [464, 152] width 220 height 30
type input "5127858561"
click at [677, 235] on form "You are creating a new customer. To use an existing customer select one from th…" at bounding box center [615, 449] width 777 height 1044
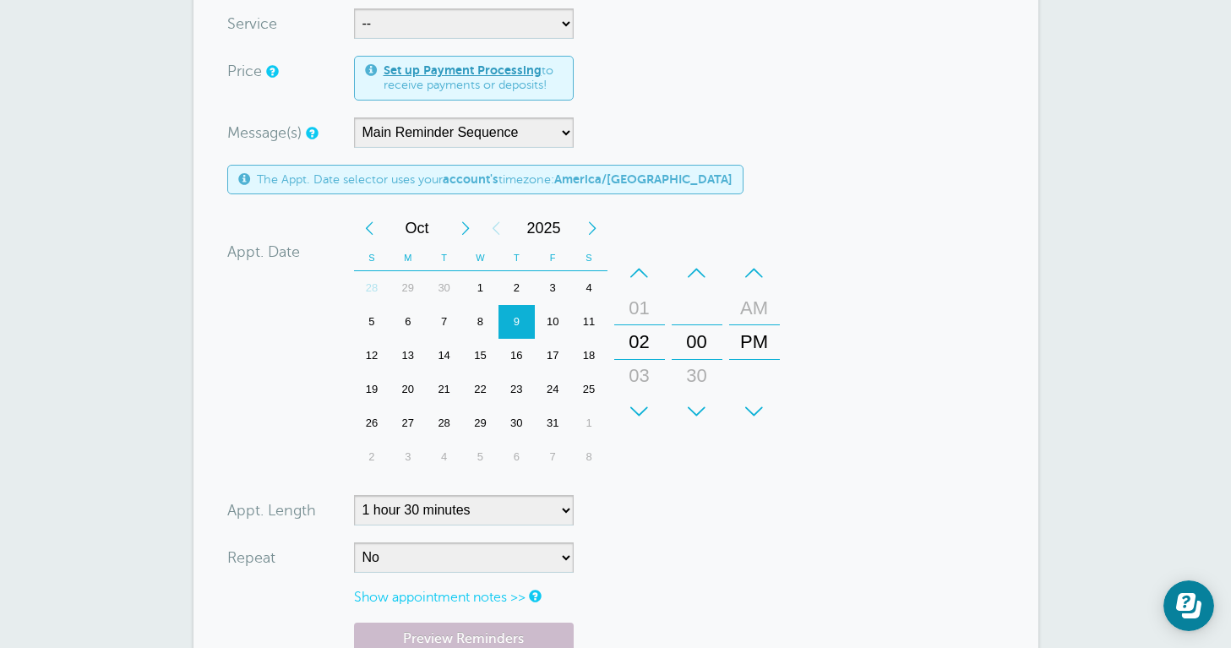
scroll to position [580, 0]
click at [640, 261] on div "–" at bounding box center [639, 272] width 51 height 34
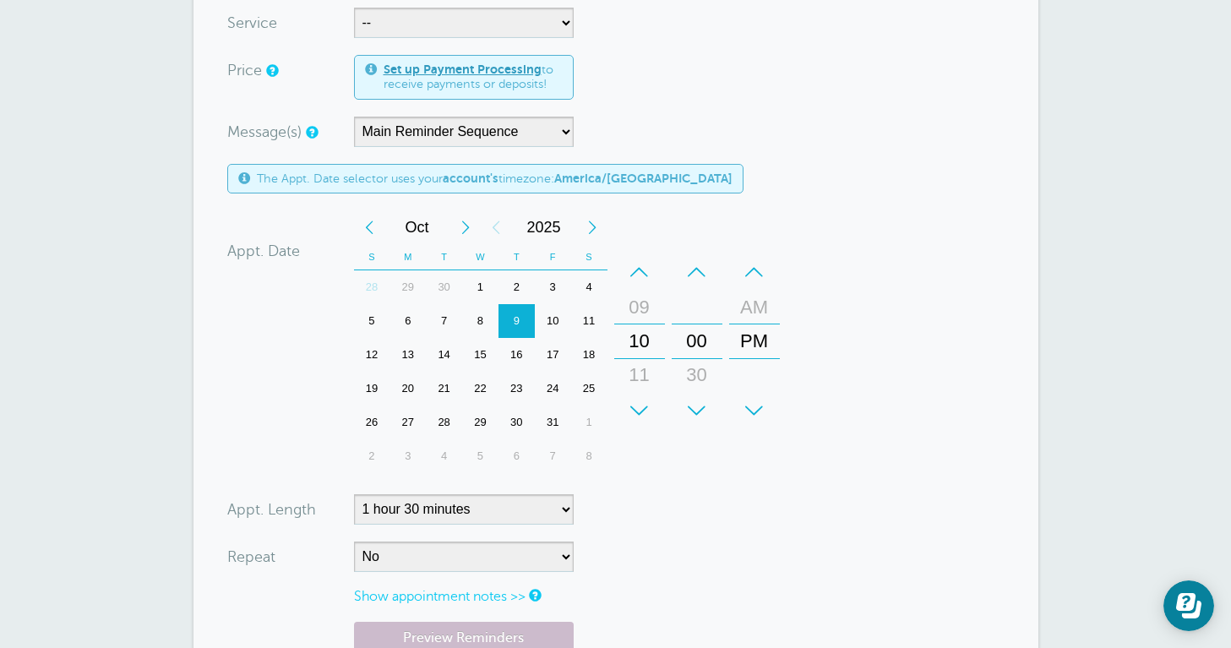
click at [752, 269] on div "–" at bounding box center [754, 272] width 51 height 34
select select "RRULE:FREQ=WEEKLY;INTERVAL=2"
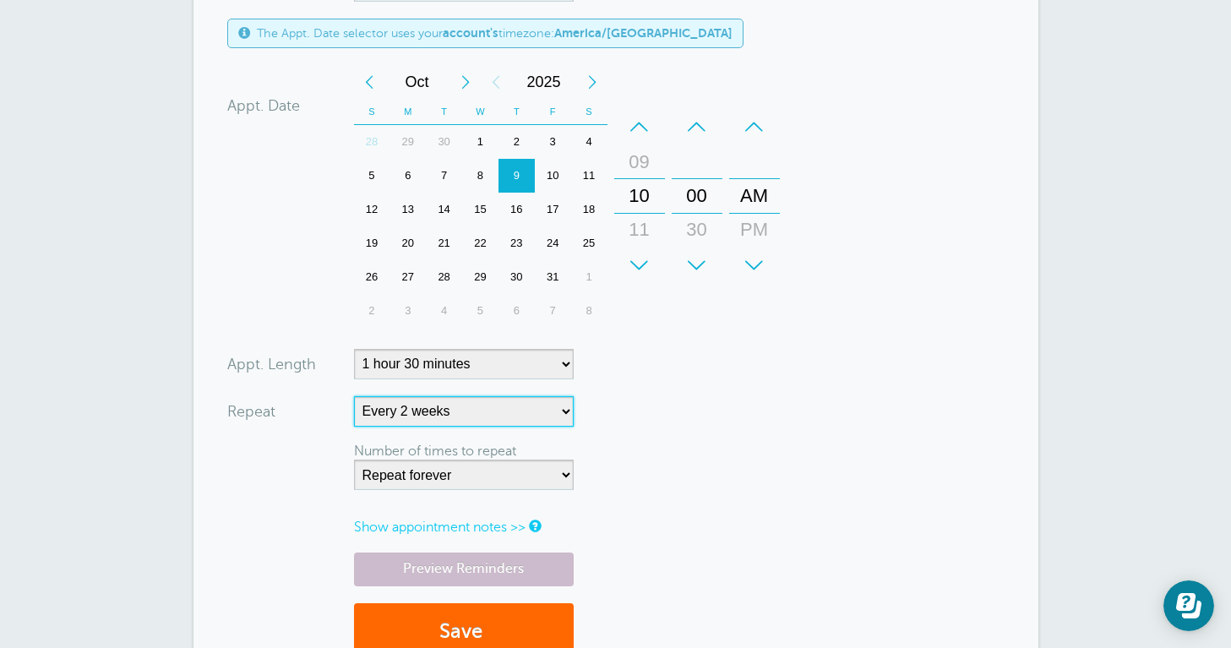
scroll to position [776, 0]
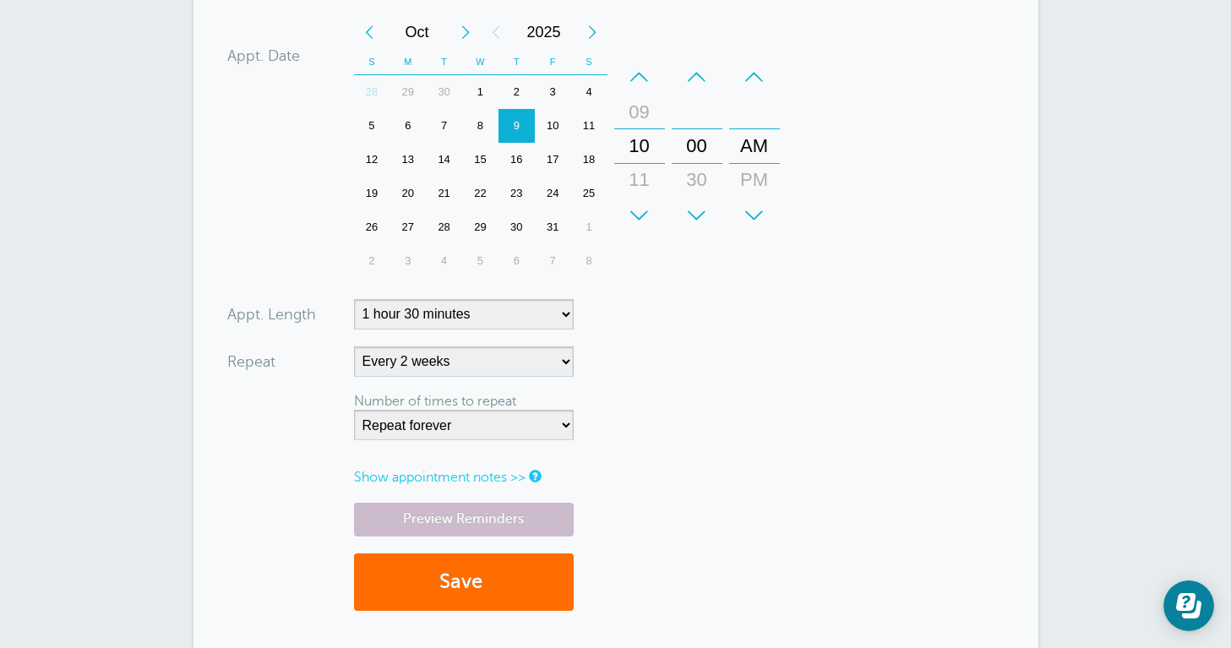
click at [486, 576] on span "submit" at bounding box center [484, 581] width 5 height 23
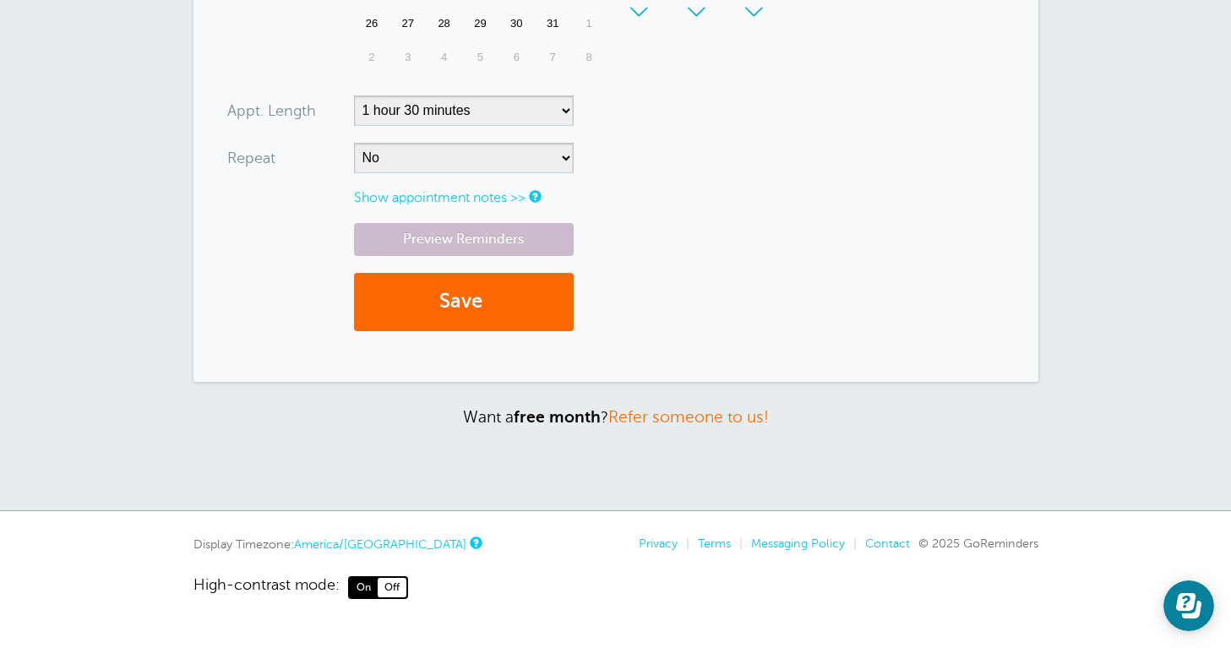
scroll to position [909, 0]
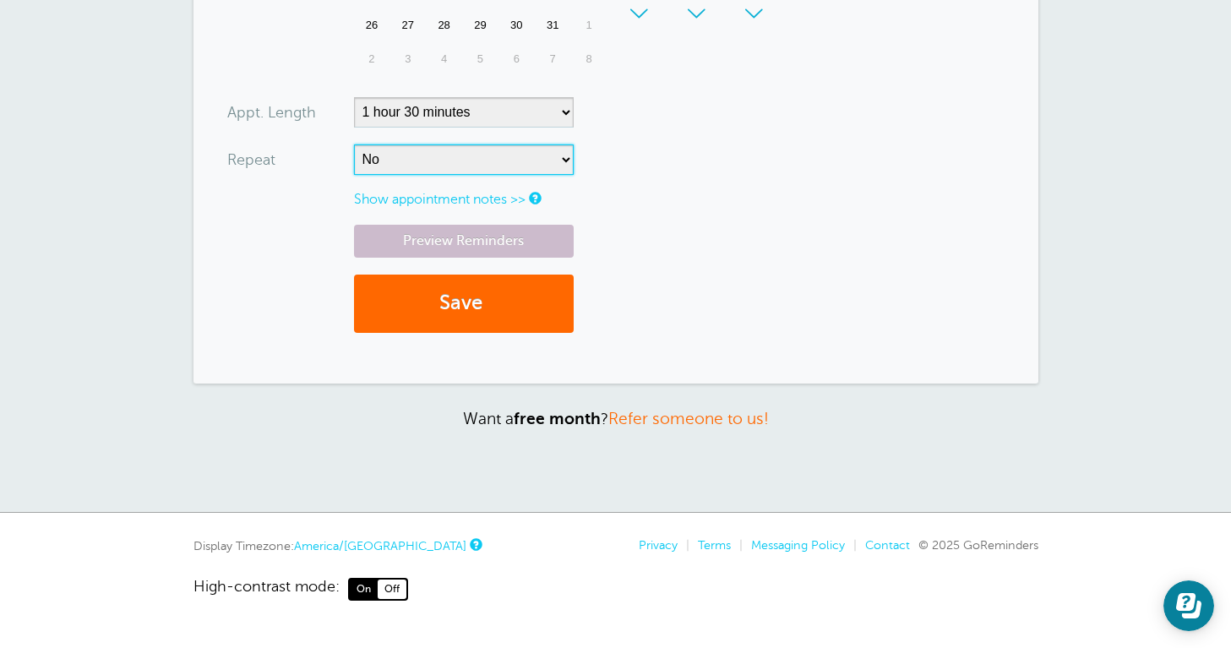
select select "RRULE:FREQ=WEEKLY;INTERVAL=2"
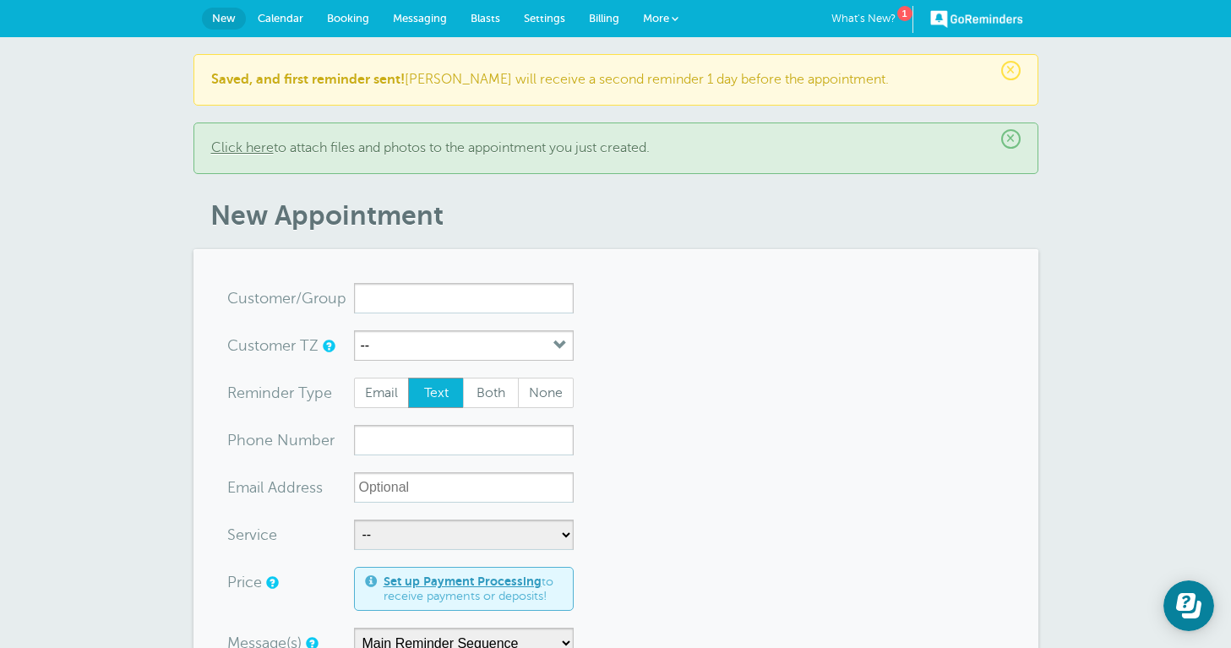
scroll to position [0, 0]
click at [461, 291] on input "x-no-autofill" at bounding box center [464, 298] width 220 height 30
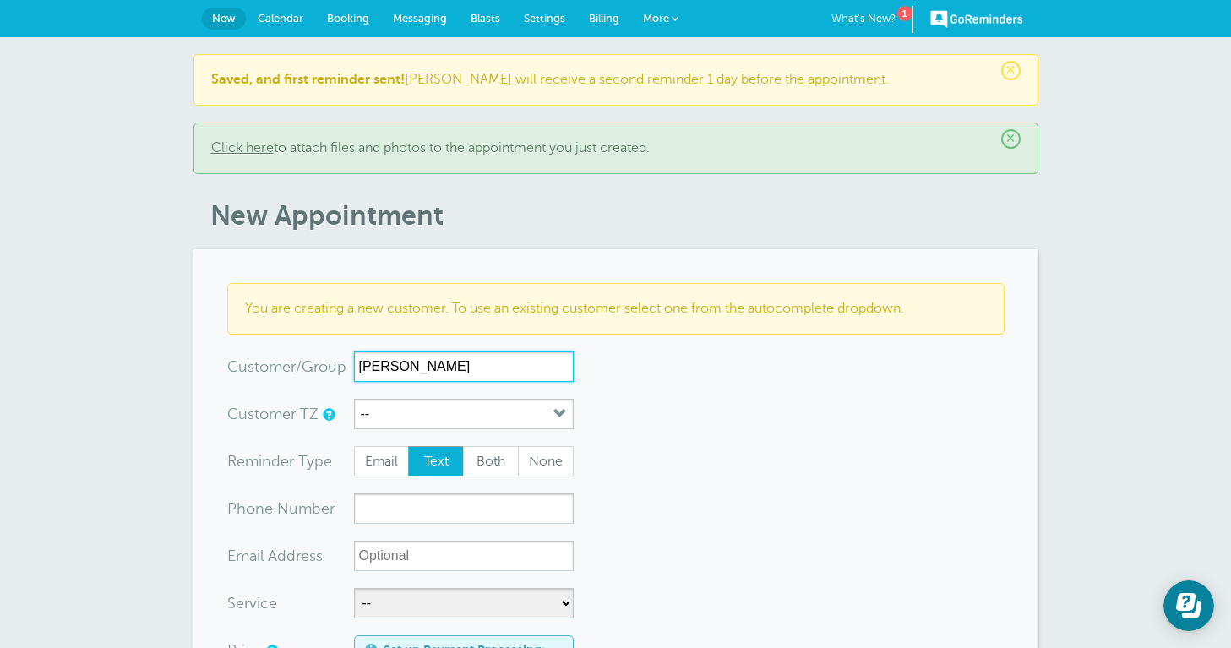
click at [379, 363] on input "[PERSON_NAME]" at bounding box center [464, 366] width 220 height 30
type input "jayllin davidson"
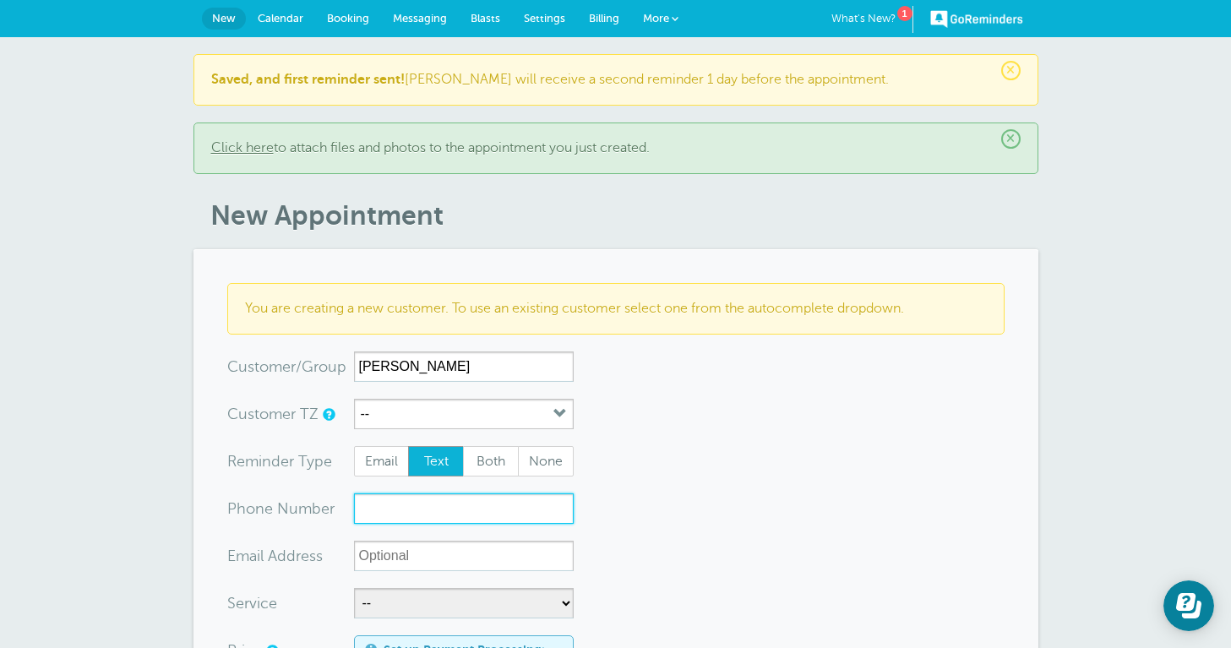
click at [426, 513] on input "xxx-no-autofill" at bounding box center [464, 508] width 220 height 30
type input "5124968441"
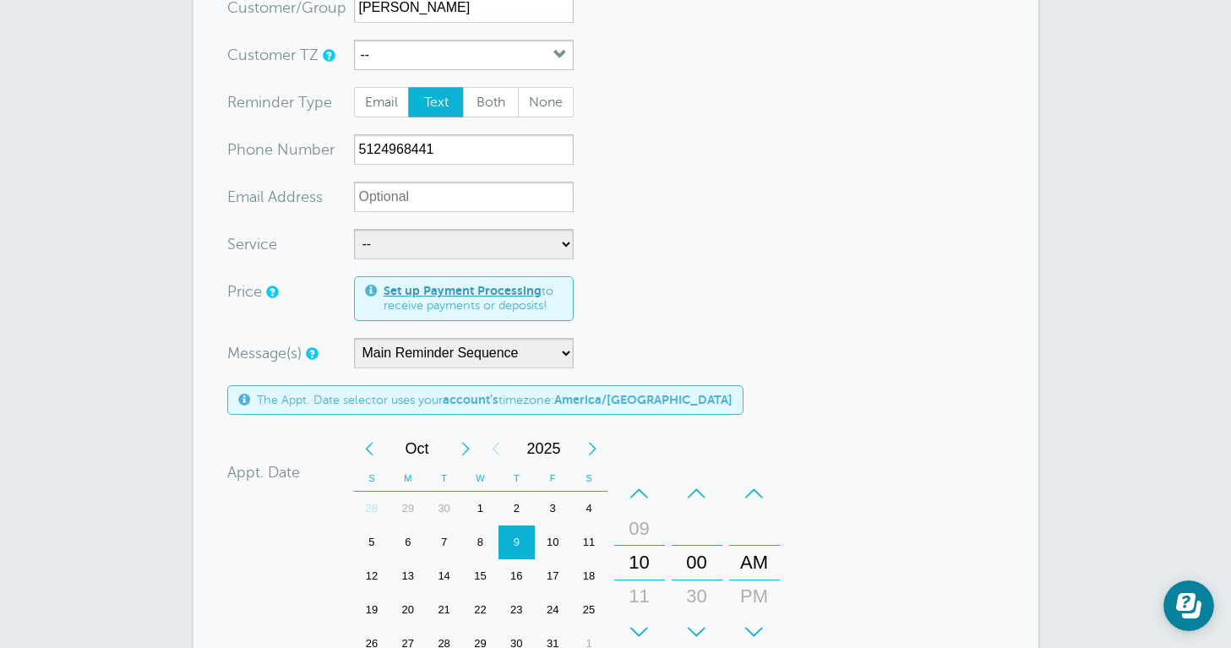
scroll to position [377, 0]
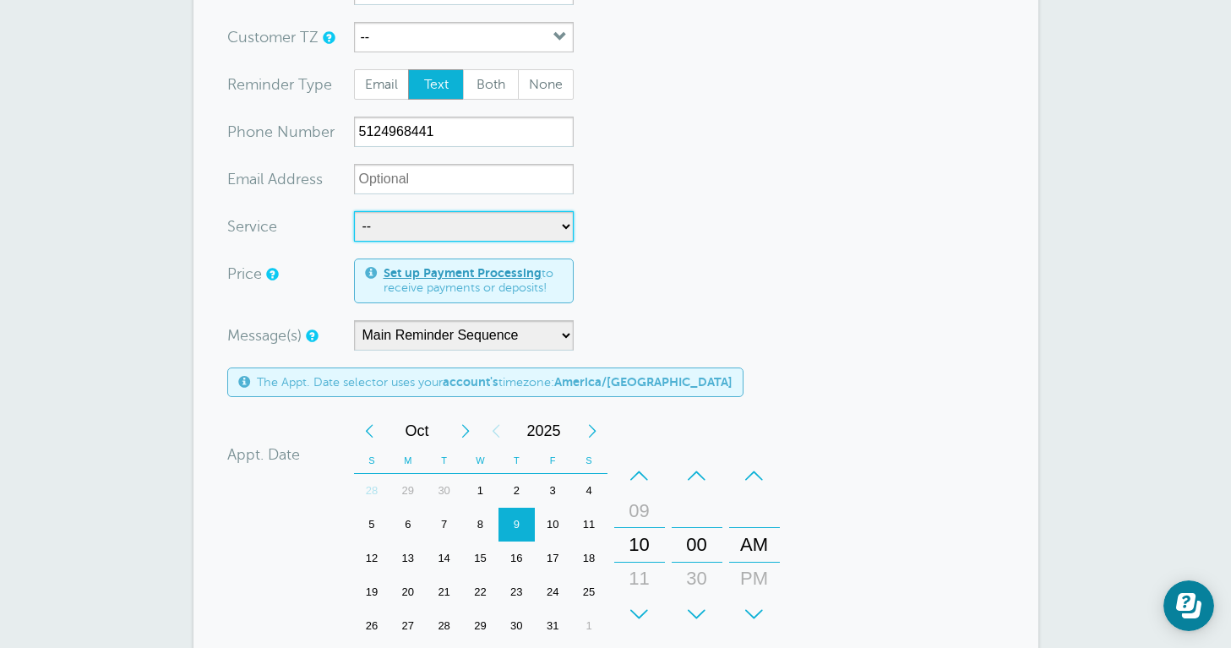
select select "28296"
click at [403, 489] on div "29" at bounding box center [407, 491] width 36 height 34
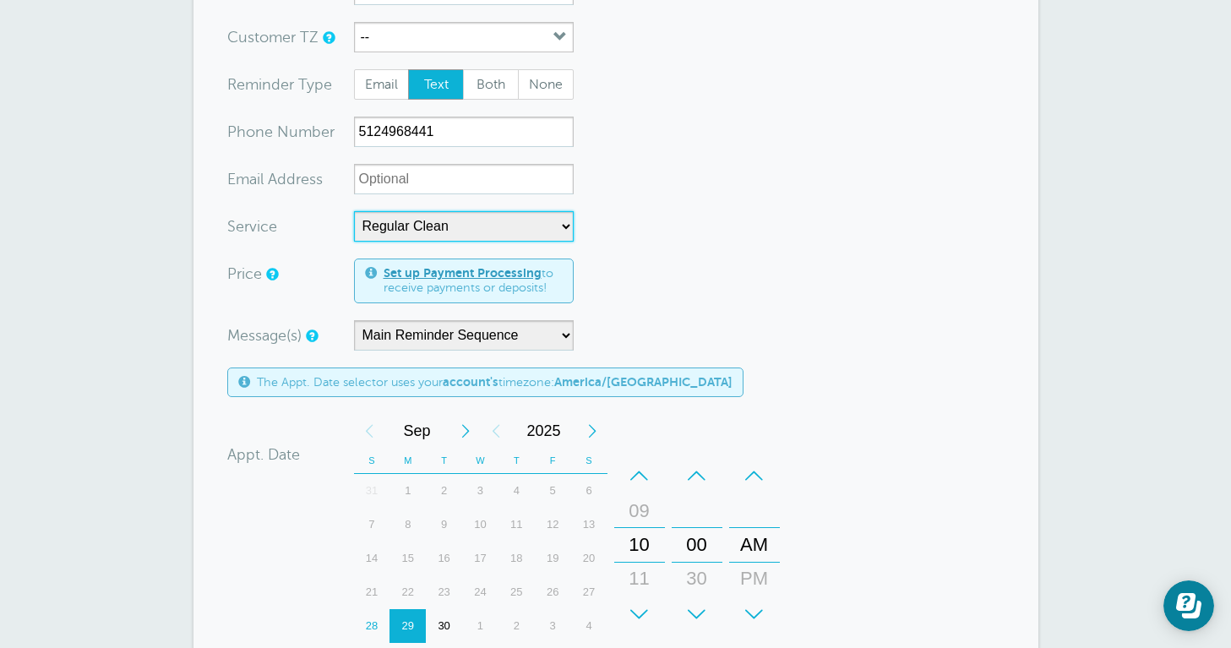
click at [410, 619] on div "29" at bounding box center [407, 626] width 36 height 34
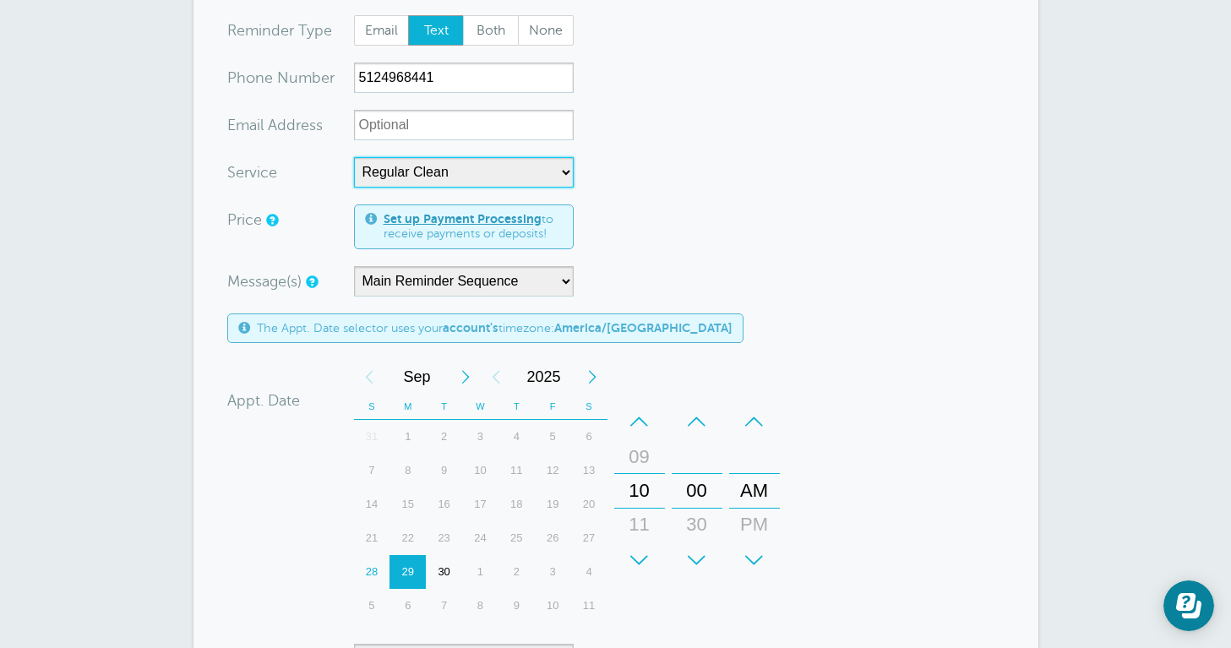
scroll to position [453, 0]
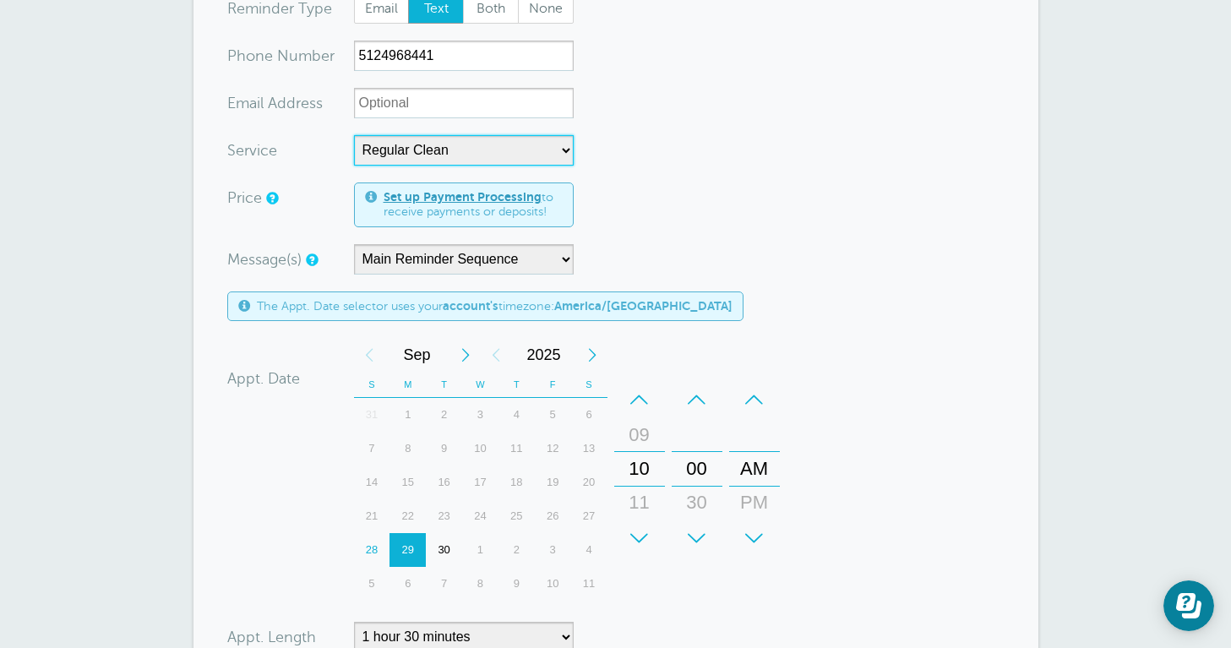
click at [644, 402] on div "–" at bounding box center [639, 400] width 51 height 34
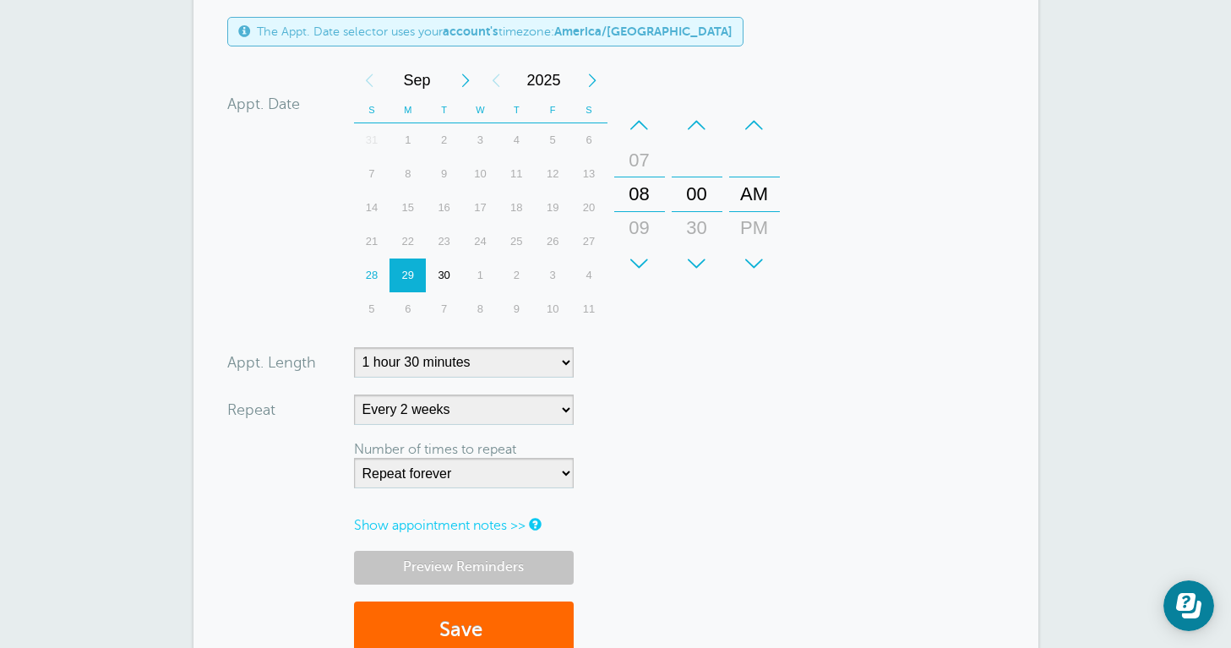
scroll to position [740, 0]
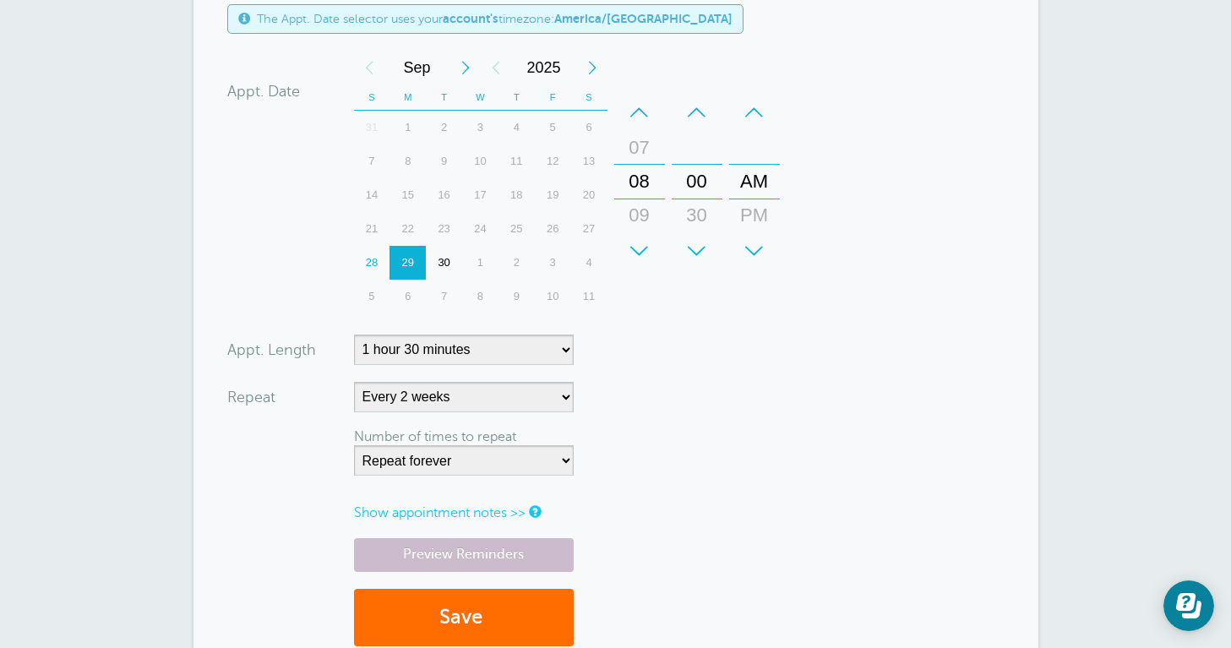
click at [487, 613] on span "submit" at bounding box center [484, 617] width 5 height 23
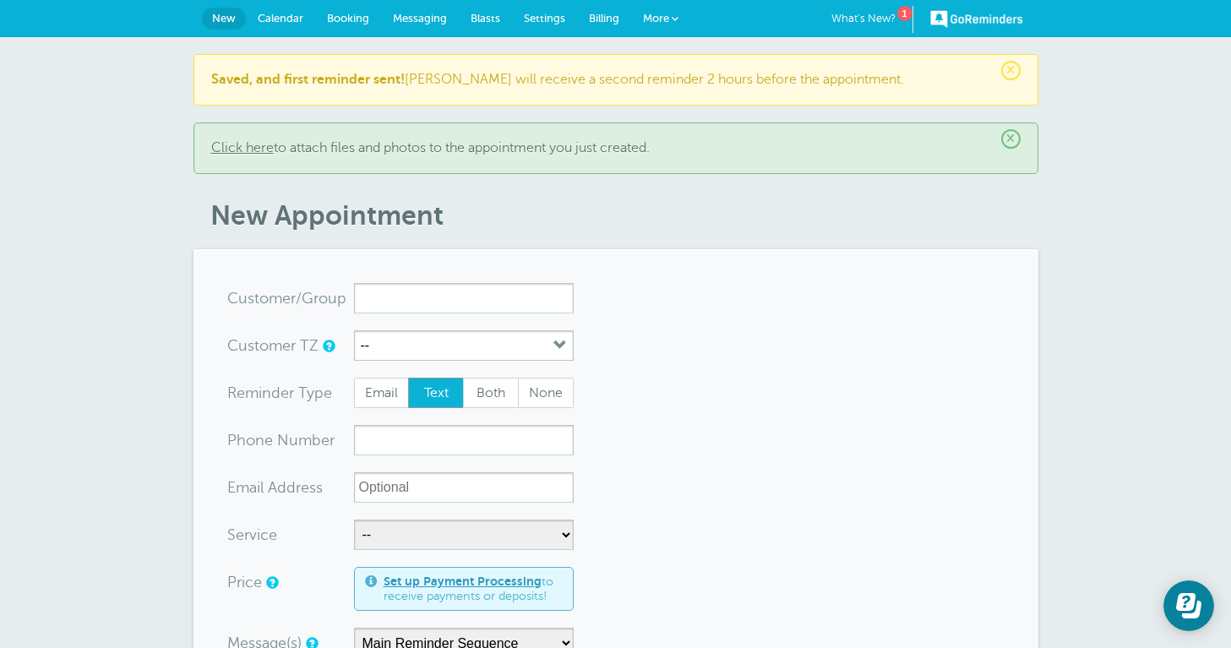
click at [273, 5] on link "Calendar" at bounding box center [280, 18] width 69 height 37
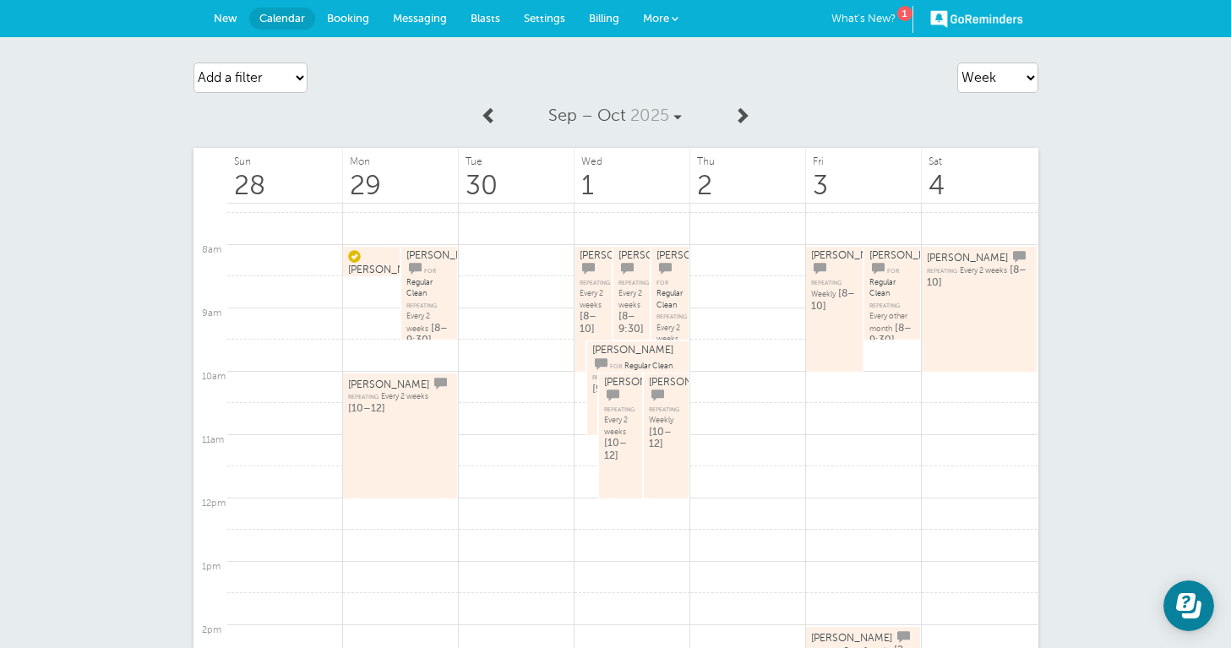
click at [376, 262] on link "[PERSON_NAME] repeating Weekly [8–8:30]" at bounding box center [371, 261] width 46 height 25
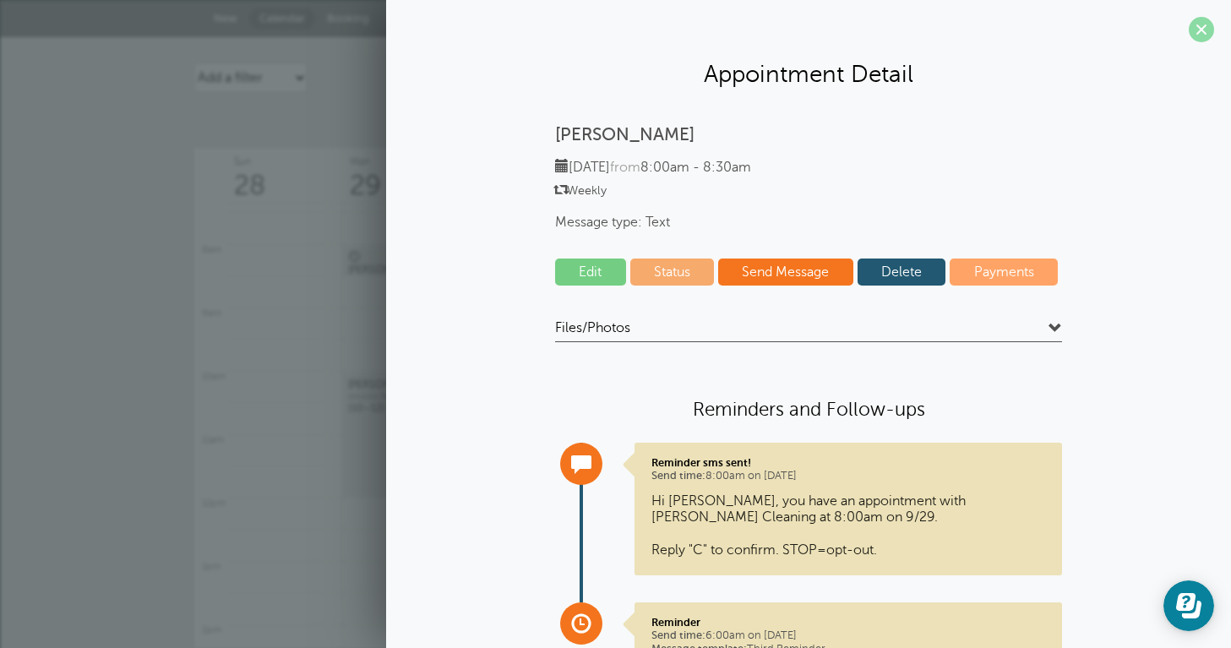
click at [1196, 30] on span at bounding box center [1201, 29] width 25 height 25
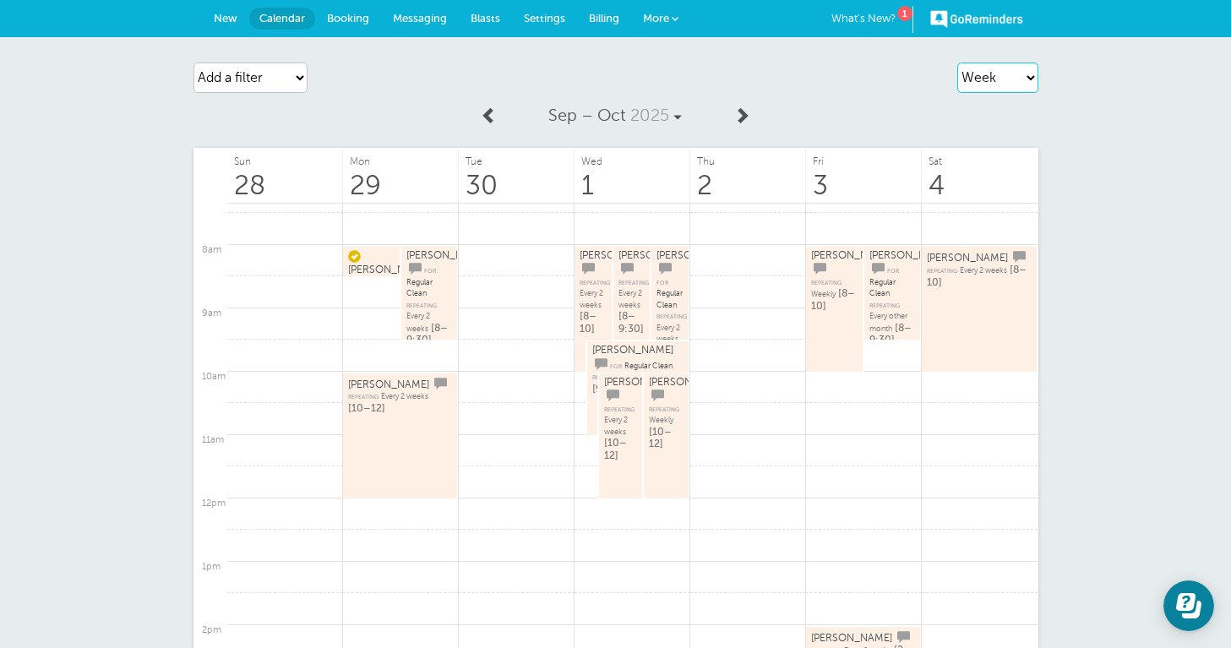
select select "month-full"
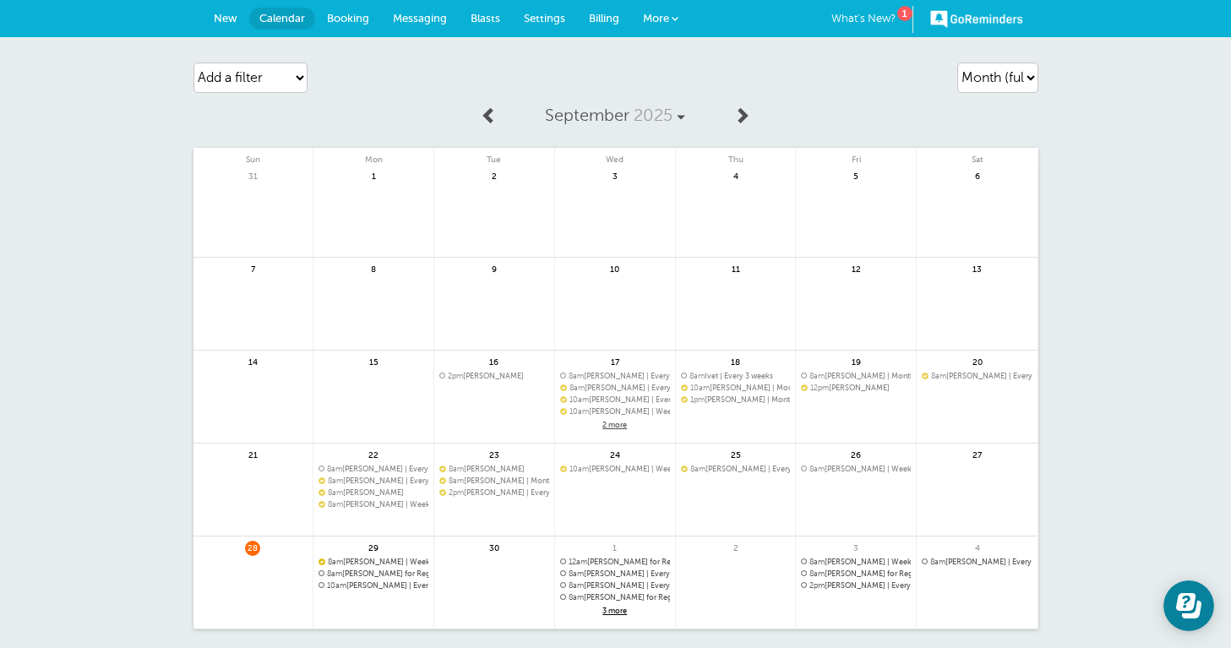
click at [210, 14] on link "New" at bounding box center [225, 18] width 47 height 37
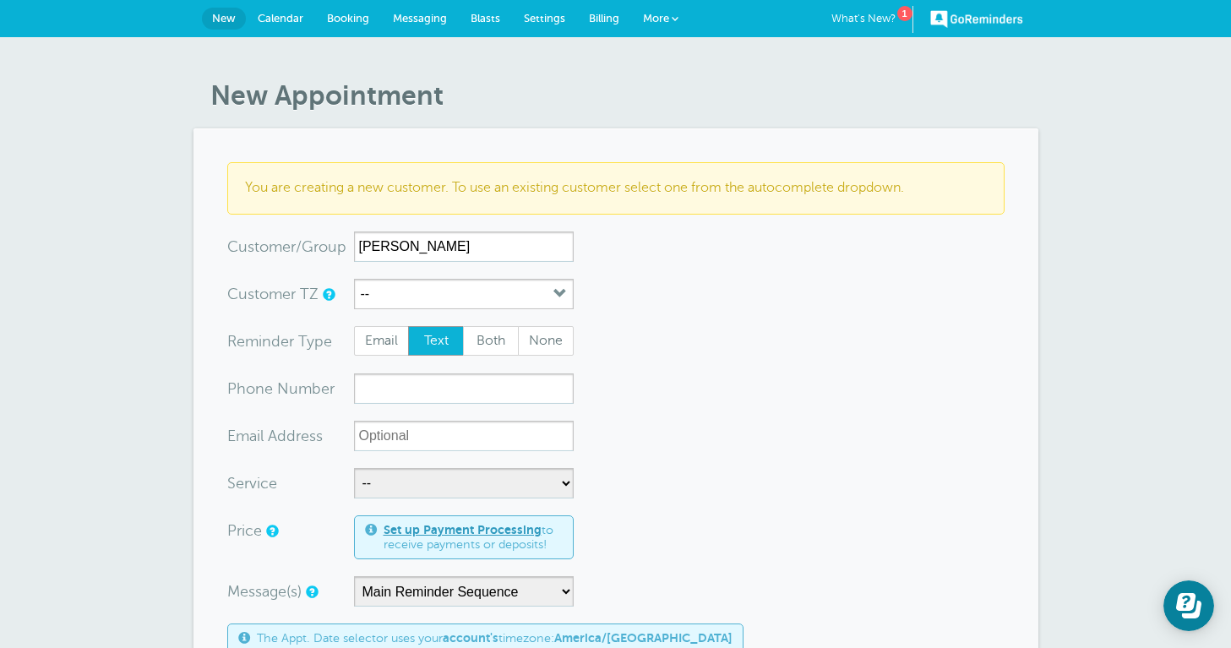
type input "[PERSON_NAME]"
click at [398, 384] on input "xxx-no-autofill" at bounding box center [464, 388] width 220 height 30
type input "5123326871"
select select "28296"
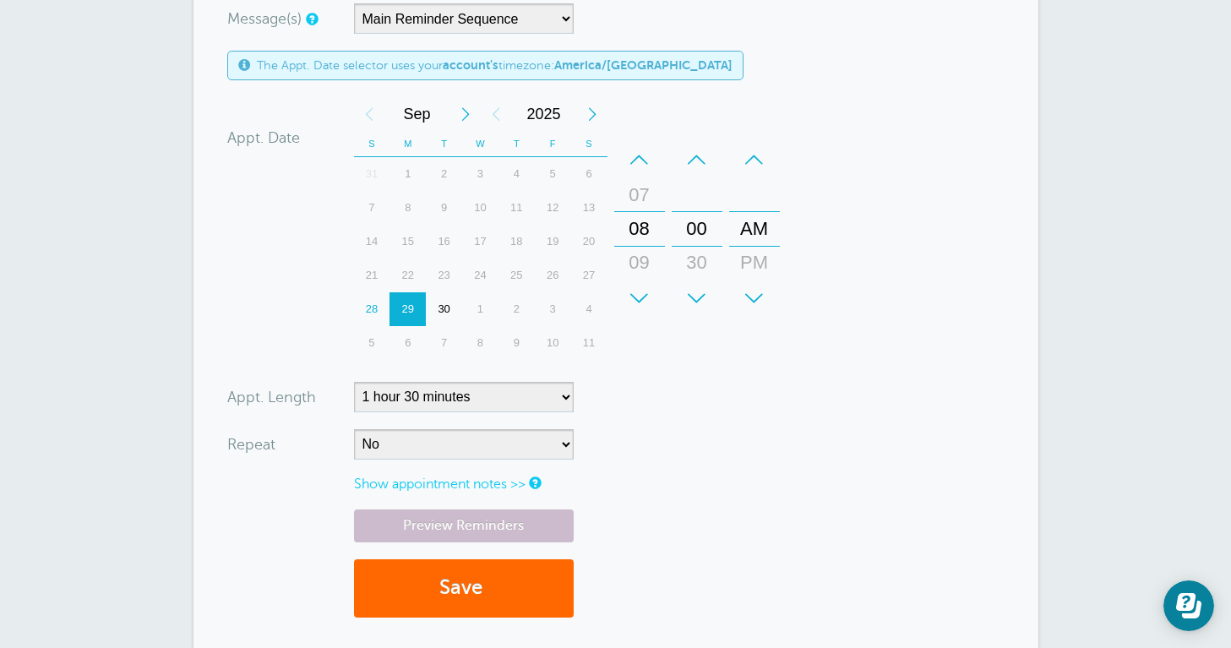
scroll to position [575, 0]
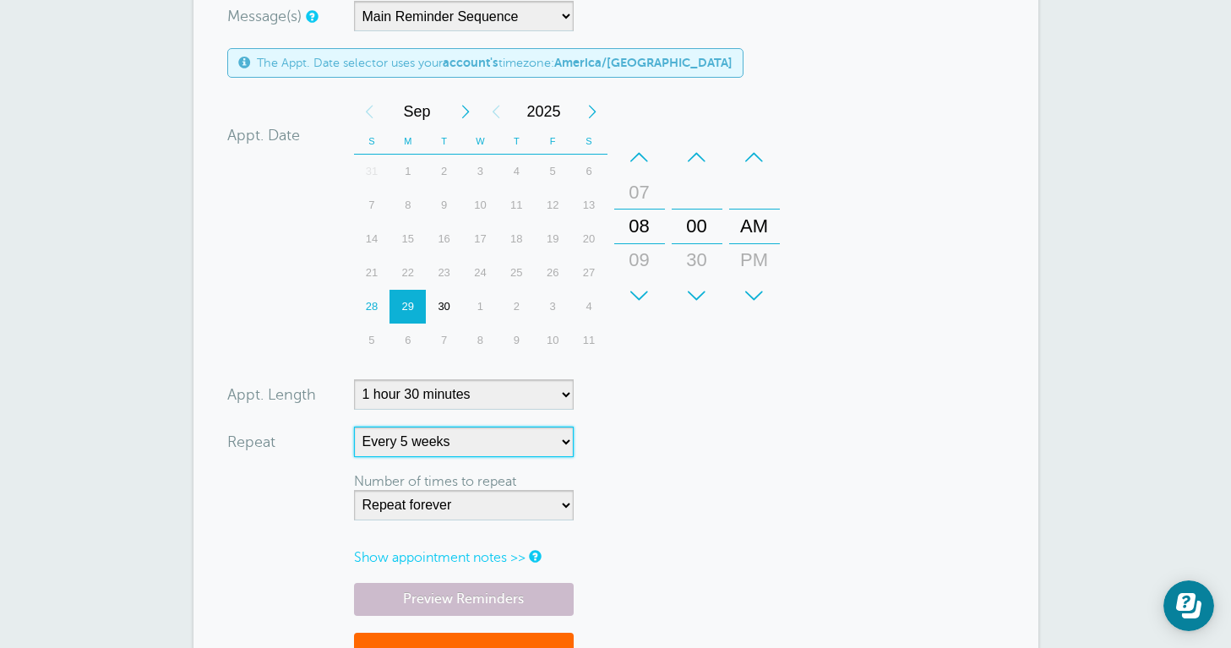
select select "RRULE:FREQ=MONTHLY;INTERVAL=1"
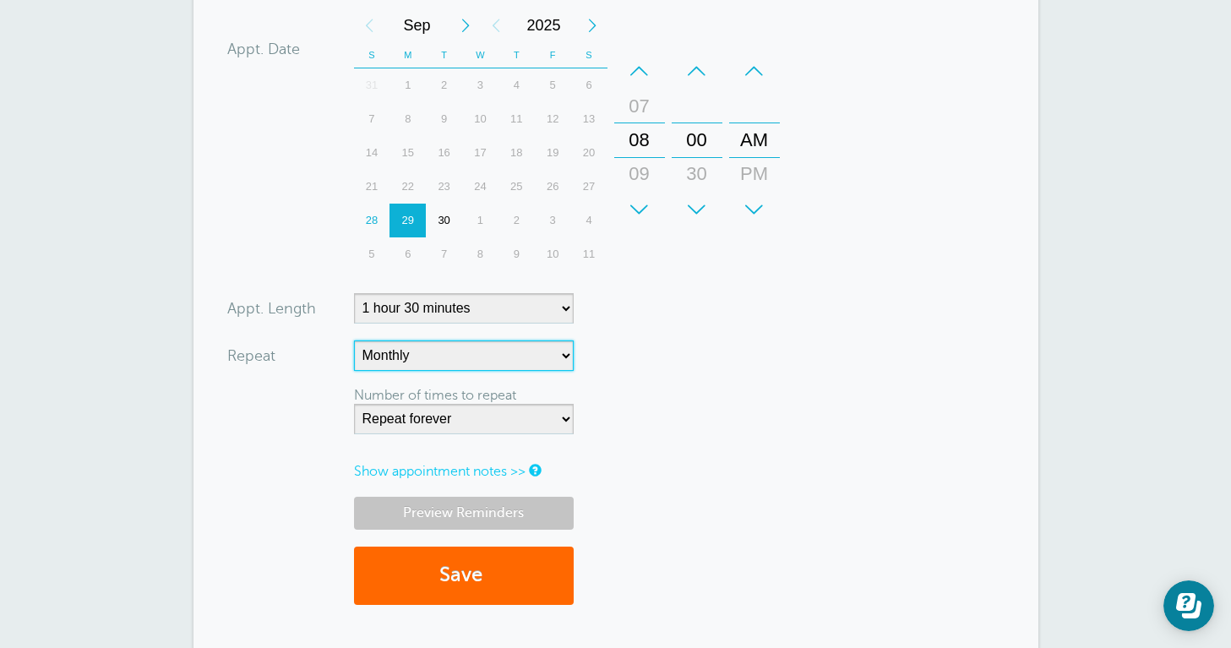
scroll to position [662, 0]
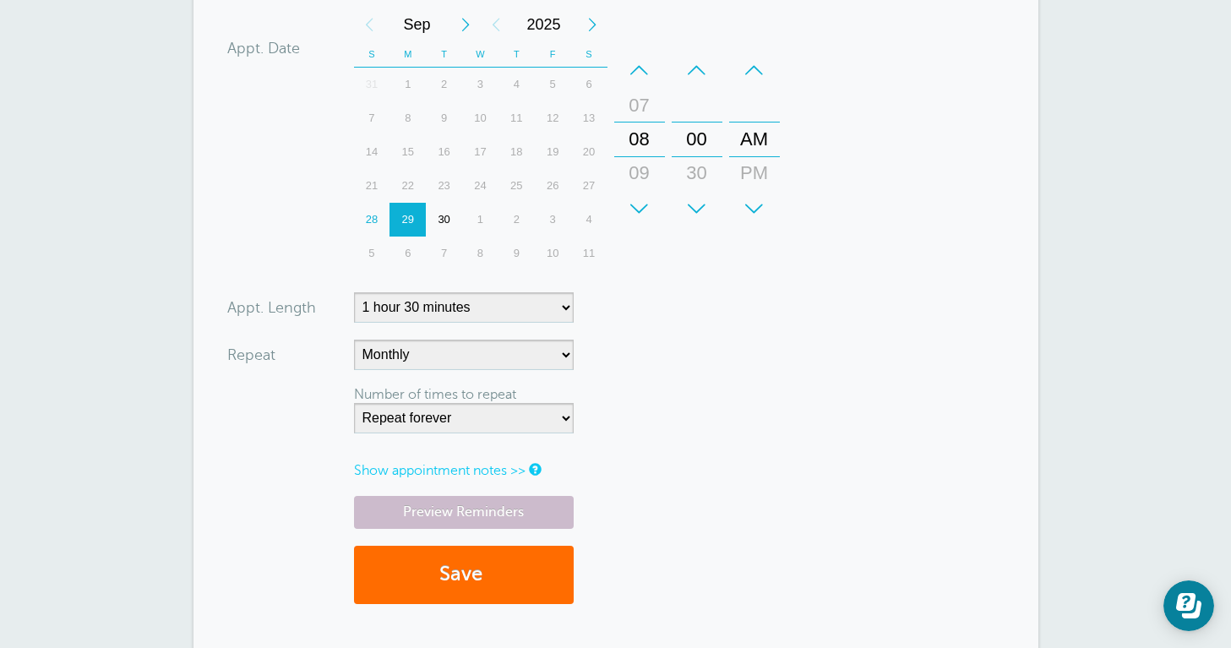
click at [471, 573] on button "Save" at bounding box center [464, 575] width 220 height 58
